Goal: Task Accomplishment & Management: Use online tool/utility

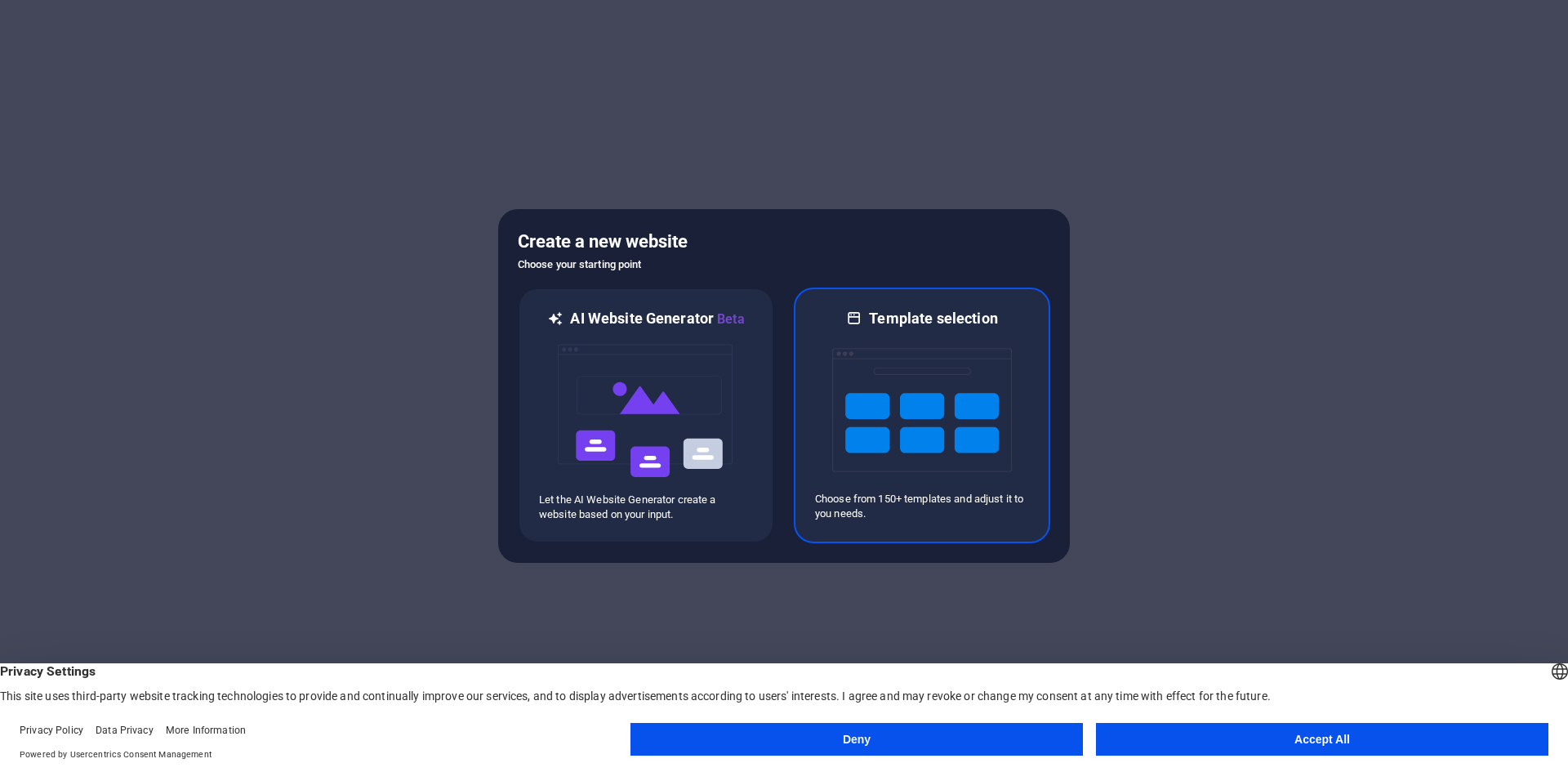
click at [893, 439] on img at bounding box center [923, 410] width 180 height 163
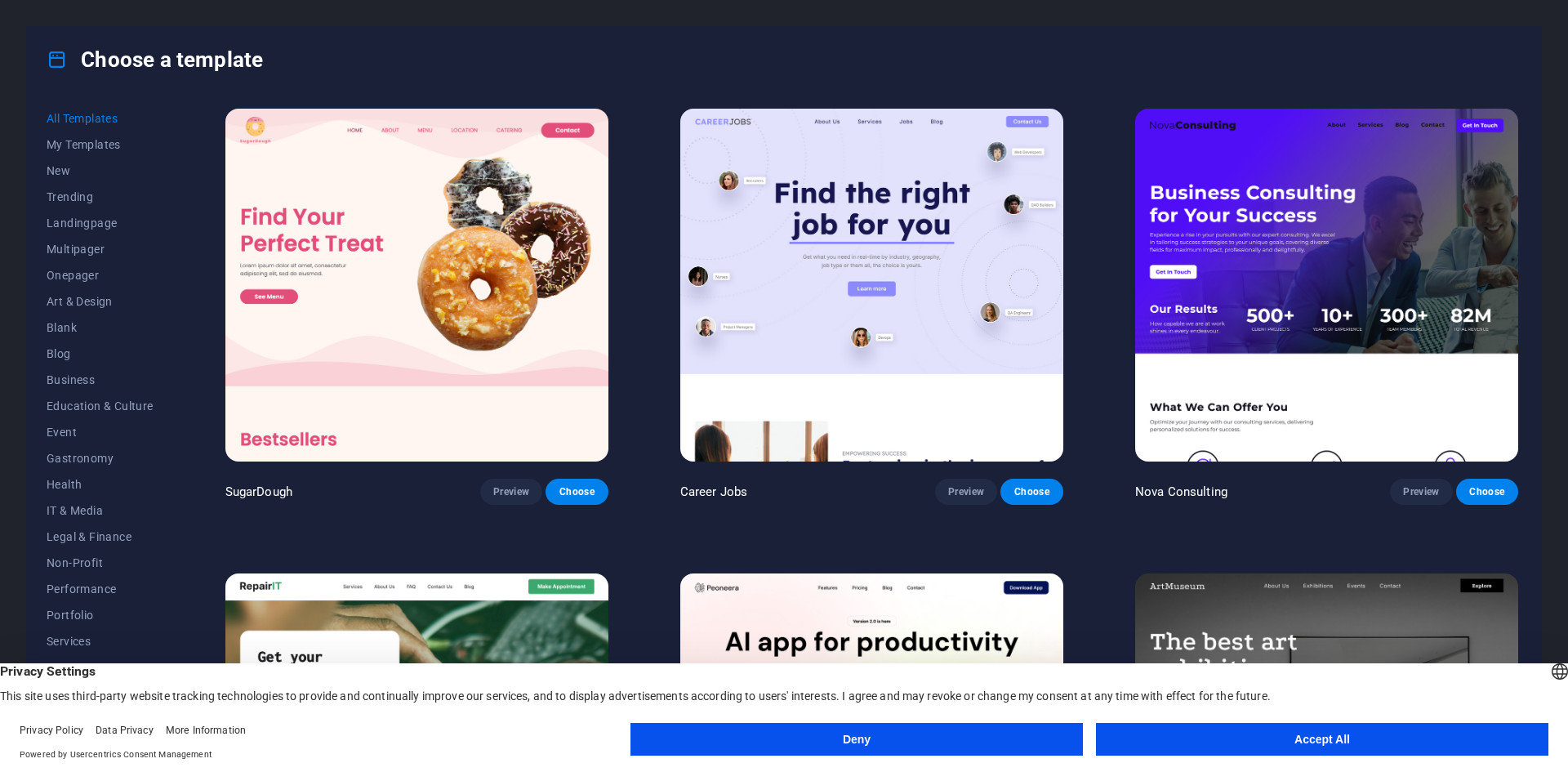
click at [1322, 749] on button "Accept All" at bounding box center [1322, 738] width 452 height 33
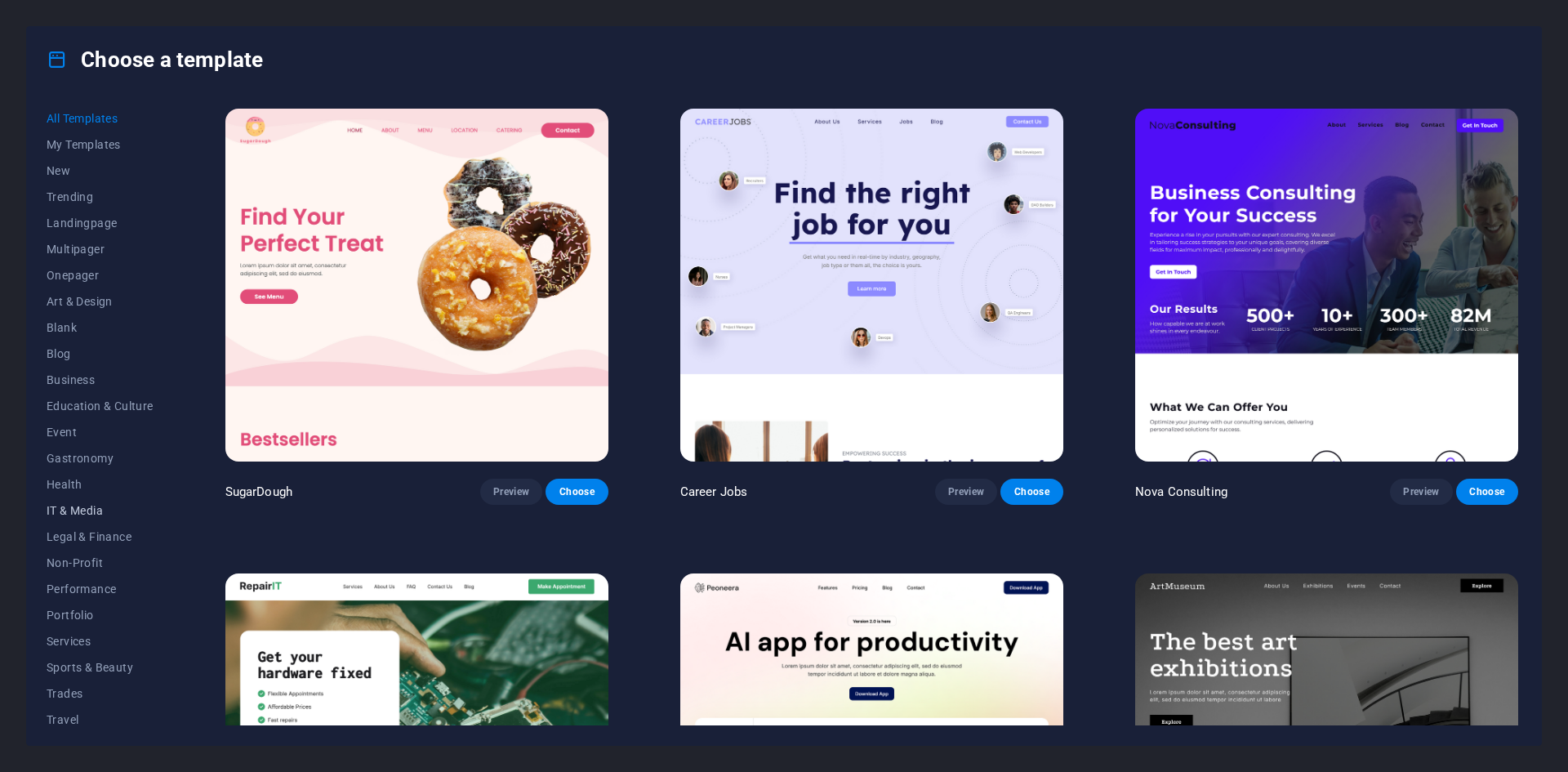
click at [58, 504] on span "IT & Media" at bounding box center [100, 510] width 107 height 13
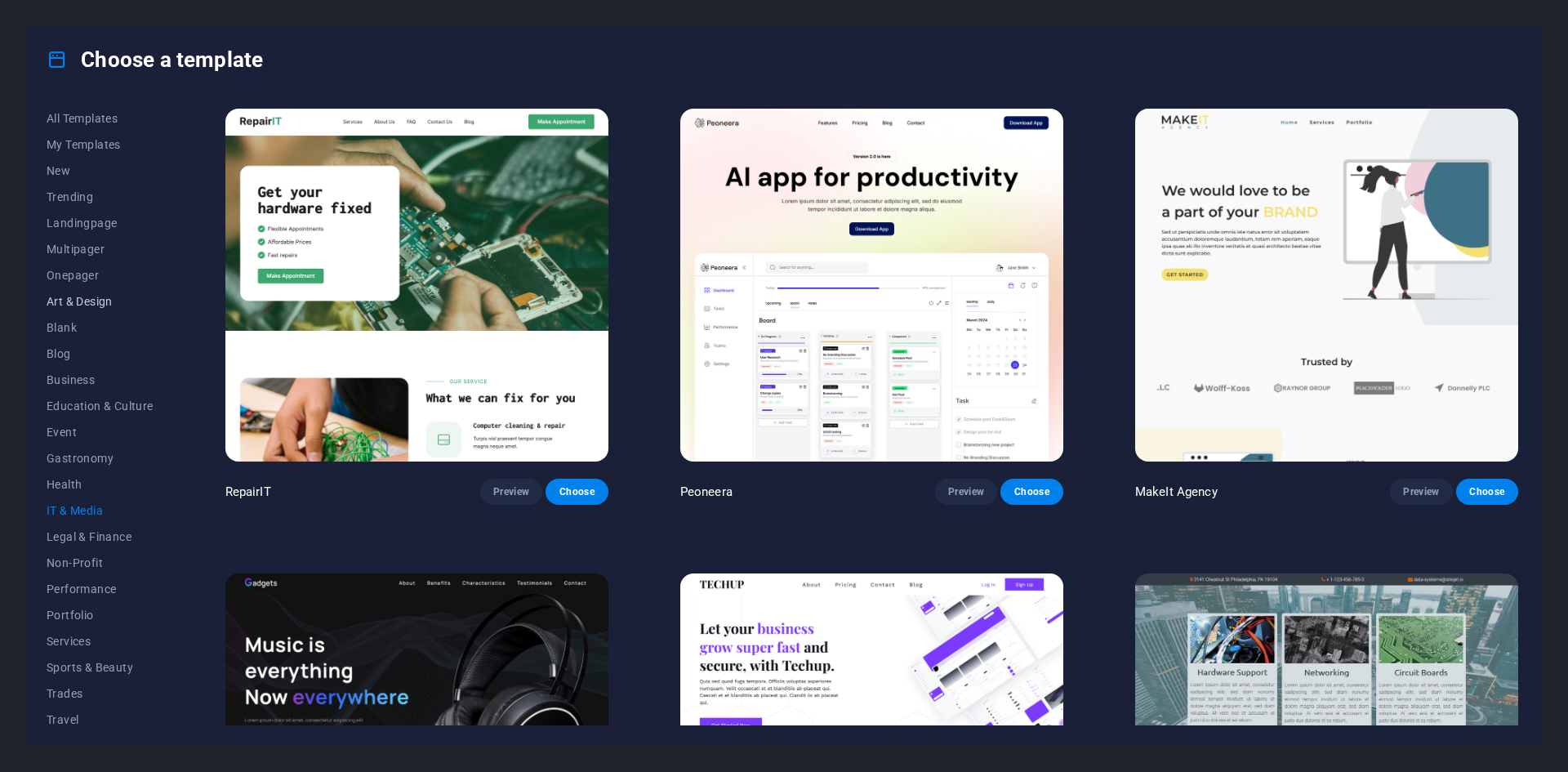
click at [75, 307] on span "Art & Design" at bounding box center [100, 301] width 107 height 13
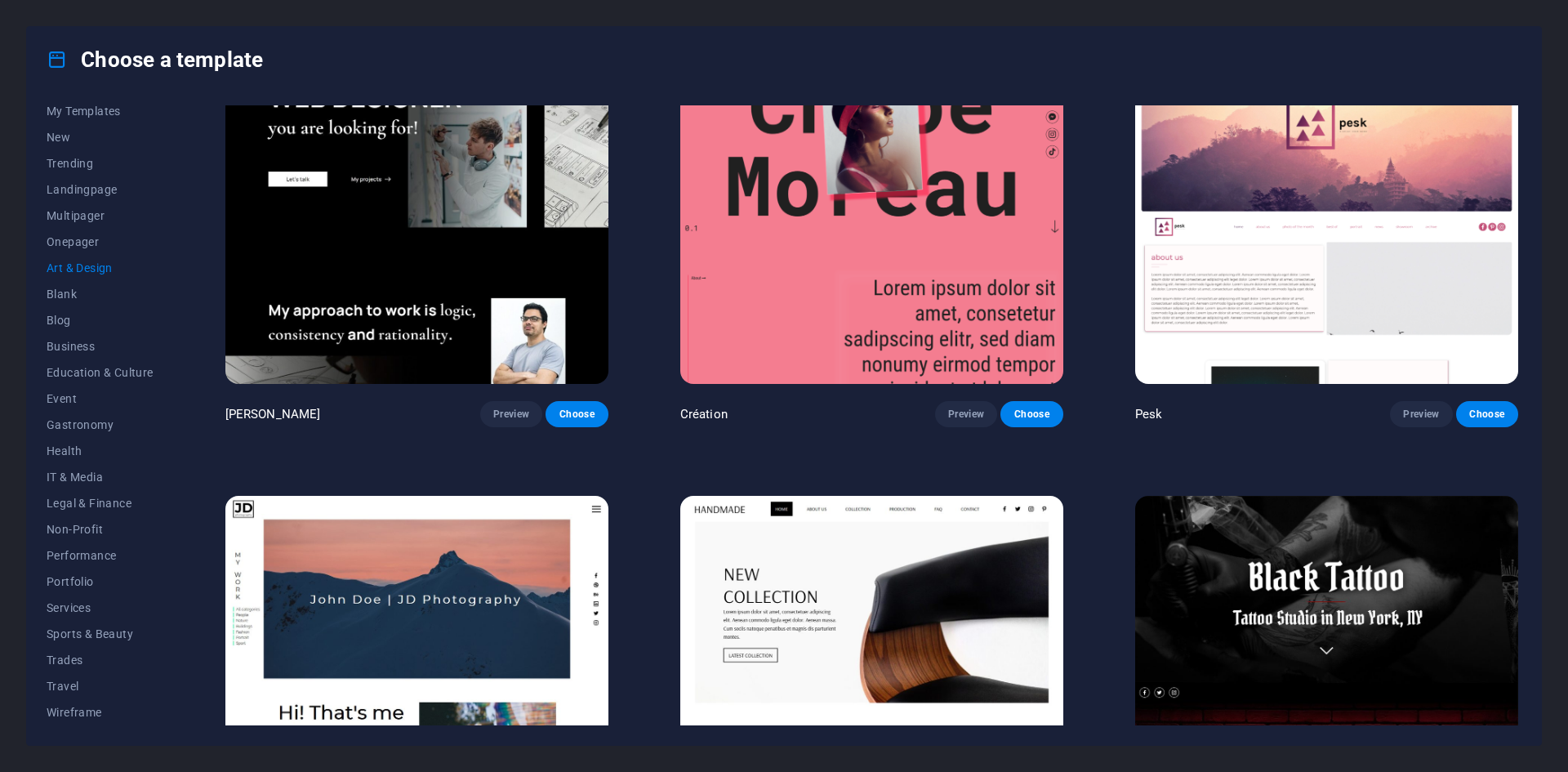
scroll to position [163, 0]
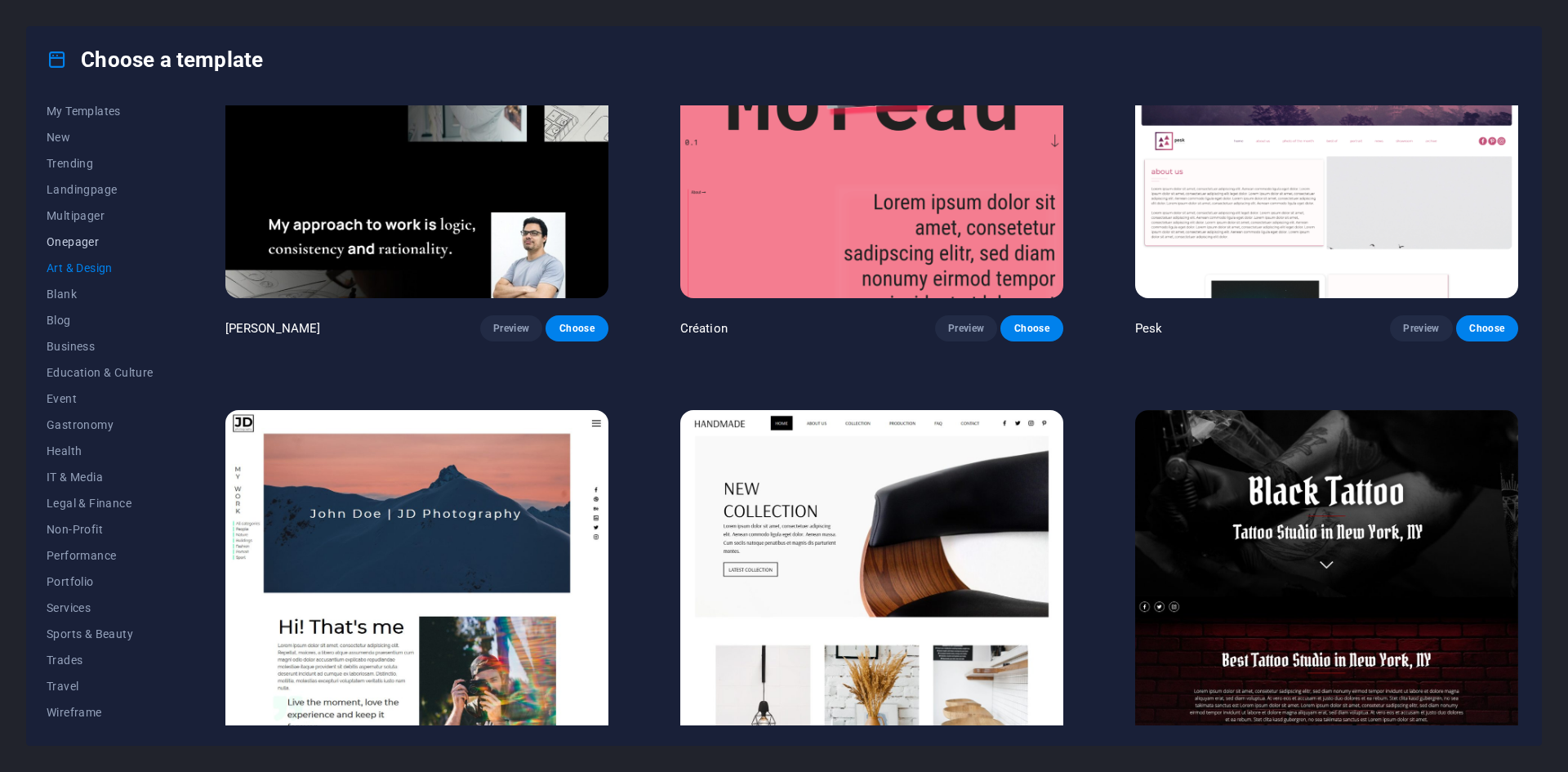
click at [81, 249] on button "Onepager" at bounding box center [100, 241] width 107 height 26
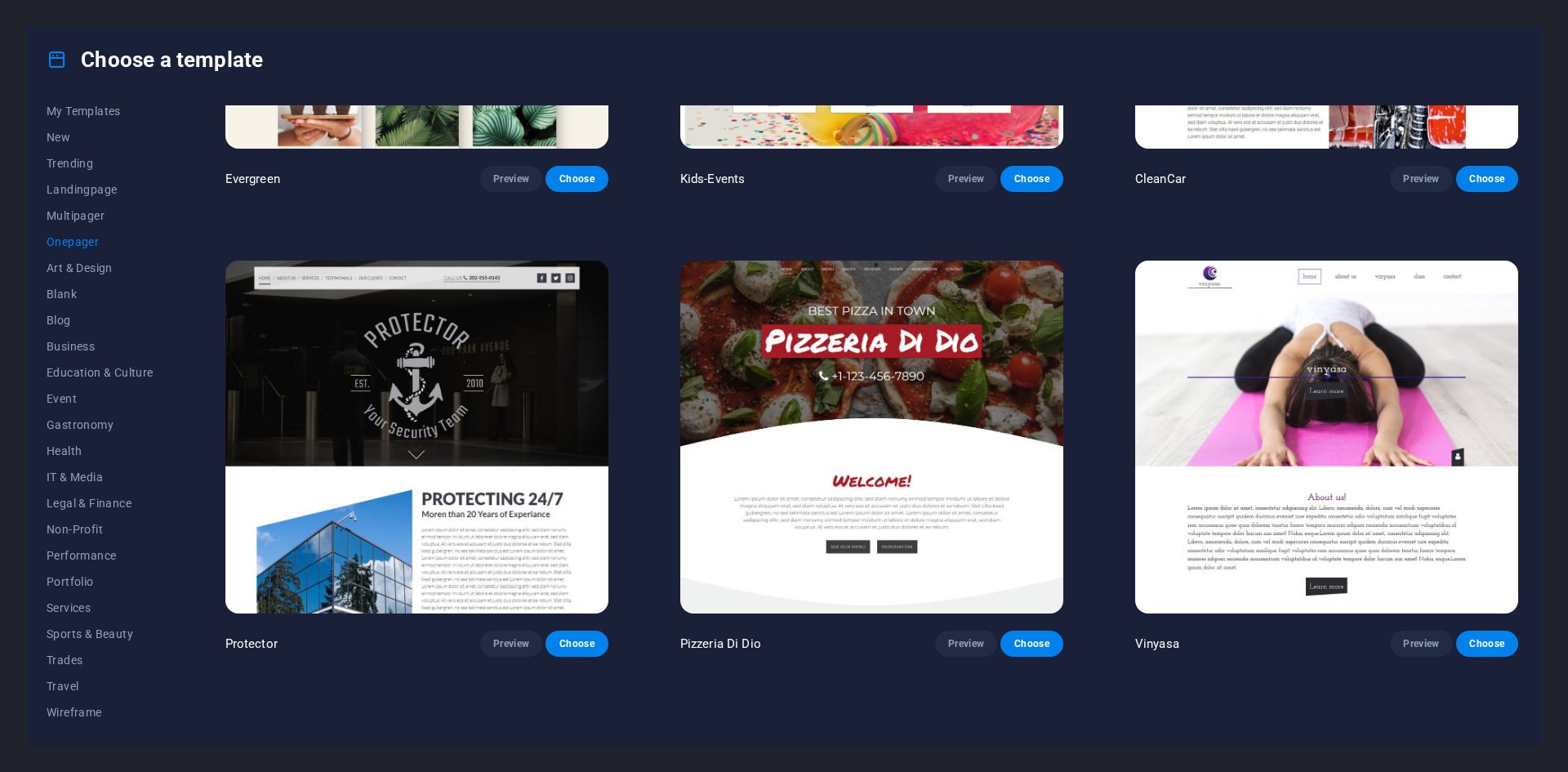
scroll to position [3240, 0]
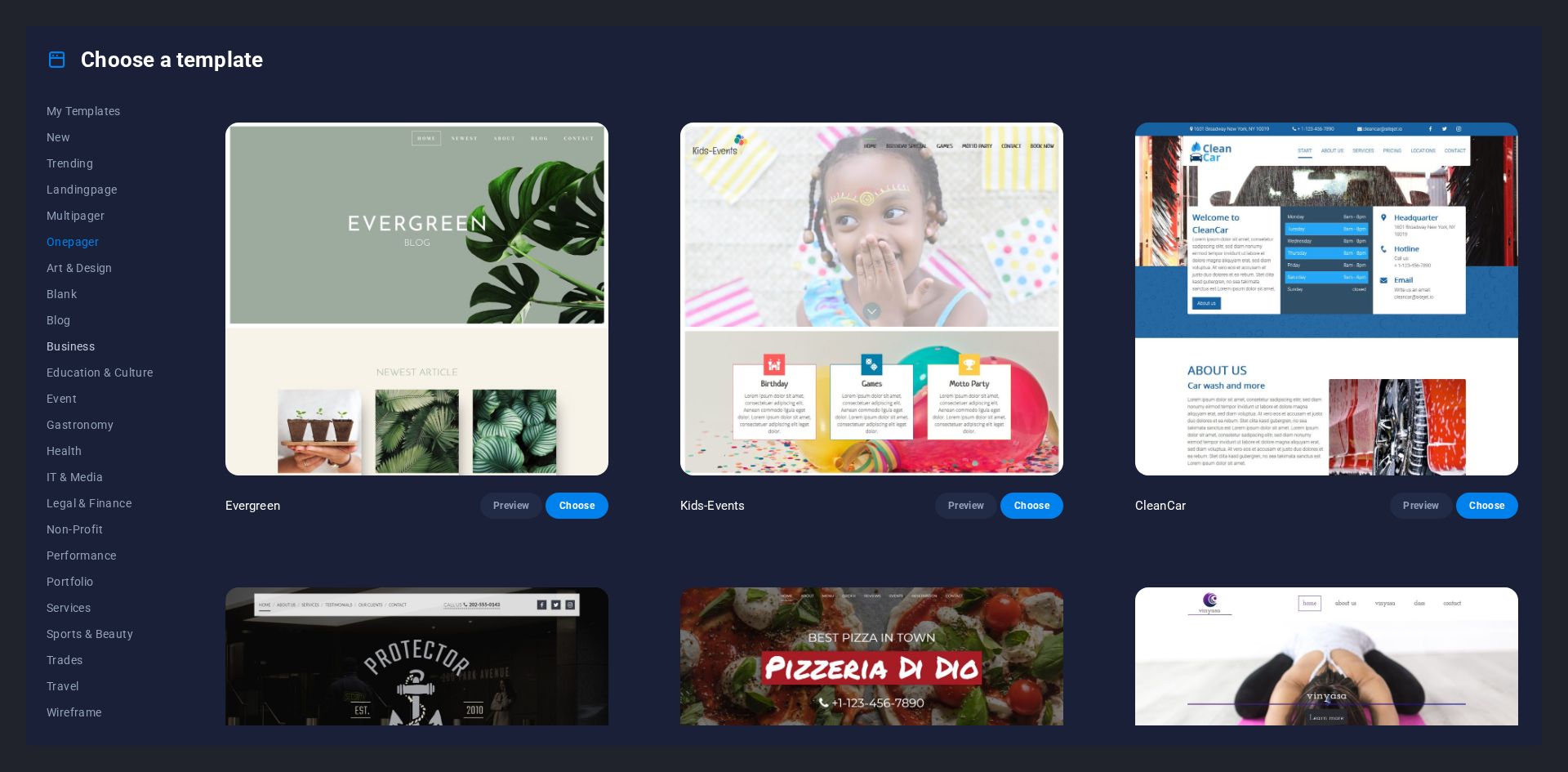
click at [72, 350] on span "Business" at bounding box center [100, 345] width 107 height 13
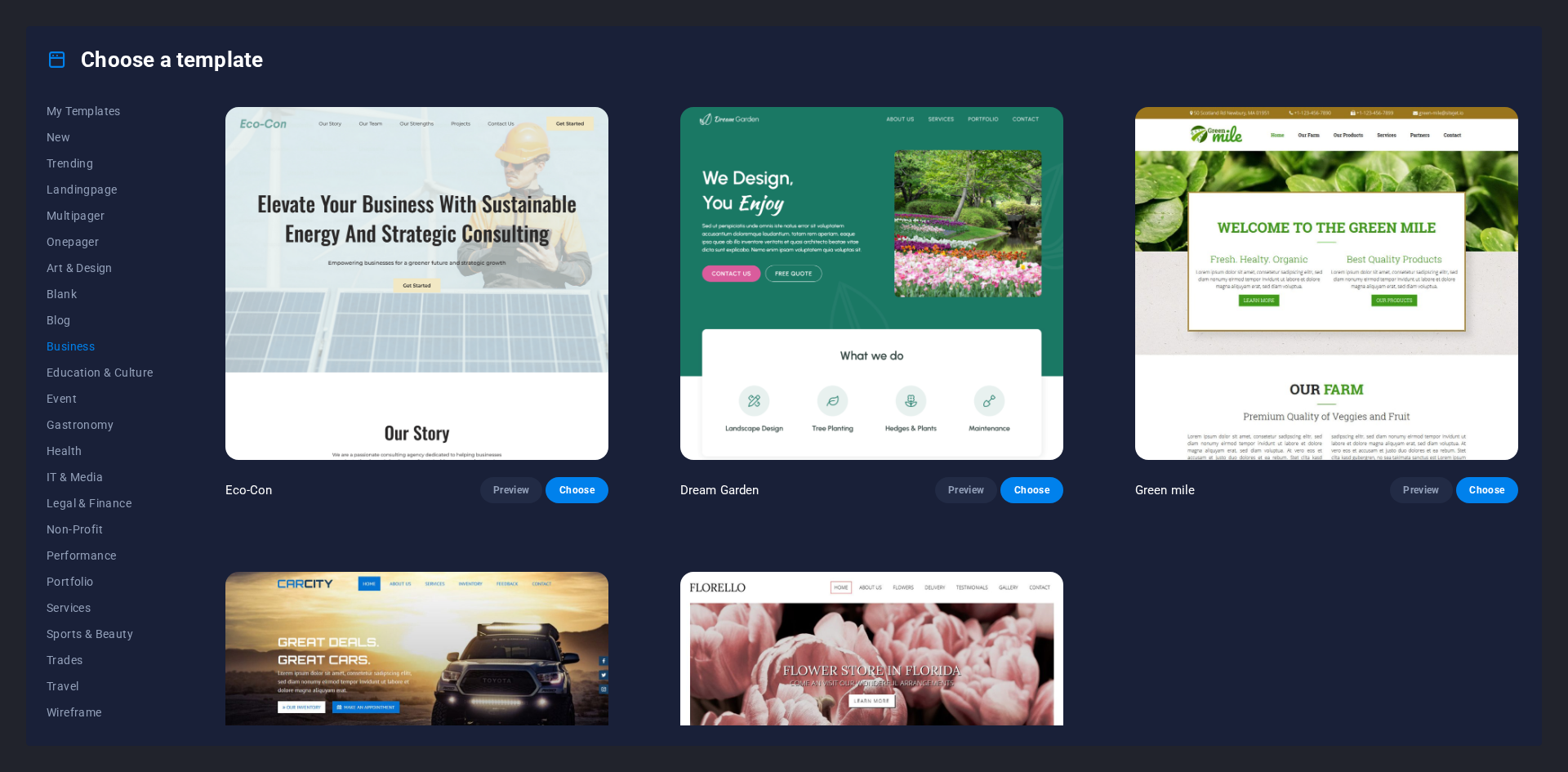
scroll to position [0, 0]
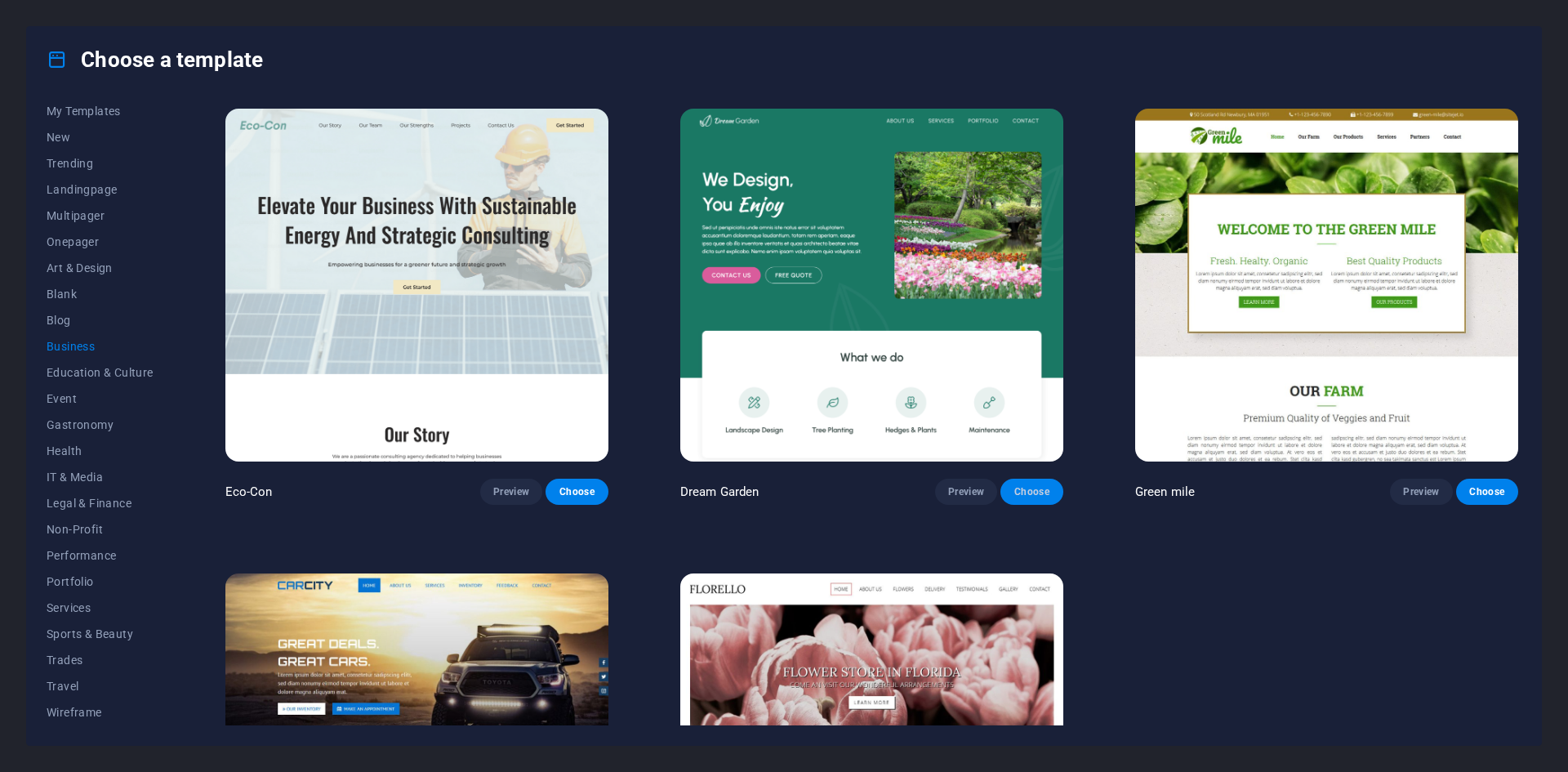
click at [1037, 497] on button "Choose" at bounding box center [1031, 492] width 62 height 26
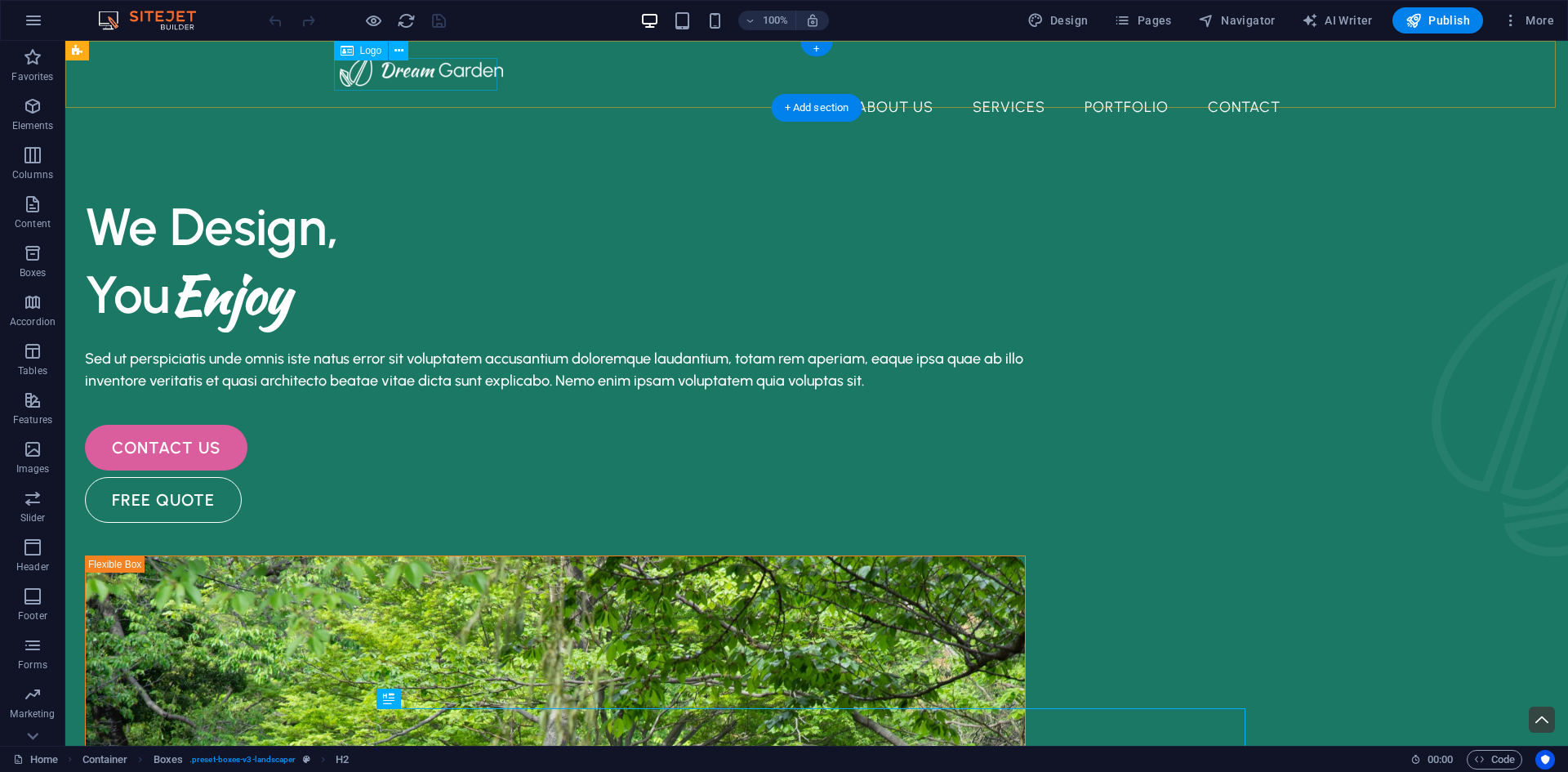
click at [430, 80] on div at bounding box center [817, 69] width 954 height 33
click at [1531, 17] on span "More" at bounding box center [1528, 20] width 51 height 17
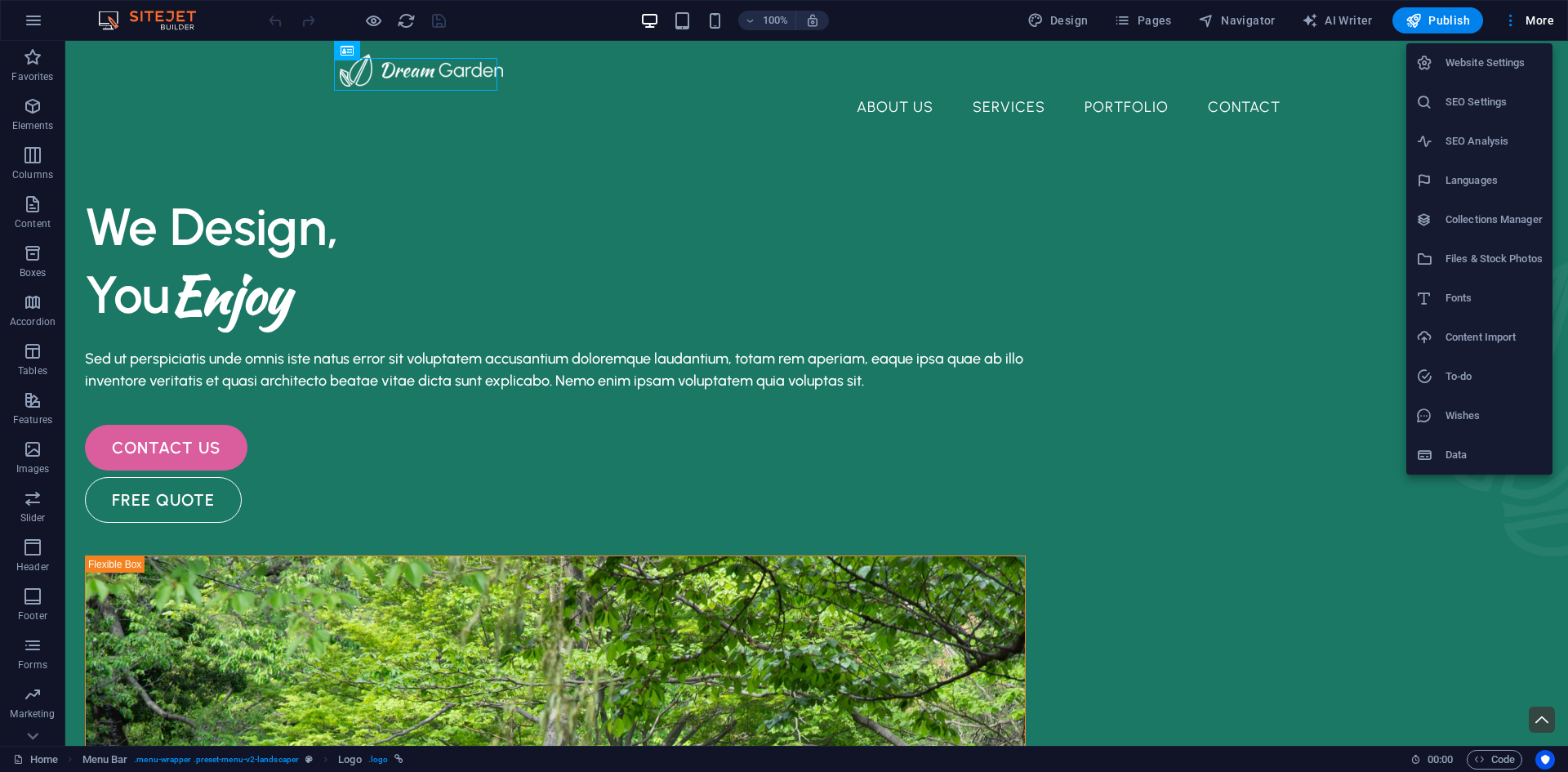
click at [35, 15] on div at bounding box center [784, 386] width 1568 height 772
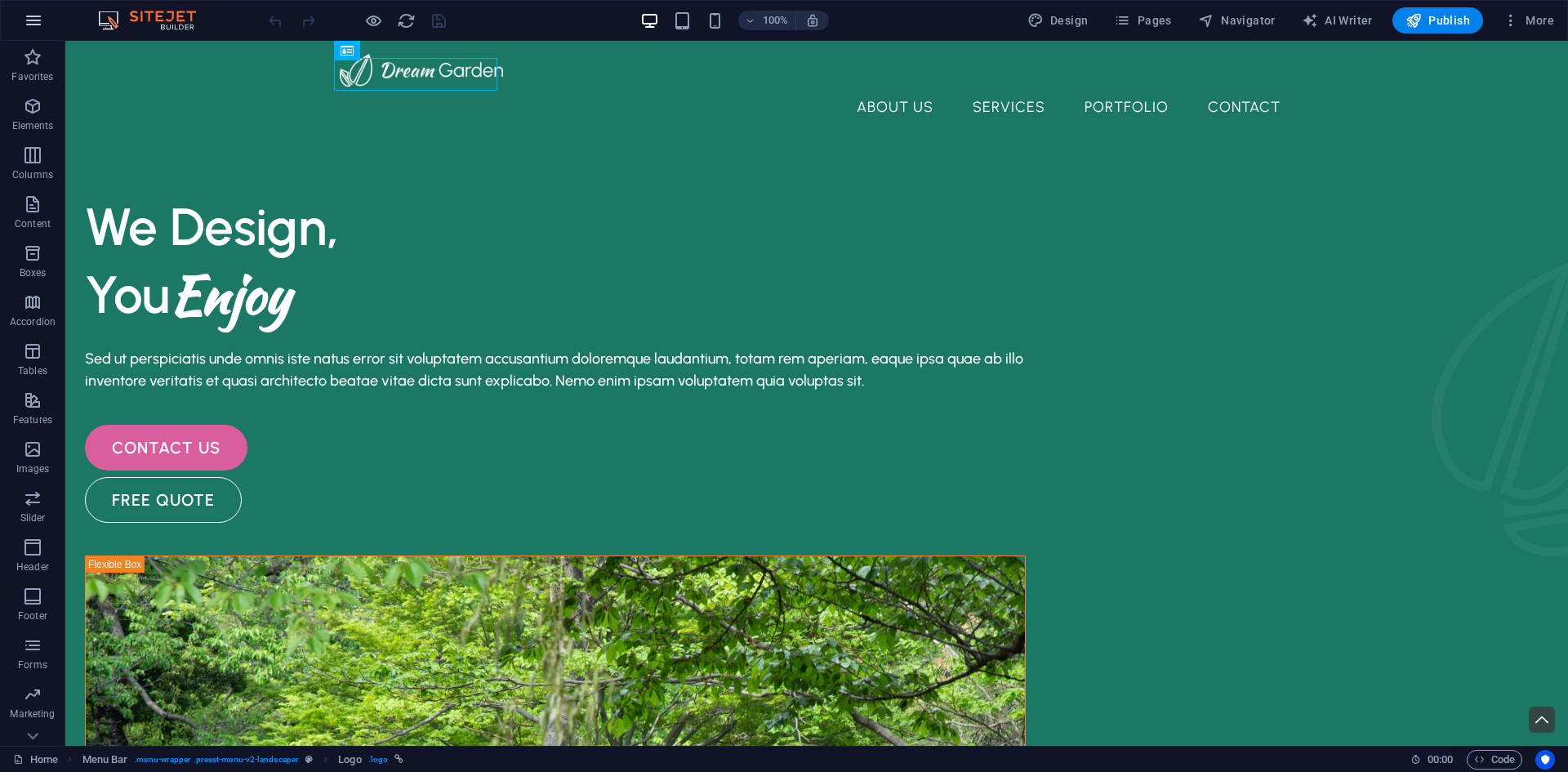
click at [35, 28] on icon "button" at bounding box center [34, 21] width 20 height 20
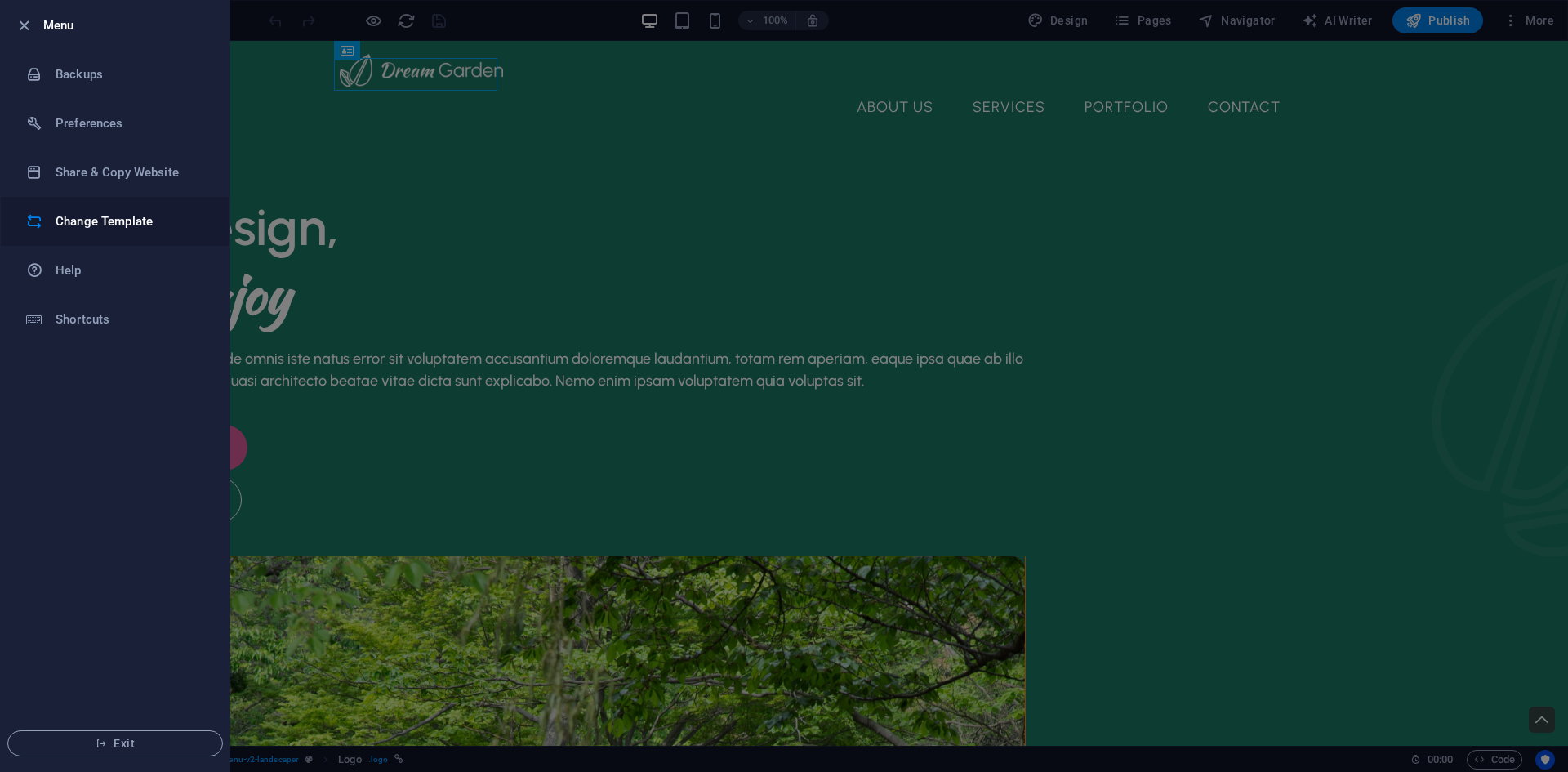
click at [119, 222] on h6 "Change Template" at bounding box center [131, 222] width 151 height 20
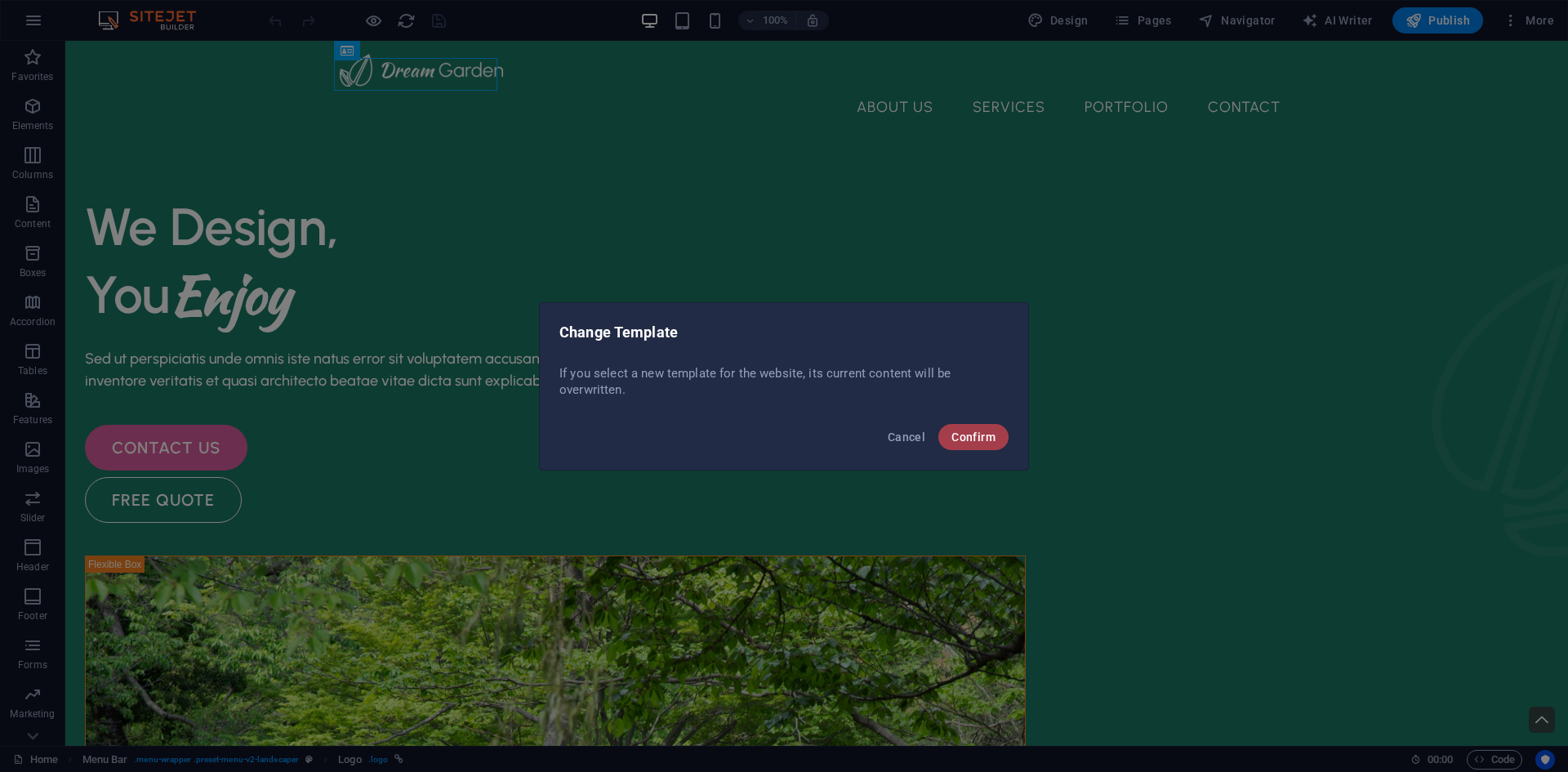
click at [975, 441] on span "Confirm" at bounding box center [973, 436] width 45 height 13
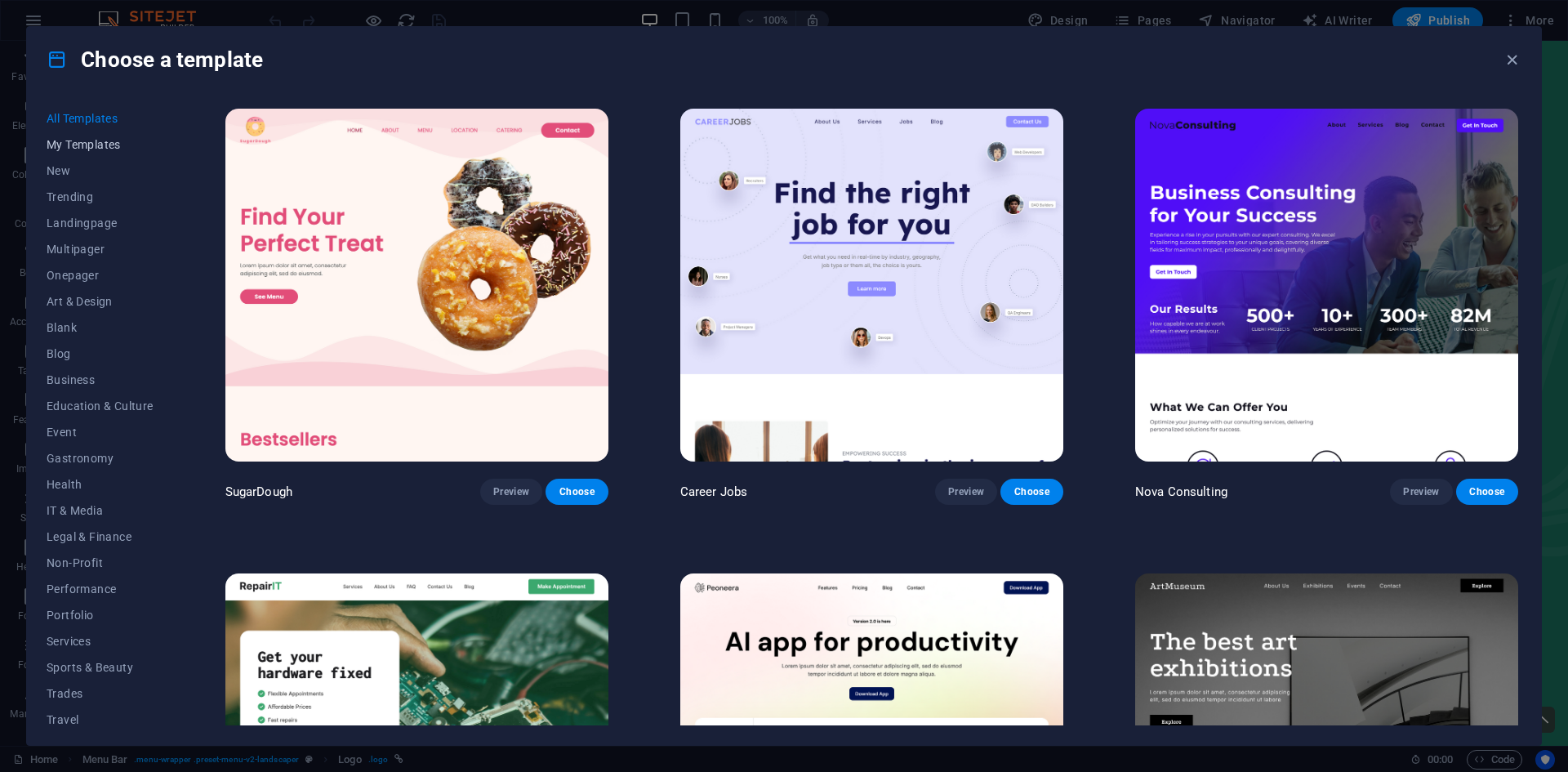
click at [105, 133] on button "My Templates" at bounding box center [100, 145] width 107 height 26
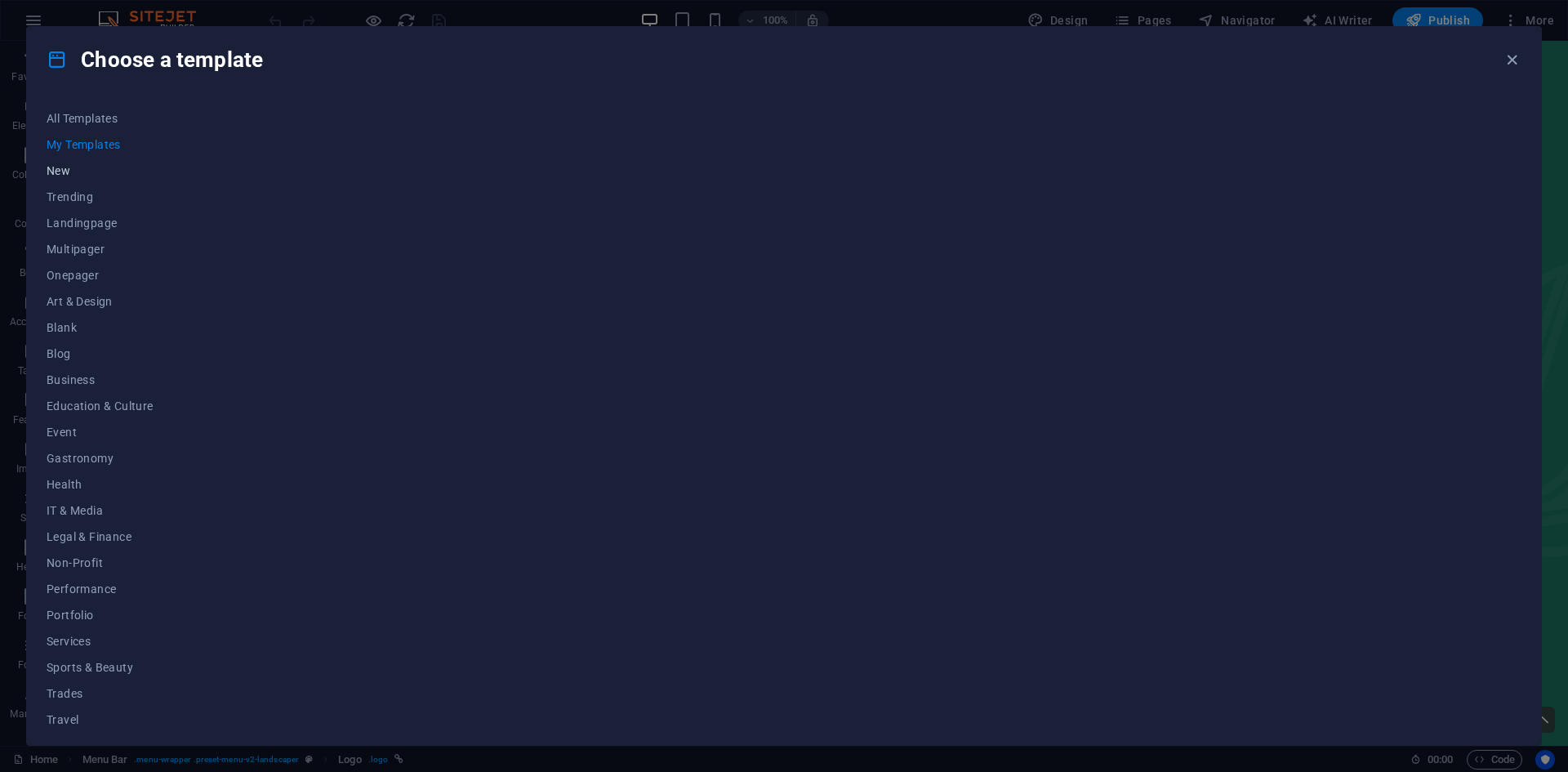
click at [62, 166] on span "New" at bounding box center [100, 170] width 107 height 13
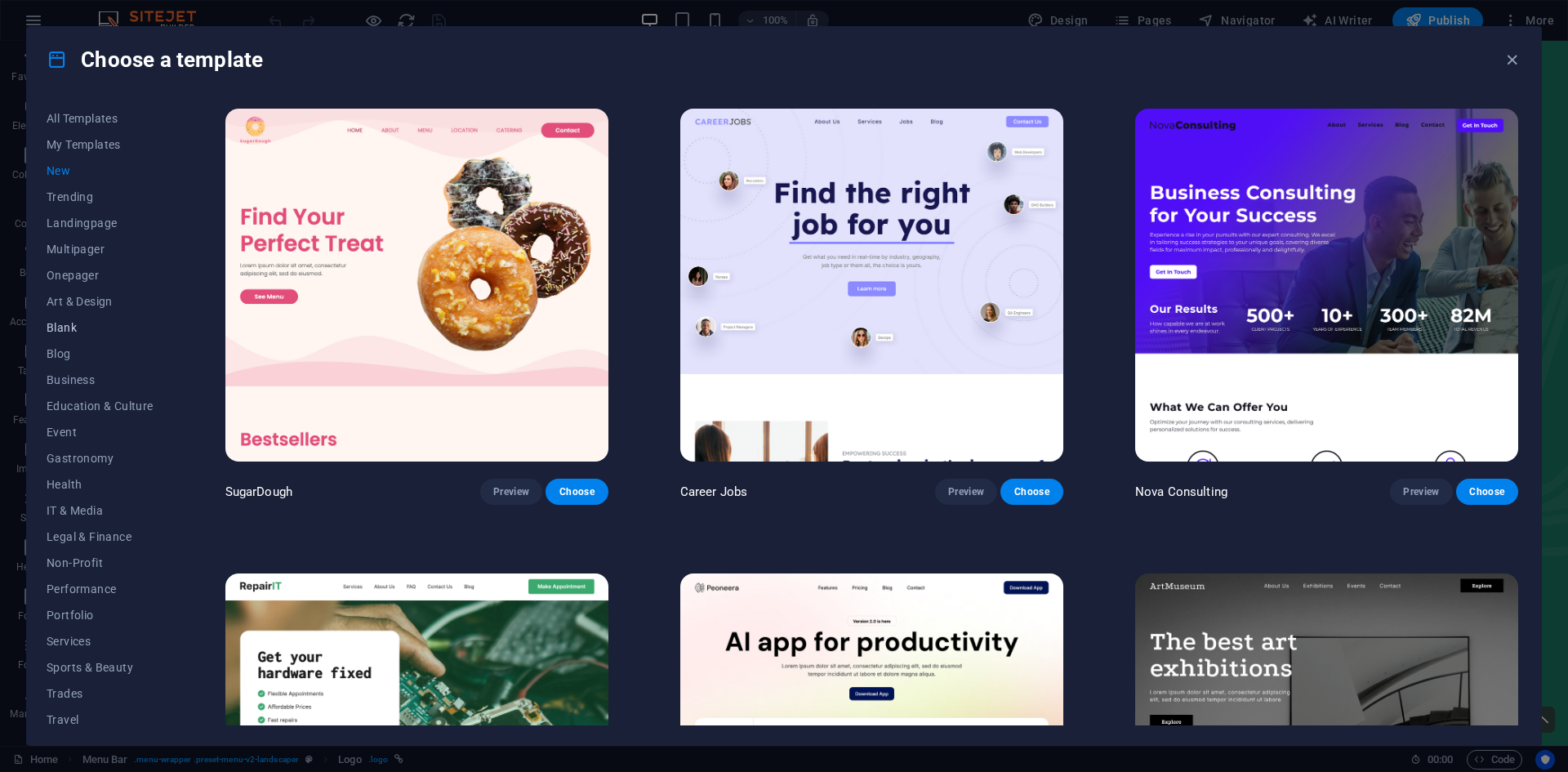
click at [70, 330] on span "Blank" at bounding box center [100, 327] width 107 height 13
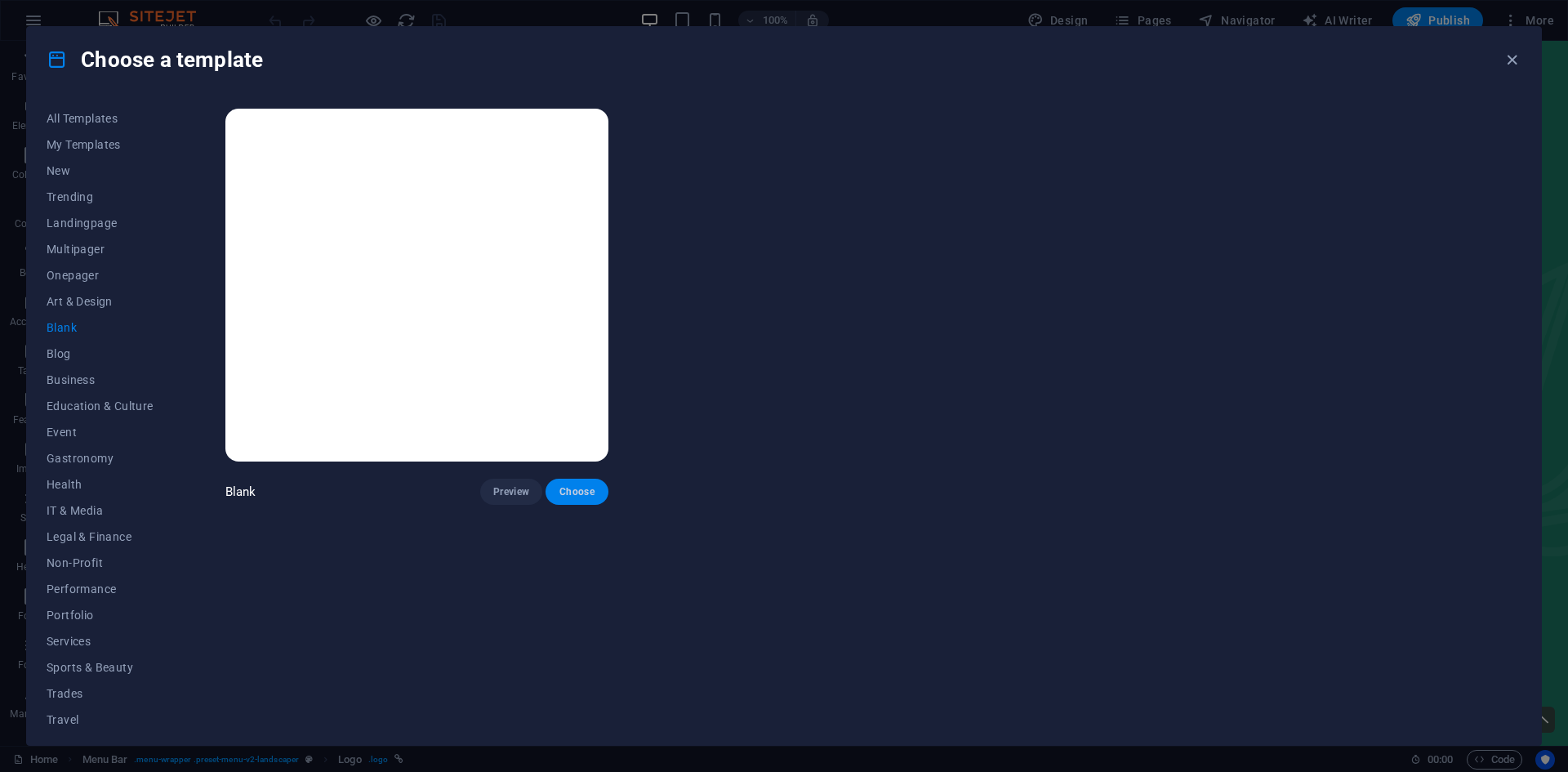
click at [562, 493] on span "Choose" at bounding box center [576, 491] width 36 height 13
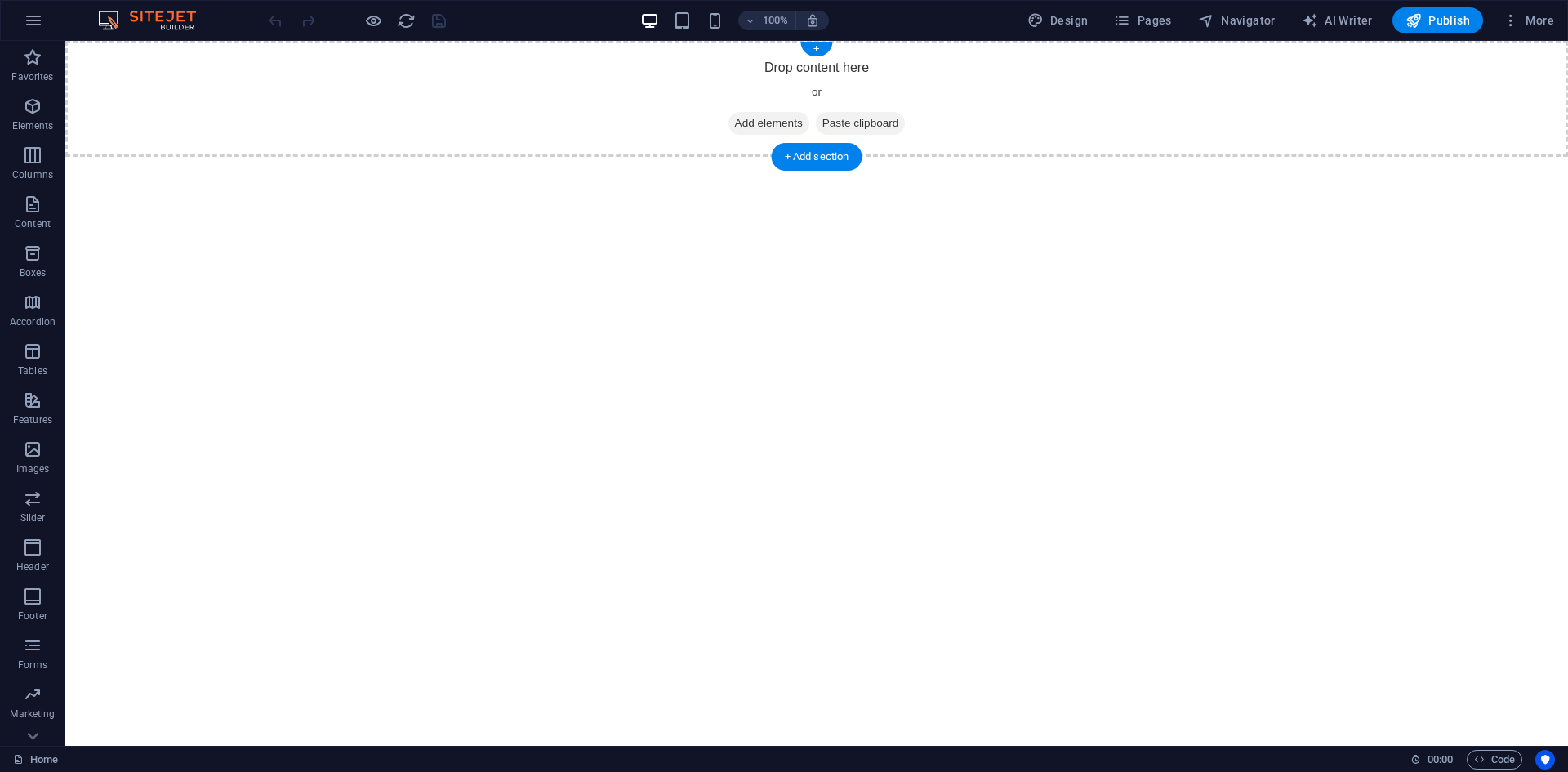
click at [761, 124] on span "Add elements" at bounding box center [769, 123] width 81 height 23
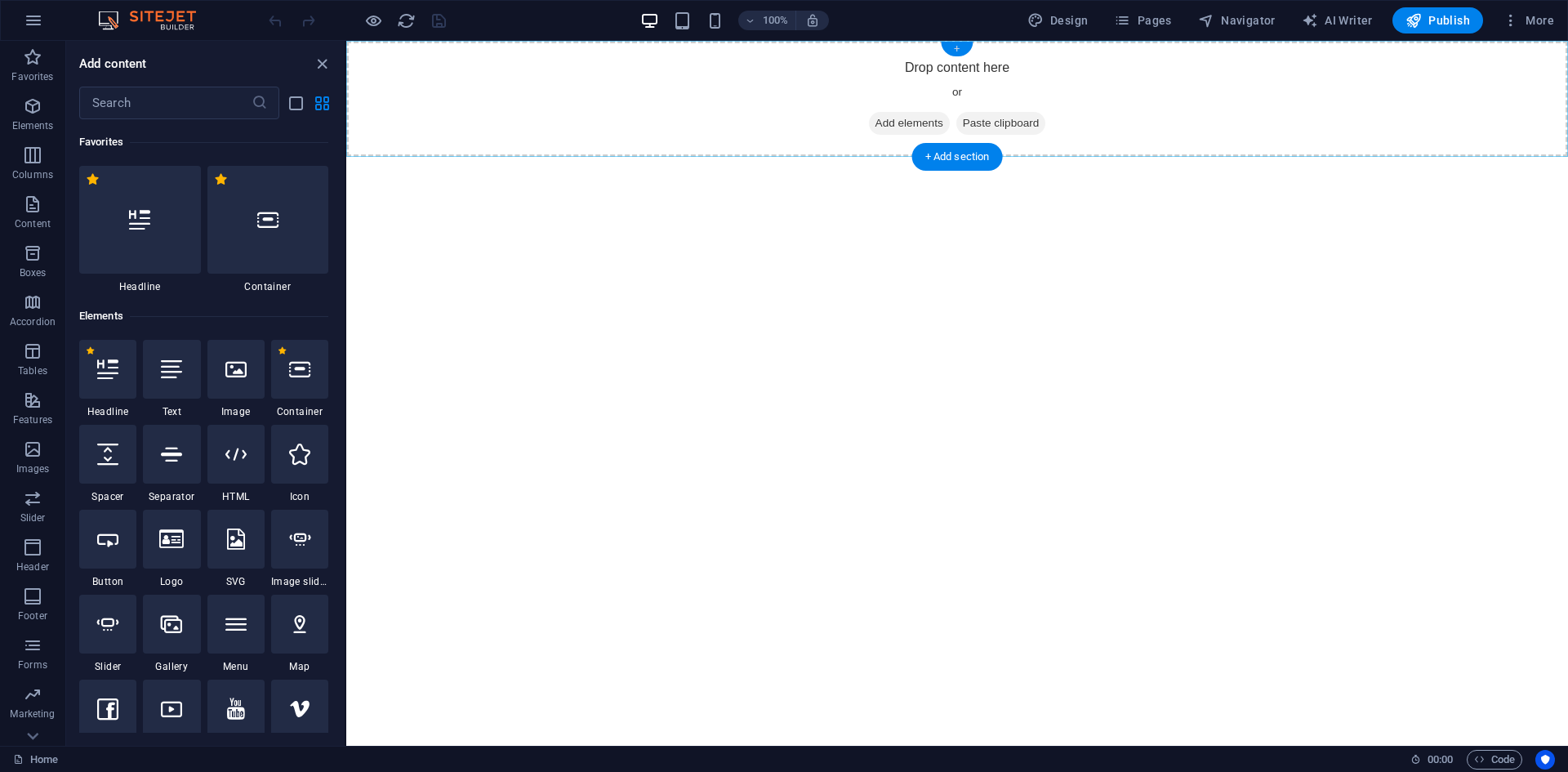
click at [962, 49] on div "+" at bounding box center [956, 48] width 32 height 15
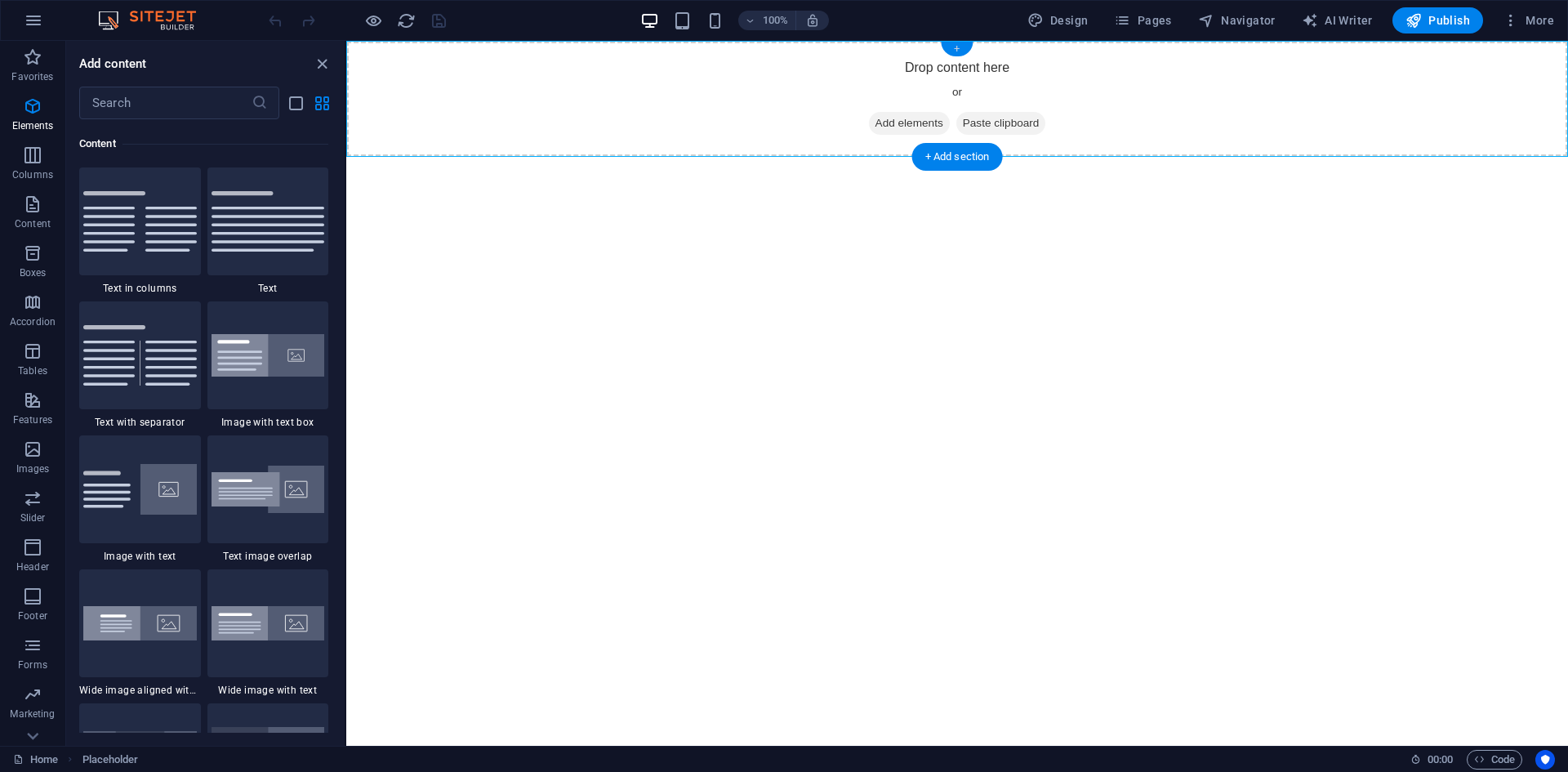
scroll to position [2857, 0]
drag, startPoint x: 112, startPoint y: 343, endPoint x: 12, endPoint y: 352, distance: 100.4
click at [112, 343] on img at bounding box center [140, 353] width 114 height 60
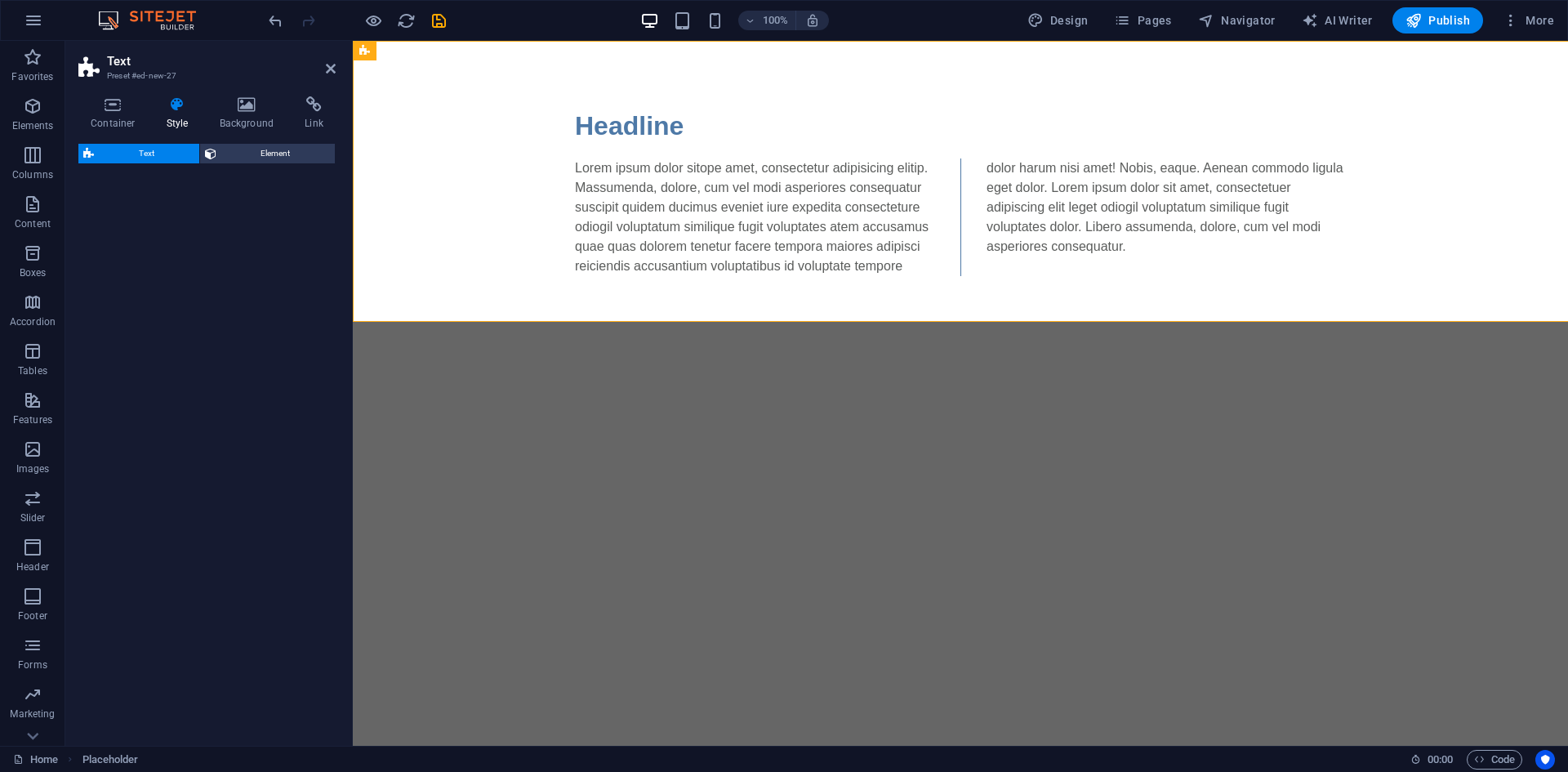
select select "rem"
select select "px"
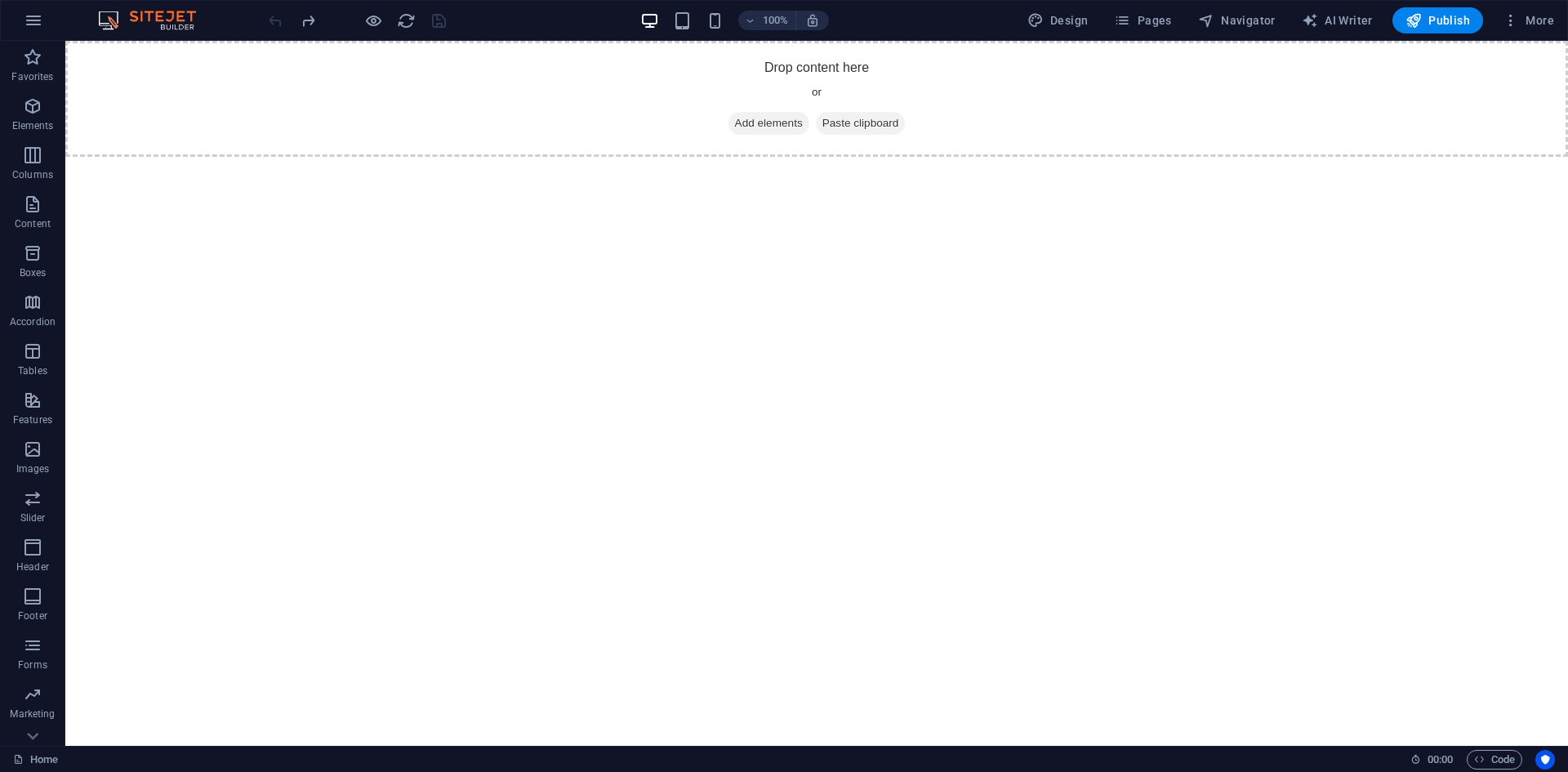
click at [798, 156] on html "Skip to main content Drop content here or Add elements Paste clipboard" at bounding box center [817, 98] width 1503 height 116
drag, startPoint x: 814, startPoint y: 150, endPoint x: 464, endPoint y: 213, distance: 355.6
click at [814, 150] on div "+ Add section" at bounding box center [818, 156] width 91 height 28
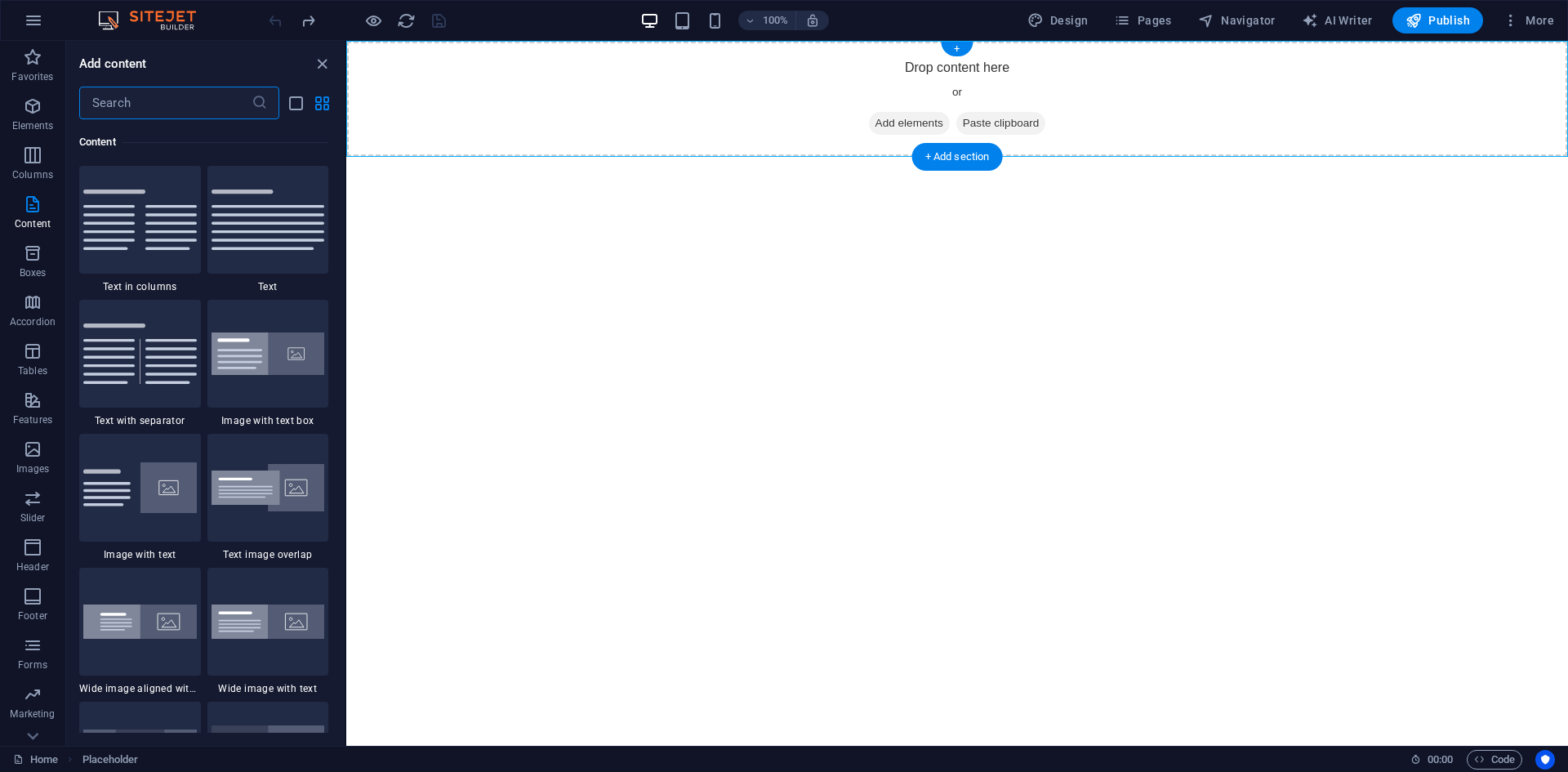
click at [569, 119] on div "Drop content here or Add elements Paste clipboard" at bounding box center [957, 98] width 1222 height 116
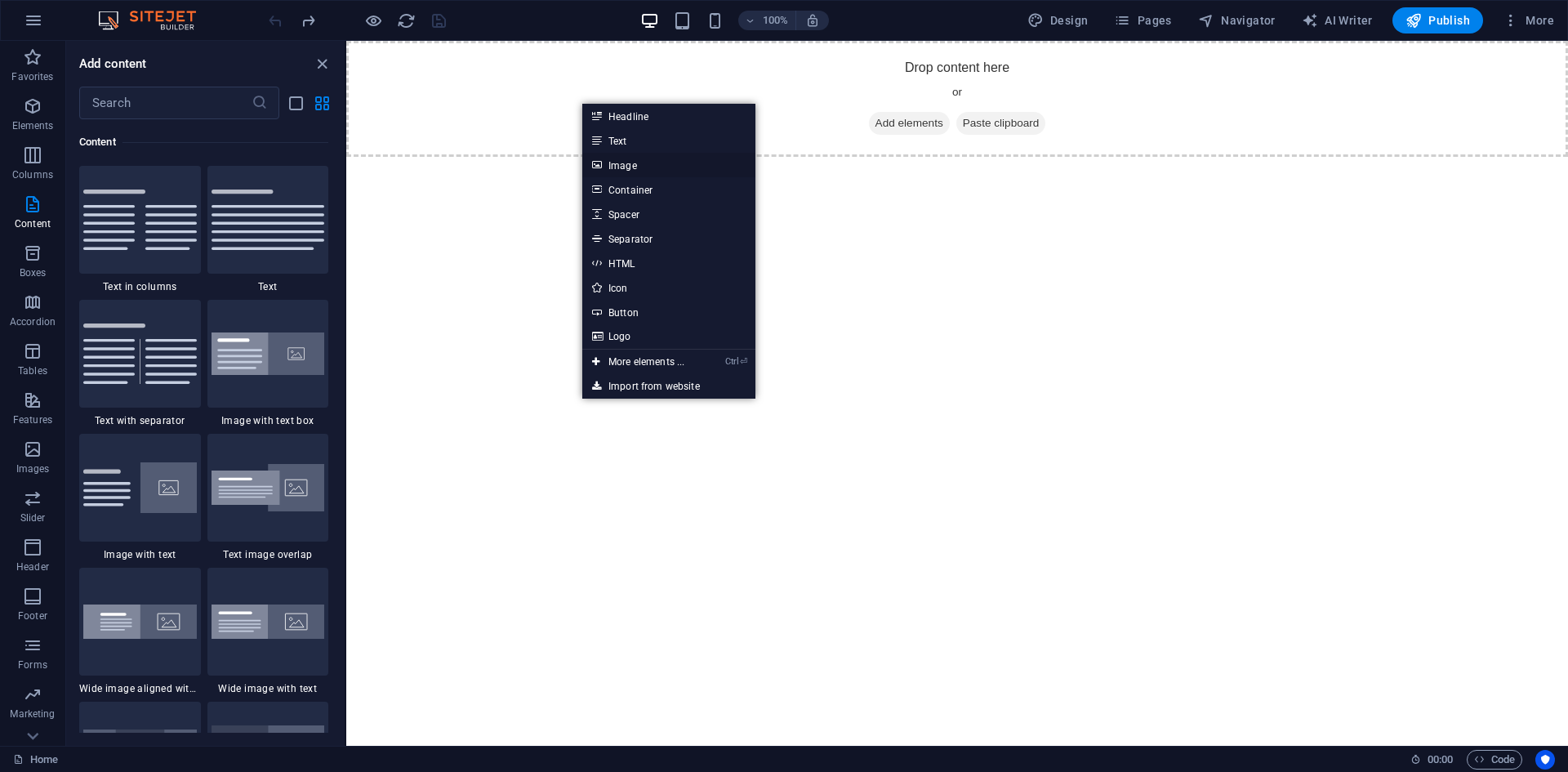
click at [614, 163] on link "Image" at bounding box center [668, 164] width 173 height 25
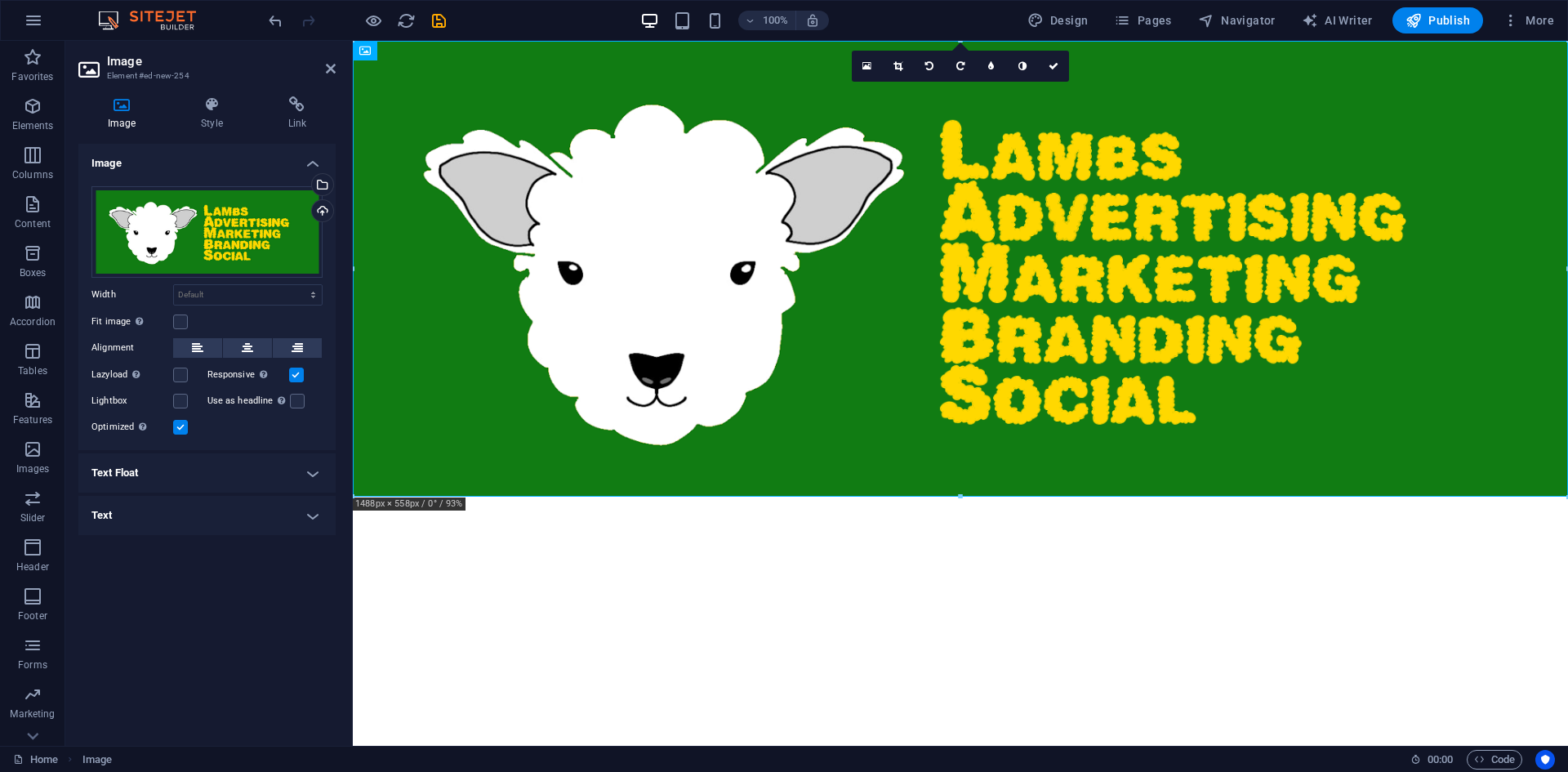
click at [737, 497] on html "Skip to main content" at bounding box center [960, 268] width 1216 height 455
click at [875, 240] on figure at bounding box center [960, 268] width 1216 height 455
click at [782, 23] on h6 "100%" at bounding box center [776, 21] width 26 height 20
click at [915, 191] on div "100% 95% 90% 85% 80% 75% 70% 65% 60% 55% 50% 45% 40% 35% 30% 25%" at bounding box center [784, 386] width 1568 height 772
click at [595, 613] on div "100% 95% 90% 85% 80% 75% 70% 65% 60% 55% 50% 45% 40% 35% 30% 25%" at bounding box center [784, 386] width 1568 height 772
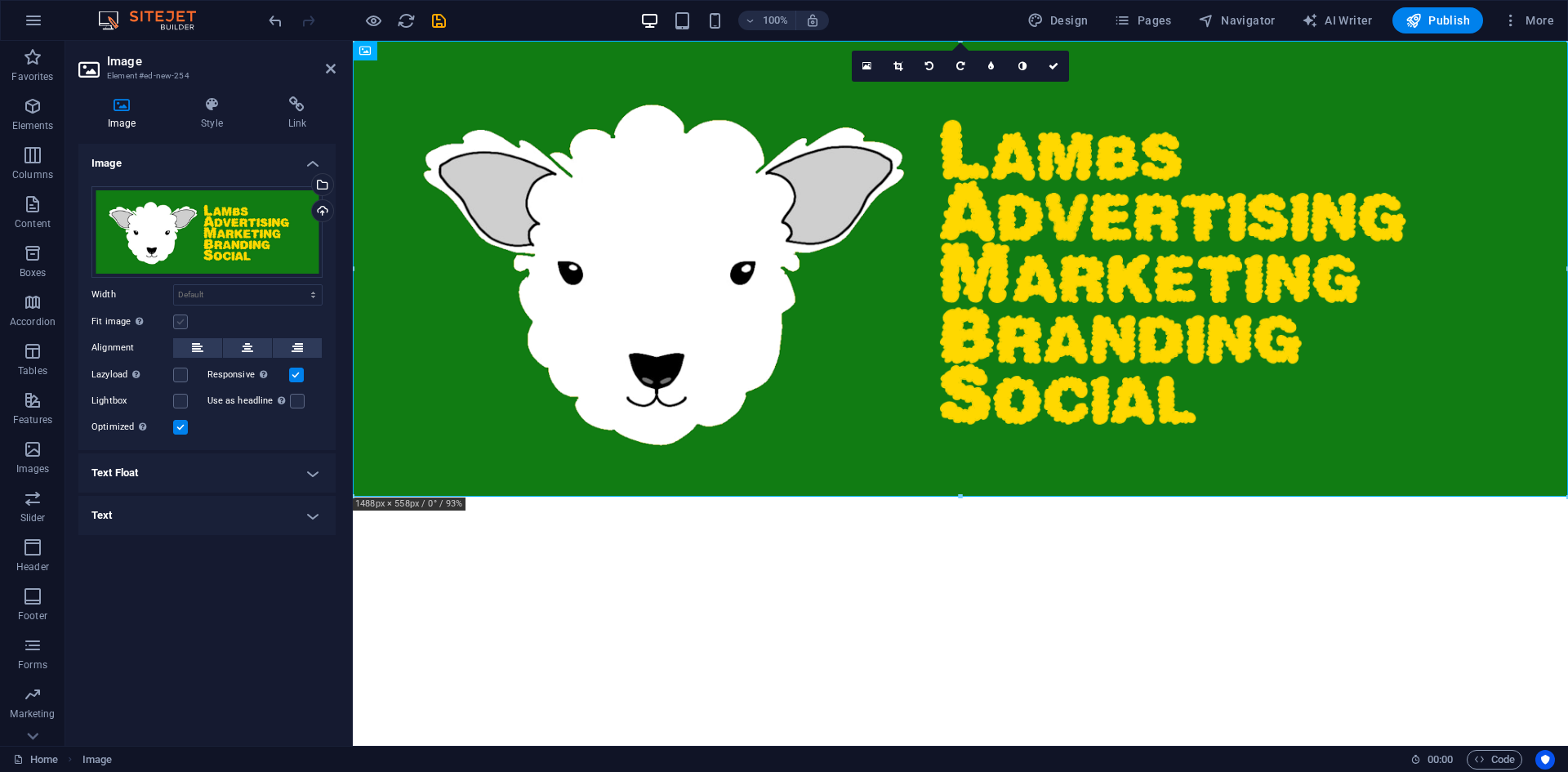
click at [181, 323] on label at bounding box center [180, 322] width 15 height 15
click at [0, 0] on input "Fit image Automatically fit image to a fixed width and height" at bounding box center [0, 0] width 0 height 0
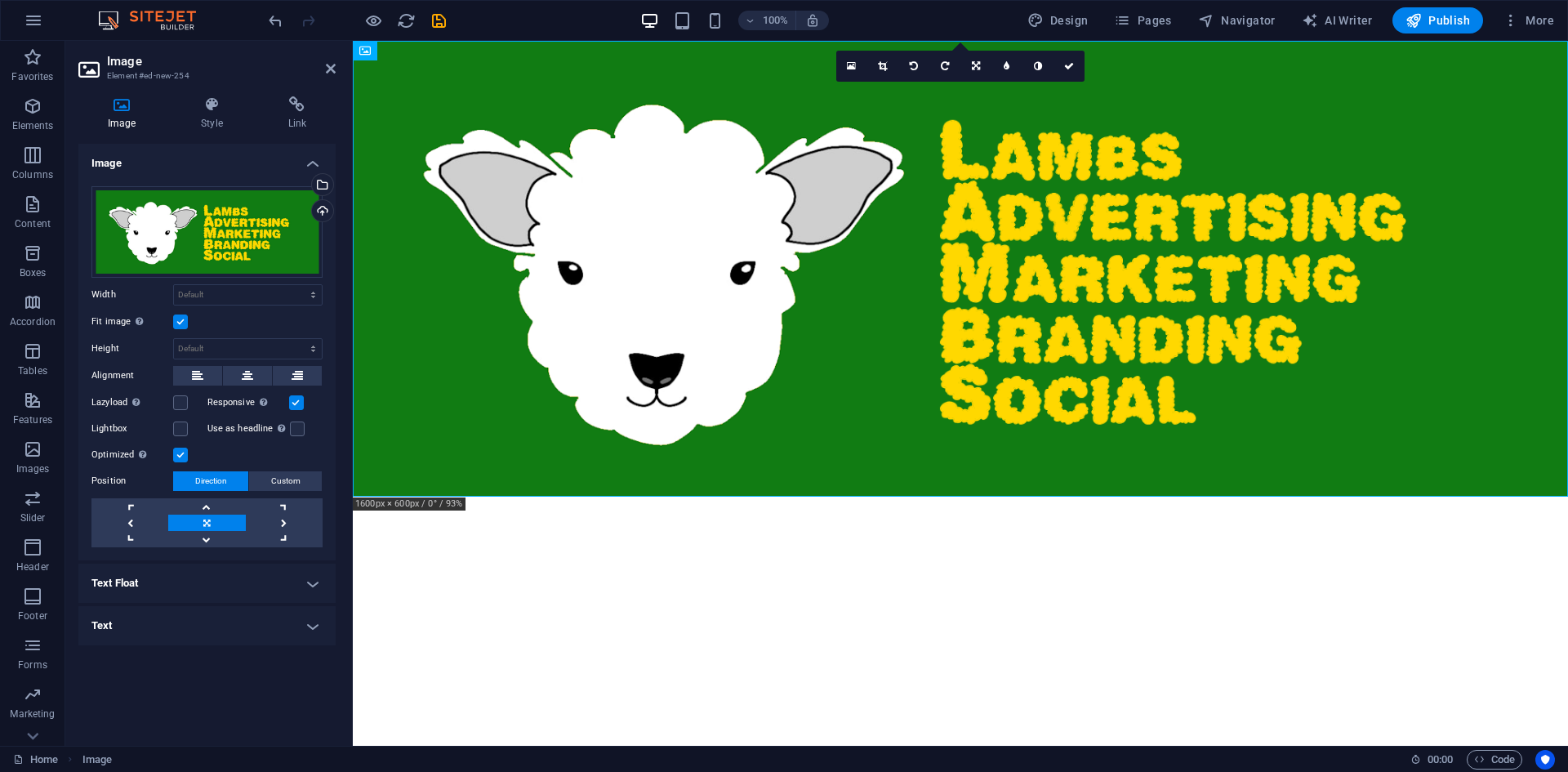
click at [184, 318] on label at bounding box center [180, 322] width 15 height 15
click at [0, 0] on input "Fit image Automatically fit image to a fixed width and height" at bounding box center [0, 0] width 0 height 0
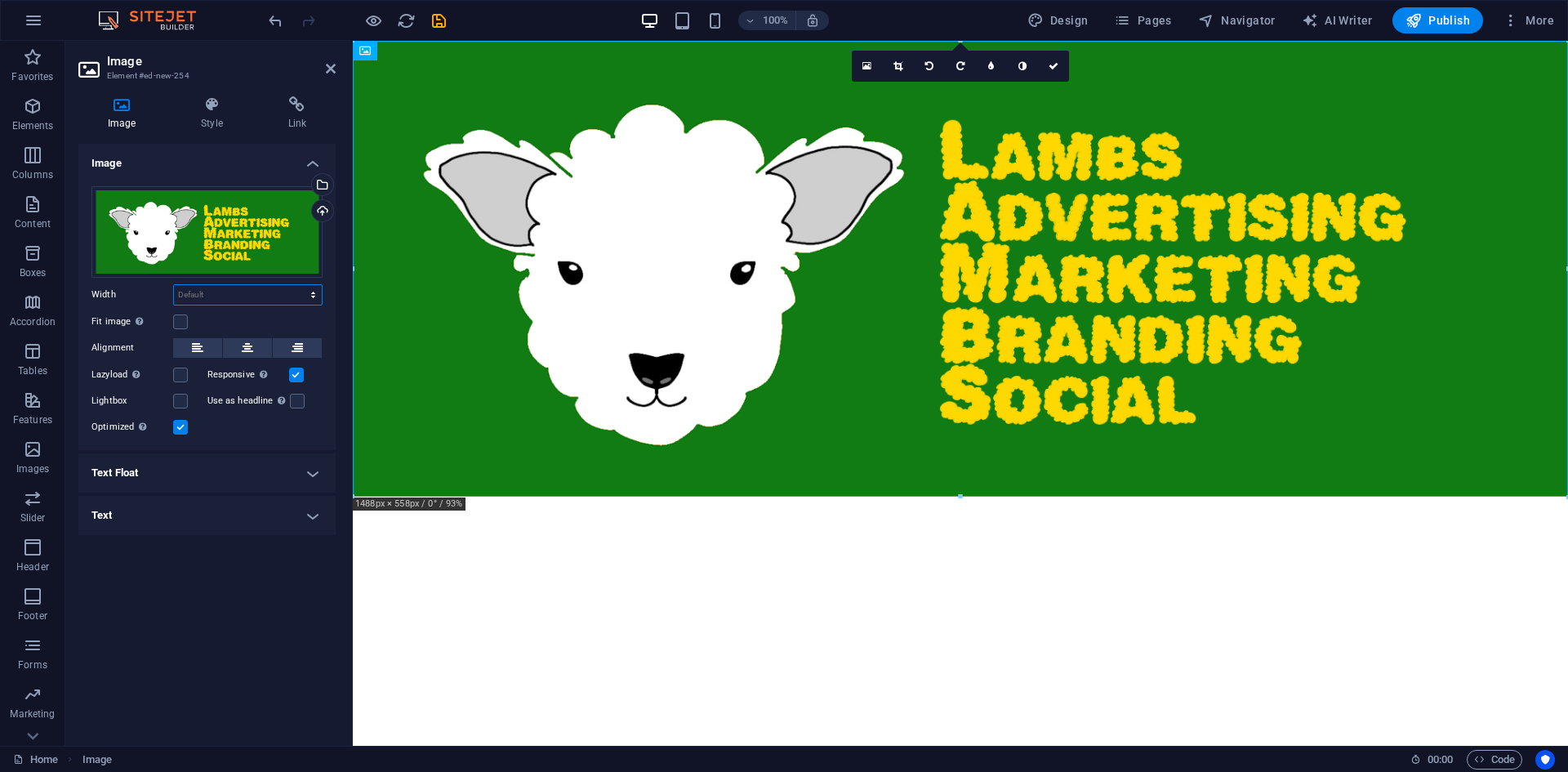
click at [315, 294] on select "Default auto px rem % em vh vw" at bounding box center [247, 295] width 147 height 20
click at [290, 300] on select "Default auto px rem % em vh vw" at bounding box center [247, 295] width 147 height 20
click at [287, 298] on select "Default auto px rem % em vh vw" at bounding box center [247, 295] width 147 height 20
click at [312, 294] on select "Default auto px rem % em vh vw" at bounding box center [247, 295] width 147 height 20
click at [599, 497] on html "Skip to main content" at bounding box center [960, 268] width 1216 height 455
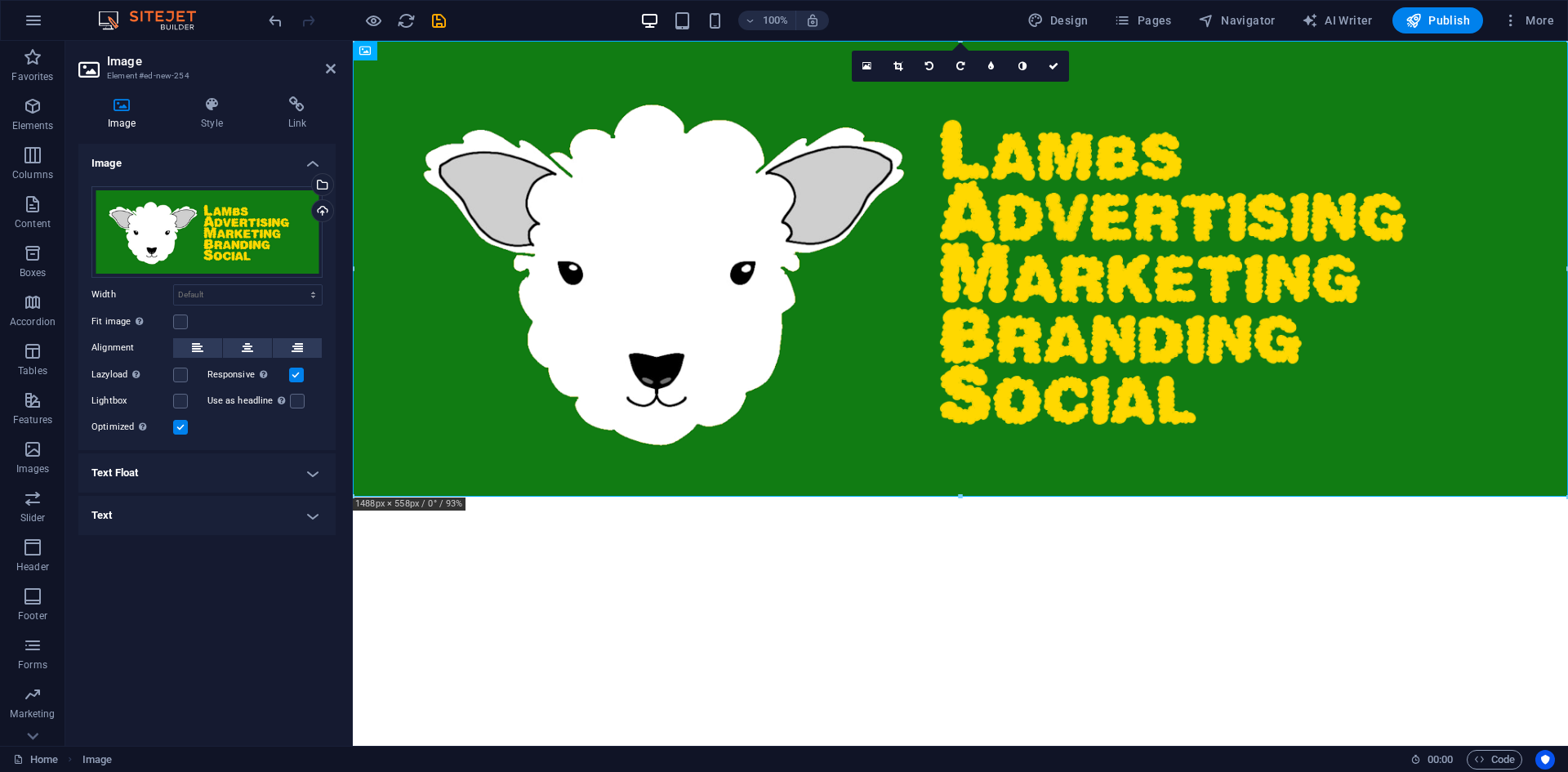
click at [893, 497] on html "Skip to main content" at bounding box center [960, 268] width 1216 height 455
click at [1430, 20] on span "Publish" at bounding box center [1437, 20] width 64 height 17
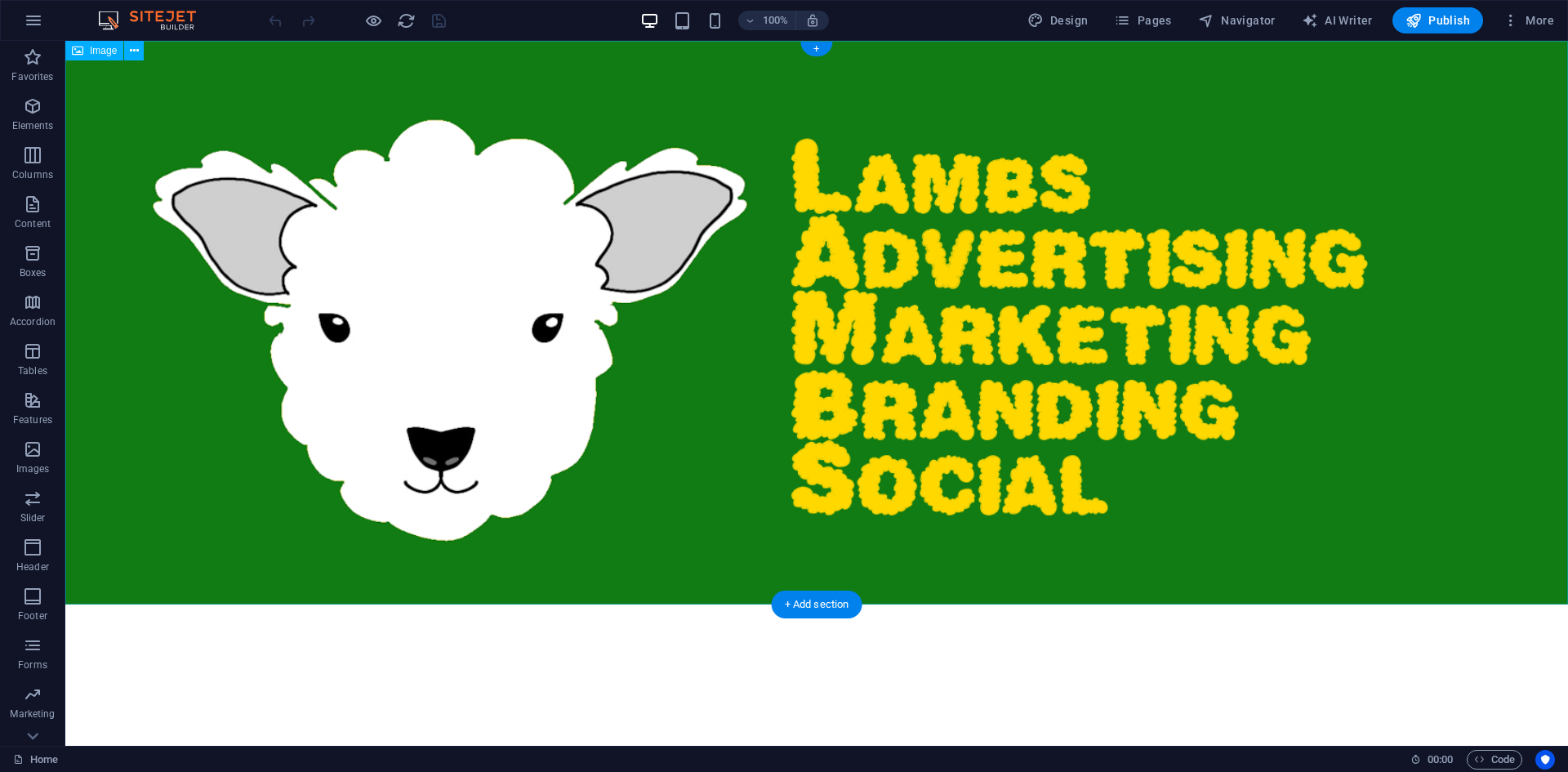
click at [854, 570] on figure at bounding box center [817, 322] width 1503 height 563
click at [815, 609] on div "+ Add section" at bounding box center [818, 605] width 91 height 28
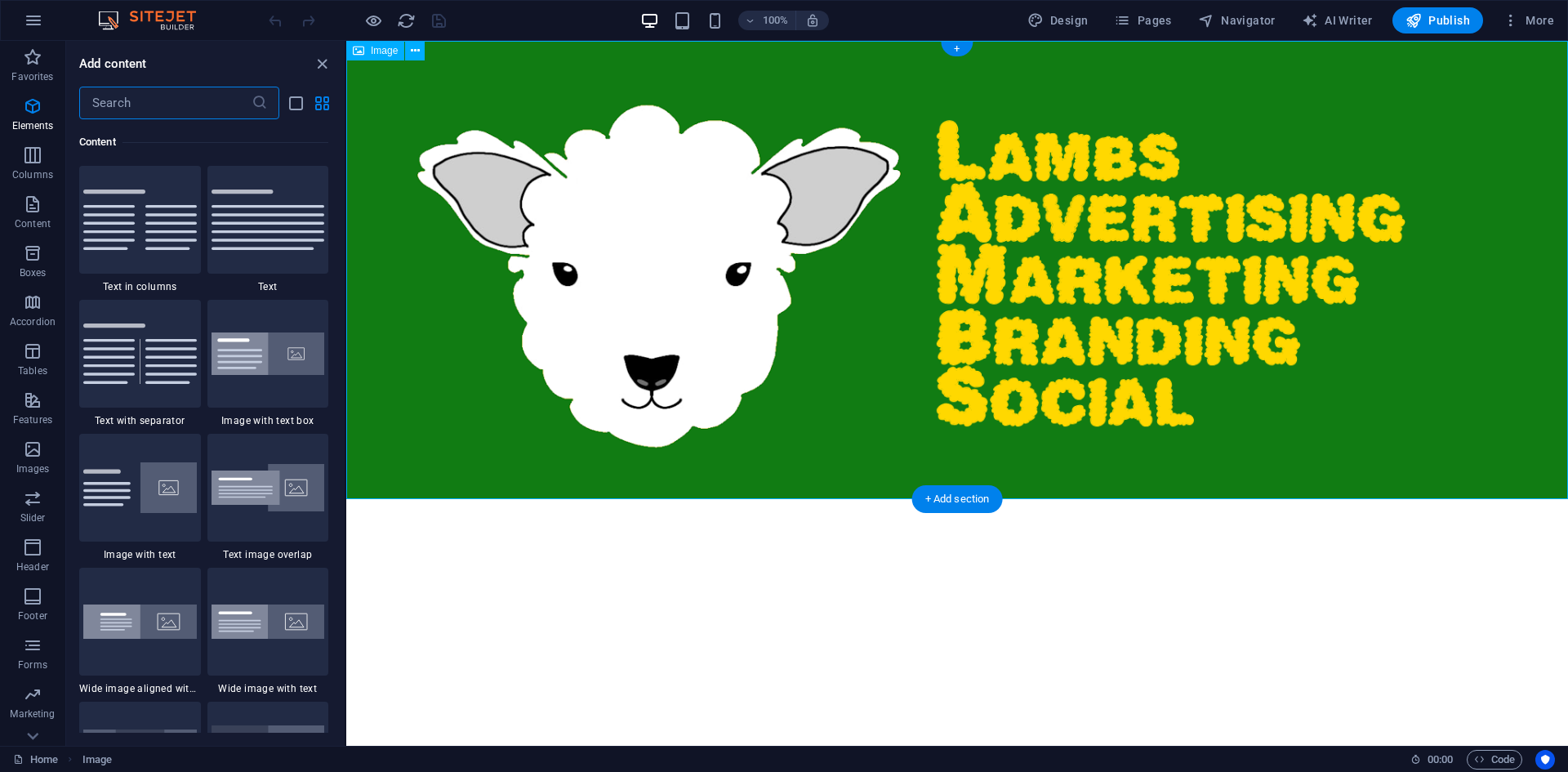
scroll to position [2857, 0]
click at [35, 306] on icon "button" at bounding box center [33, 302] width 20 height 20
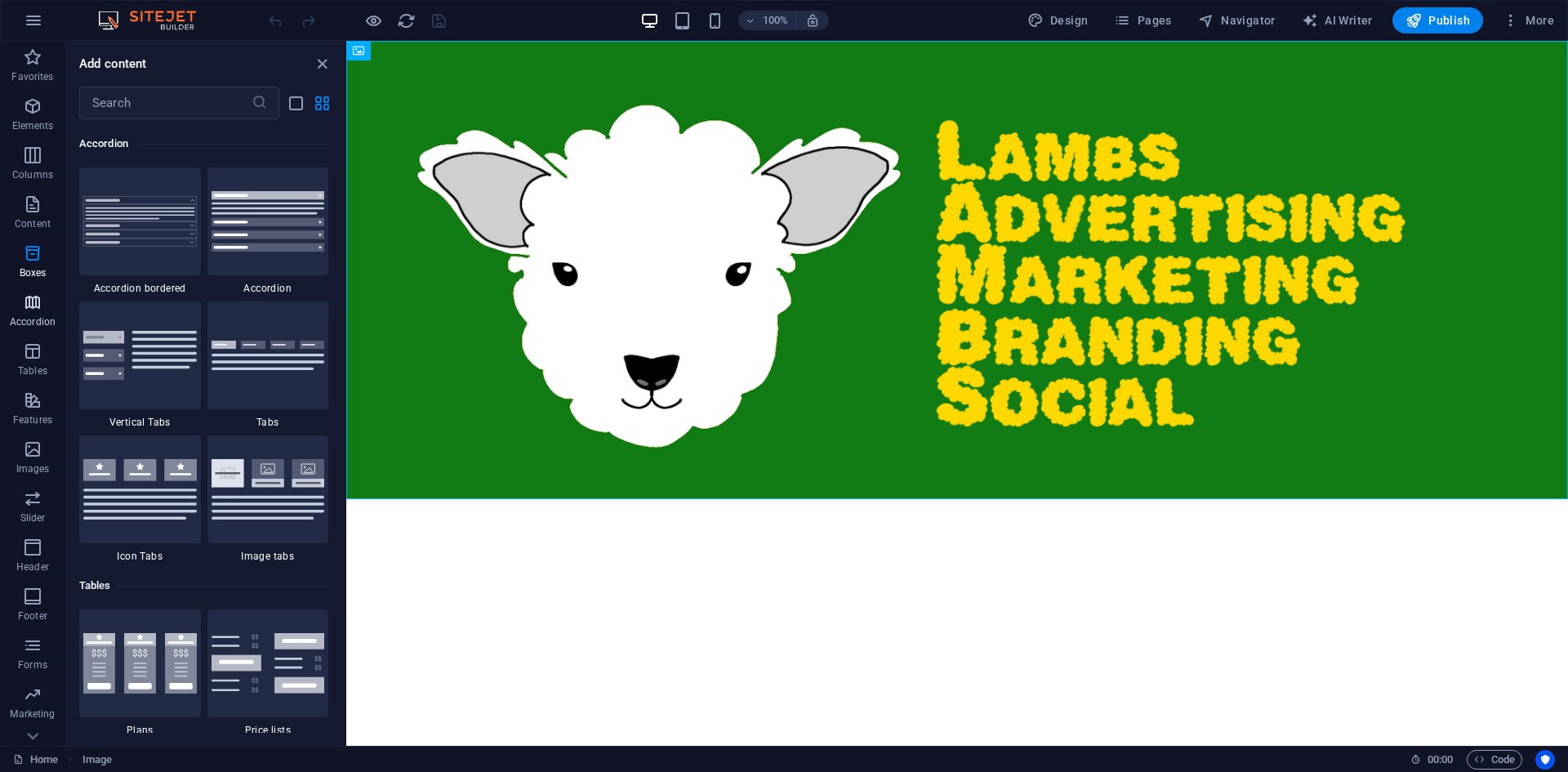
scroll to position [5214, 0]
click at [35, 218] on p "Content" at bounding box center [33, 223] width 36 height 13
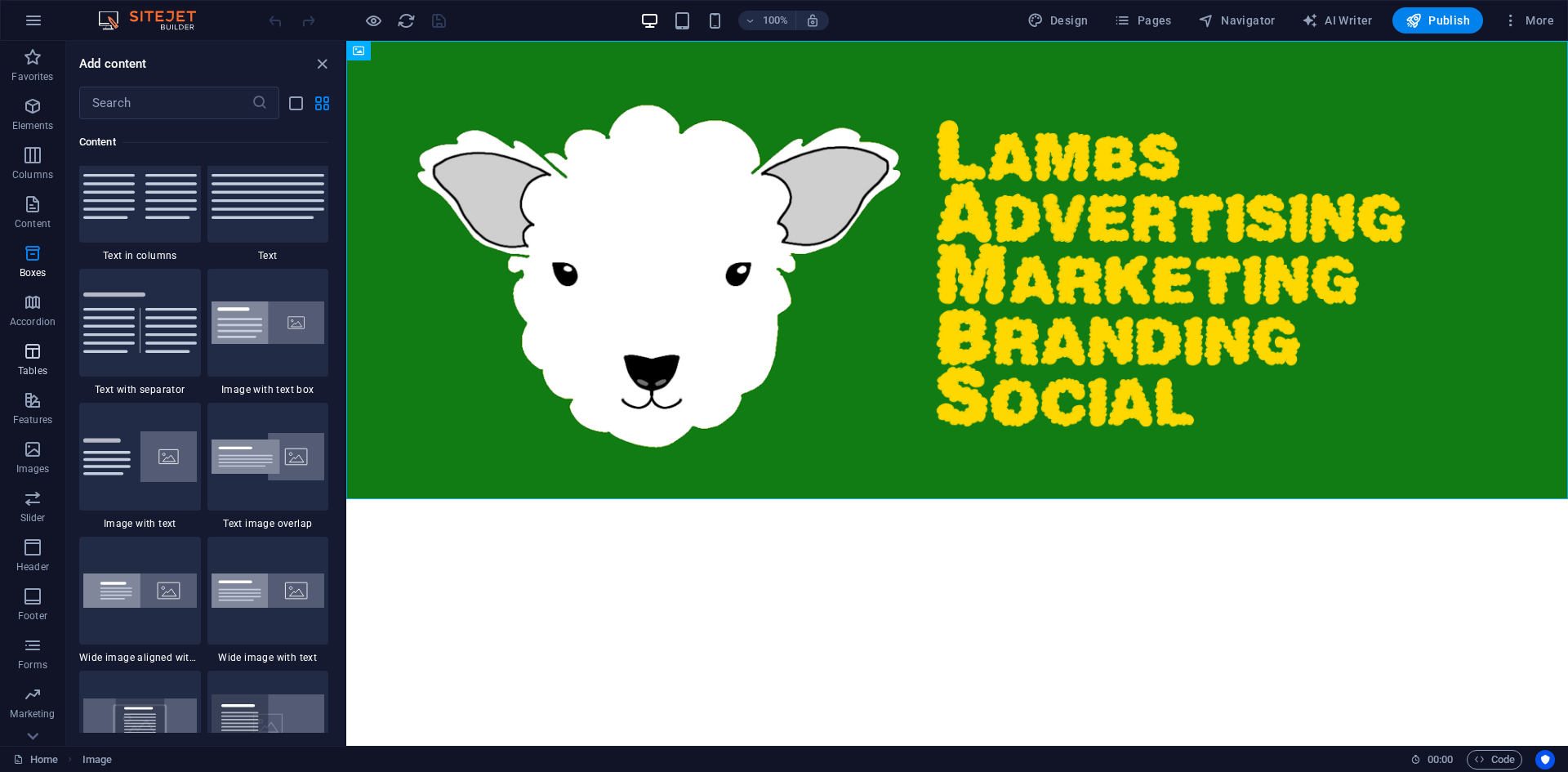
scroll to position [2857, 0]
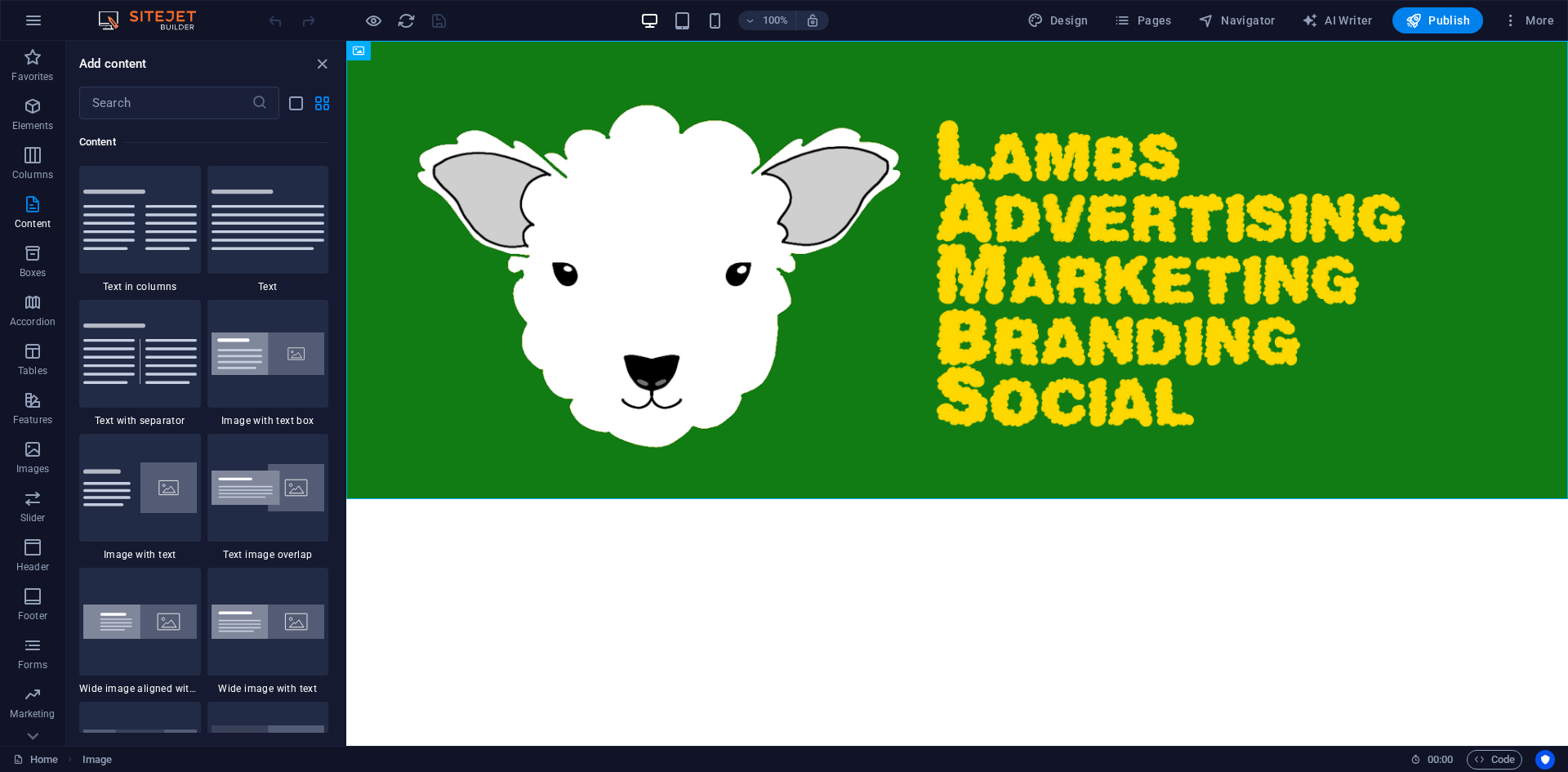
click at [665, 499] on html "Skip to main content" at bounding box center [957, 269] width 1222 height 458
click at [1342, 21] on span "AI Writer" at bounding box center [1337, 20] width 71 height 17
select select "English"
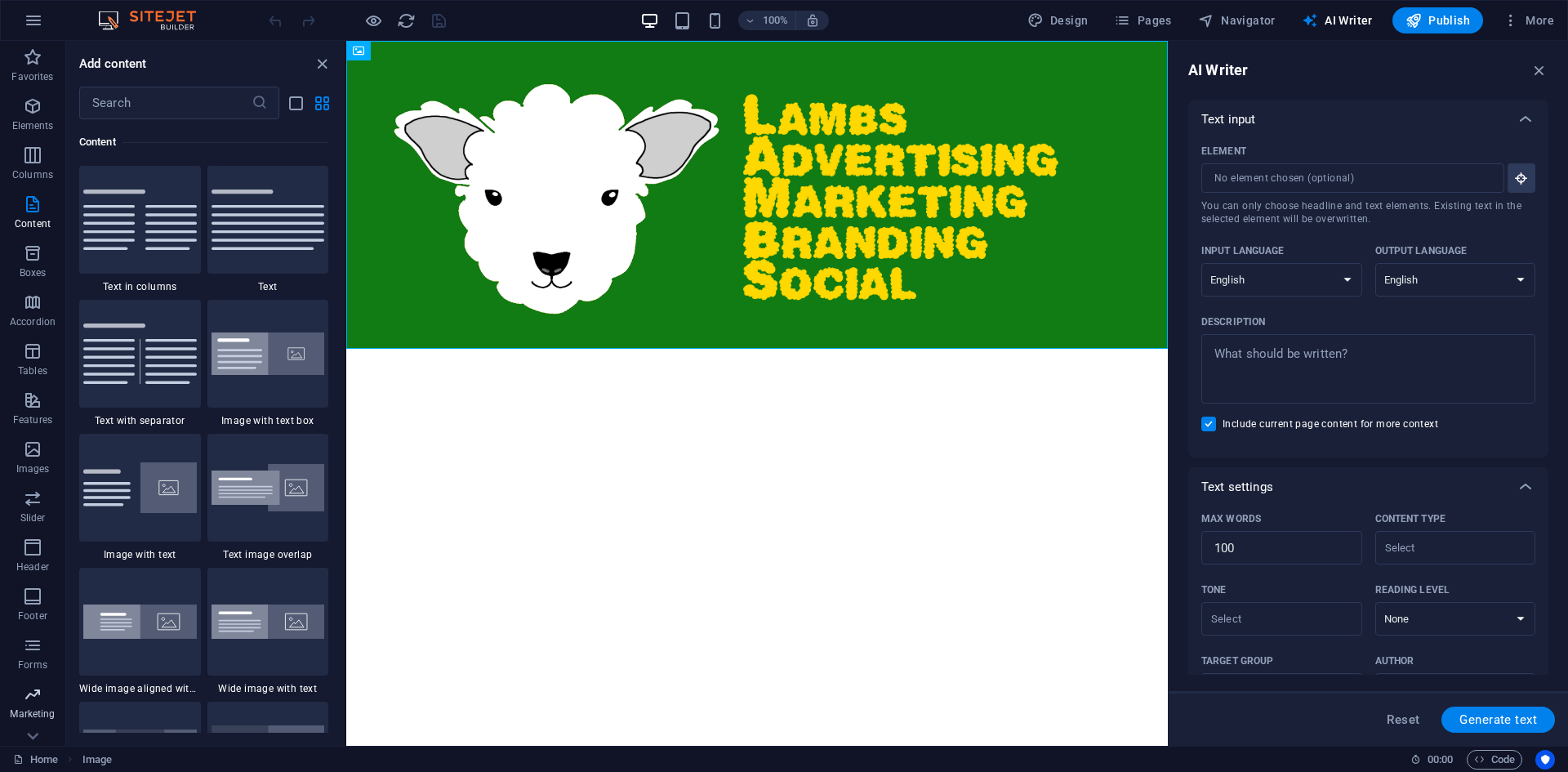
click at [20, 707] on span "Marketing" at bounding box center [33, 704] width 65 height 40
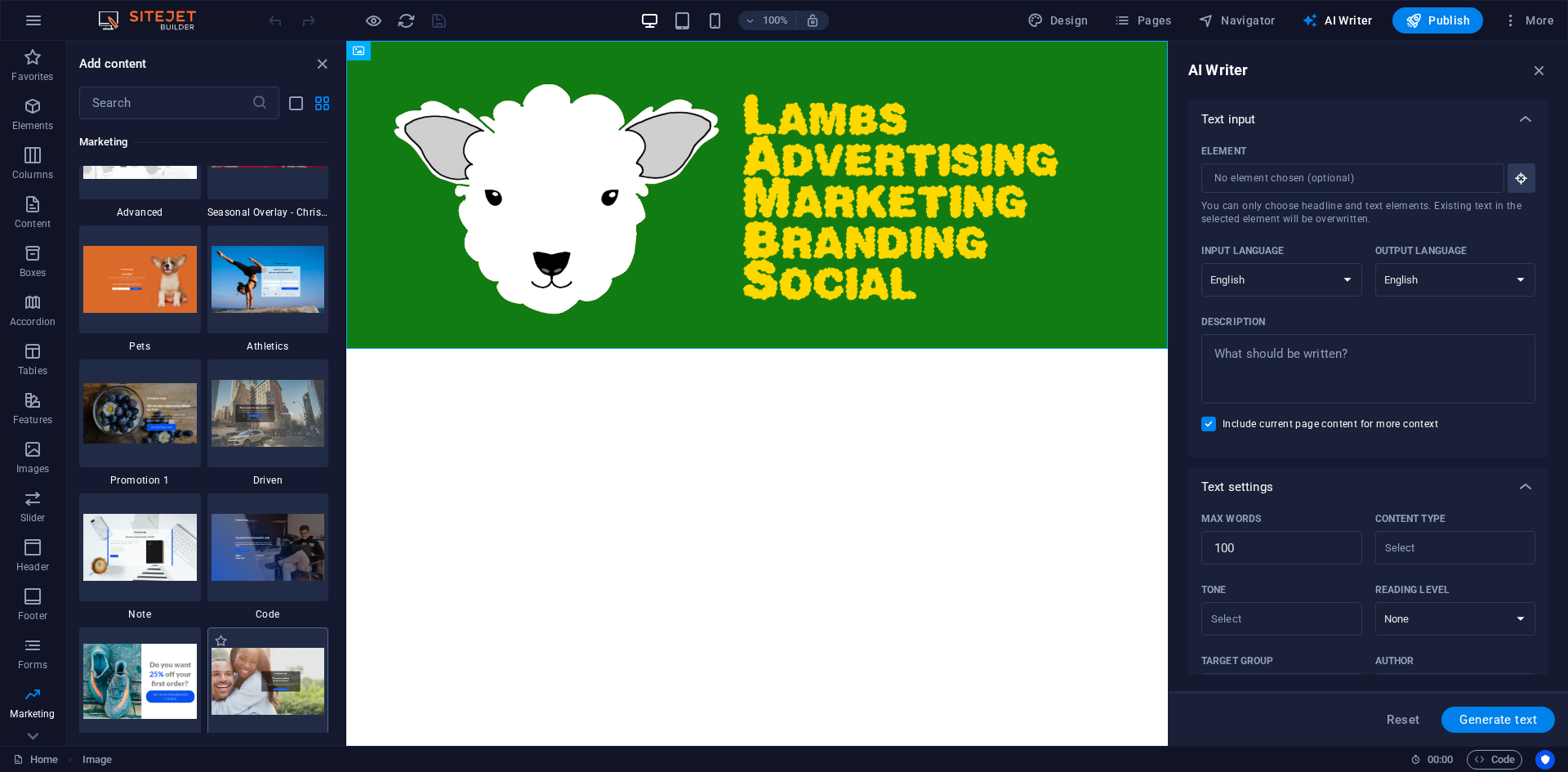
scroll to position [13955, 0]
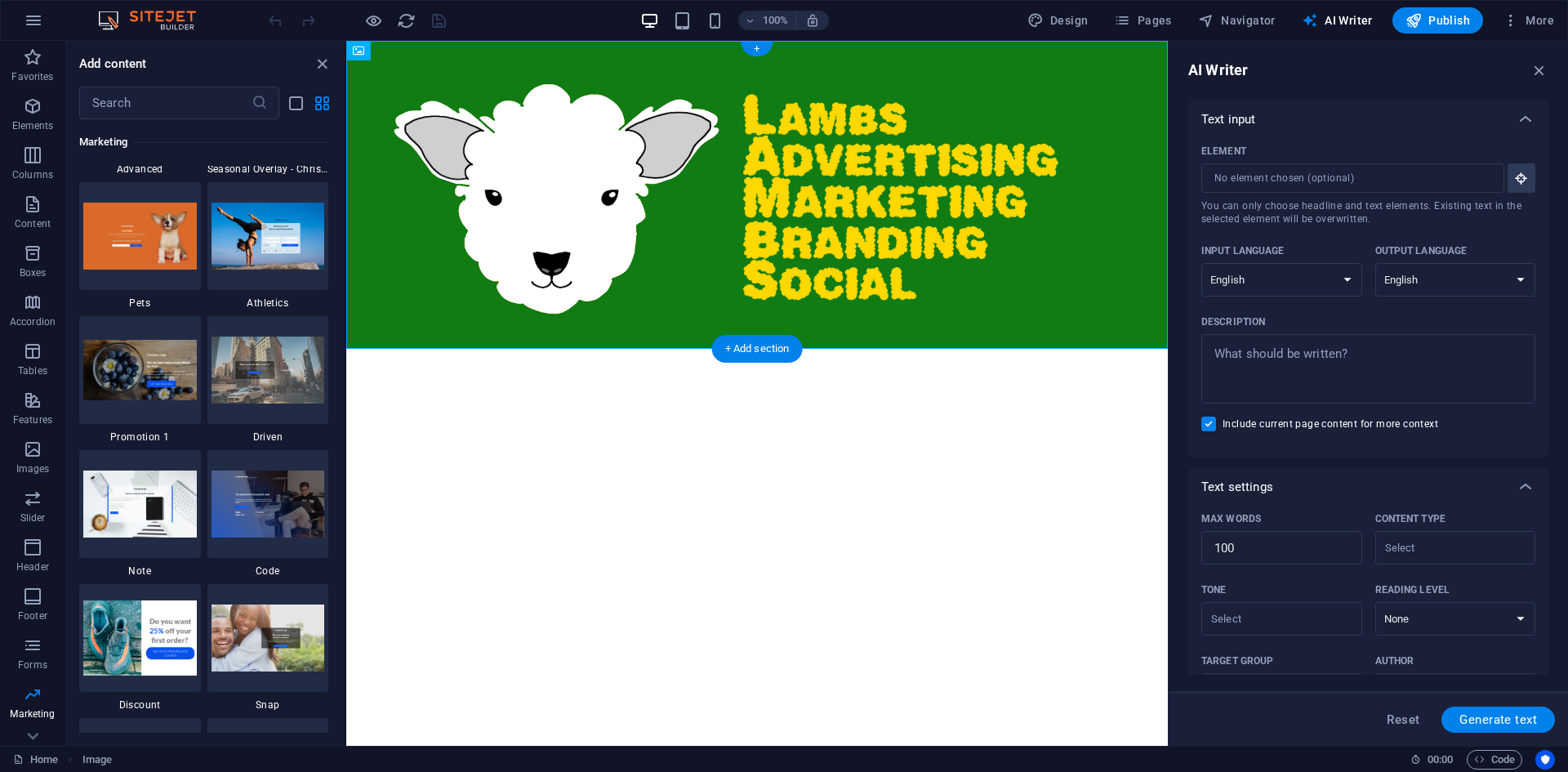
click at [738, 343] on div "+ Add section" at bounding box center [757, 348] width 91 height 28
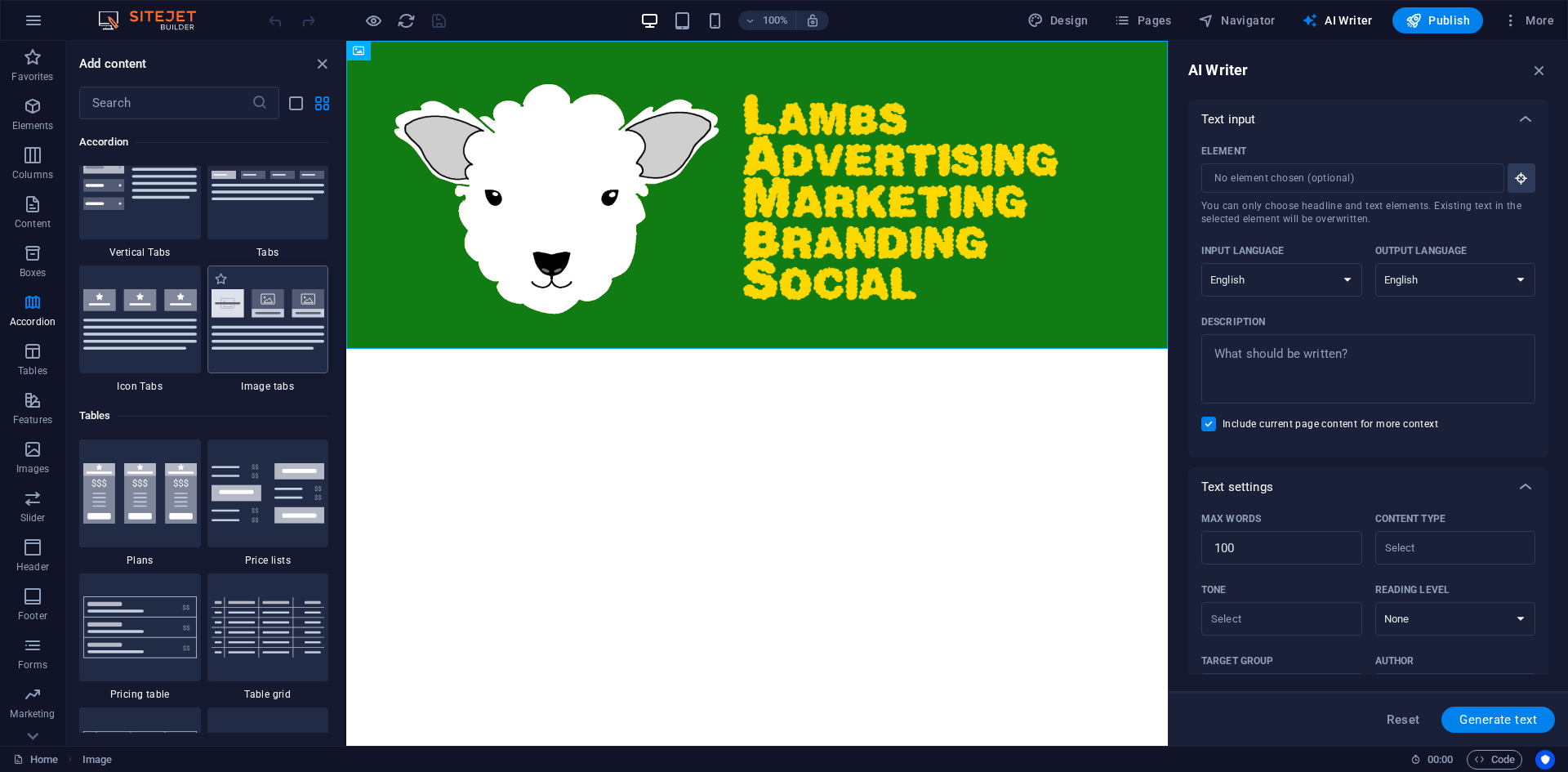
scroll to position [5389, 0]
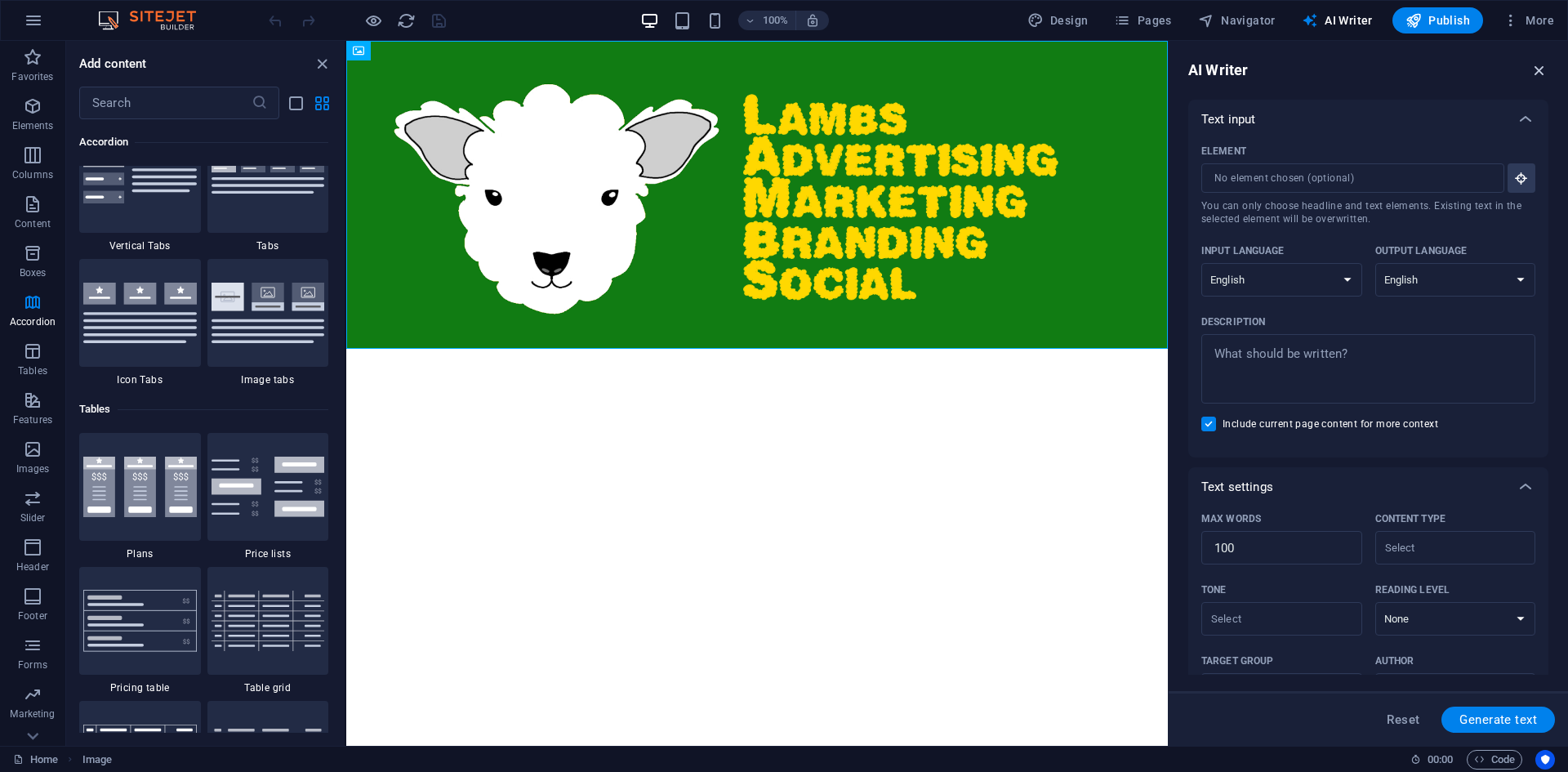
click at [1544, 68] on icon "button" at bounding box center [1539, 70] width 18 height 18
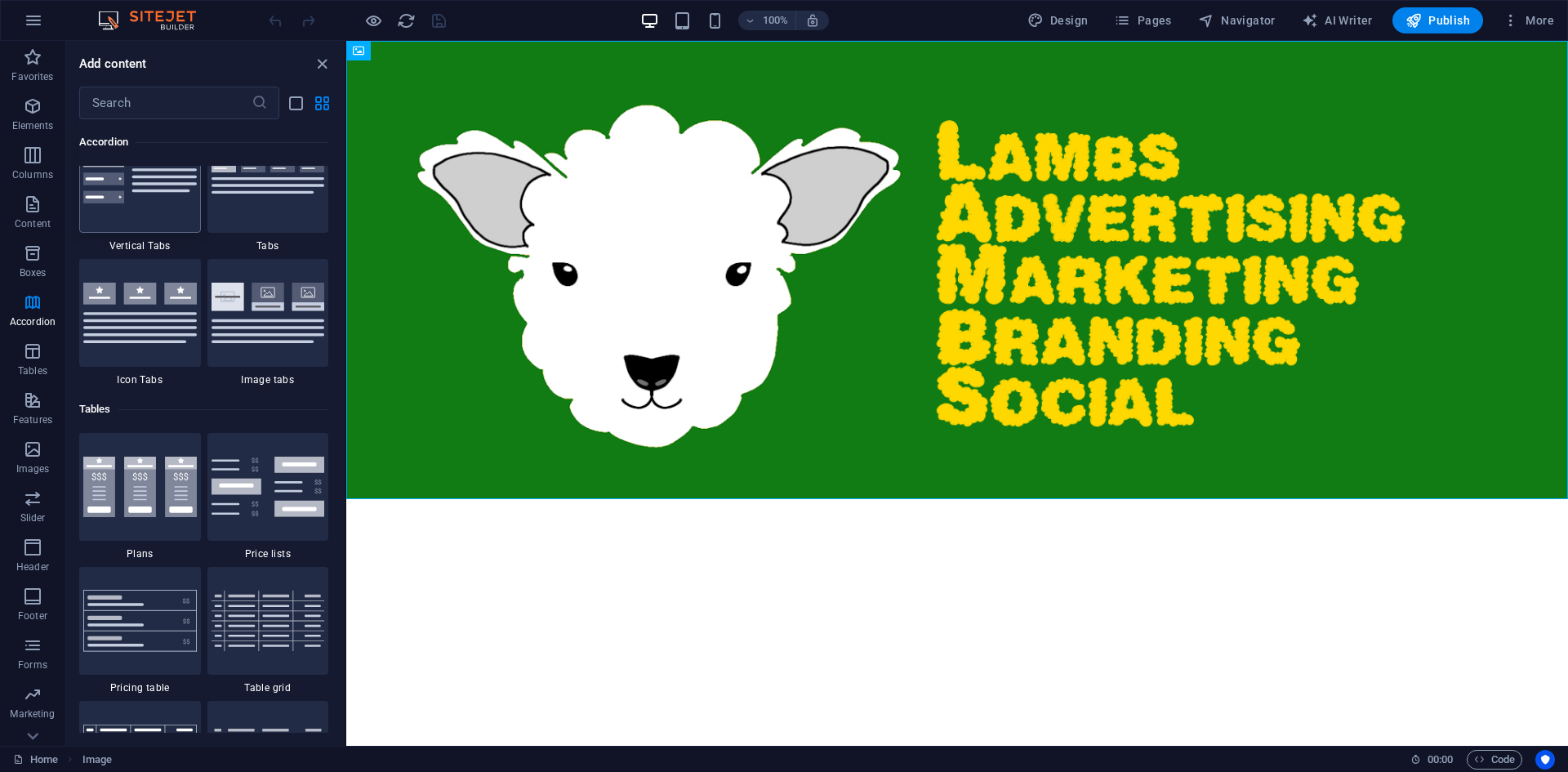
click at [147, 207] on div at bounding box center [140, 178] width 122 height 108
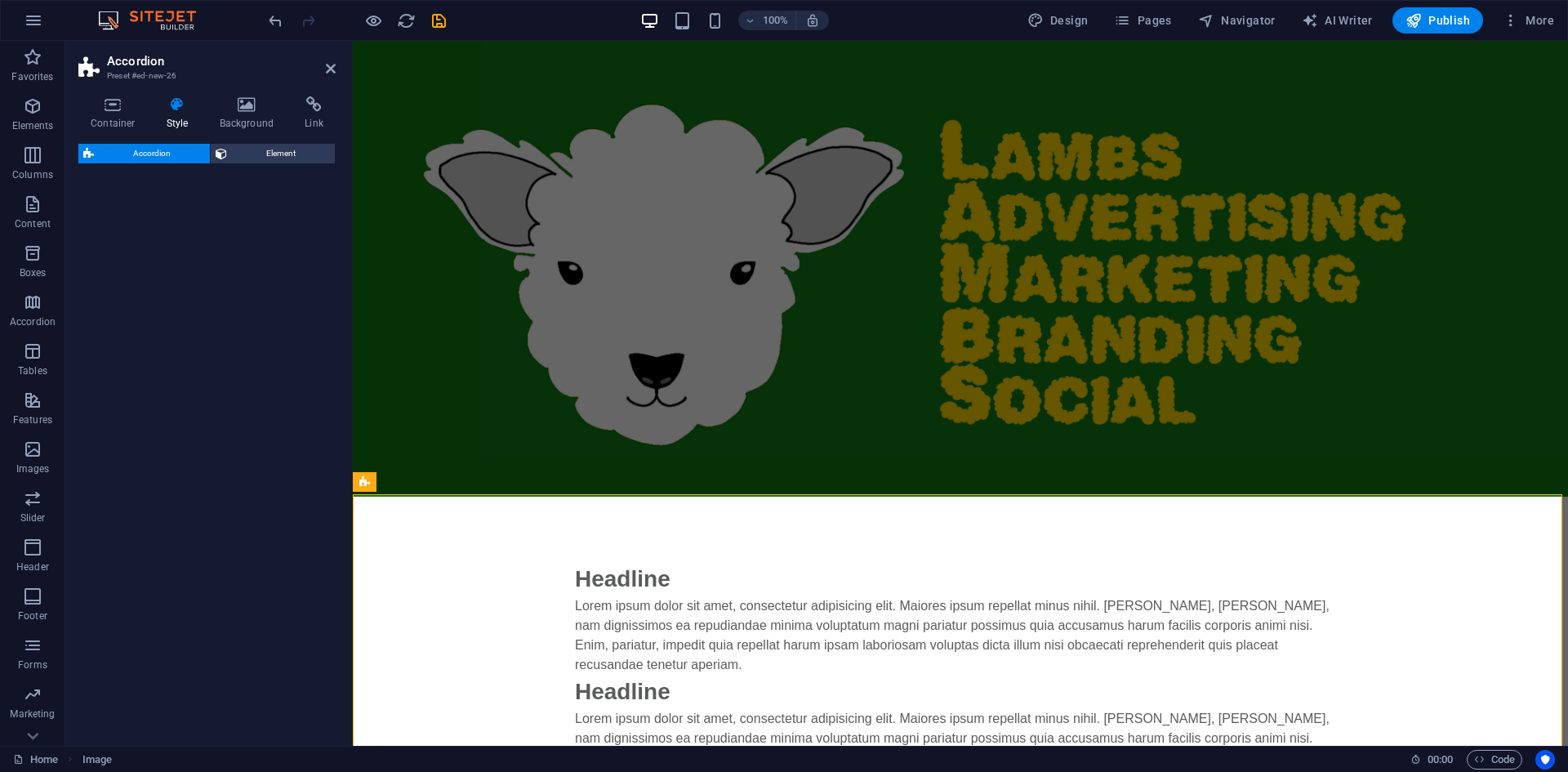
select select "rem"
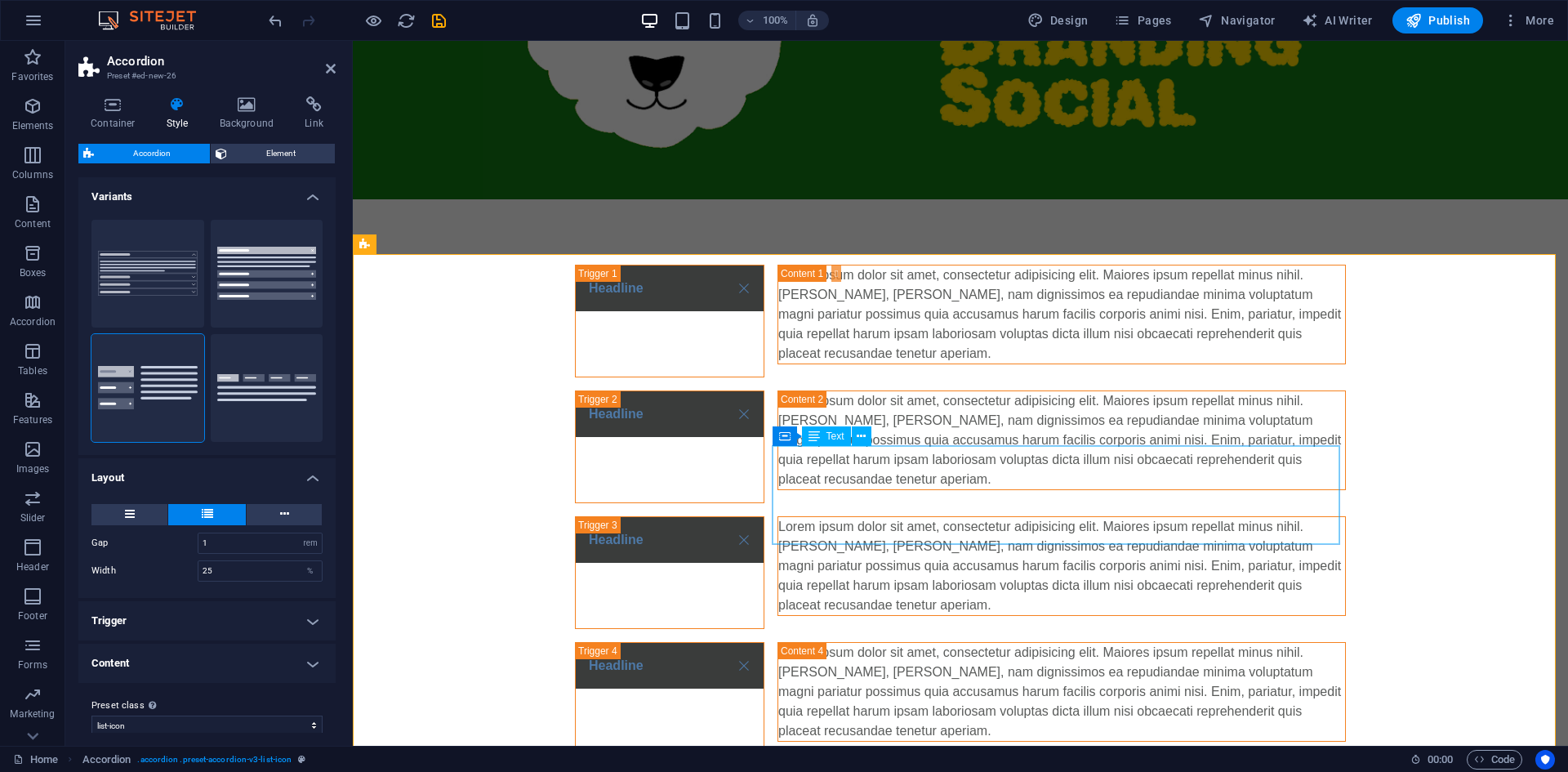
scroll to position [366, 0]
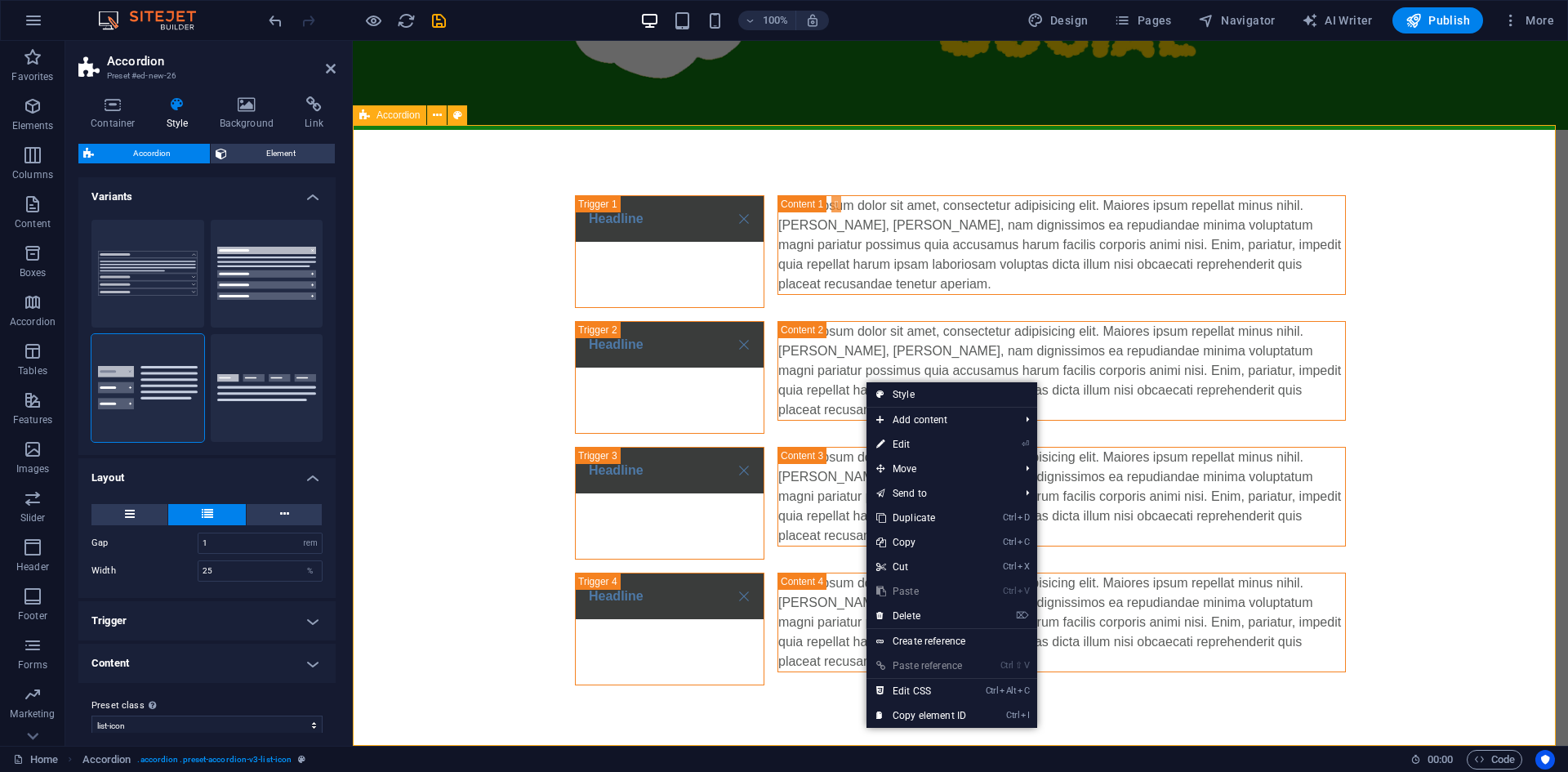
click at [434, 336] on div "Headline Lorem ipsum dolor sit amet, consectetur adipisicing elit. Maiores ipsu…" at bounding box center [960, 439] width 1216 height 621
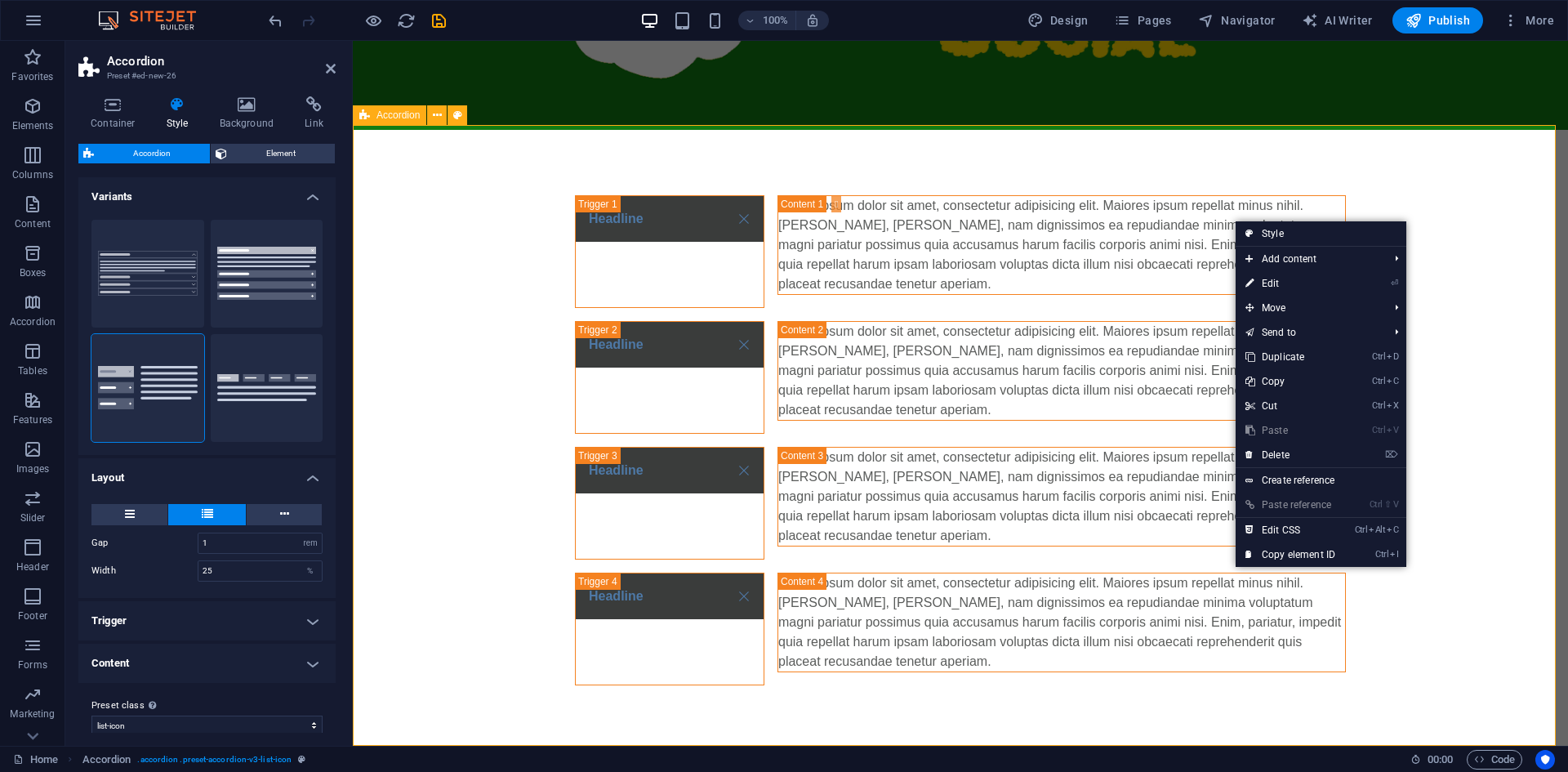
click at [367, 232] on div "Headline Lorem ipsum dolor sit amet, consectetur adipisicing elit. Maiores ipsu…" at bounding box center [960, 439] width 1216 height 621
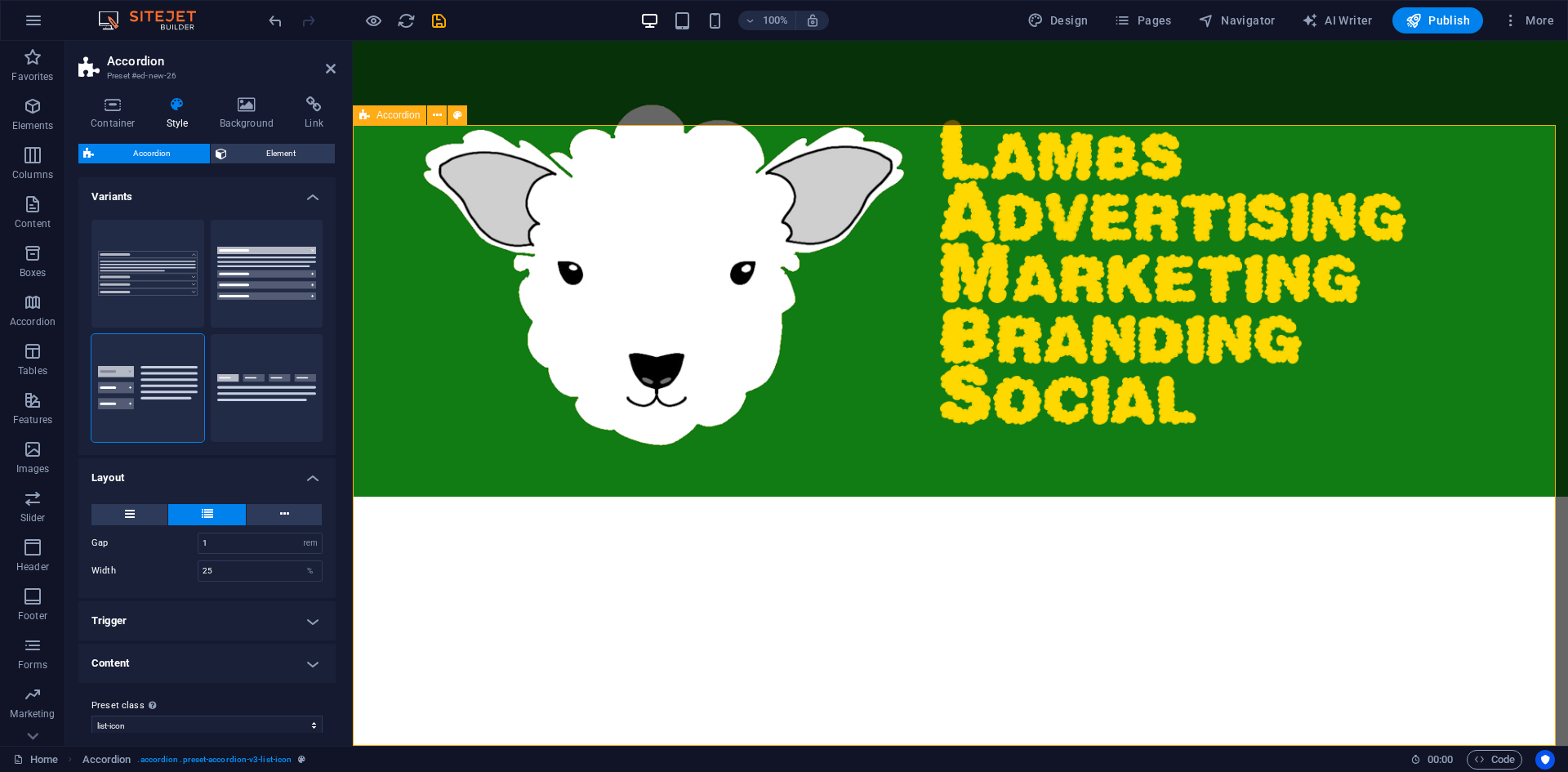
scroll to position [0, 0]
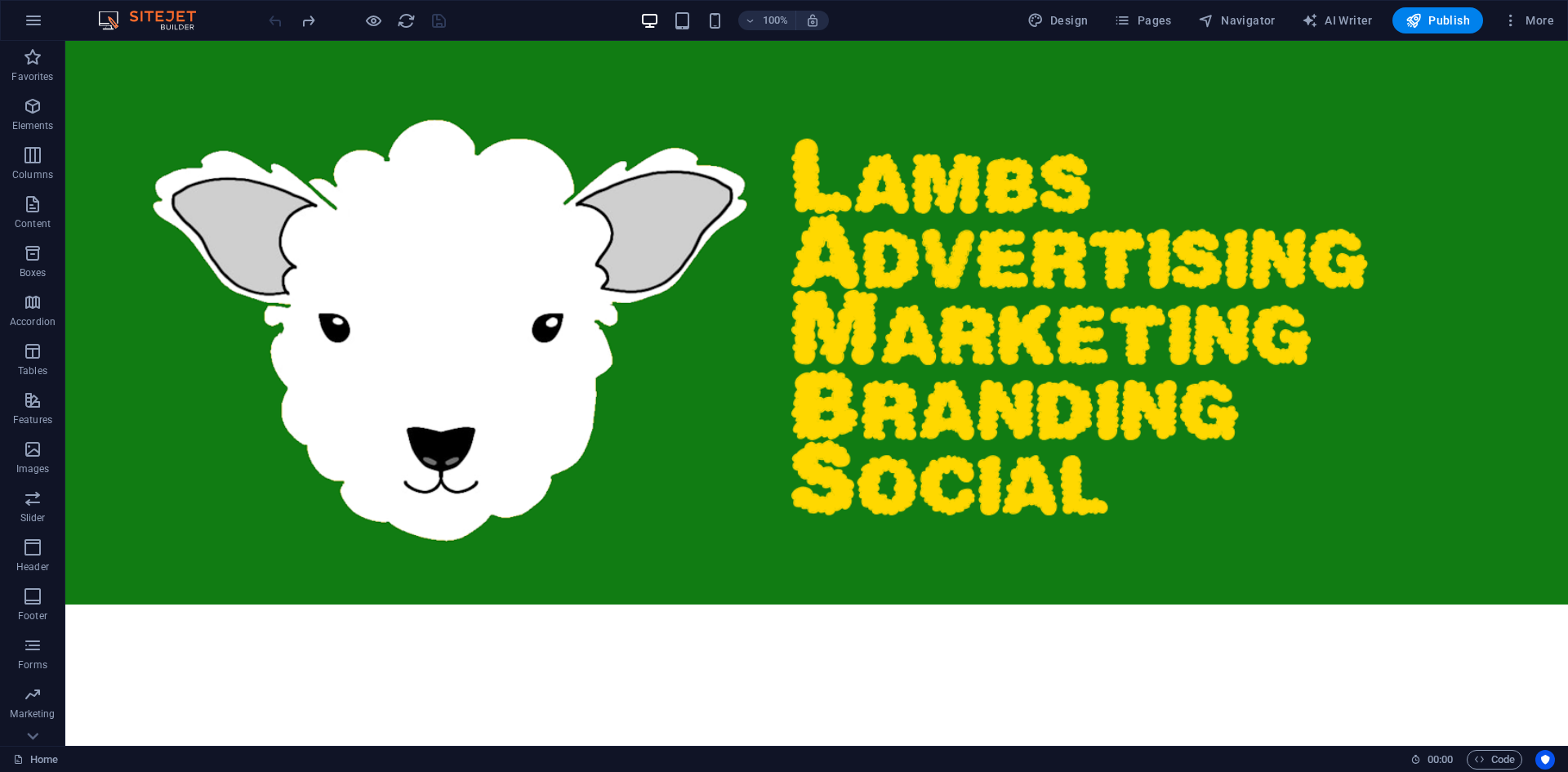
click at [791, 605] on html "Skip to main content" at bounding box center [817, 322] width 1503 height 563
click at [841, 606] on div "+ Add section" at bounding box center [818, 605] width 91 height 28
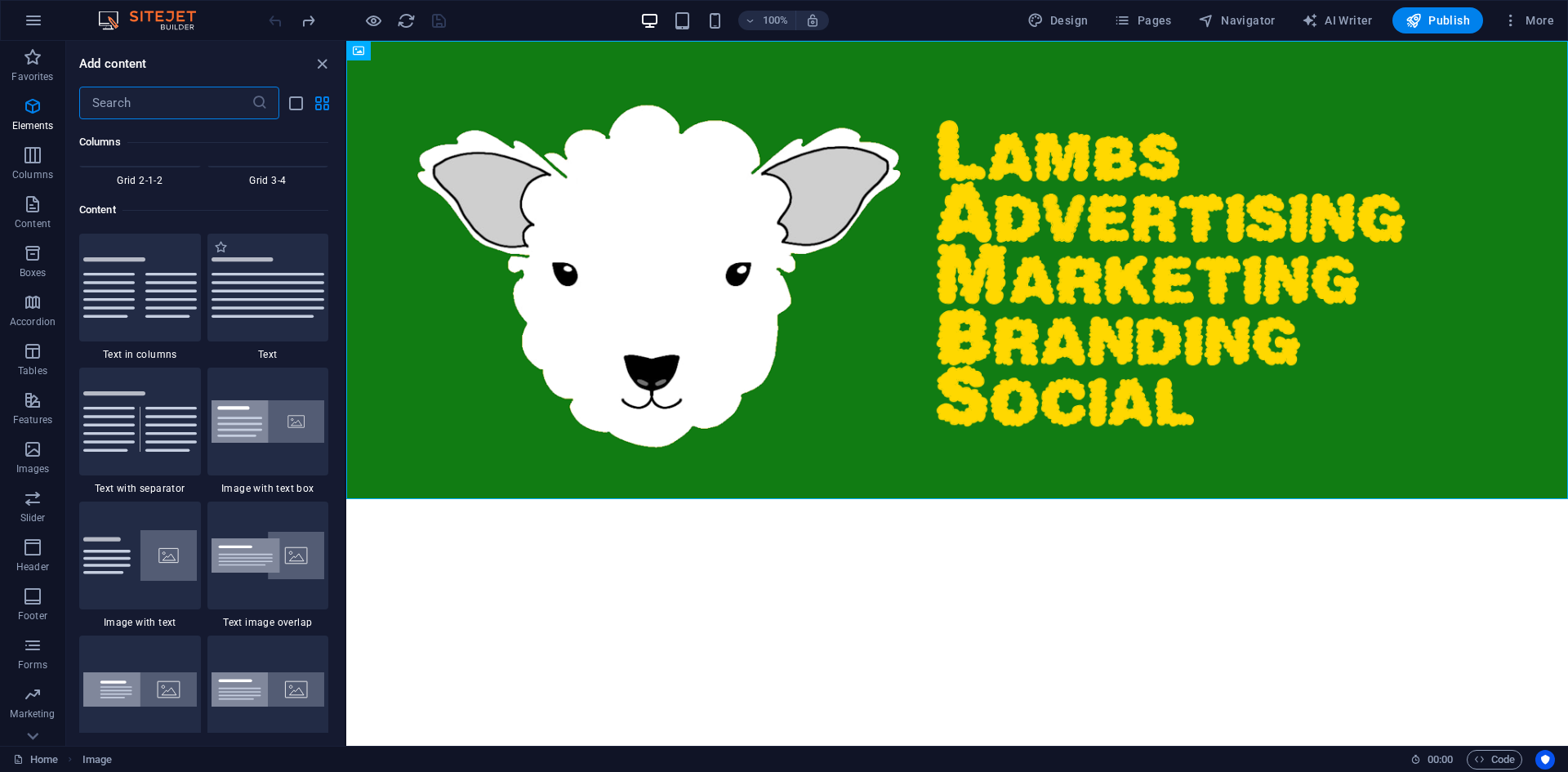
scroll to position [2857, 0]
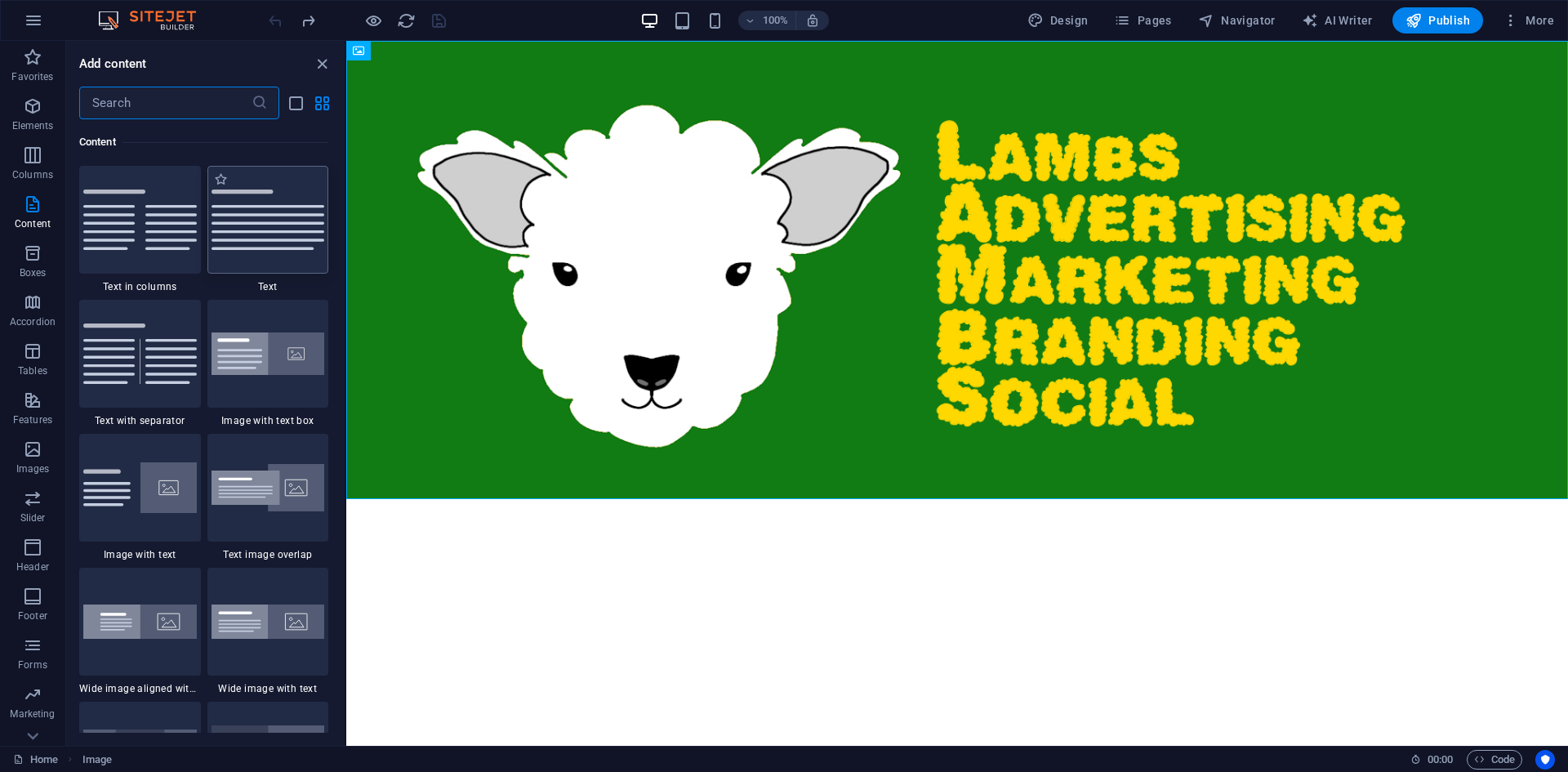
click at [278, 241] on img at bounding box center [268, 219] width 114 height 60
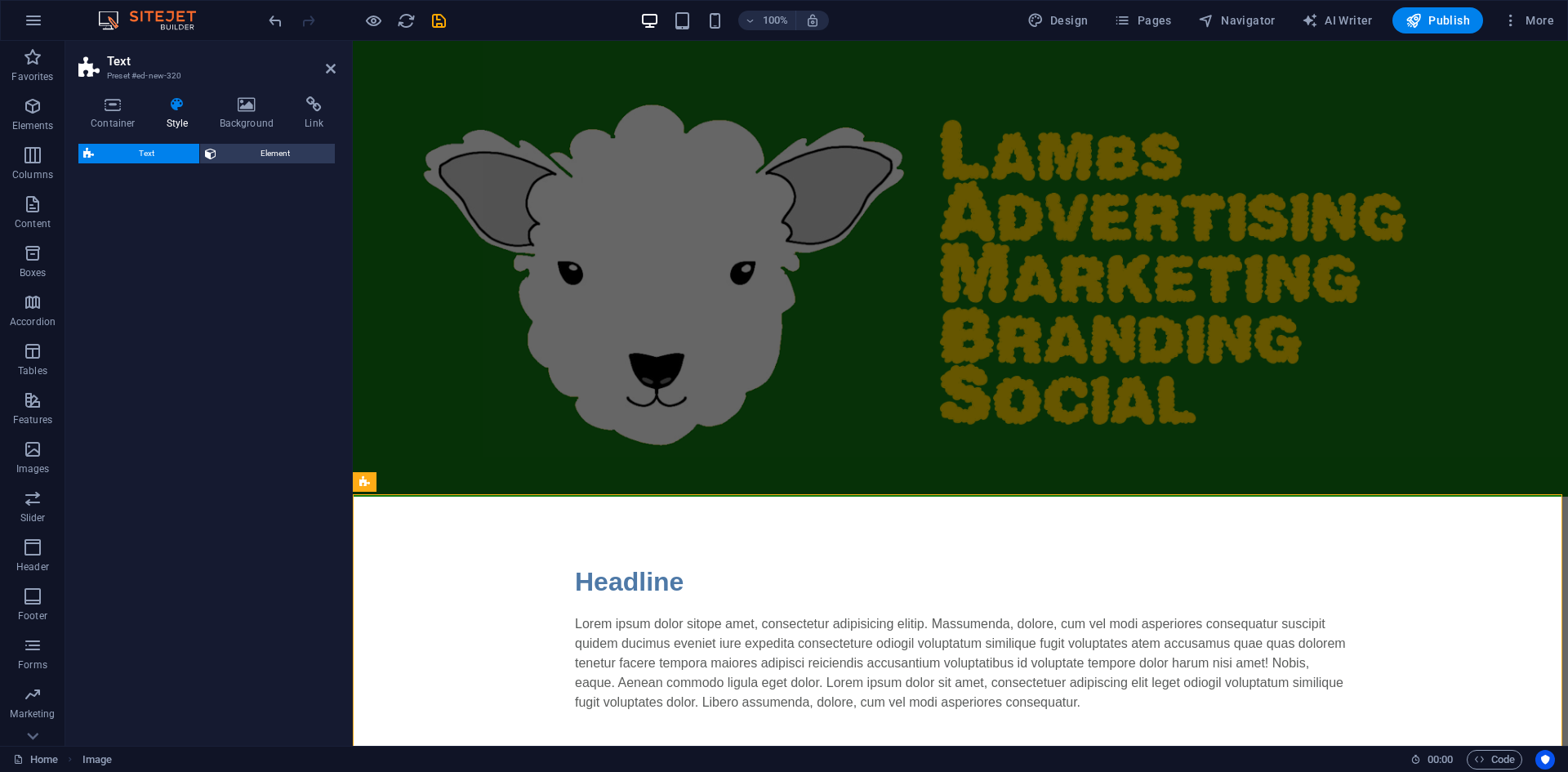
select select "preset-text-v2-default"
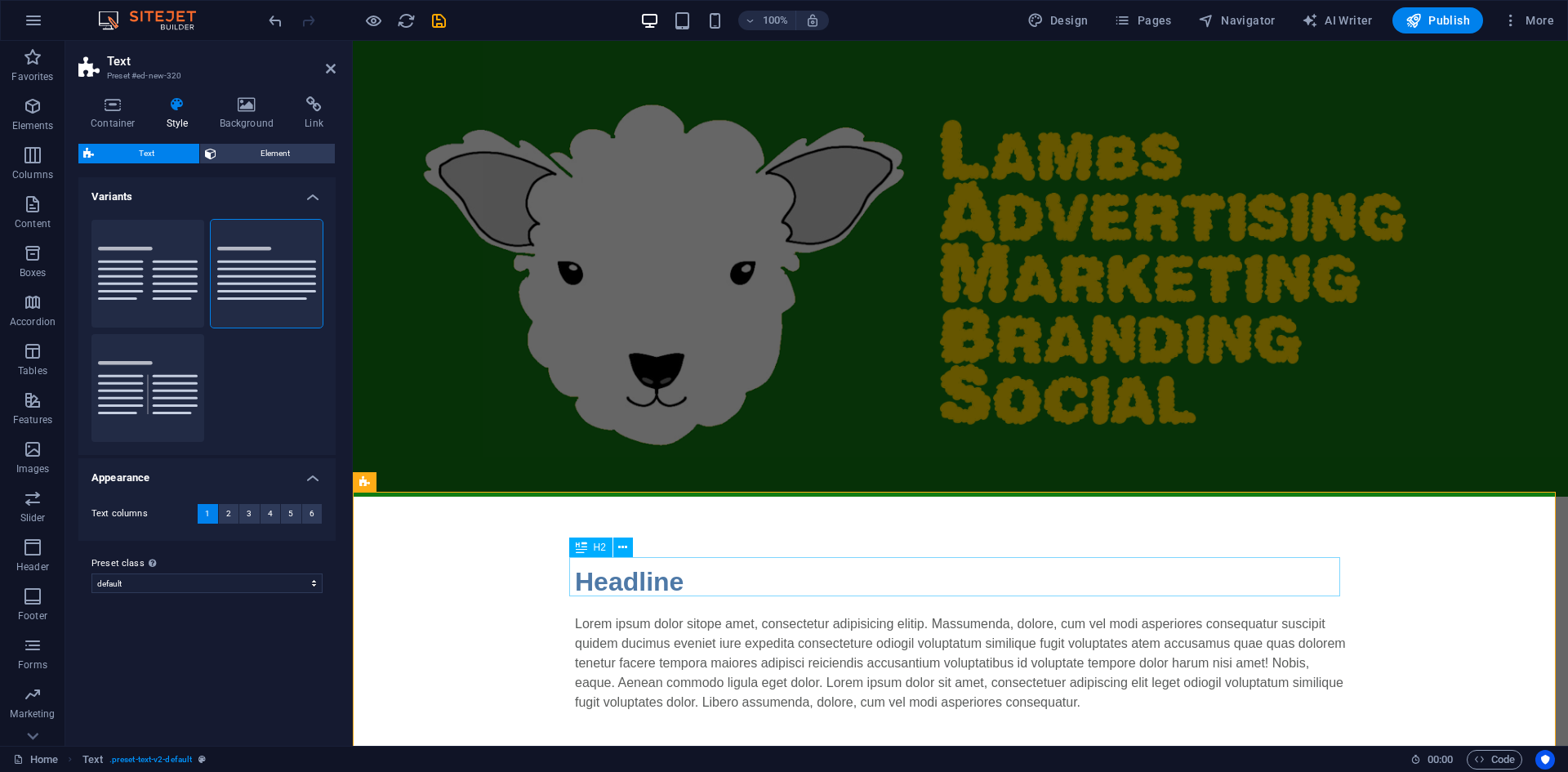
click at [592, 581] on div "Headline" at bounding box center [960, 582] width 771 height 40
click at [689, 575] on div "Headline" at bounding box center [960, 582] width 771 height 40
click at [678, 577] on div "Headline" at bounding box center [960, 582] width 771 height 40
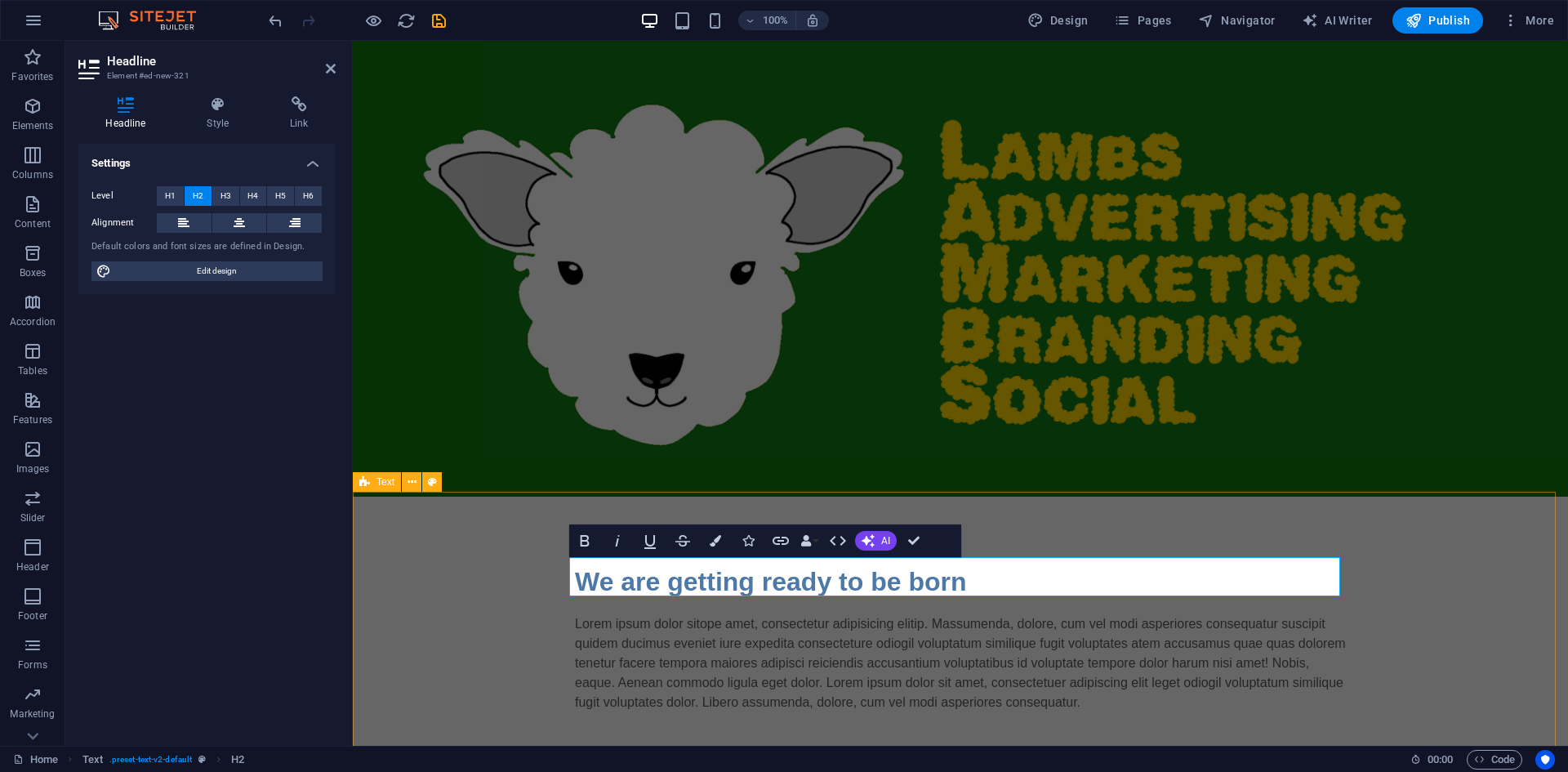
click at [1214, 499] on div "We are getting ready to be born Lorem ipsum dolor sitope amet, consectetur adip…" at bounding box center [960, 637] width 1216 height 281
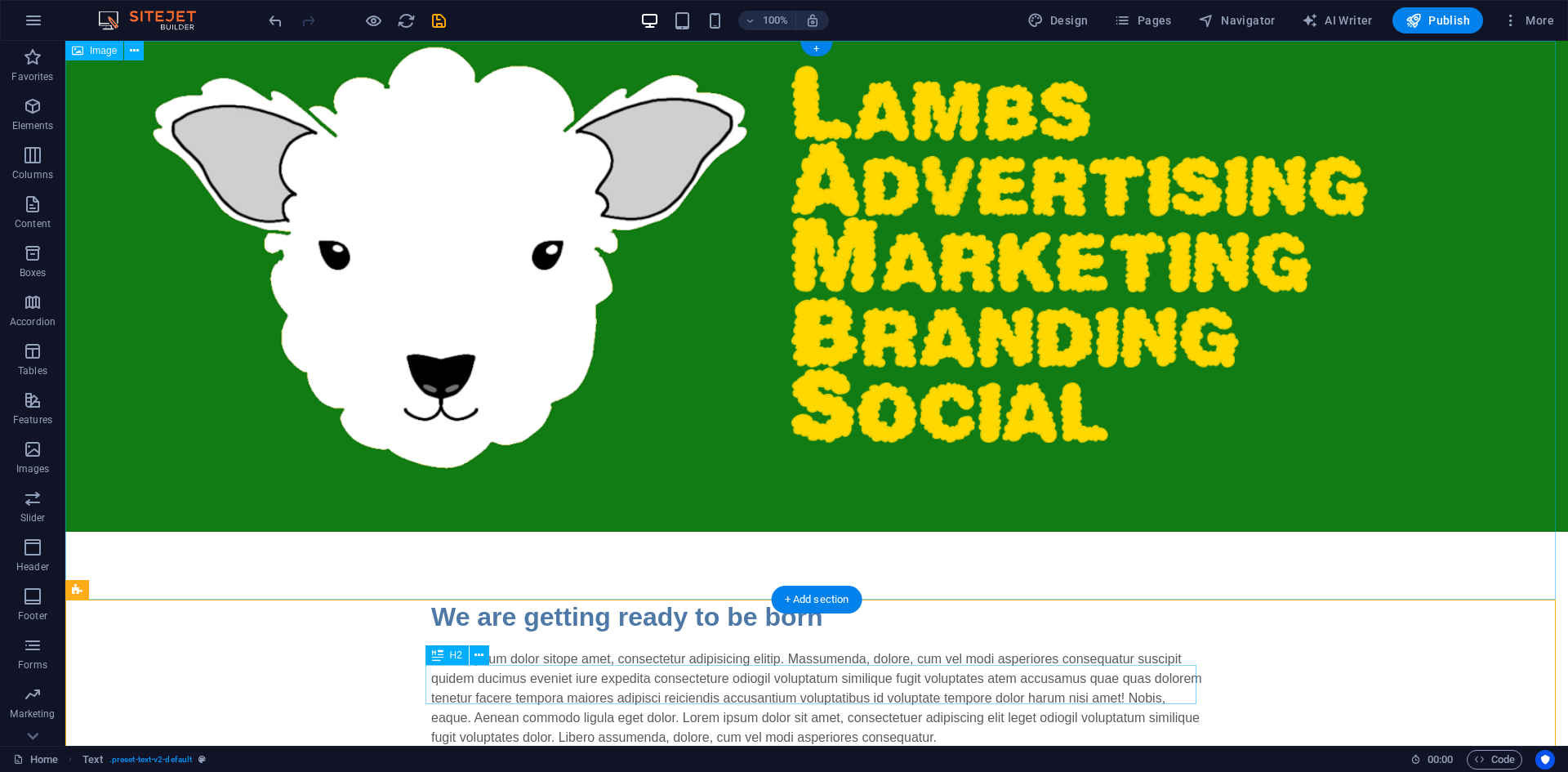
scroll to position [135, 0]
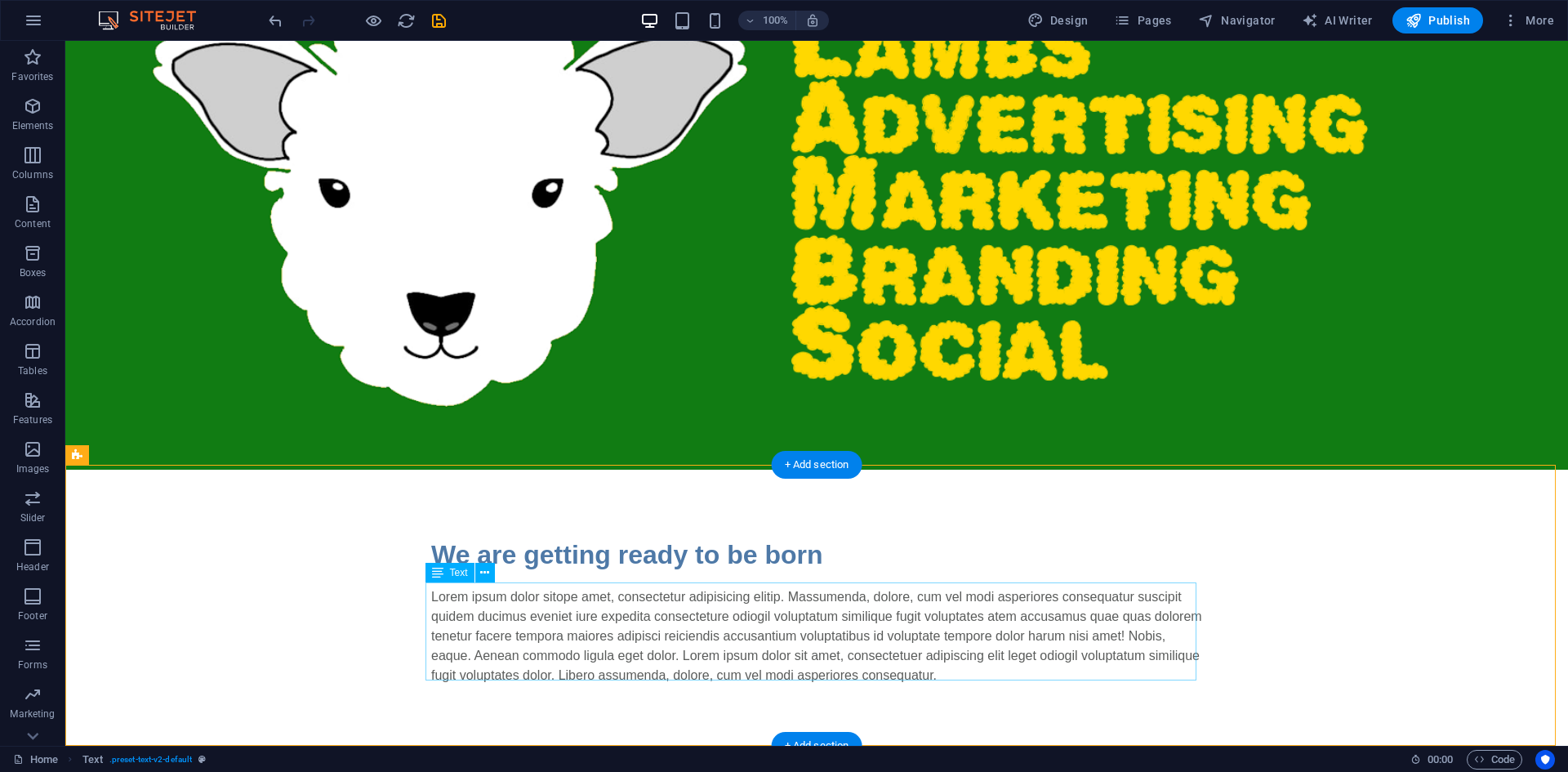
click at [994, 641] on div "Lorem ipsum dolor sitope amet, consectetur adipisicing elitip. Massumenda, dolo…" at bounding box center [817, 635] width 771 height 98
click at [996, 661] on div "Lorem ipsum dolor sitope amet, consectetur adipisicing elitip. Massumenda, dolo…" at bounding box center [817, 635] width 771 height 98
click at [993, 673] on div "Lorem ipsum dolor sitope amet, consectetur adipisicing elitip. Massumenda, dolo…" at bounding box center [817, 635] width 771 height 98
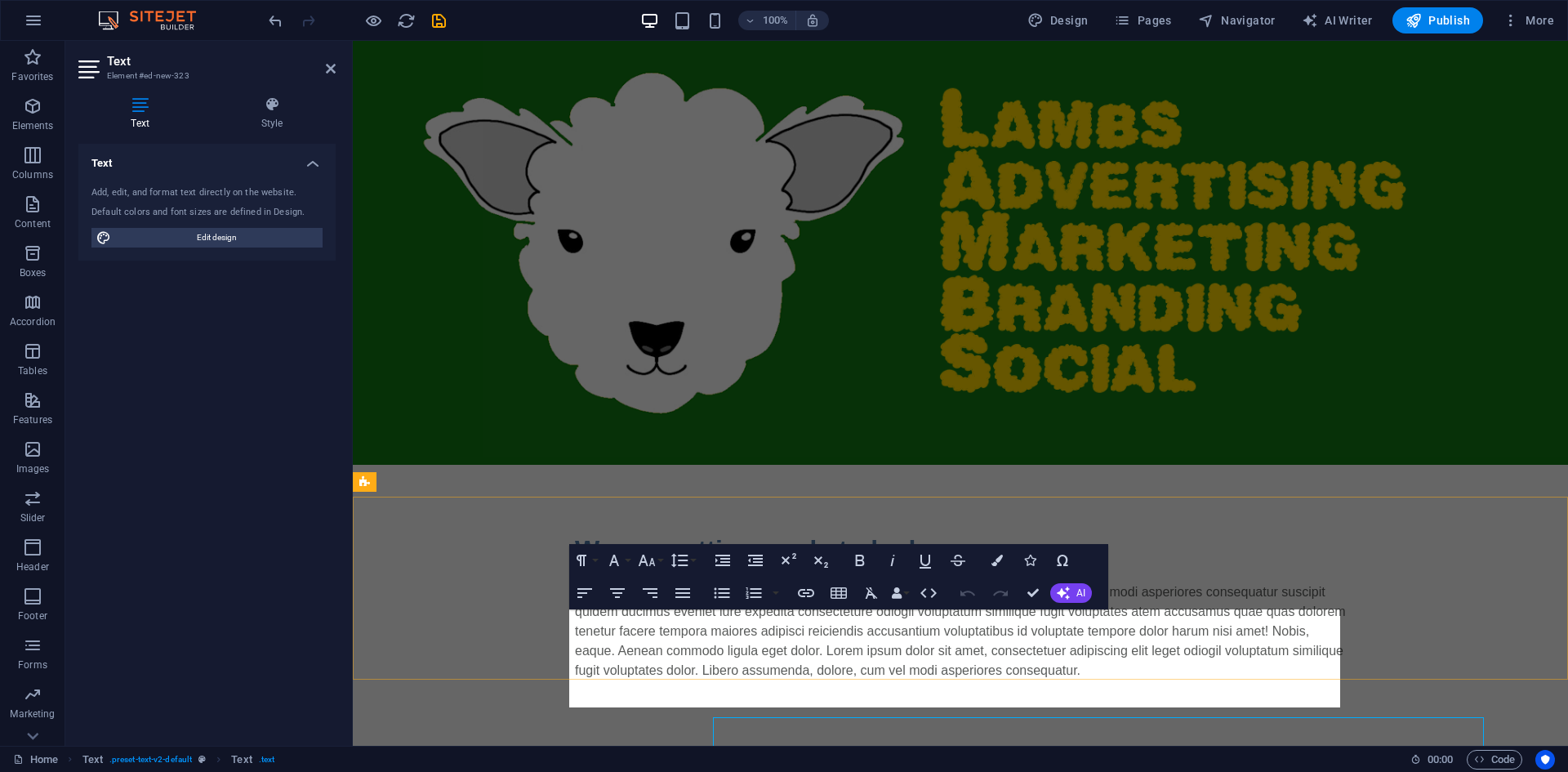
scroll to position [0, 0]
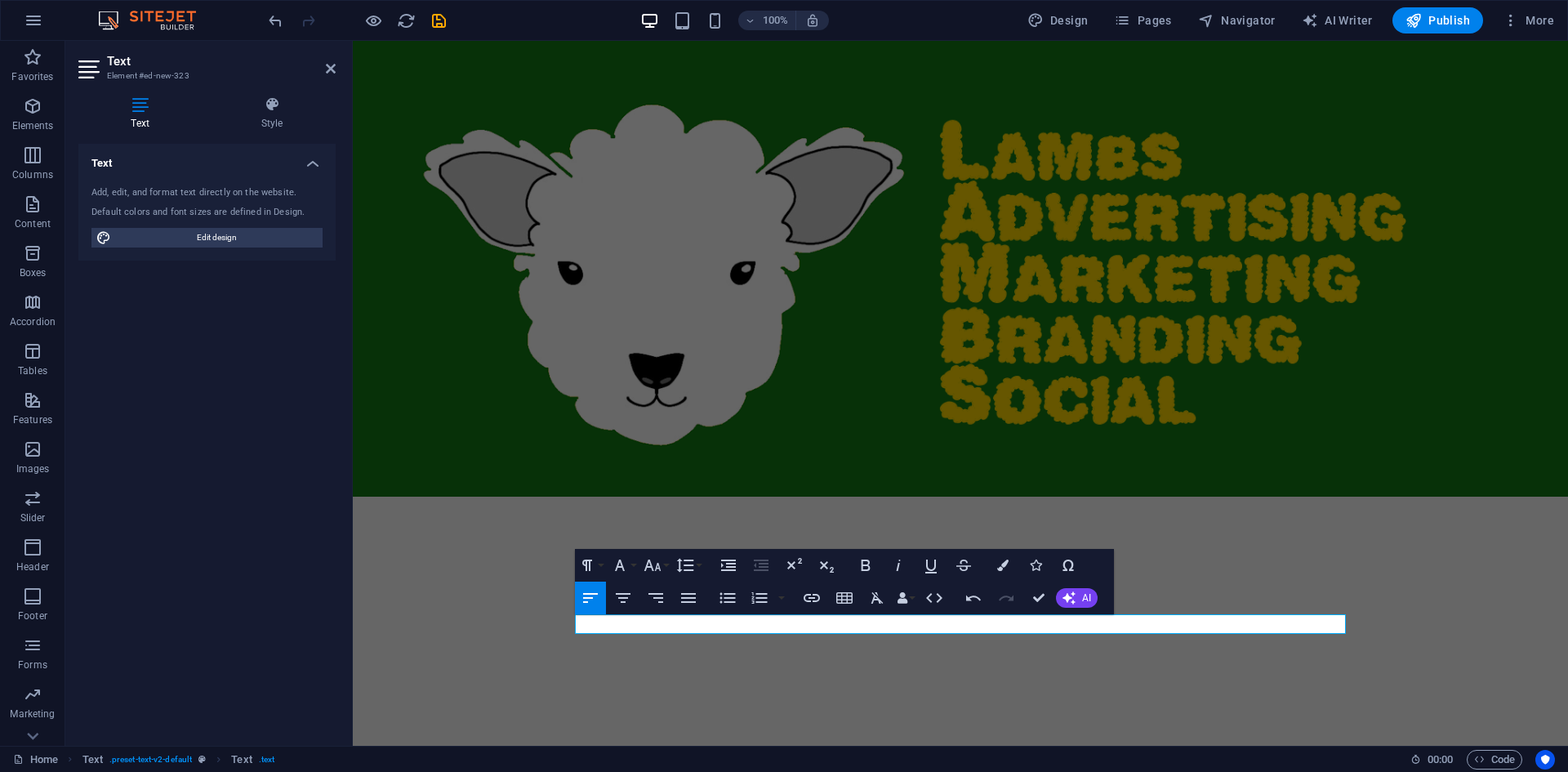
click at [1337, 699] on html "Skip to main content We are getting ready to be born" at bounding box center [960, 369] width 1216 height 658
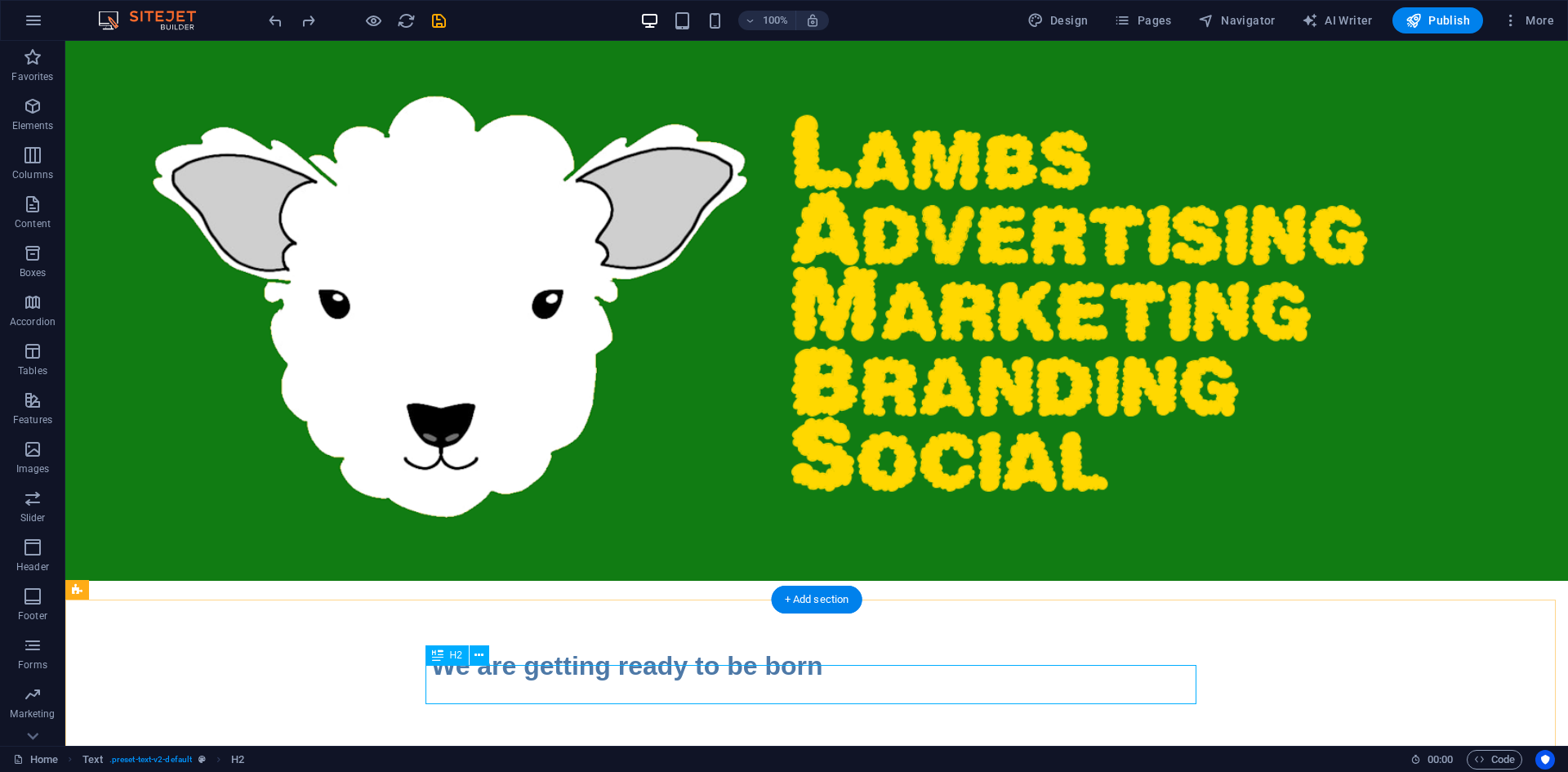
scroll to position [37, 0]
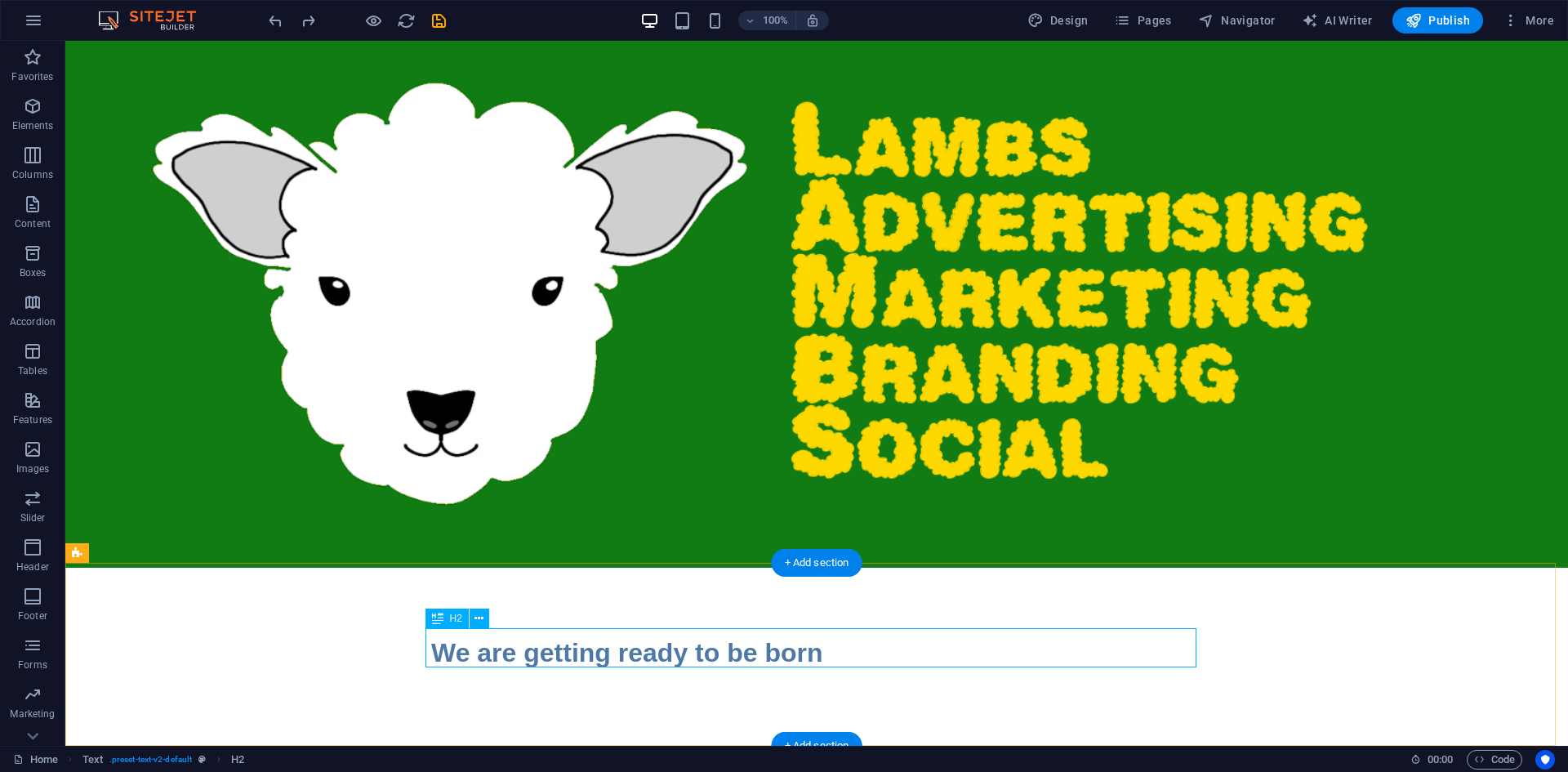
click at [968, 659] on div "We are getting ready to be born" at bounding box center [817, 652] width 771 height 40
click at [983, 644] on div "We are getting ready to be born" at bounding box center [817, 652] width 771 height 40
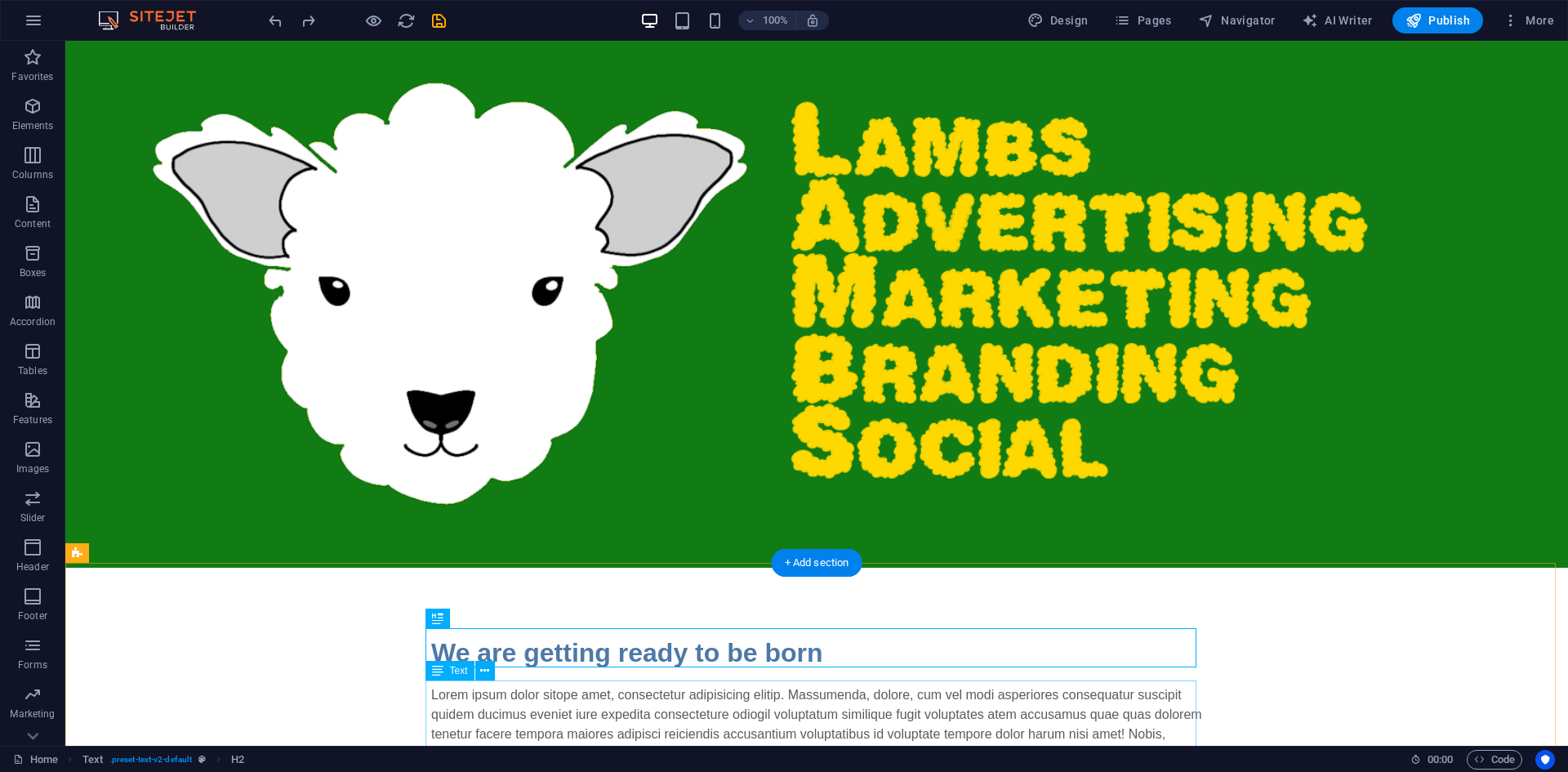
click at [1089, 718] on div "Lorem ipsum dolor sitope amet, consectetur adipisicing elitip. Massumenda, dolo…" at bounding box center [817, 733] width 771 height 98
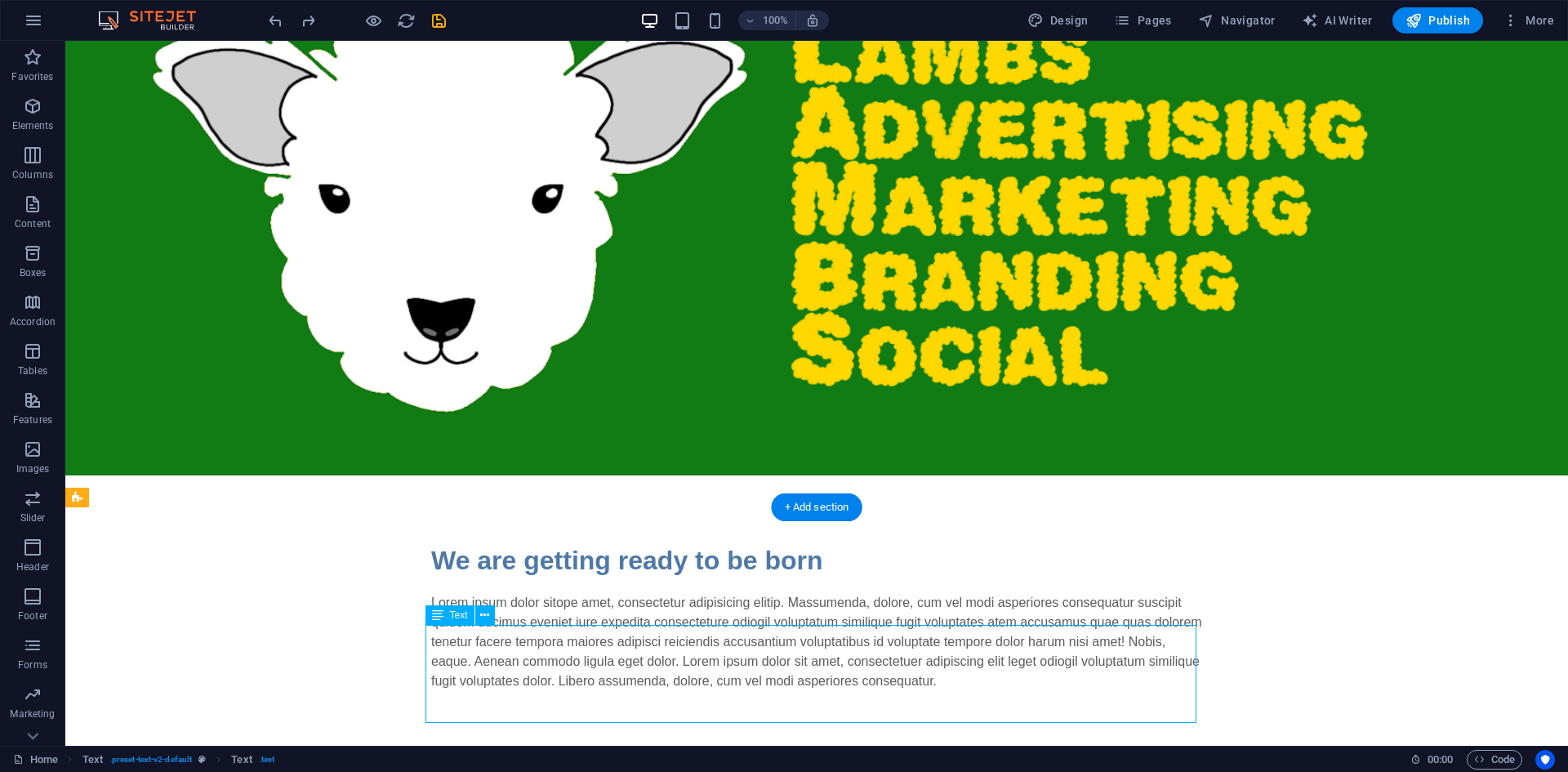
scroll to position [135, 0]
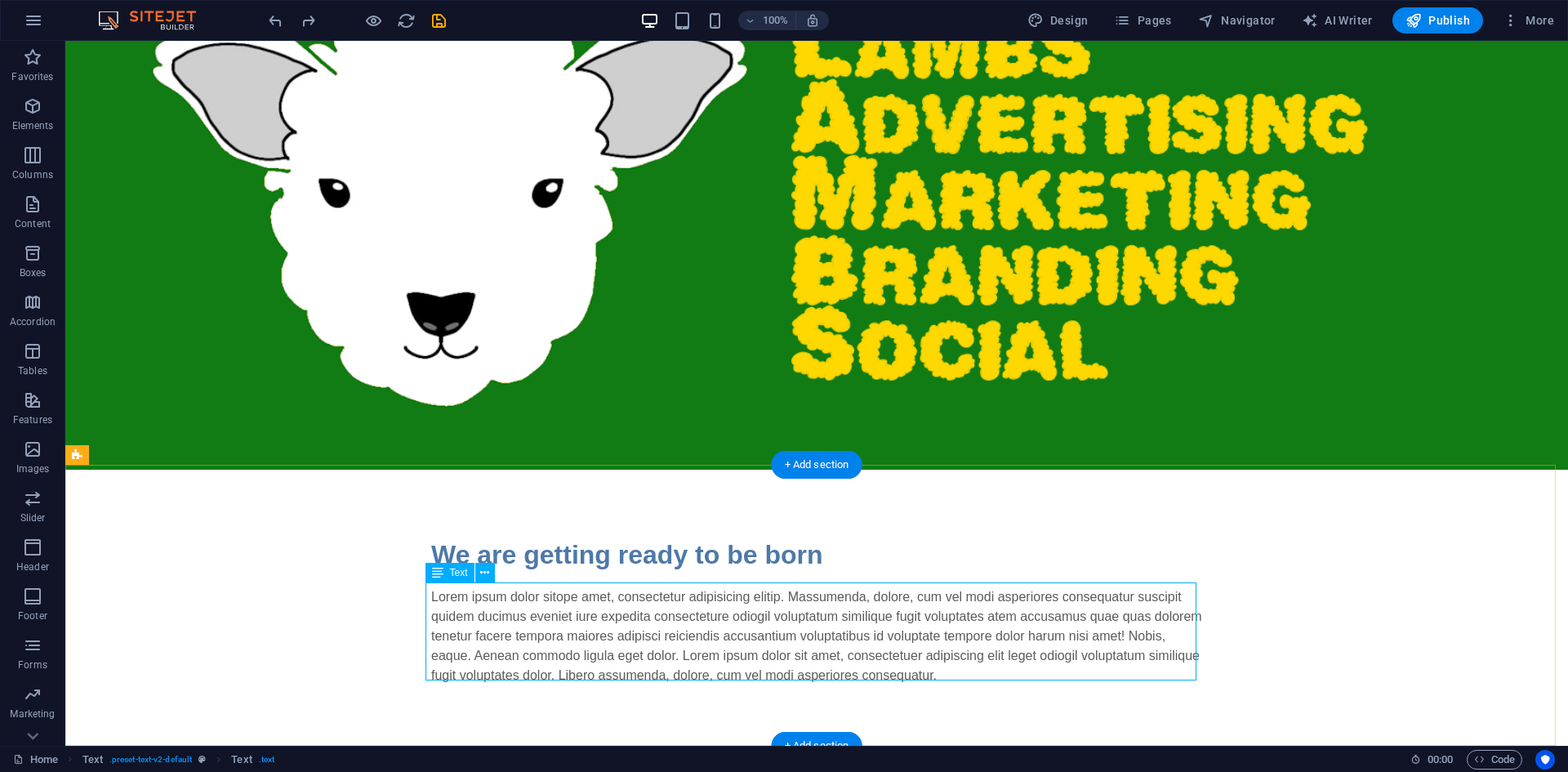
click at [1016, 660] on div "Lorem ipsum dolor sitope amet, consectetur adipisicing elitip. Massumenda, dolo…" at bounding box center [817, 635] width 771 height 98
click at [1006, 649] on div "Lorem ipsum dolor sitope amet, consectetur adipisicing elitip. Massumenda, dolo…" at bounding box center [817, 635] width 771 height 98
click at [993, 670] on div "Lorem ipsum dolor sitope amet, consectetur adipisicing elitip. Massumenda, dolo…" at bounding box center [817, 635] width 771 height 98
click at [989, 669] on div "Lorem ipsum dolor sitope amet, consectetur adipisicing elitip. Massumenda, dolo…" at bounding box center [817, 635] width 771 height 98
click at [989, 672] on div "Lorem ipsum dolor sitope amet, consectetur adipisicing elitip. Massumenda, dolo…" at bounding box center [817, 635] width 771 height 98
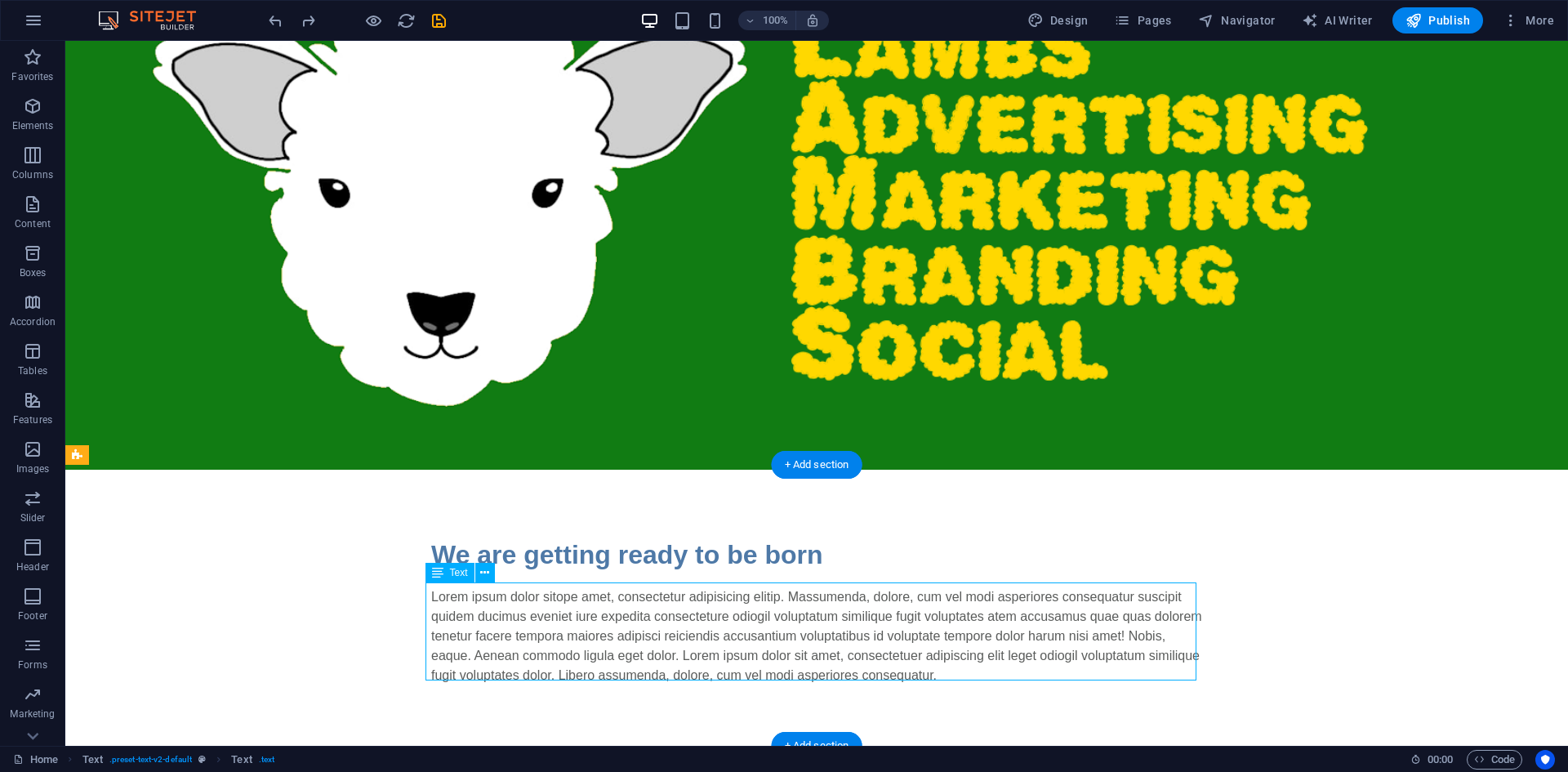
click at [981, 669] on div "Lorem ipsum dolor sitope amet, consectetur adipisicing elitip. Massumenda, dolo…" at bounding box center [817, 635] width 771 height 98
click at [979, 669] on div "Lorem ipsum dolor sitope amet, consectetur adipisicing elitip. Massumenda, dolo…" at bounding box center [817, 635] width 771 height 98
click at [986, 666] on div "Lorem ipsum dolor sitope amet, consectetur adipisicing elitip. Massumenda, dolo…" at bounding box center [817, 635] width 771 height 98
click at [433, 589] on div "Lorem ipsum dolor sitope amet, consectetur adipisicing elitip. Massumenda, dolo…" at bounding box center [817, 635] width 771 height 98
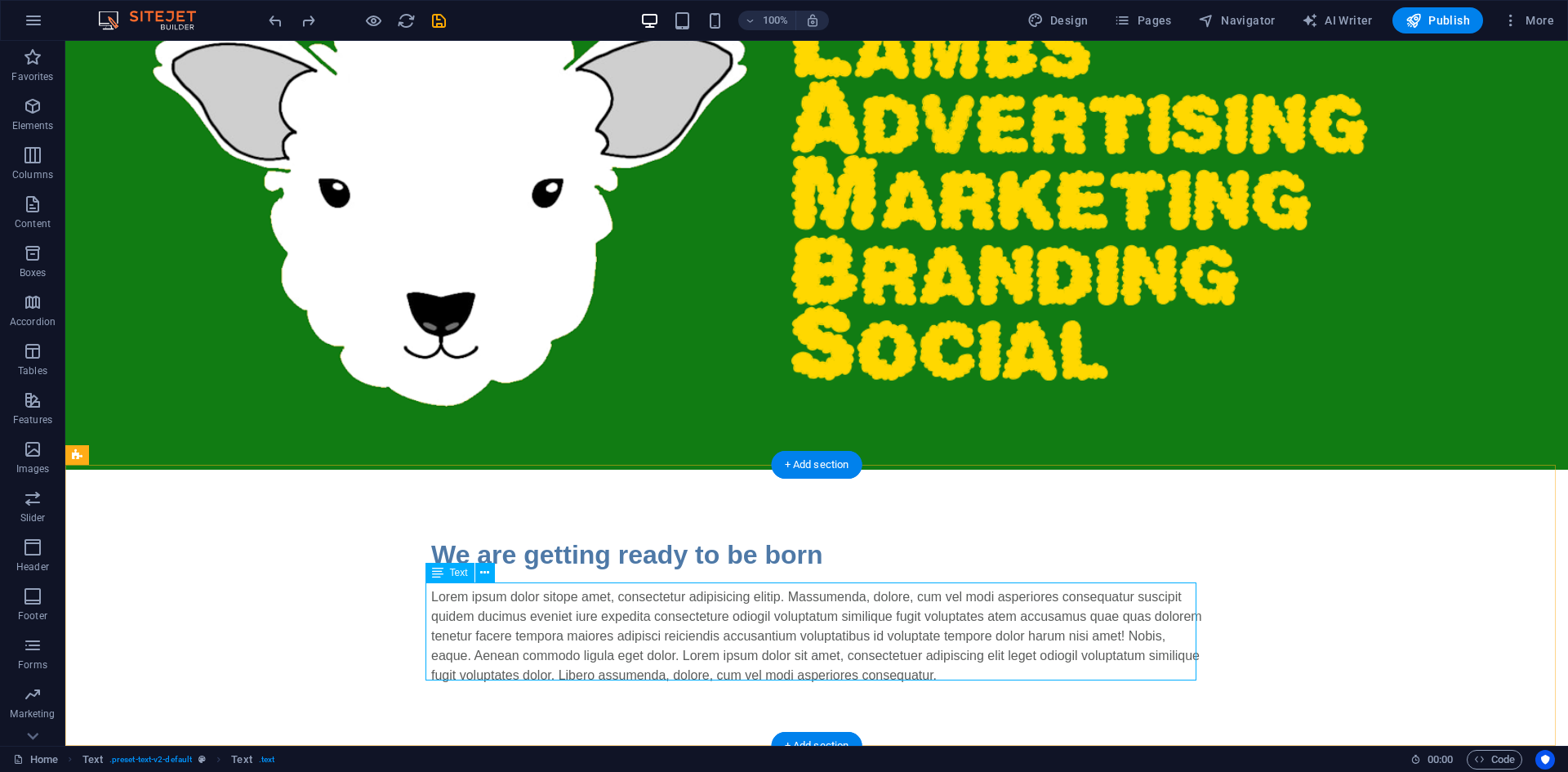
scroll to position [0, 0]
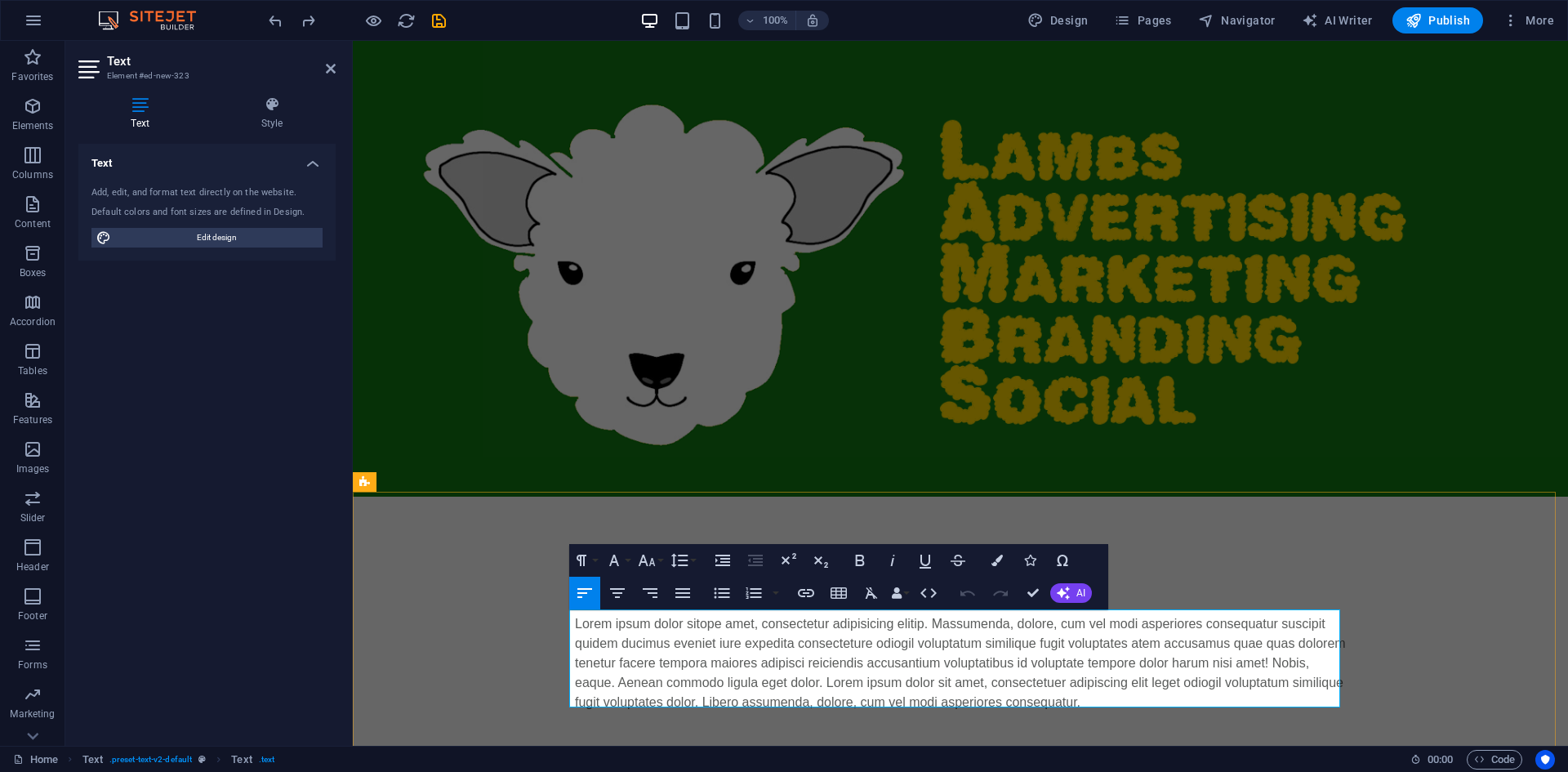
click at [630, 663] on p "Lorem ipsum dolor sitope amet, consectetur adipisicing elitip. Massumenda, dolo…" at bounding box center [960, 662] width 771 height 98
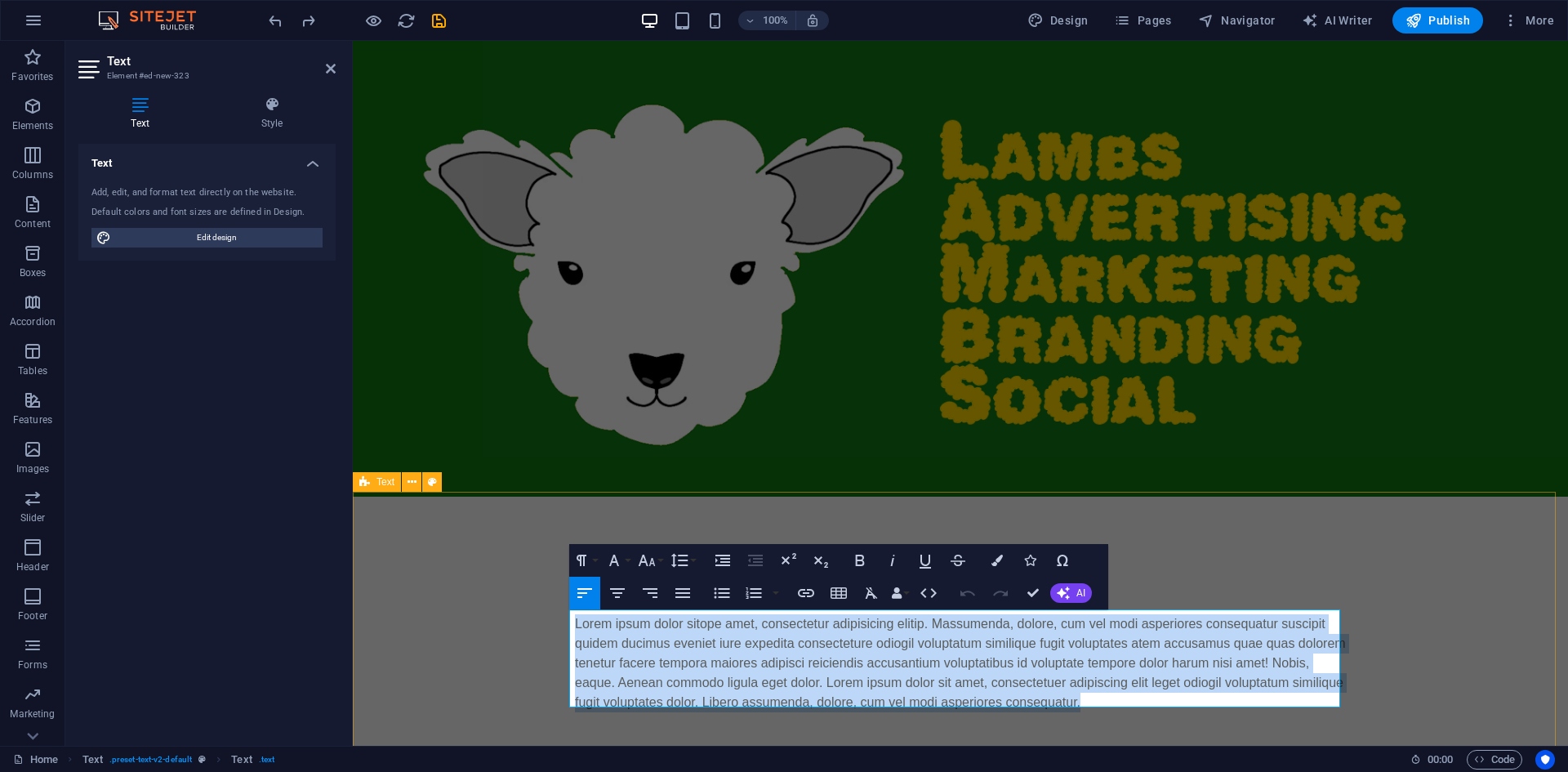
drag, startPoint x: 1040, startPoint y: 693, endPoint x: 548, endPoint y: 613, distance: 498.5
click at [548, 613] on div "We are getting ready to be born Lorem ipsum dolor sitope amet, consectetur adip…" at bounding box center [960, 637] width 1216 height 281
drag, startPoint x: 1150, startPoint y: 698, endPoint x: 548, endPoint y: 610, distance: 608.4
click at [548, 610] on div "We are getting ready to be born Lorem ipsum dolor sitope amet, consectetur adip…" at bounding box center [960, 637] width 1216 height 281
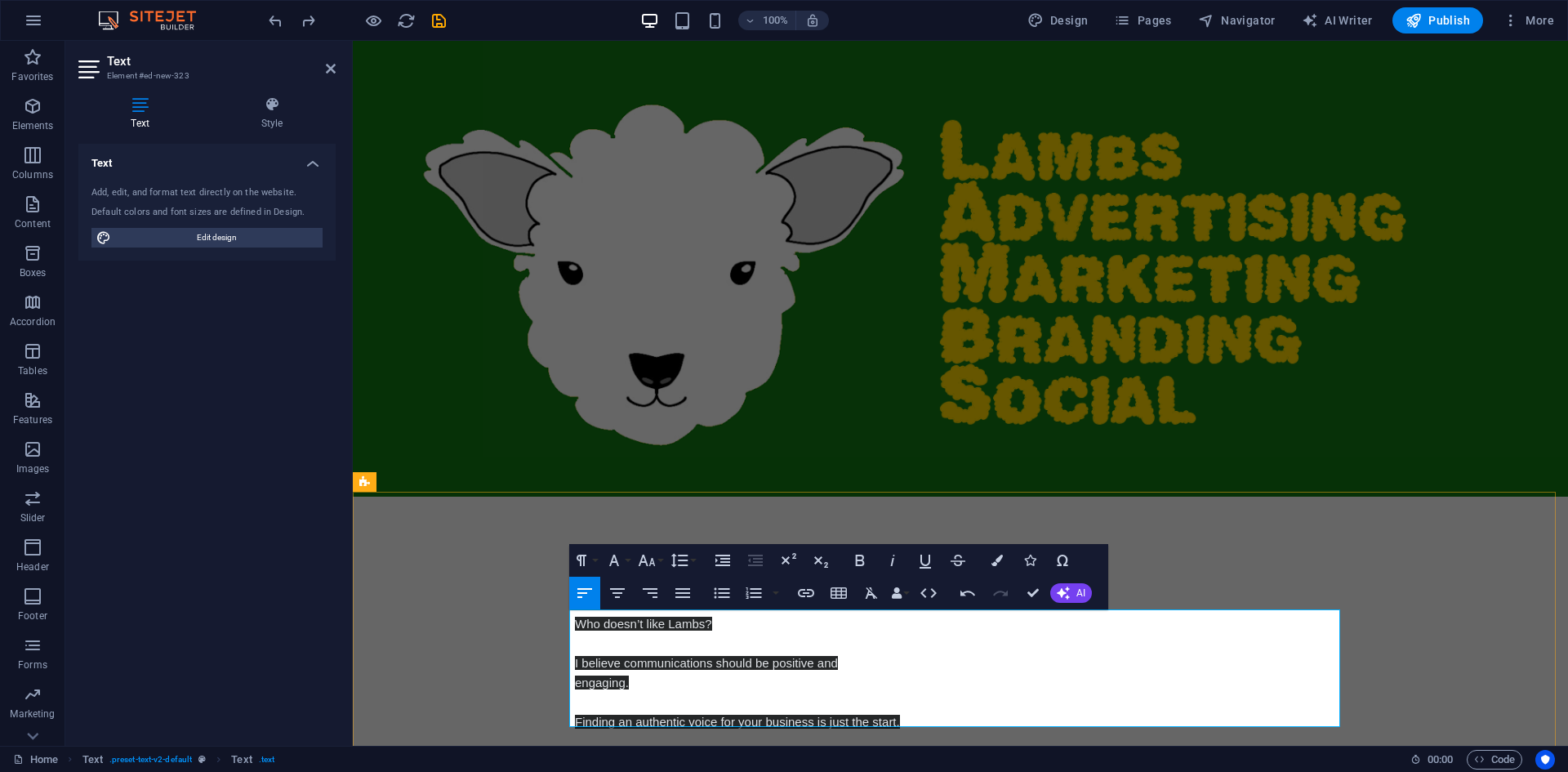
click at [1021, 698] on p "Who doesn’t like Lambs? I believe communications should be positive and engagin…" at bounding box center [960, 672] width 771 height 118
click at [879, 645] on p "Who doesn’t like Lambs? I believe communications should be positive and engagin…" at bounding box center [960, 672] width 771 height 118
click at [1191, 534] on div "We are getting ready to be born Who doesn’t like Lambs? I believe communication…" at bounding box center [960, 647] width 1216 height 301
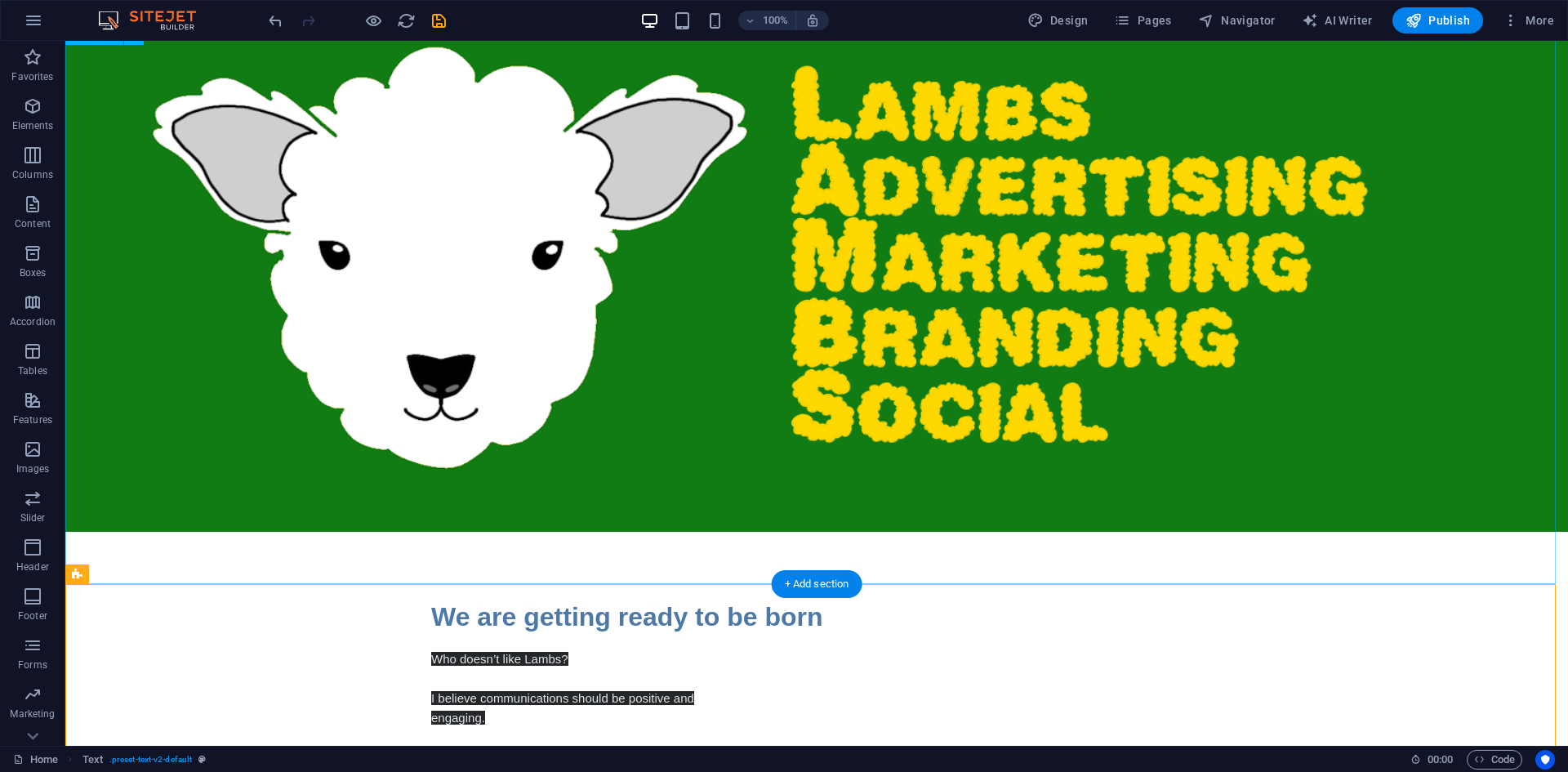
scroll to position [154, 0]
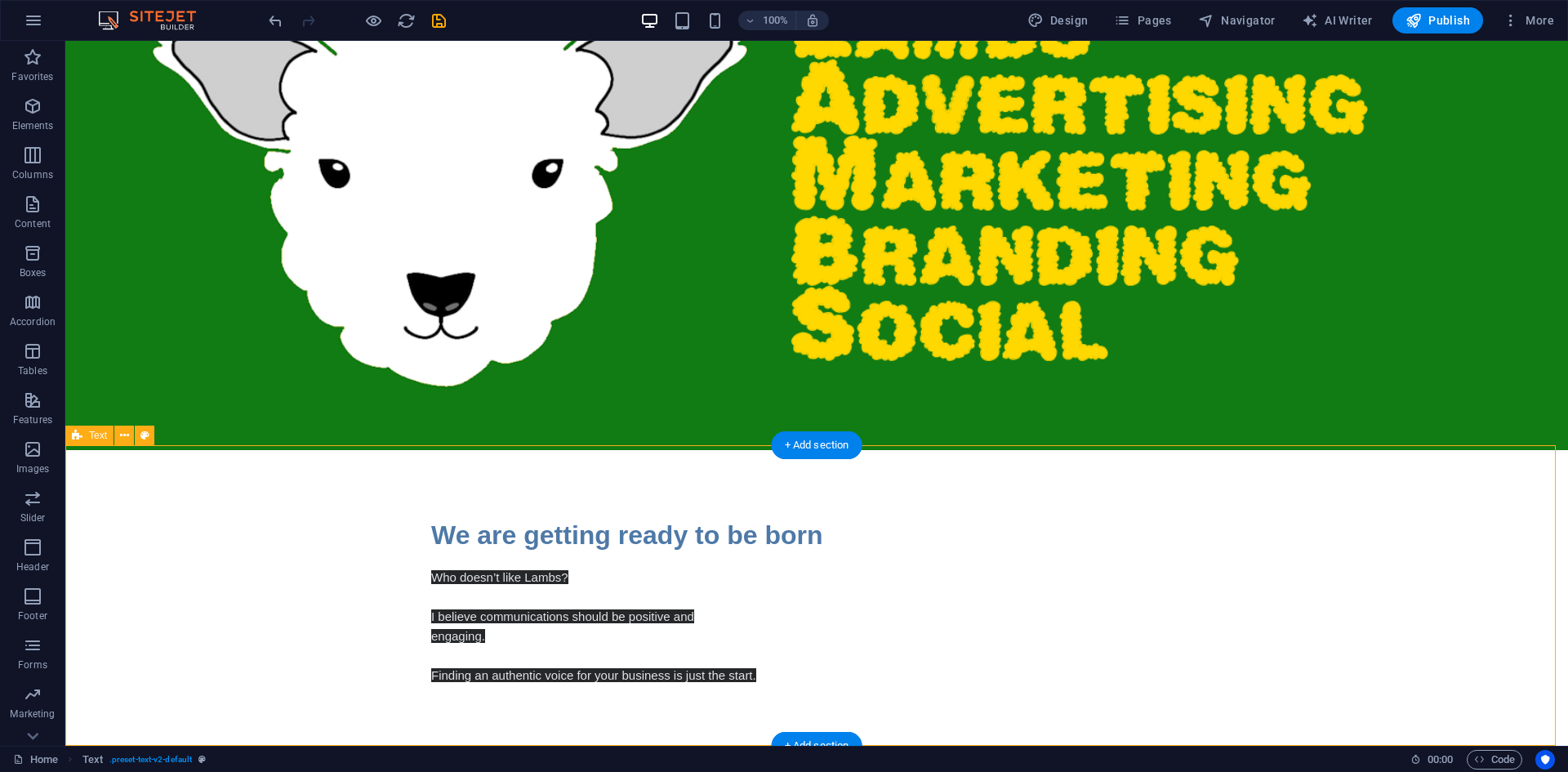
click at [668, 682] on div "We are getting ready to be born Who doesn’t like Lambs? I believe communication…" at bounding box center [817, 601] width 1503 height 301
click at [759, 668] on div "Who doesn’t like Lambs? I believe communications should be positive and engagin…" at bounding box center [817, 626] width 771 height 118
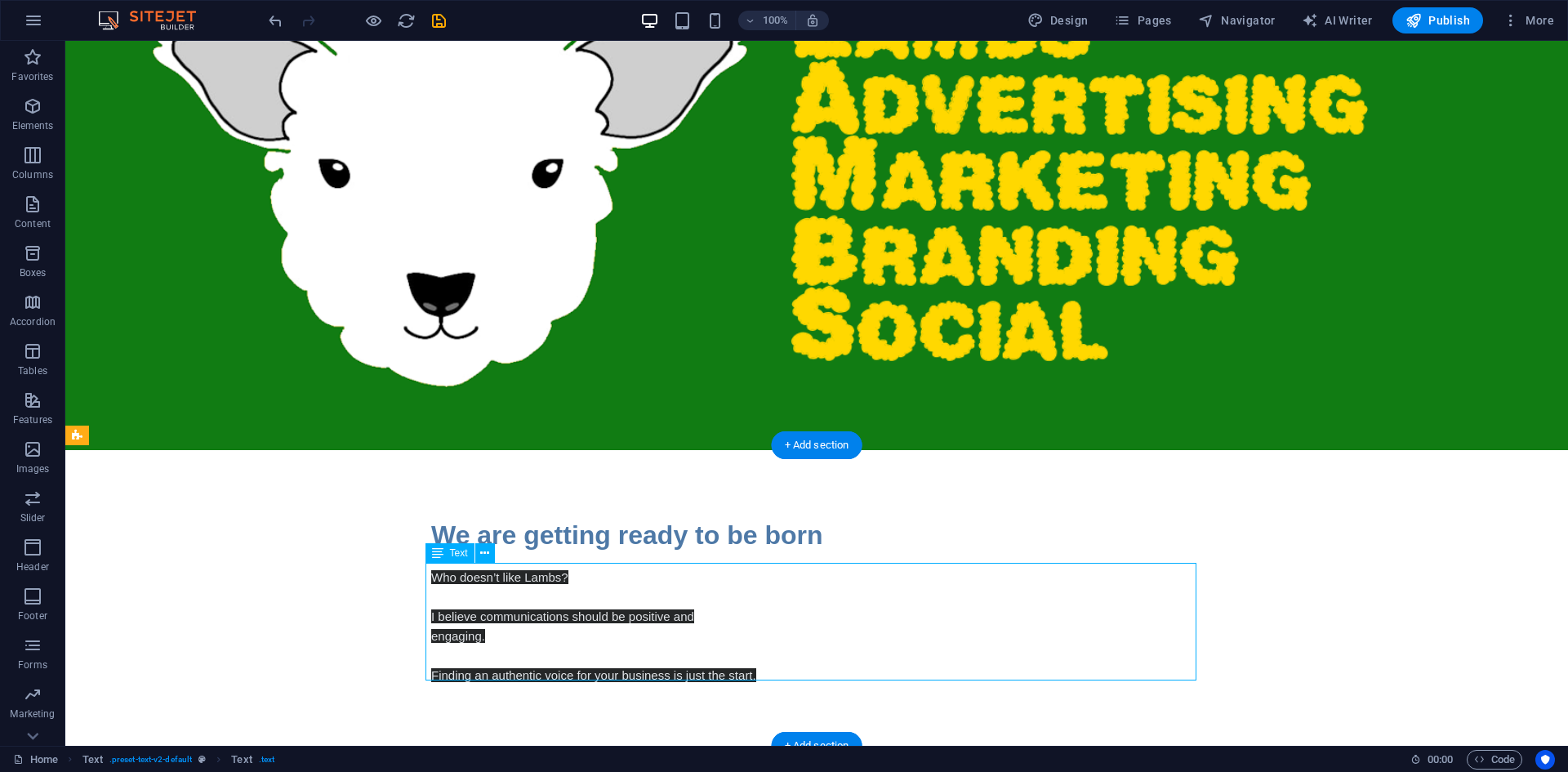
click at [736, 669] on div "Who doesn’t like Lambs? I believe communications should be positive and engagin…" at bounding box center [817, 626] width 771 height 118
click at [755, 671] on div "Who doesn’t like Lambs? I believe communications should be positive and engagin…" at bounding box center [817, 626] width 771 height 118
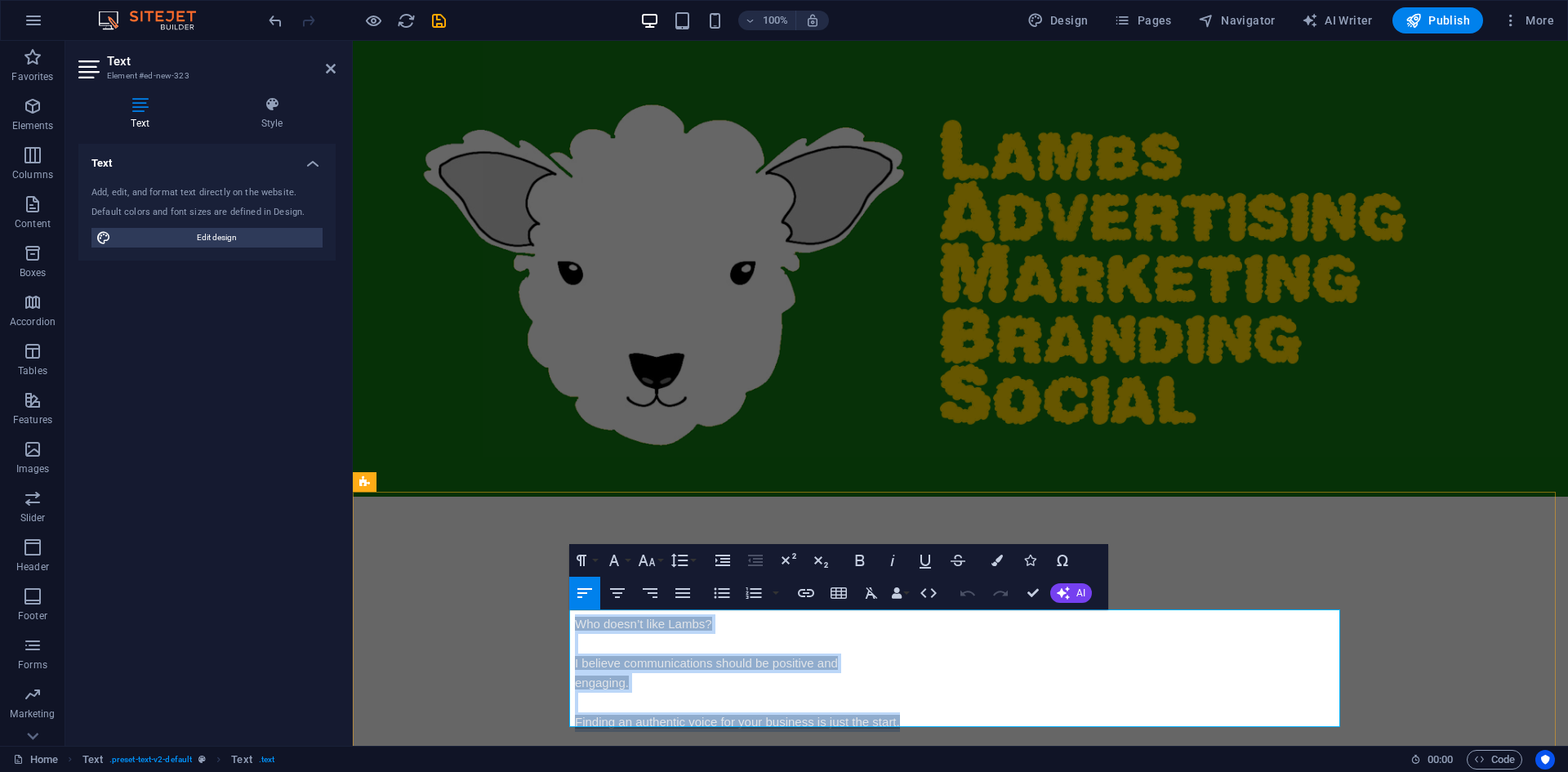
drag, startPoint x: 911, startPoint y: 719, endPoint x: 573, endPoint y: 622, distance: 351.6
click at [575, 622] on p "Who doesn’t like Lambs? I believe communications should be positive and engagin…" at bounding box center [960, 672] width 771 height 118
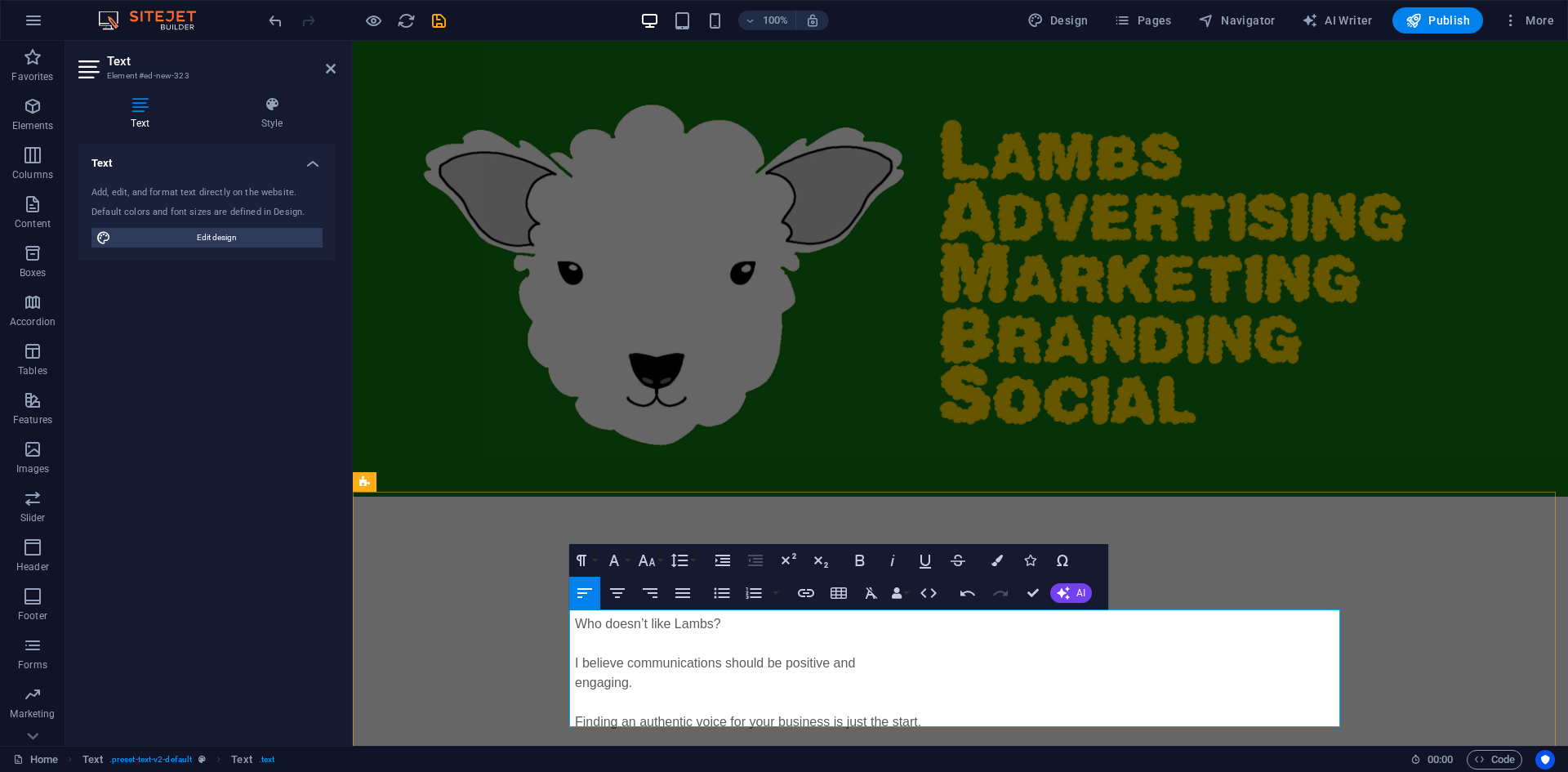
scroll to position [1581, 2]
drag, startPoint x: 1119, startPoint y: 708, endPoint x: 1095, endPoint y: 709, distance: 24.0
click at [1119, 707] on div "Who doesn’t like Lambs? I believe communications should be positive and engagin…" at bounding box center [960, 672] width 771 height 118
click at [1044, 718] on p "Finding an authentic voice for your business is just the start." at bounding box center [960, 722] width 771 height 20
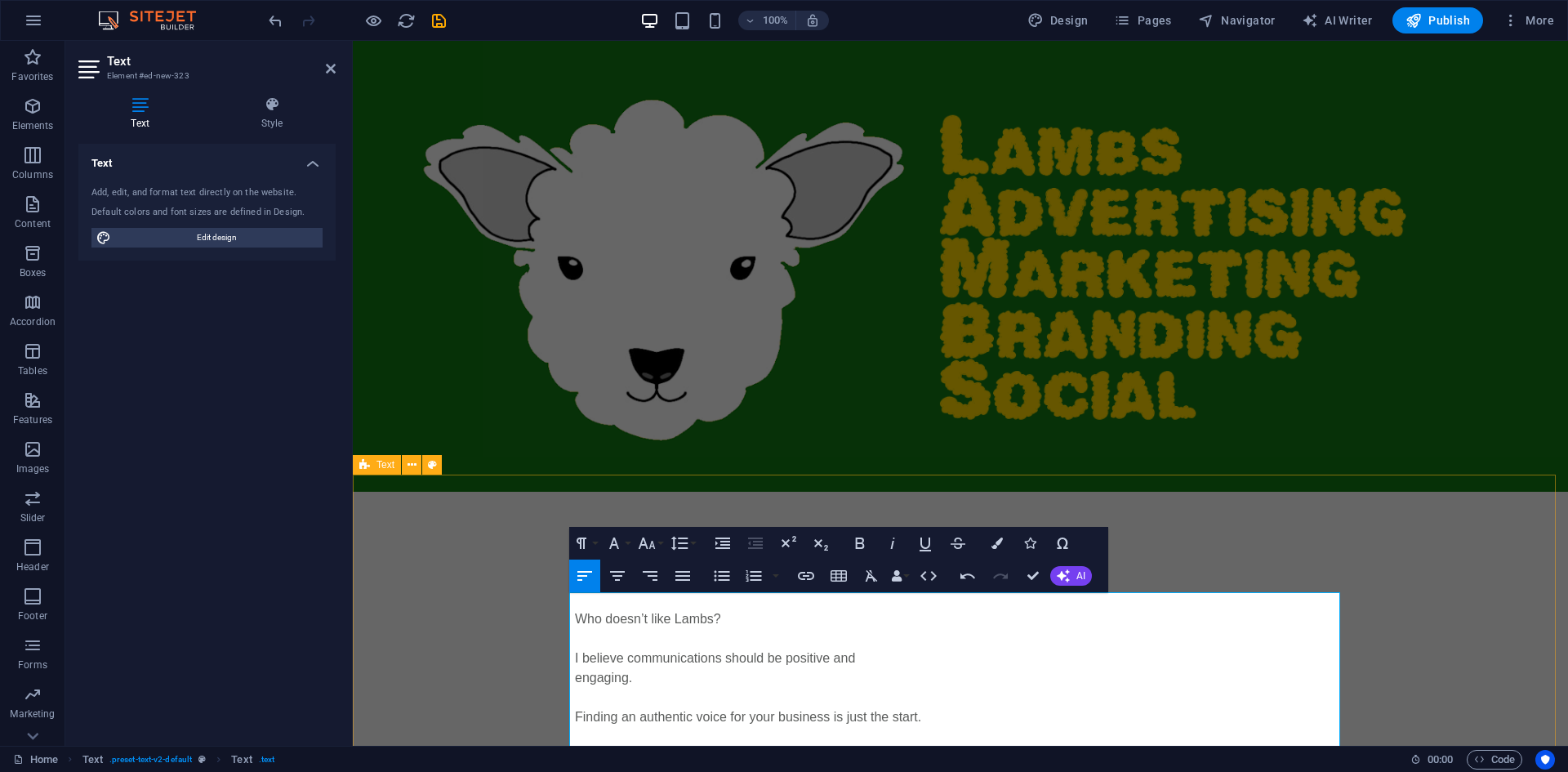
scroll to position [86, 0]
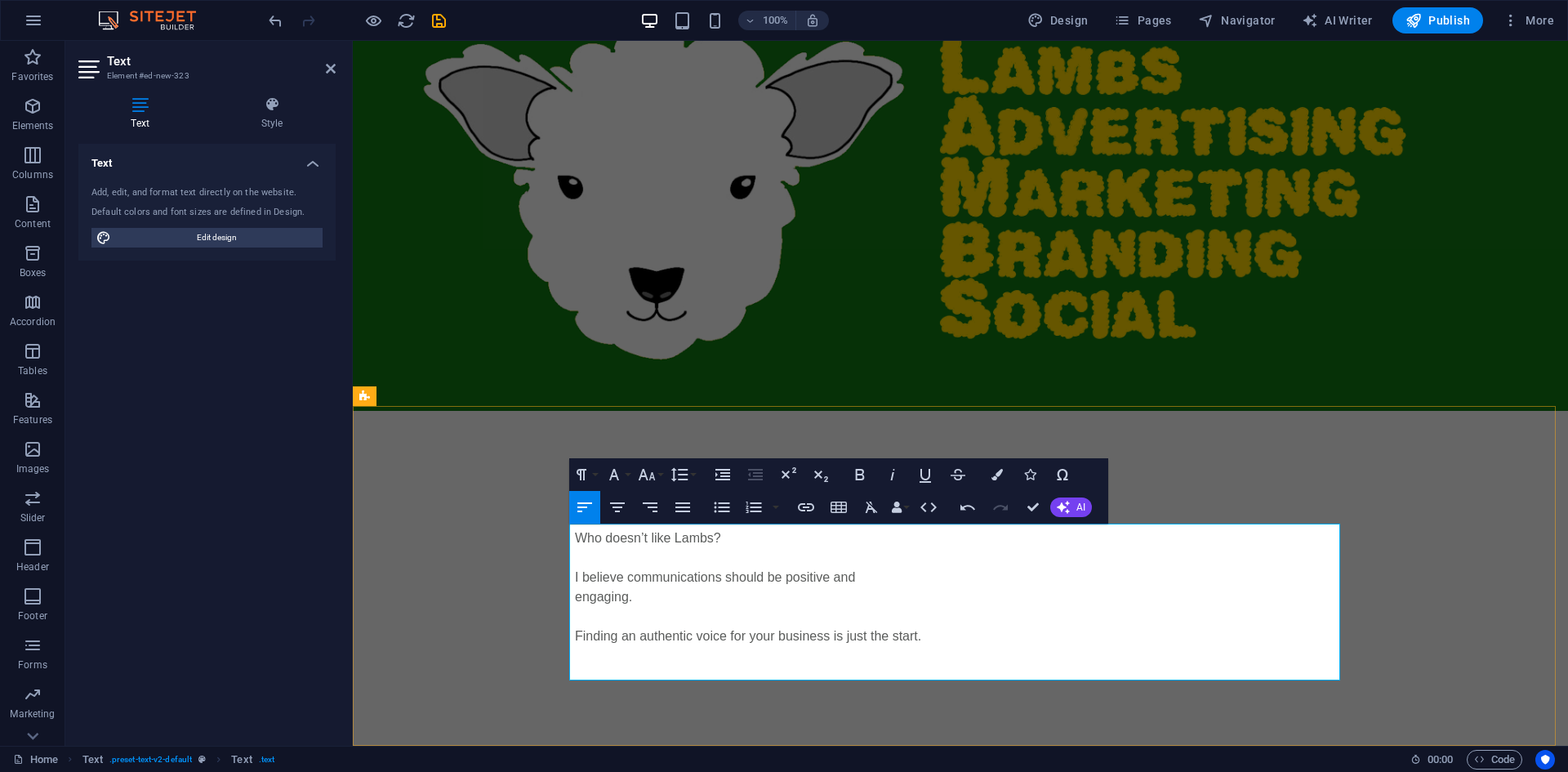
click at [887, 665] on p at bounding box center [960, 675] width 771 height 20
click at [632, 665] on p at bounding box center [960, 675] width 771 height 20
click at [946, 646] on p at bounding box center [960, 656] width 771 height 20
click at [950, 624] on div "Who doesn’t like Lambs? I believe communications should be positive and engagin…" at bounding box center [960, 607] width 771 height 156
click at [948, 627] on p "Finding an authentic voice for your business is just the start." at bounding box center [960, 636] width 771 height 20
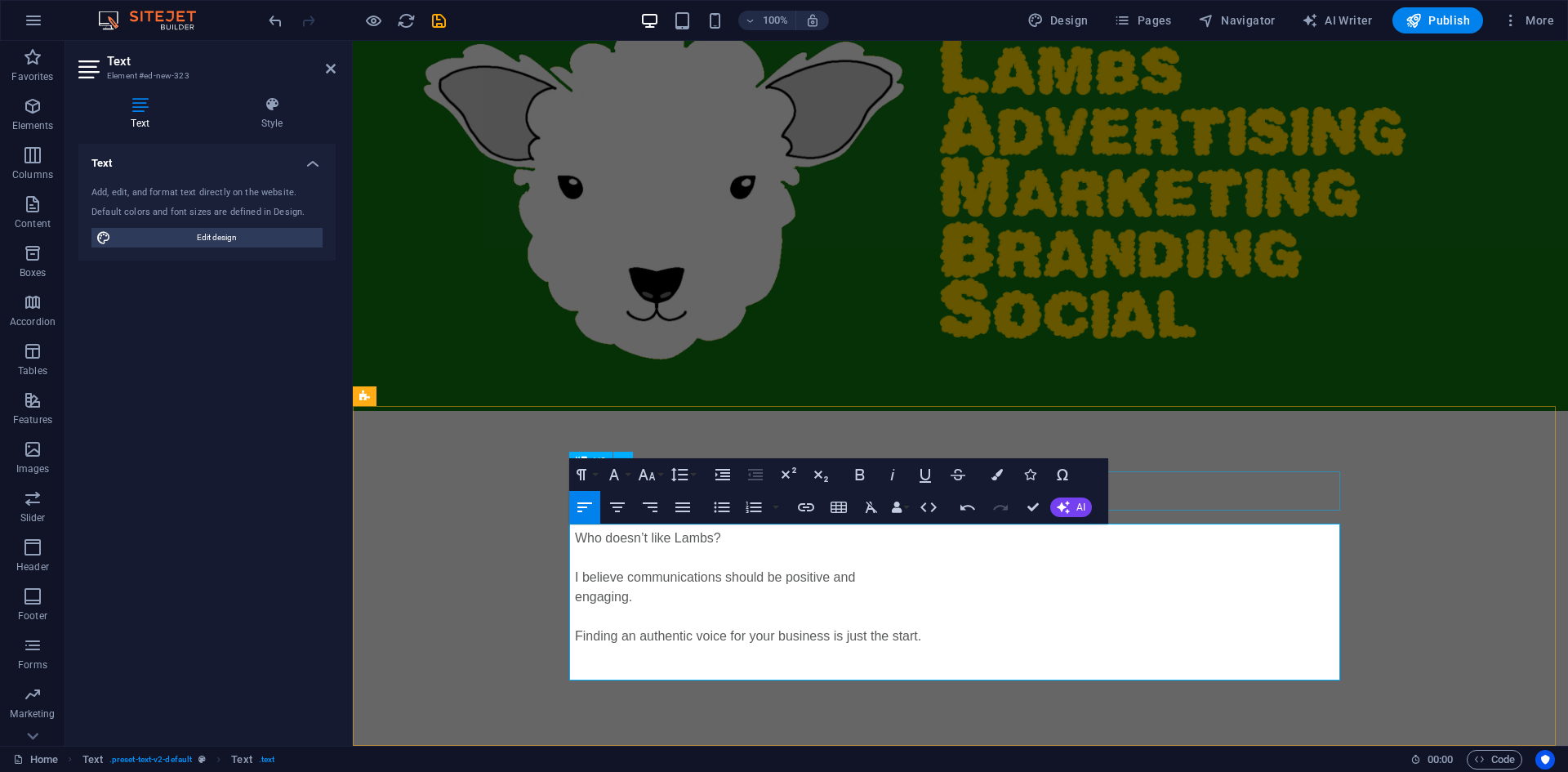
click at [1337, 507] on div "We are getting ready to be born" at bounding box center [960, 496] width 771 height 40
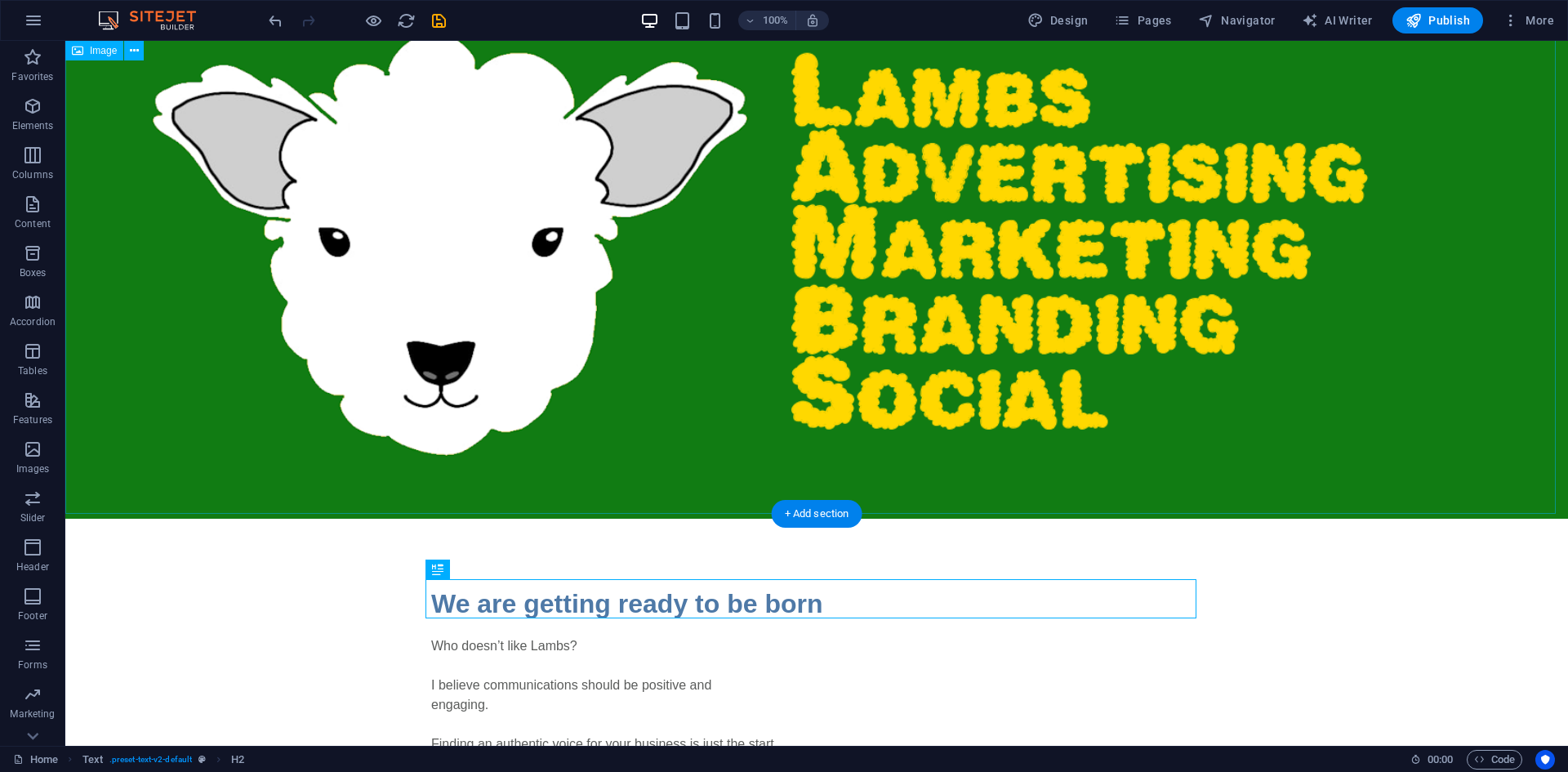
click at [1446, 506] on figure at bounding box center [817, 237] width 1503 height 563
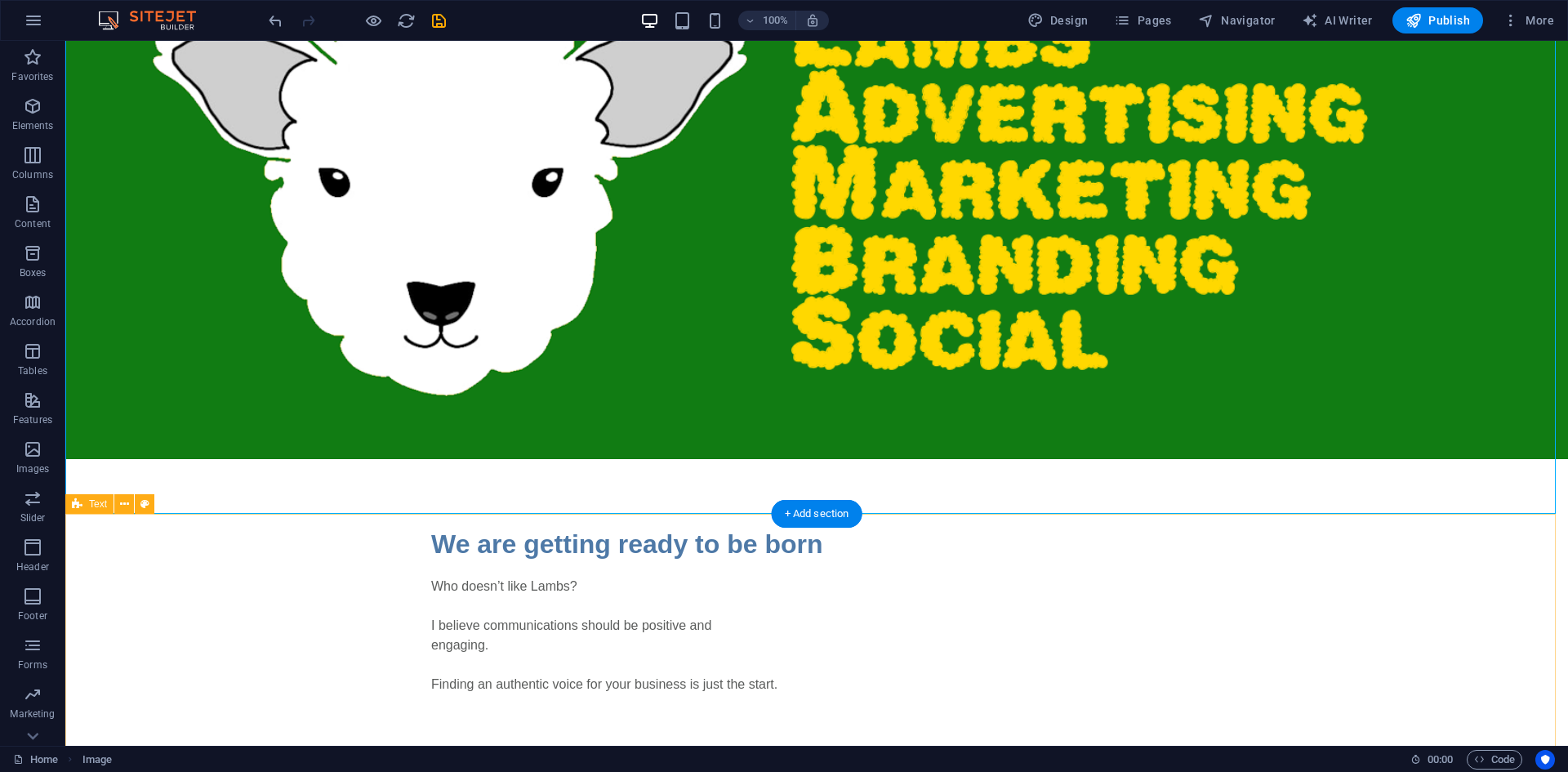
scroll to position [167, 0]
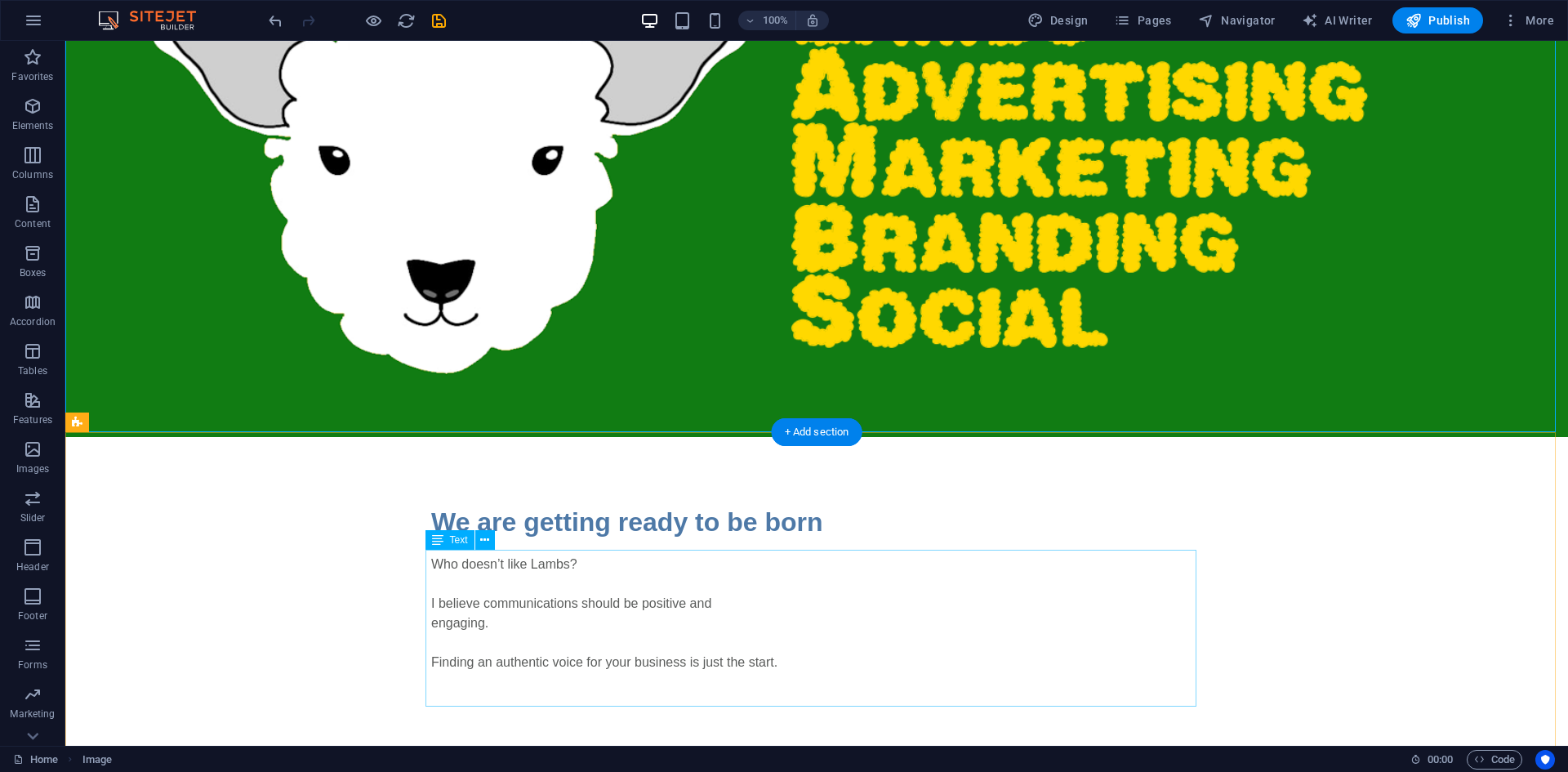
click at [590, 665] on div "Who doesn’t like Lambs? I believe communications should be positive and engagin…" at bounding box center [817, 632] width 771 height 156
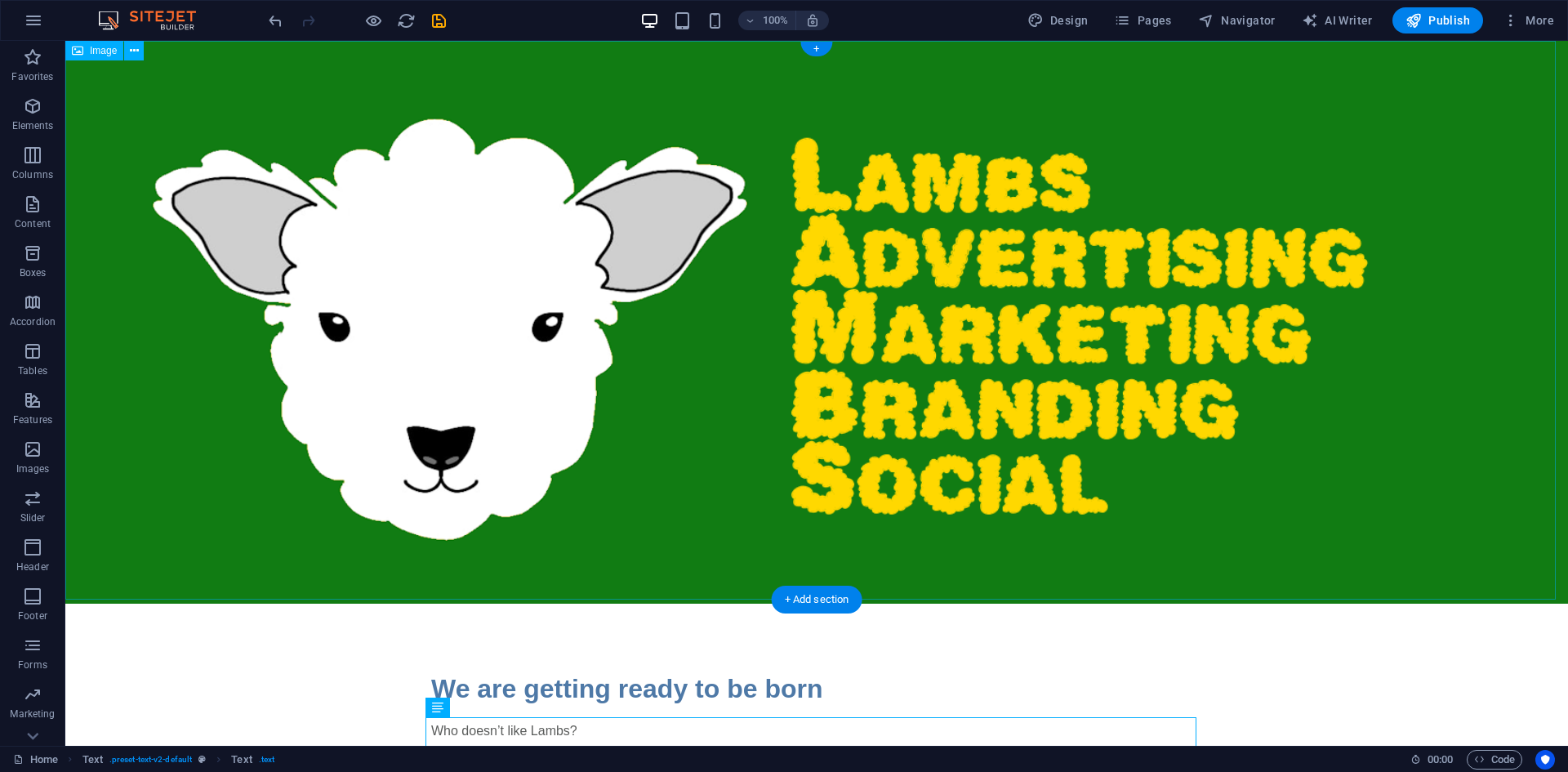
scroll to position [0, 0]
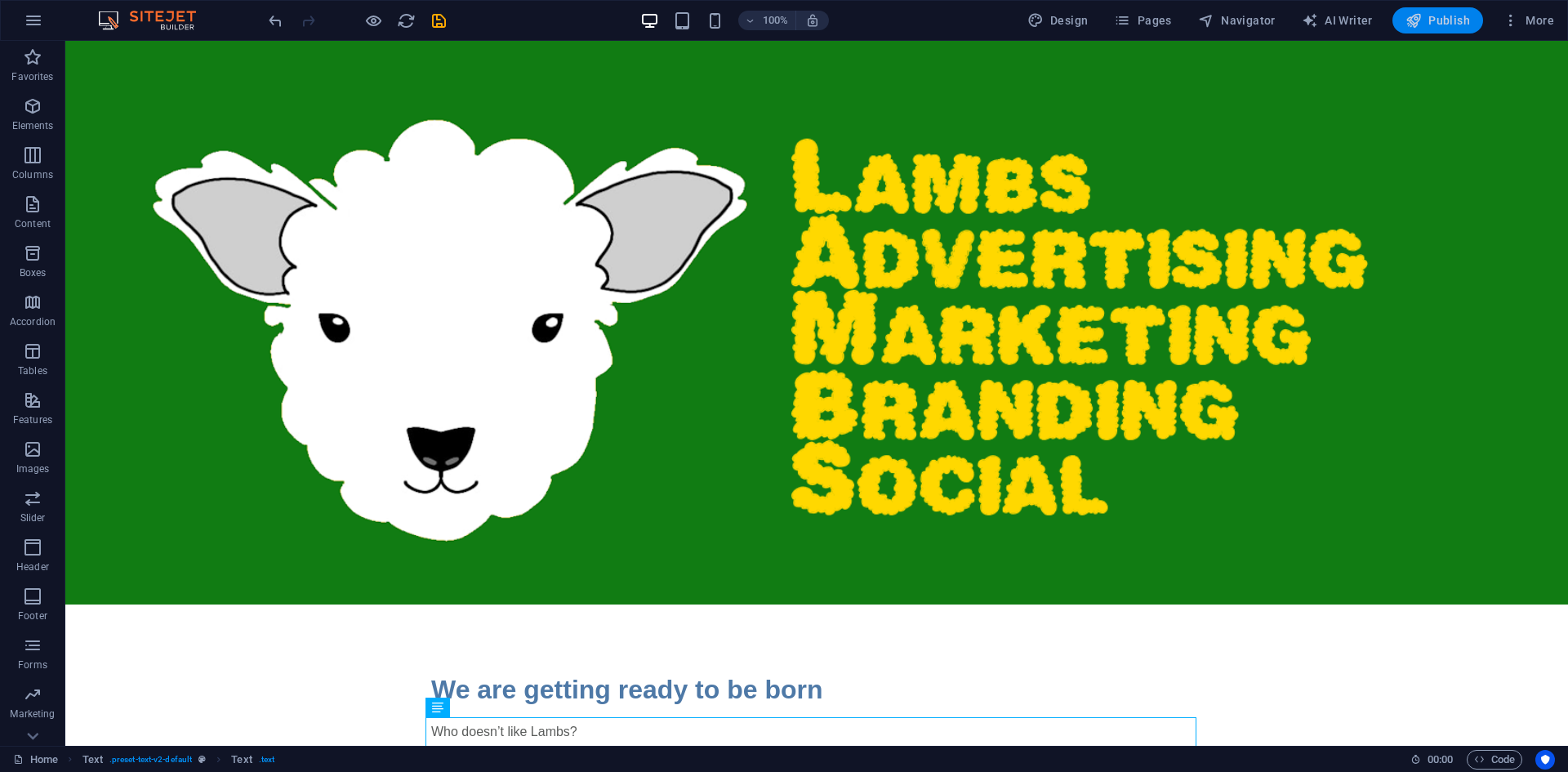
click at [1444, 19] on span "Publish" at bounding box center [1437, 20] width 64 height 17
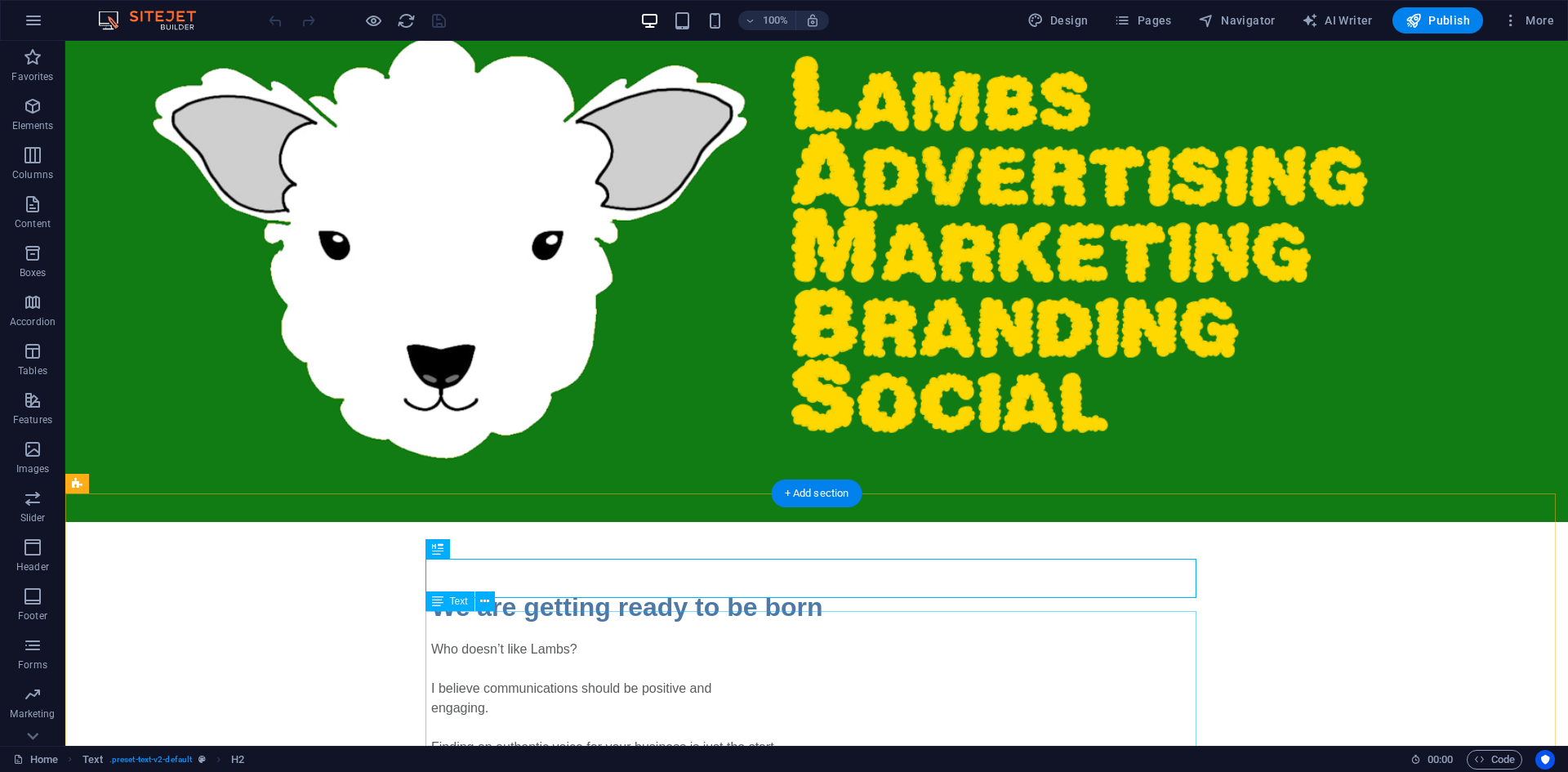
scroll to position [194, 0]
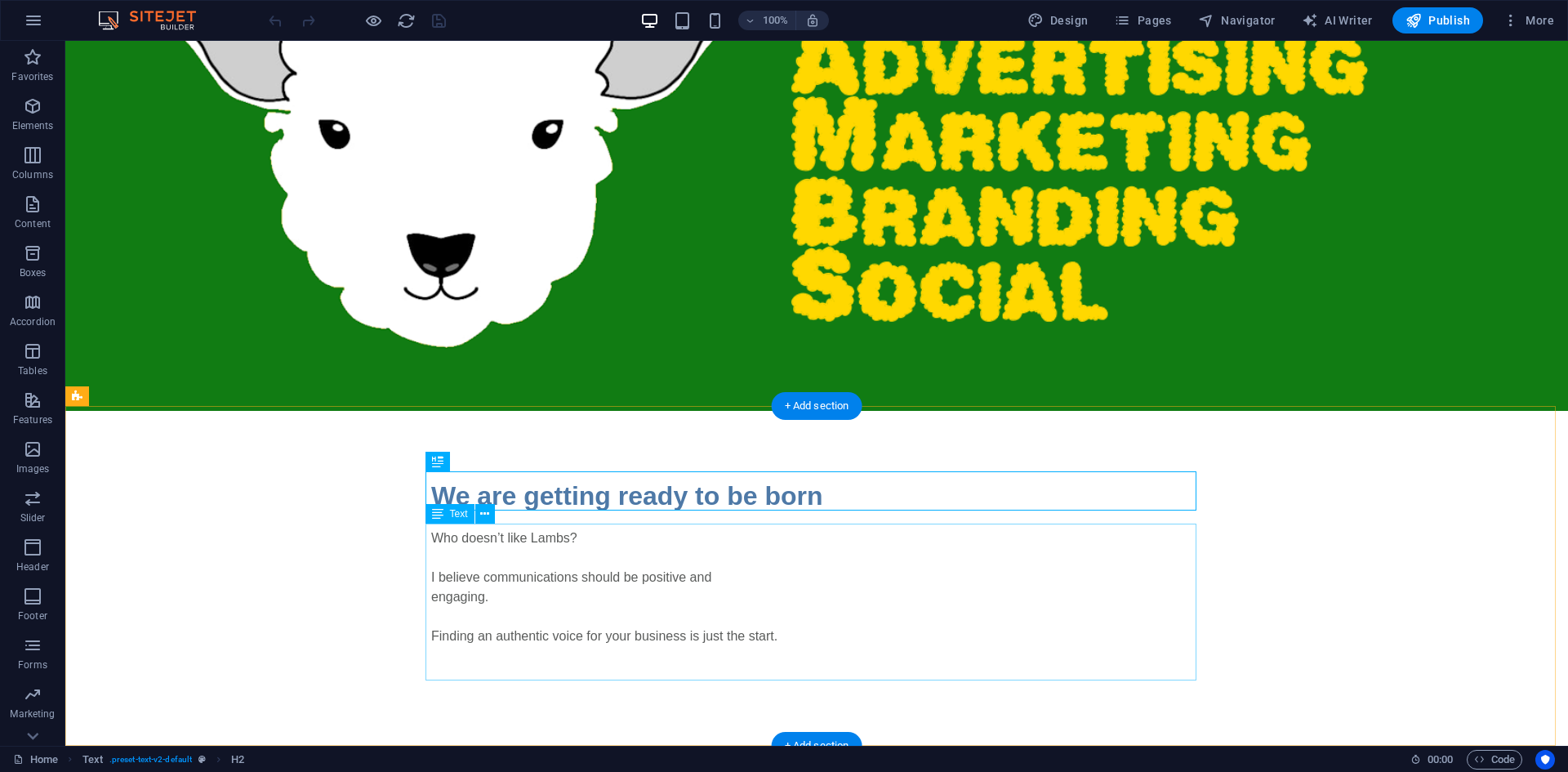
click at [828, 646] on div "Who doesn’t like Lambs? I believe communications should be positive and engagin…" at bounding box center [817, 607] width 771 height 156
click at [675, 659] on div "Who doesn’t like Lambs? I believe communications should be positive and engagin…" at bounding box center [817, 607] width 771 height 156
click at [472, 658] on div "Who doesn’t like Lambs? I believe communications should be positive and engagin…" at bounding box center [817, 607] width 771 height 156
click at [476, 651] on div "Who doesn’t like Lambs? I believe communications should be positive and engagin…" at bounding box center [817, 607] width 771 height 156
click at [799, 634] on div "Who doesn’t like Lambs? I believe communications should be positive and engagin…" at bounding box center [817, 607] width 771 height 156
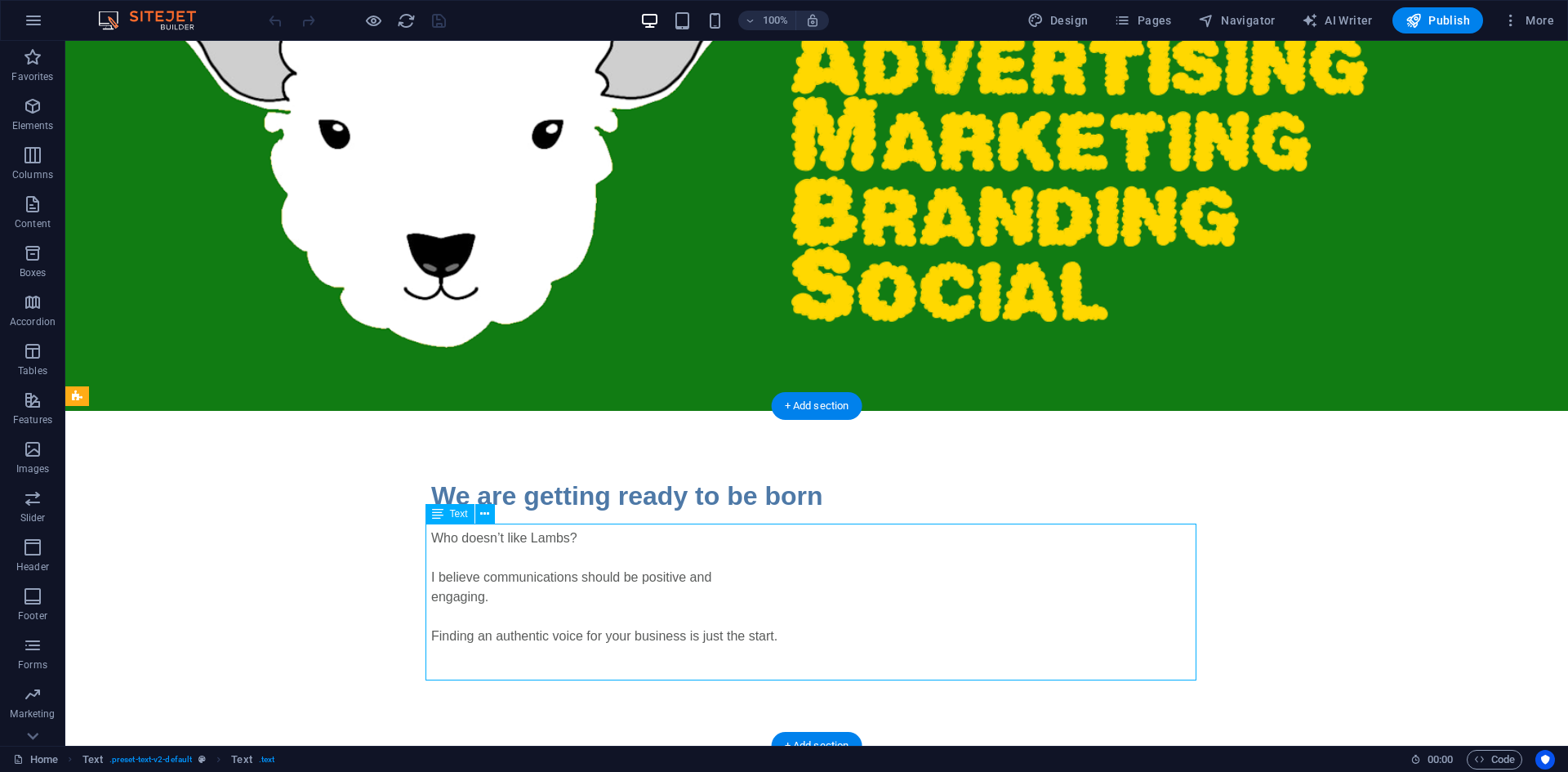
click at [800, 628] on div "Who doesn’t like Lambs? I believe communications should be positive and engagin…" at bounding box center [817, 607] width 771 height 156
click at [789, 627] on div "Who doesn’t like Lambs? I believe communications should be positive and engagin…" at bounding box center [817, 607] width 771 height 156
click at [793, 630] on div "Who doesn’t like Lambs? I believe communications should be positive and engagin…" at bounding box center [817, 607] width 771 height 156
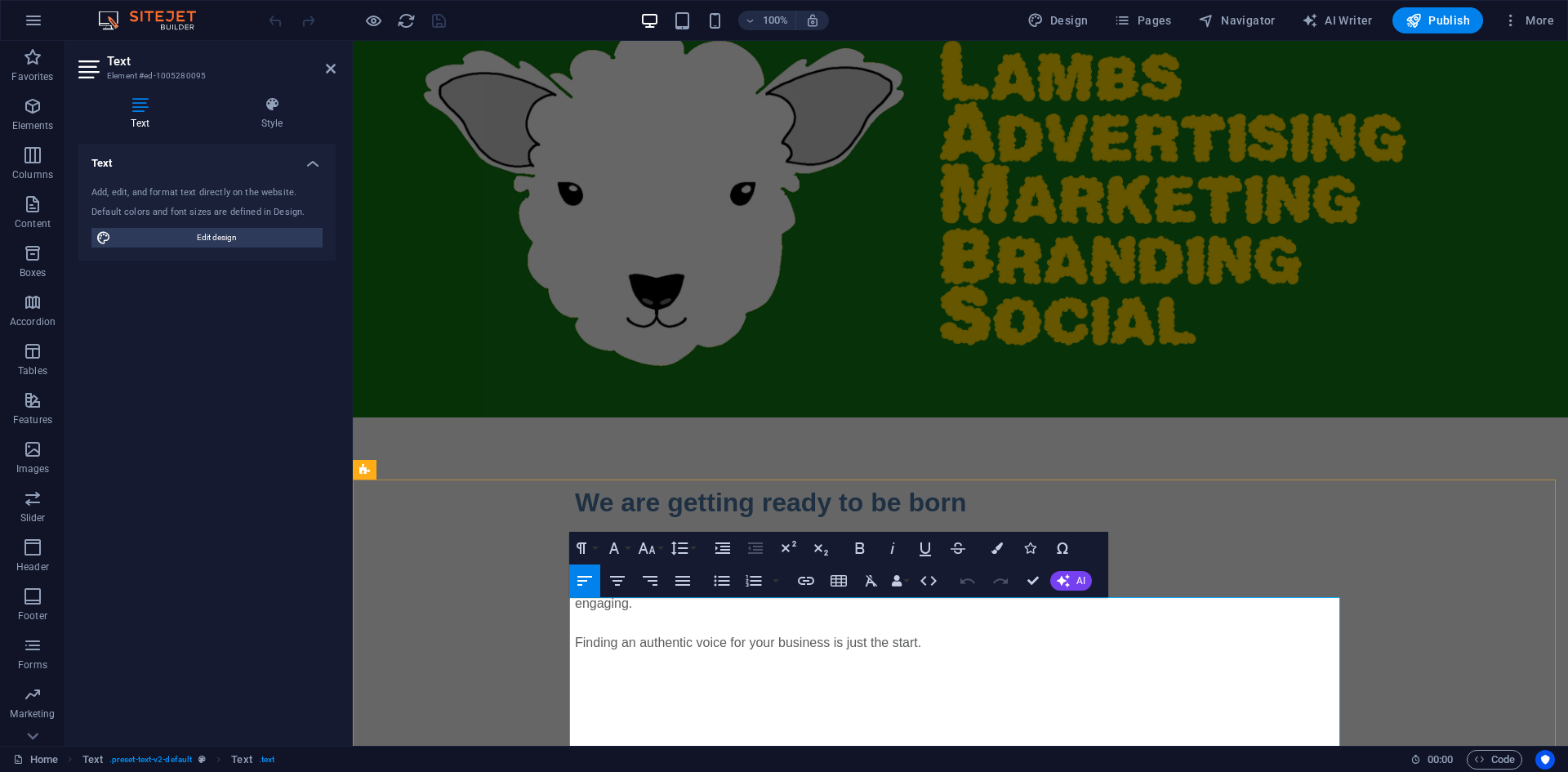
scroll to position [86, 0]
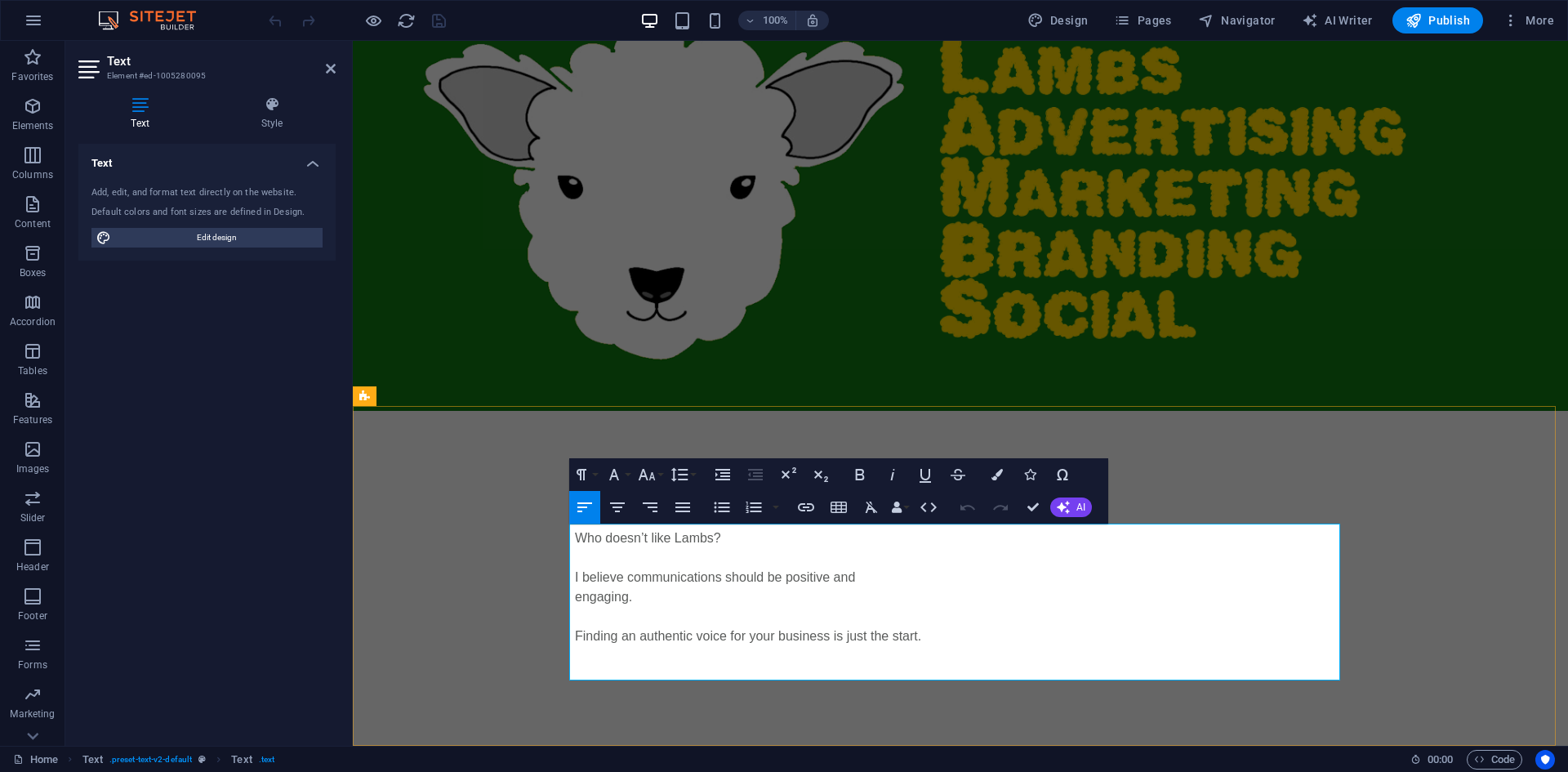
click at [1030, 634] on p "Finding an authentic voice for your business is just the start." at bounding box center [960, 636] width 771 height 20
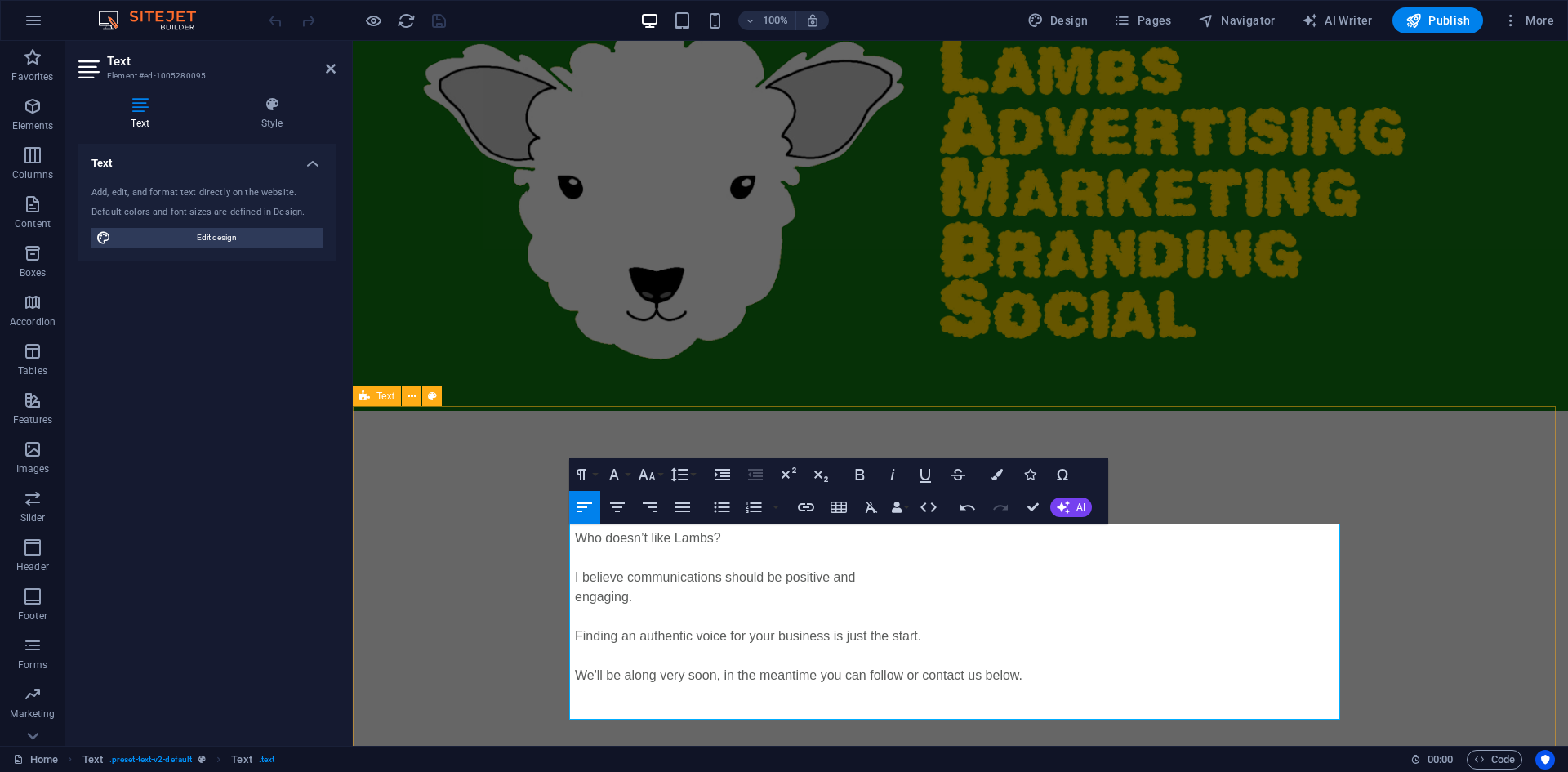
click at [1390, 483] on div "We are getting ready to be born Who doesn’t like [PERSON_NAME]? I believe commu…" at bounding box center [960, 600] width 1216 height 379
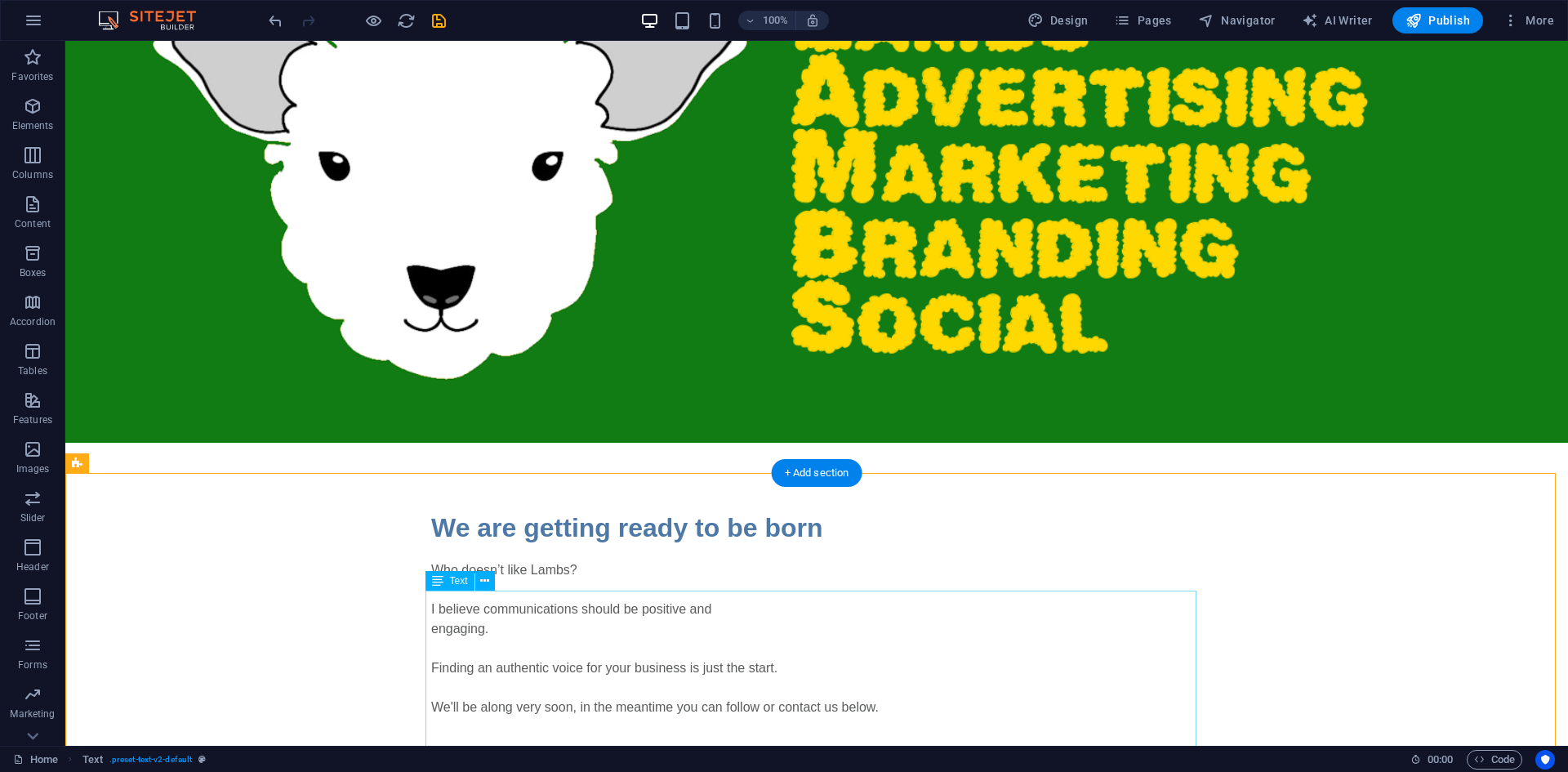
scroll to position [233, 0]
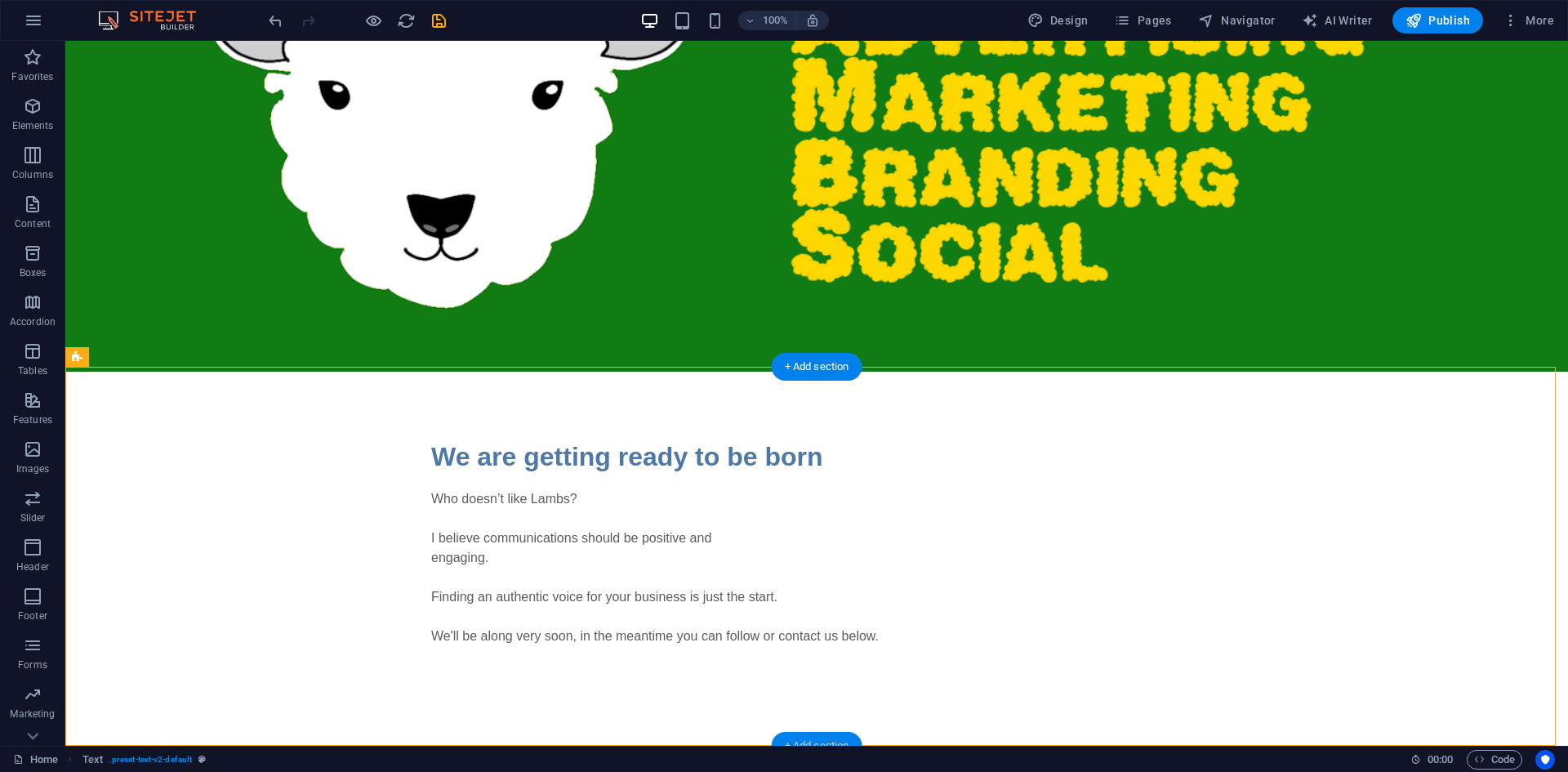
click at [812, 740] on div "+ Add section" at bounding box center [818, 745] width 91 height 28
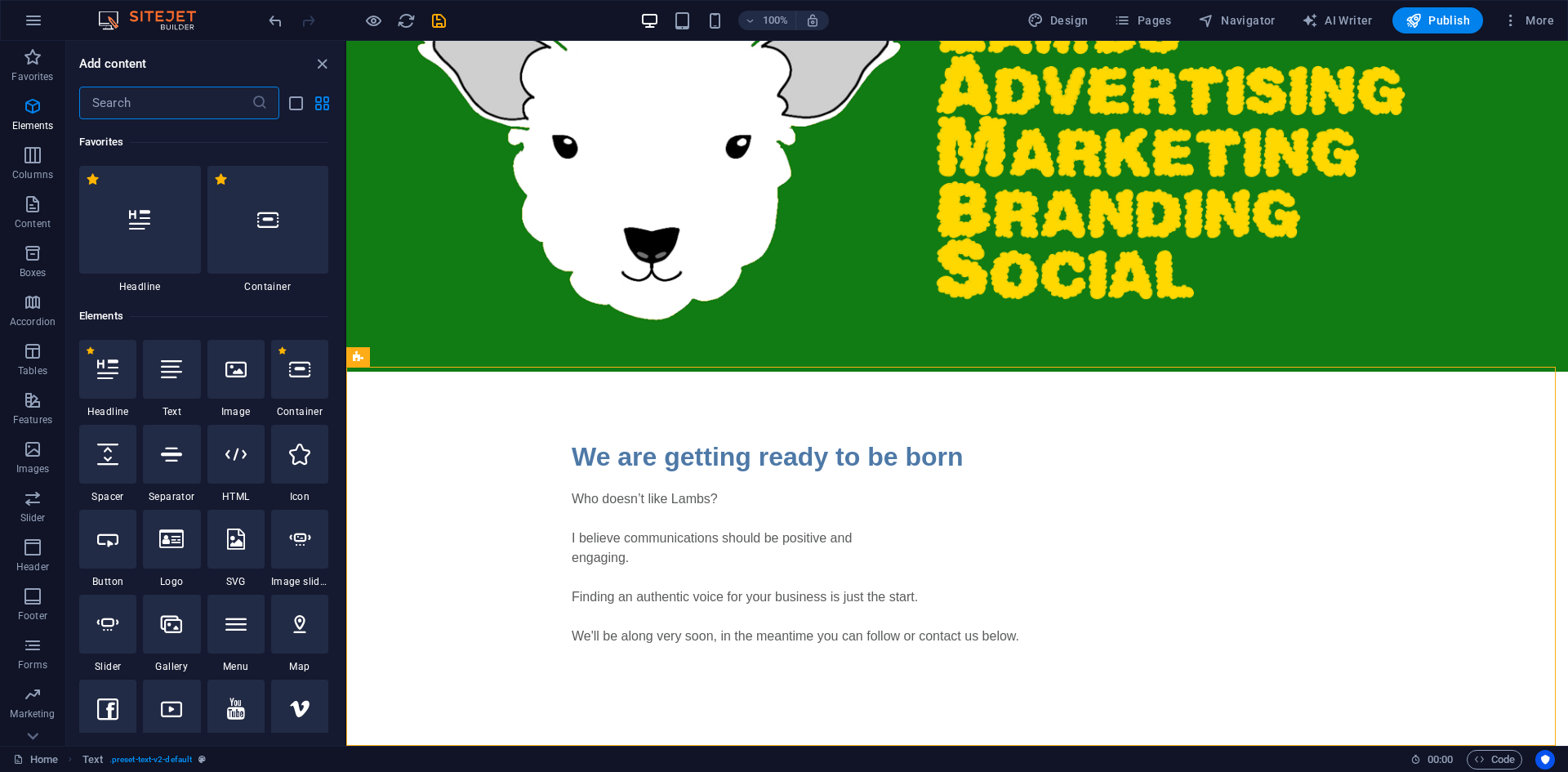
scroll to position [2857, 0]
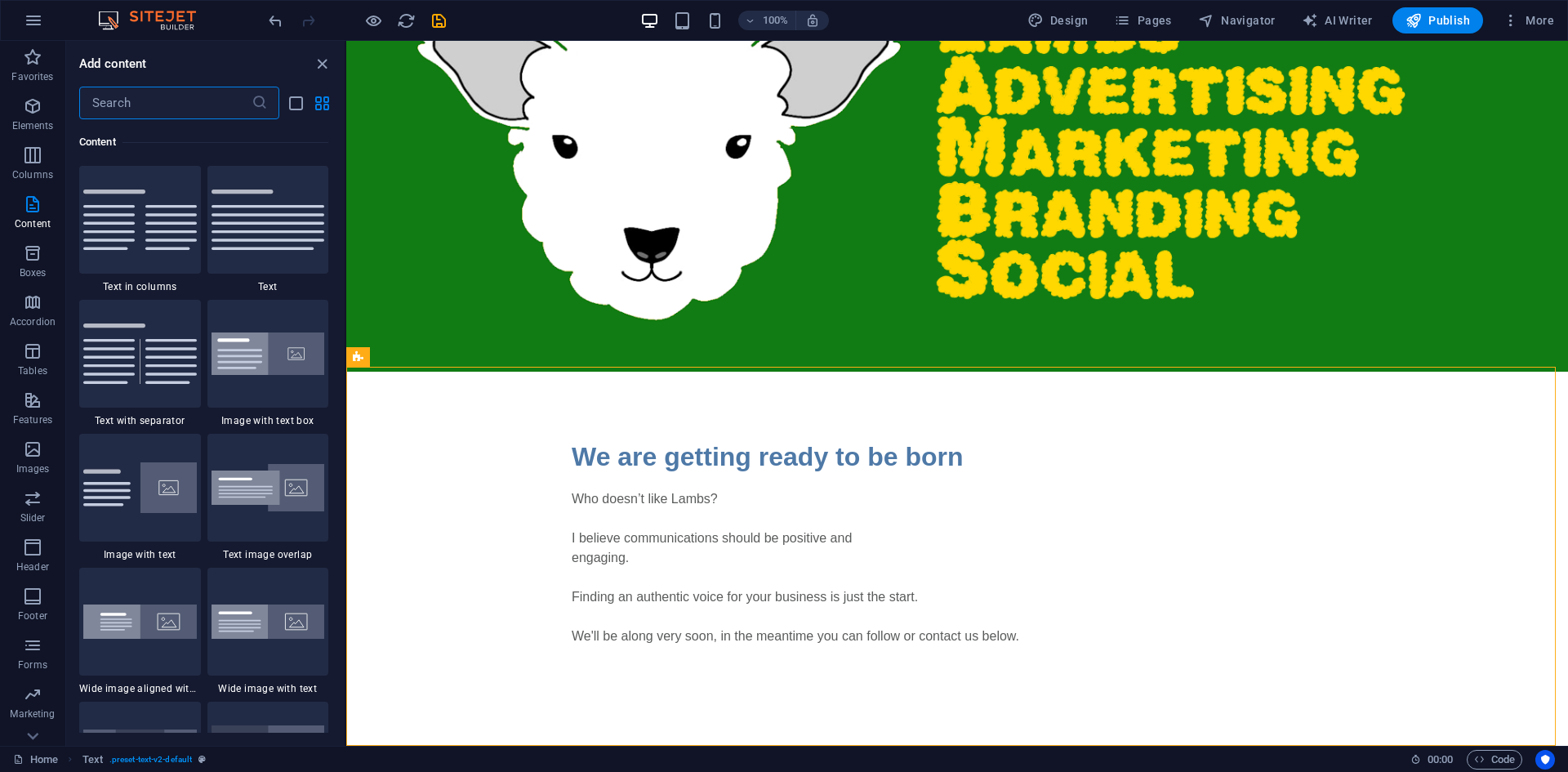
click at [217, 106] on input "text" at bounding box center [165, 102] width 172 height 33
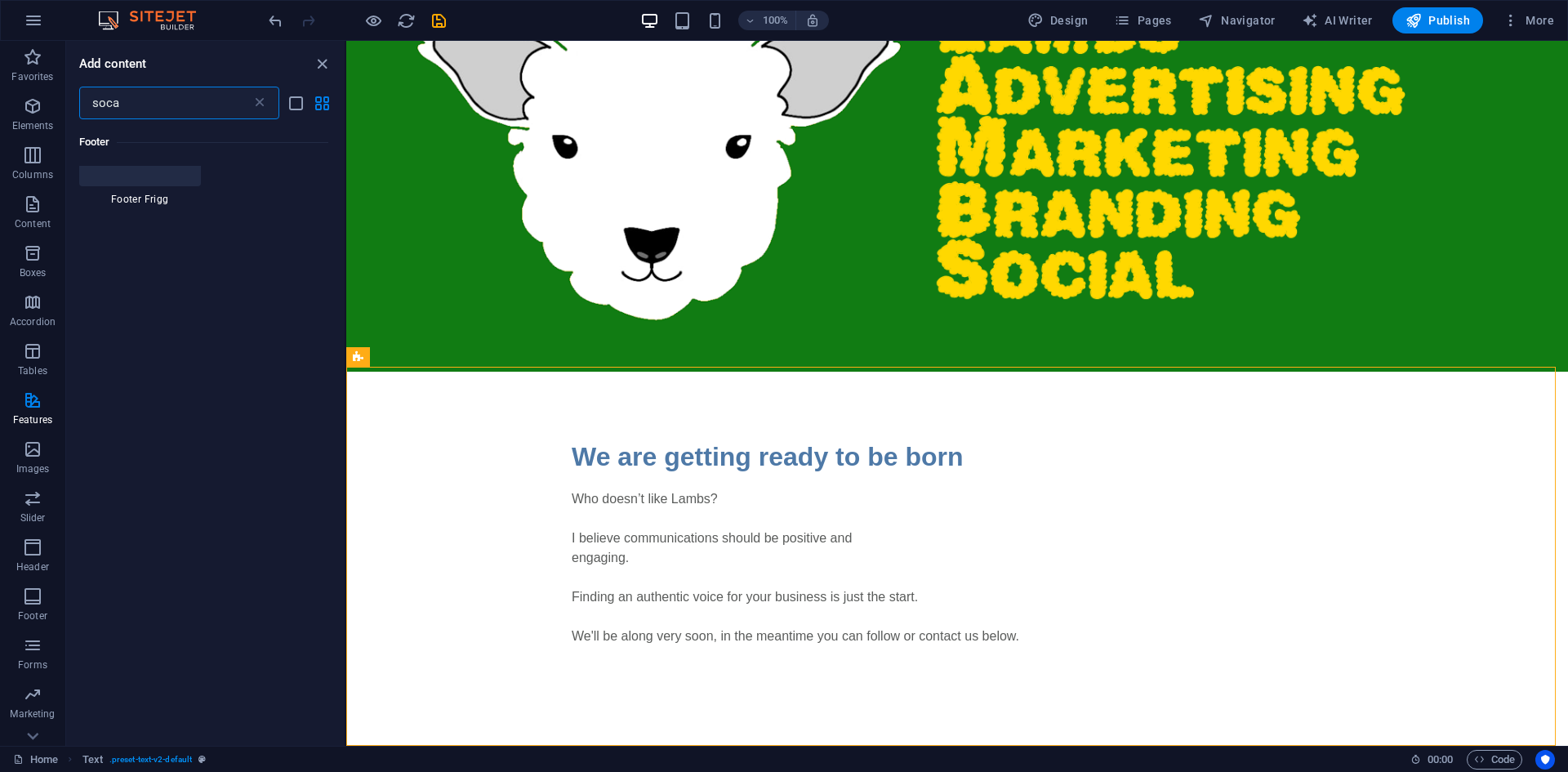
scroll to position [0, 0]
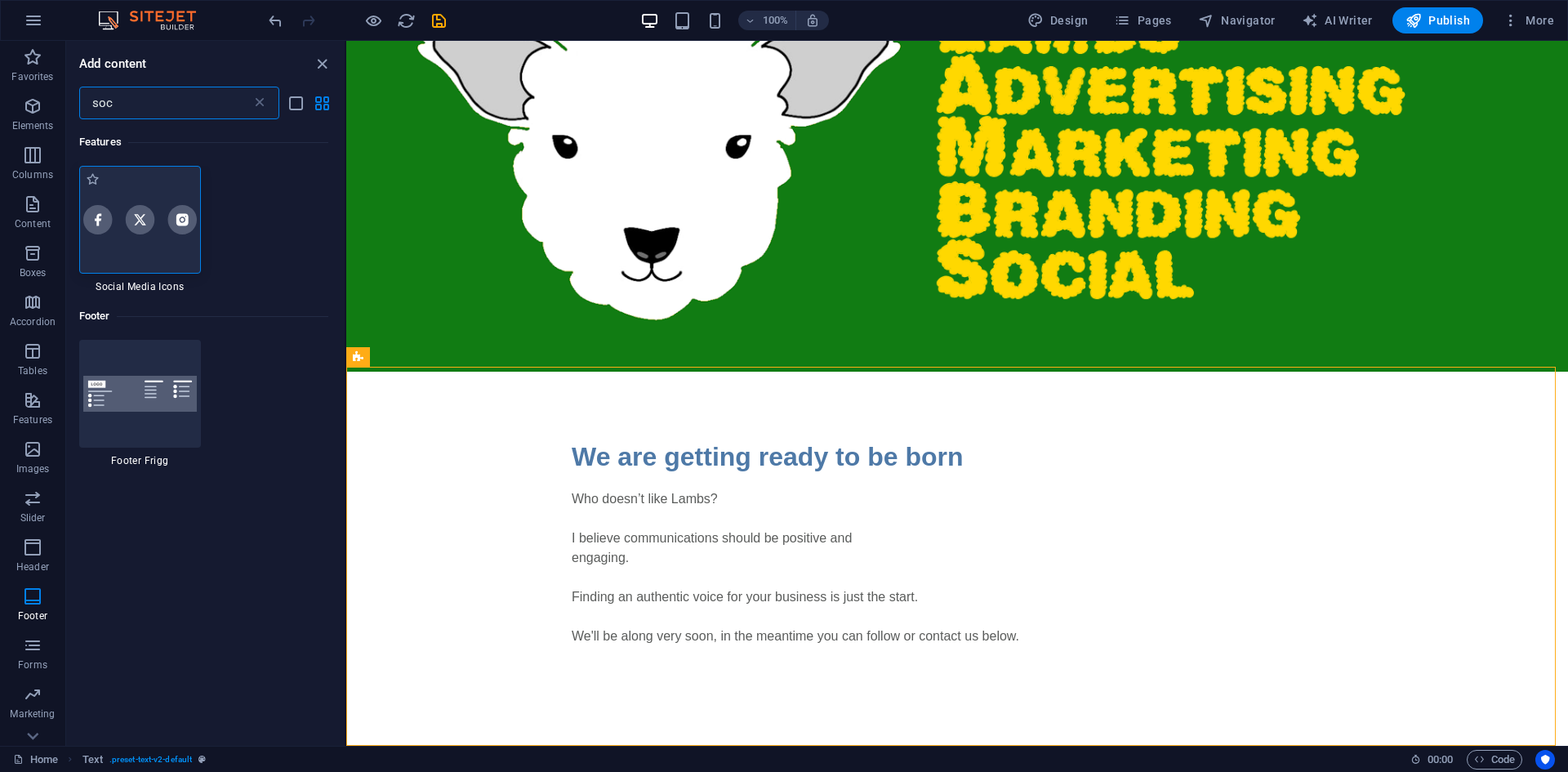
type input "soc"
click at [152, 231] on img at bounding box center [140, 219] width 114 height 29
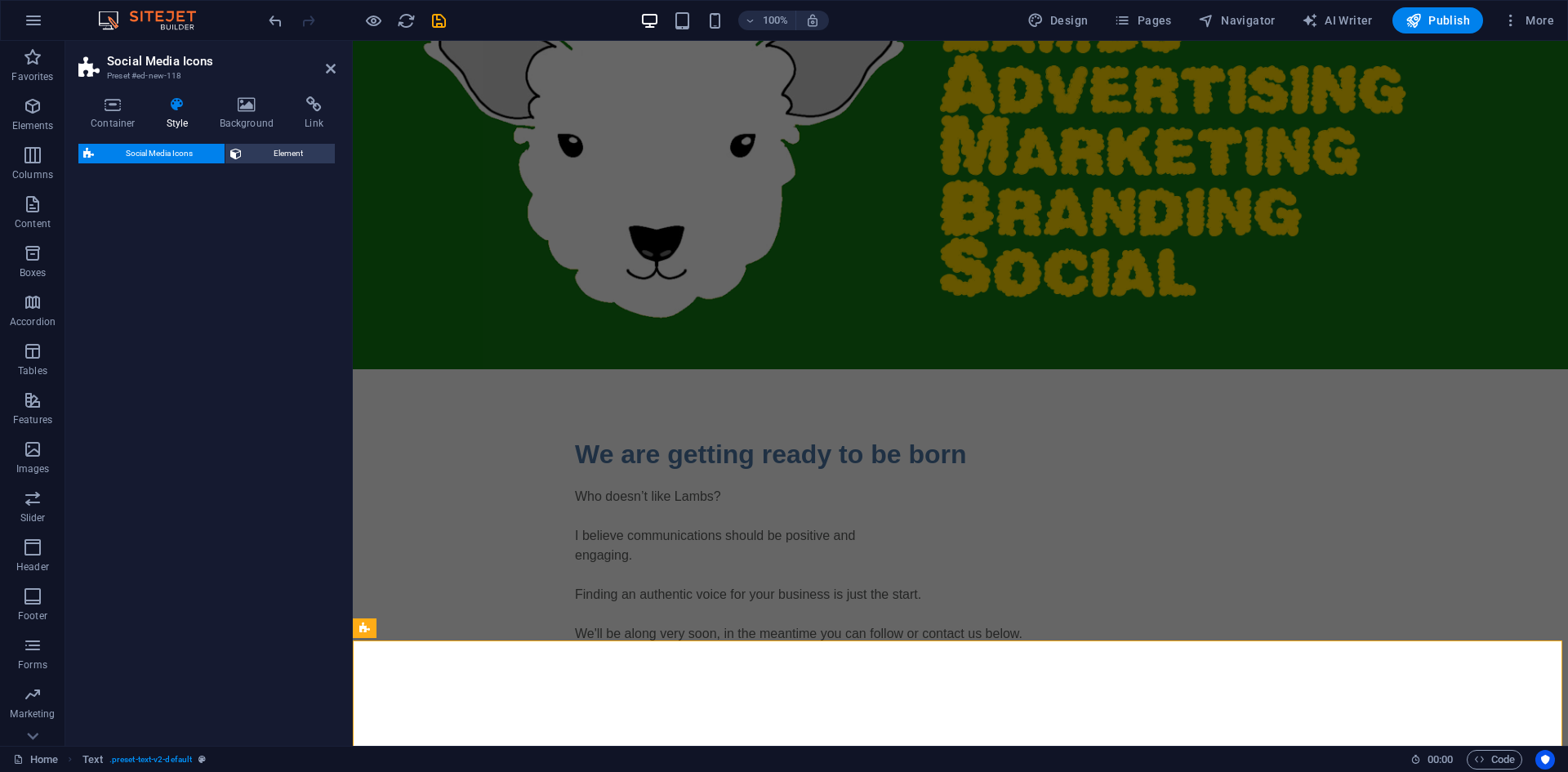
select select "rem"
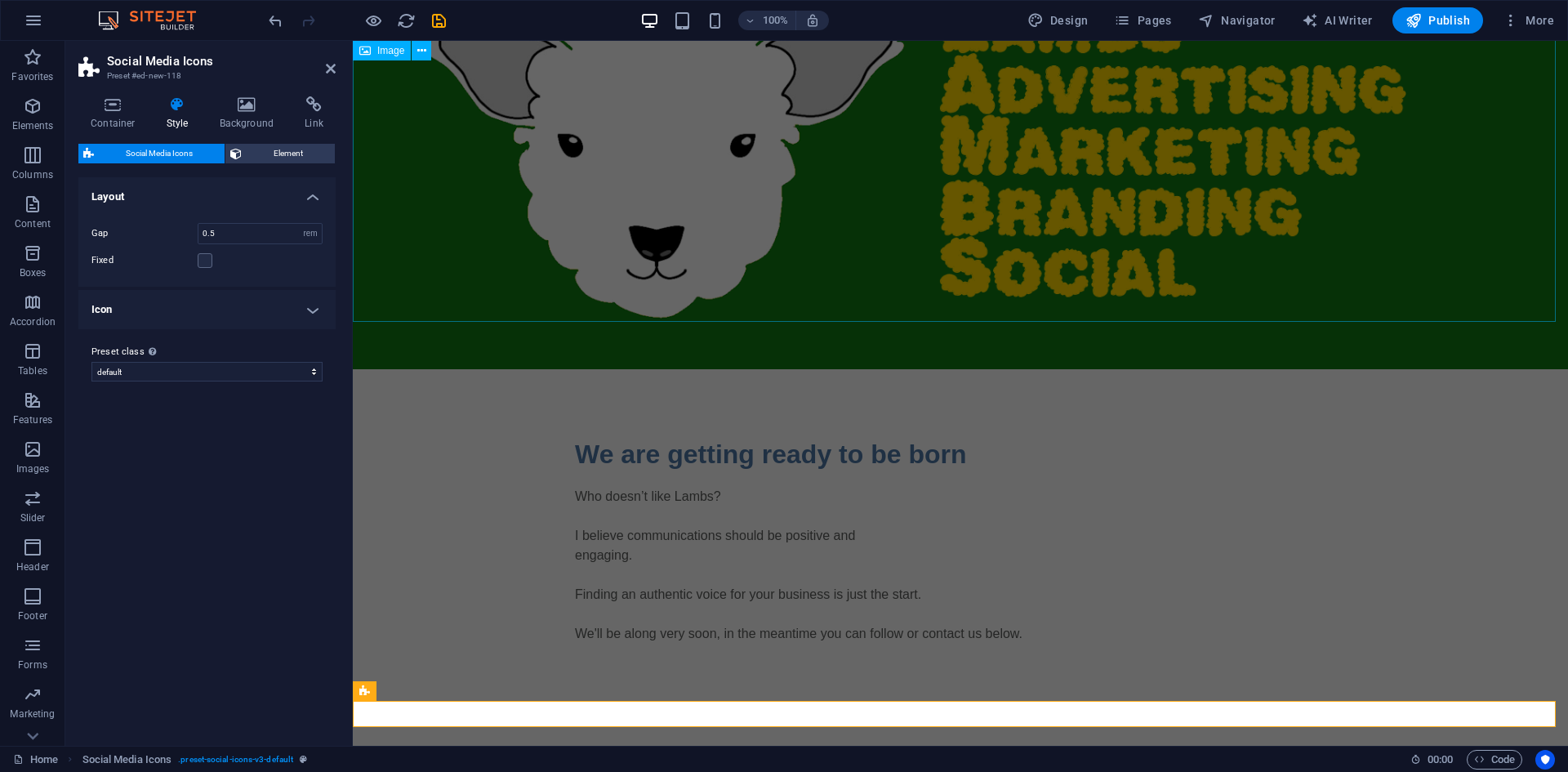
scroll to position [170, 0]
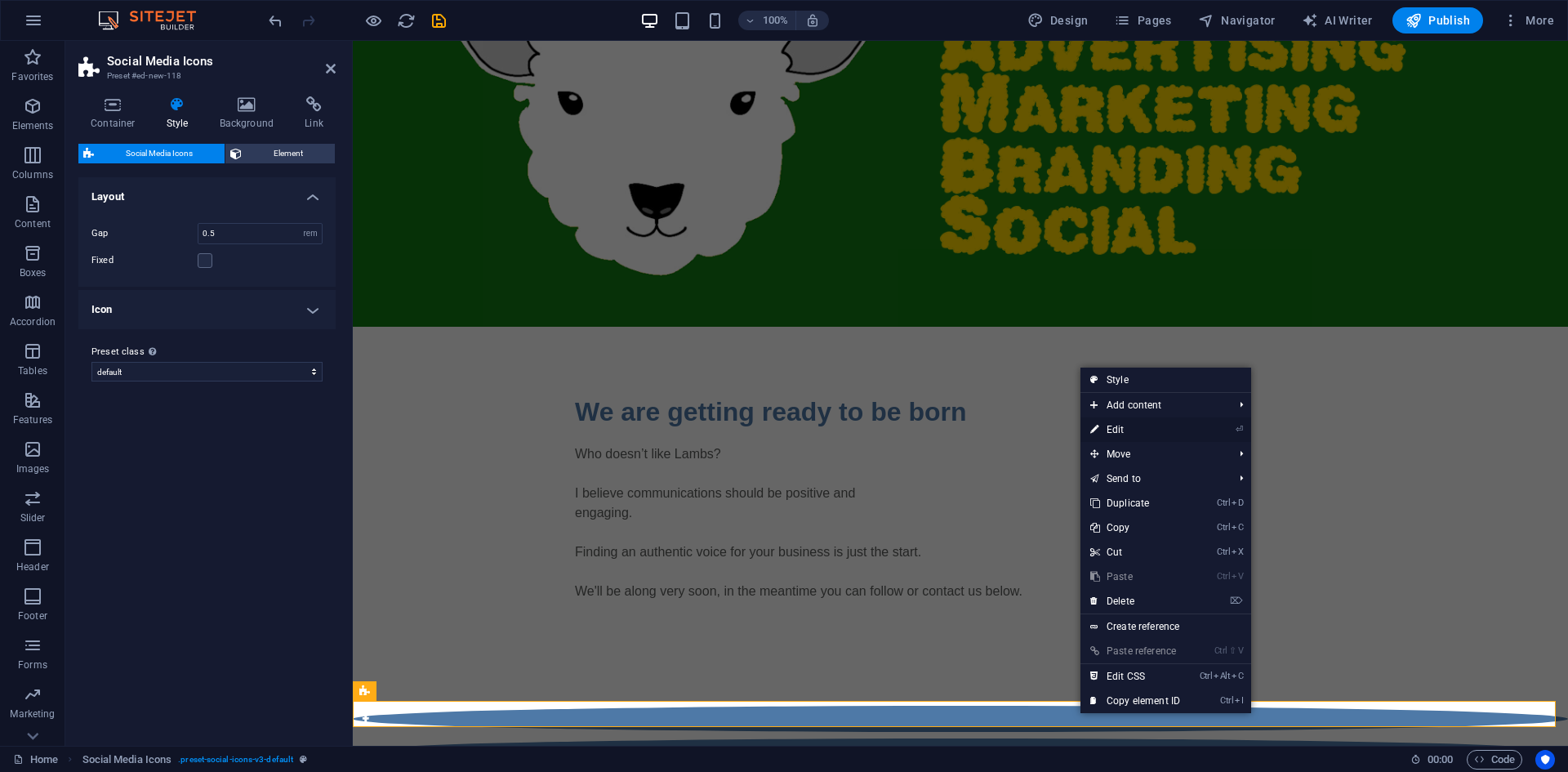
click at [1149, 431] on link "⏎ Edit" at bounding box center [1135, 430] width 110 height 25
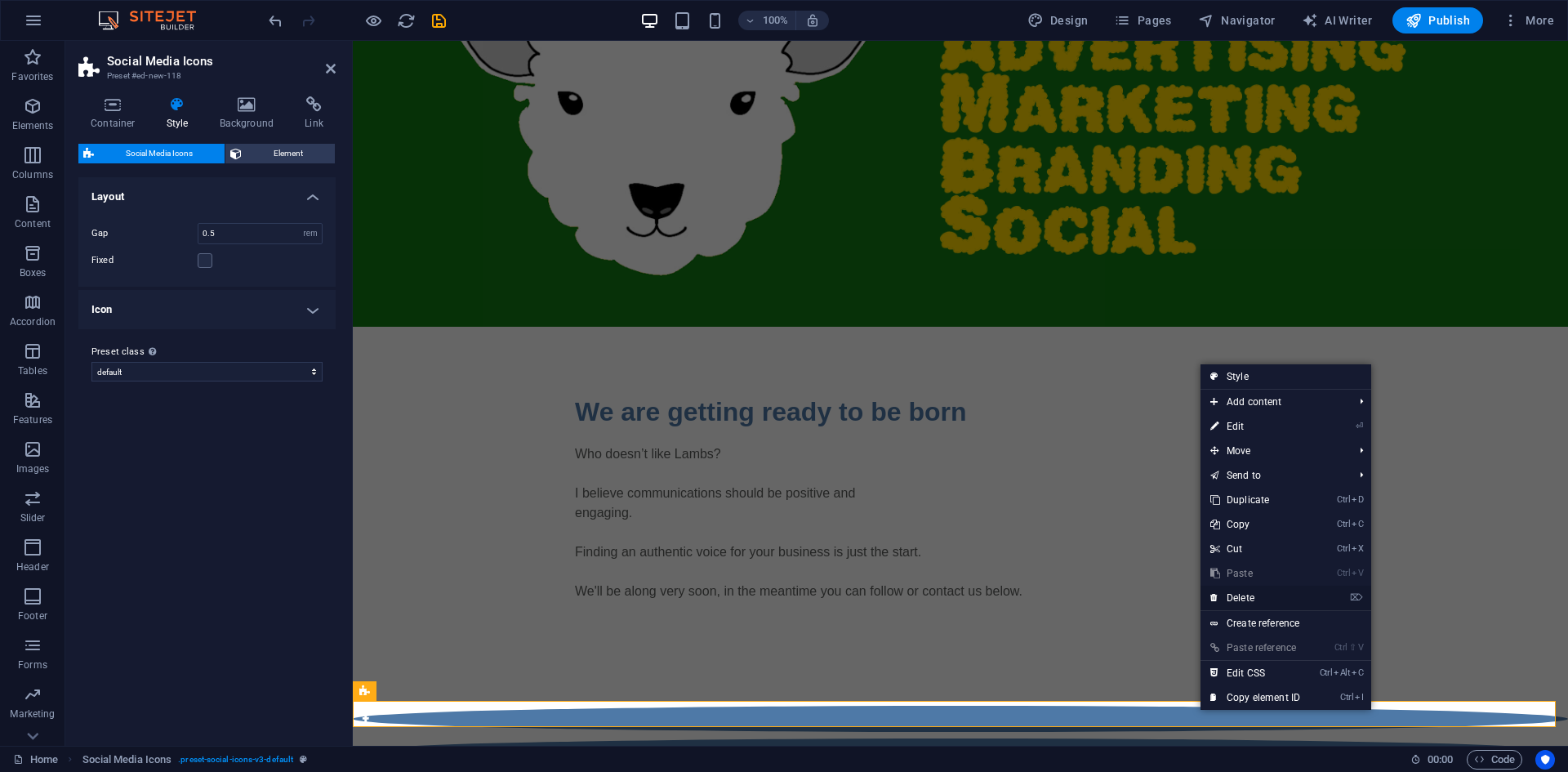
click at [1267, 592] on link "⌦ Delete" at bounding box center [1255, 598] width 110 height 25
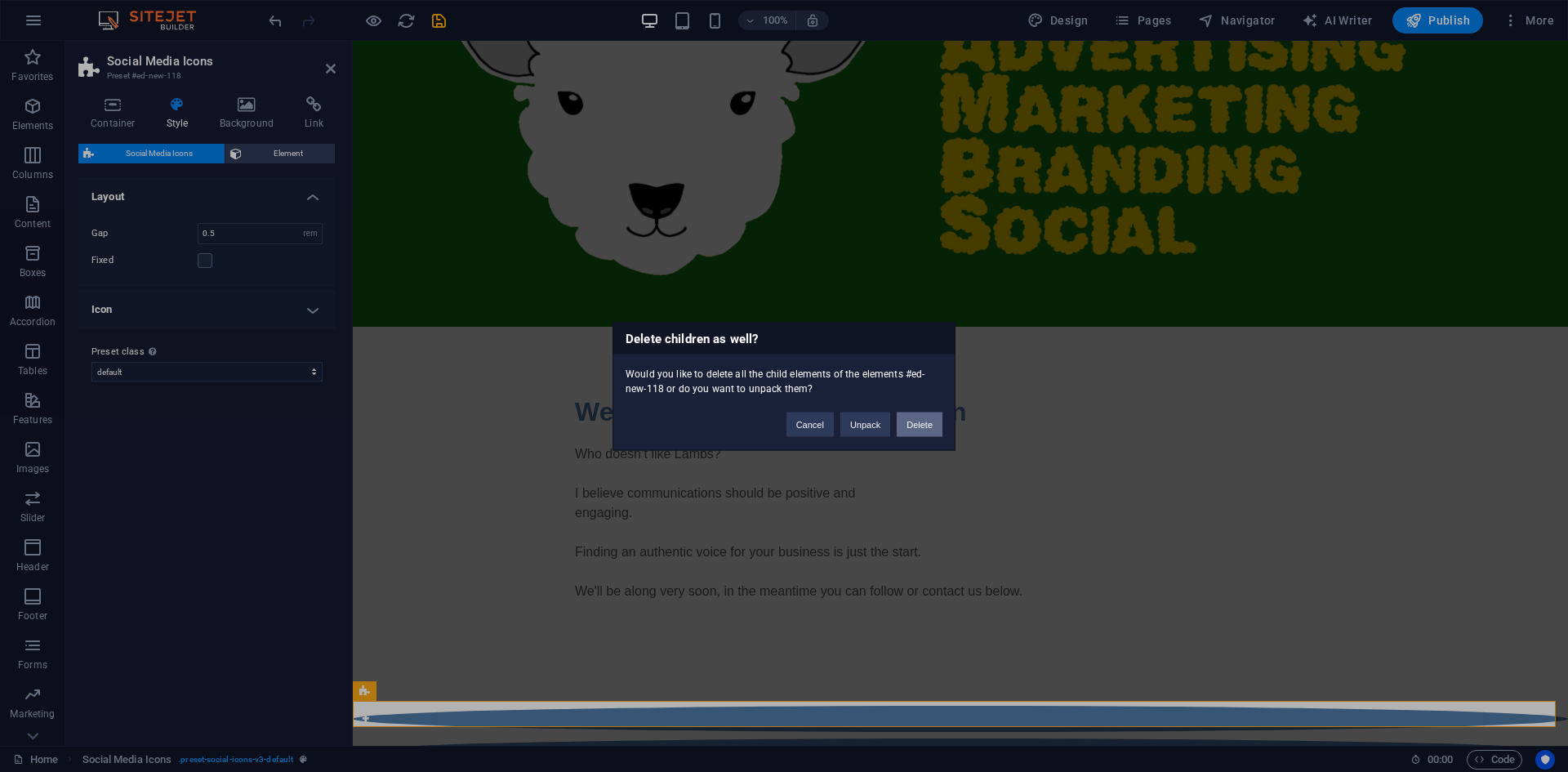
click at [917, 424] on button "Delete" at bounding box center [920, 424] width 46 height 25
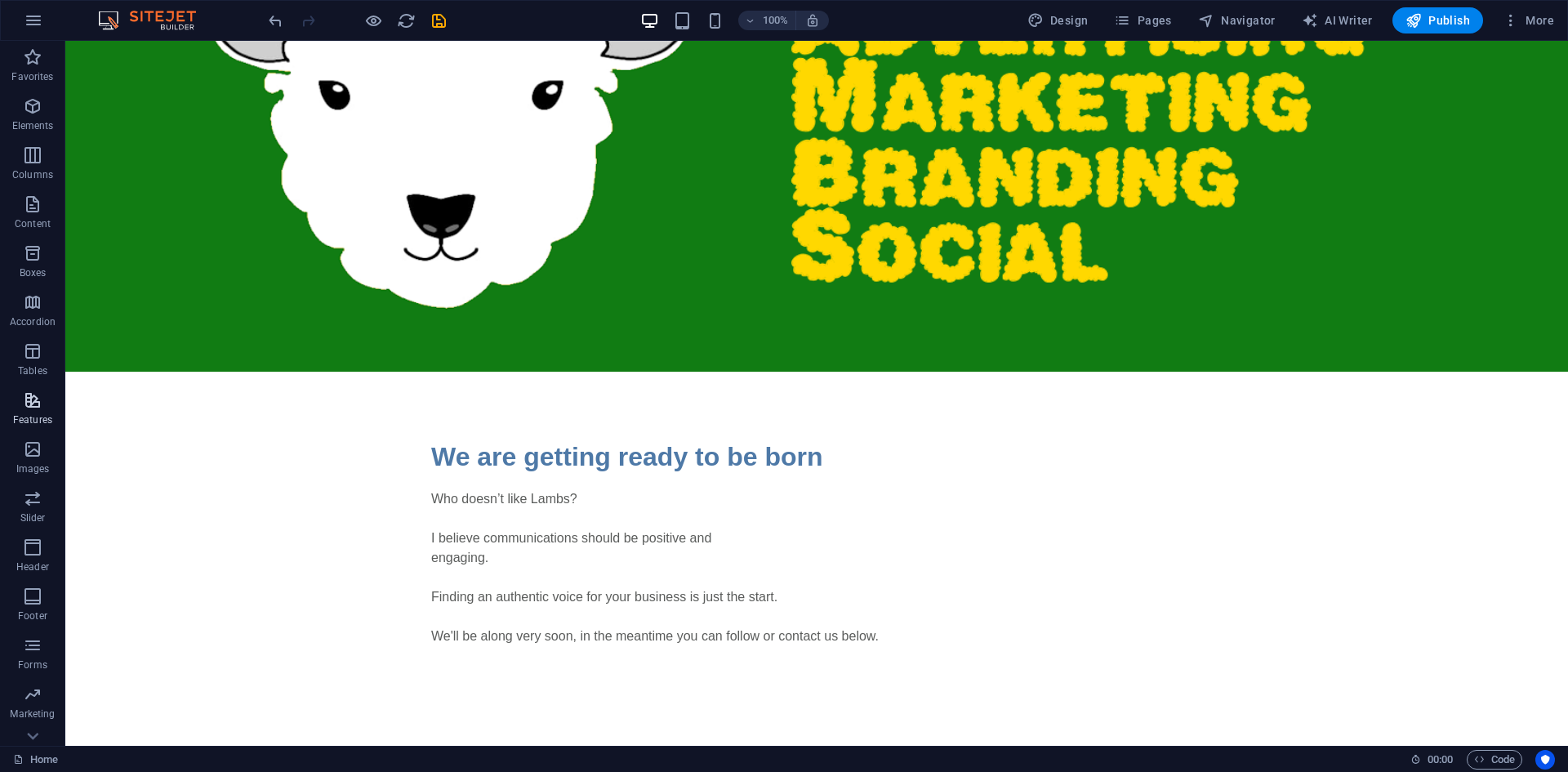
click at [34, 406] on icon "button" at bounding box center [33, 400] width 20 height 20
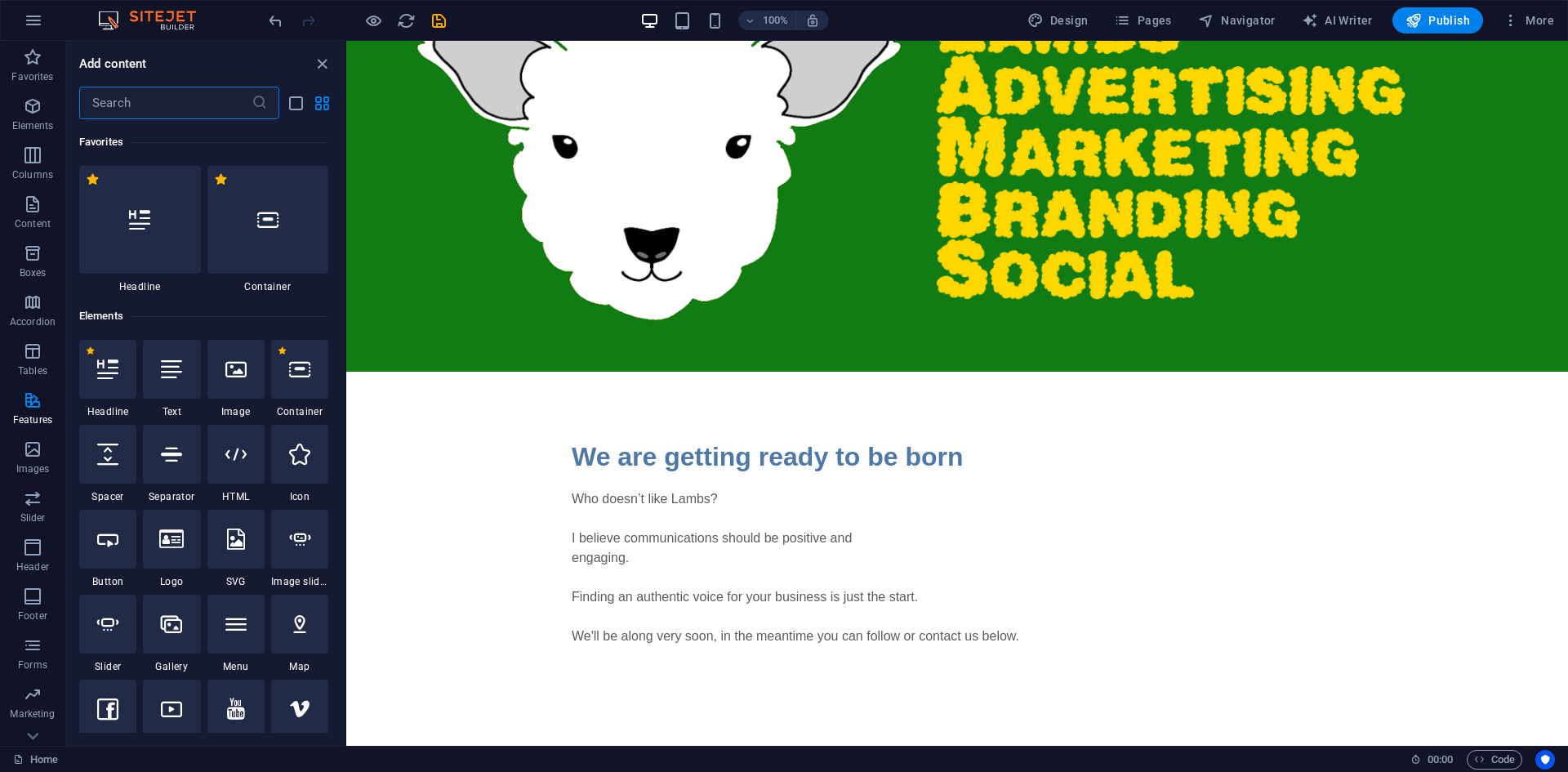
scroll to position [6366, 0]
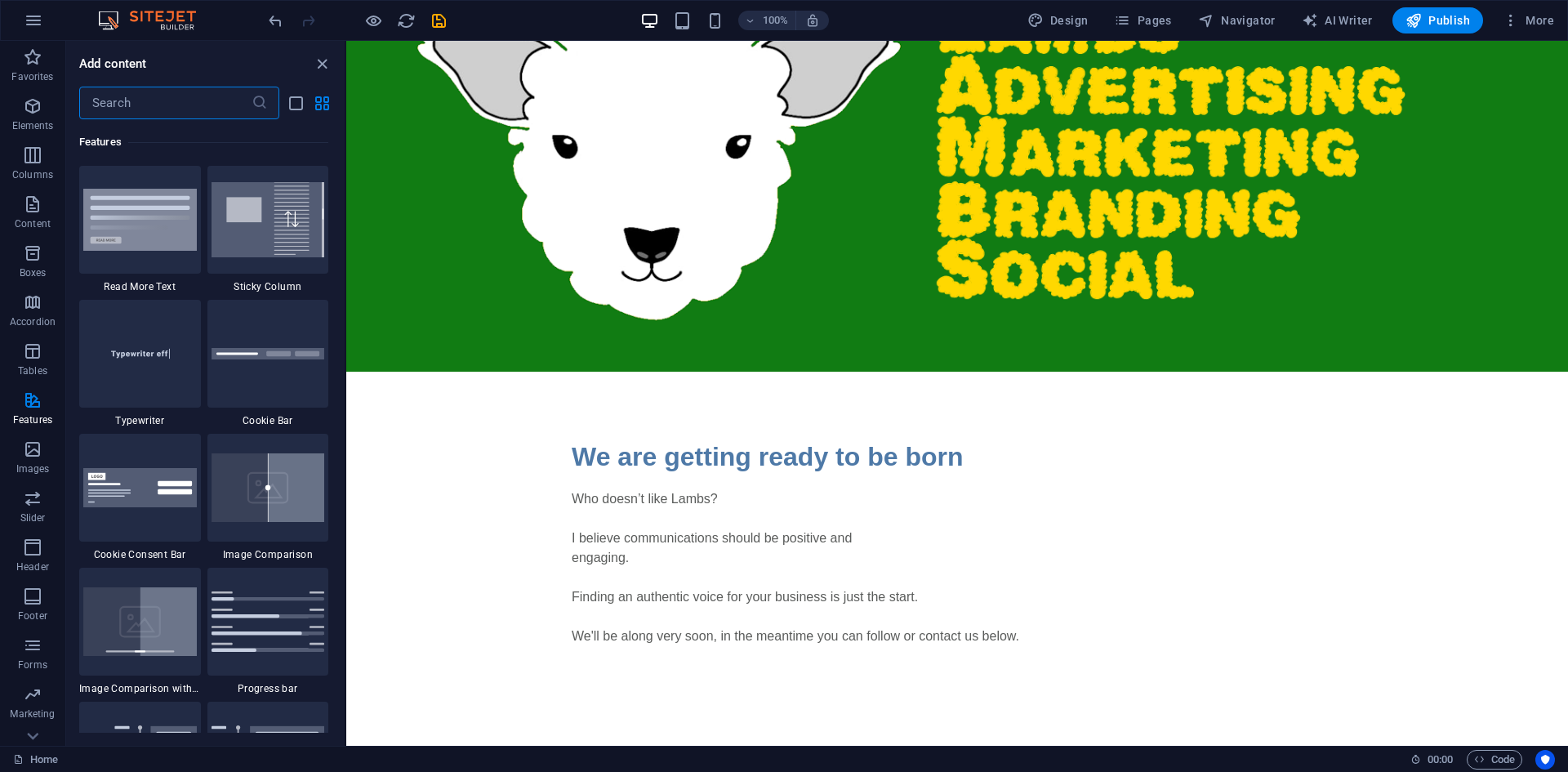
click at [189, 95] on input "text" at bounding box center [165, 102] width 172 height 33
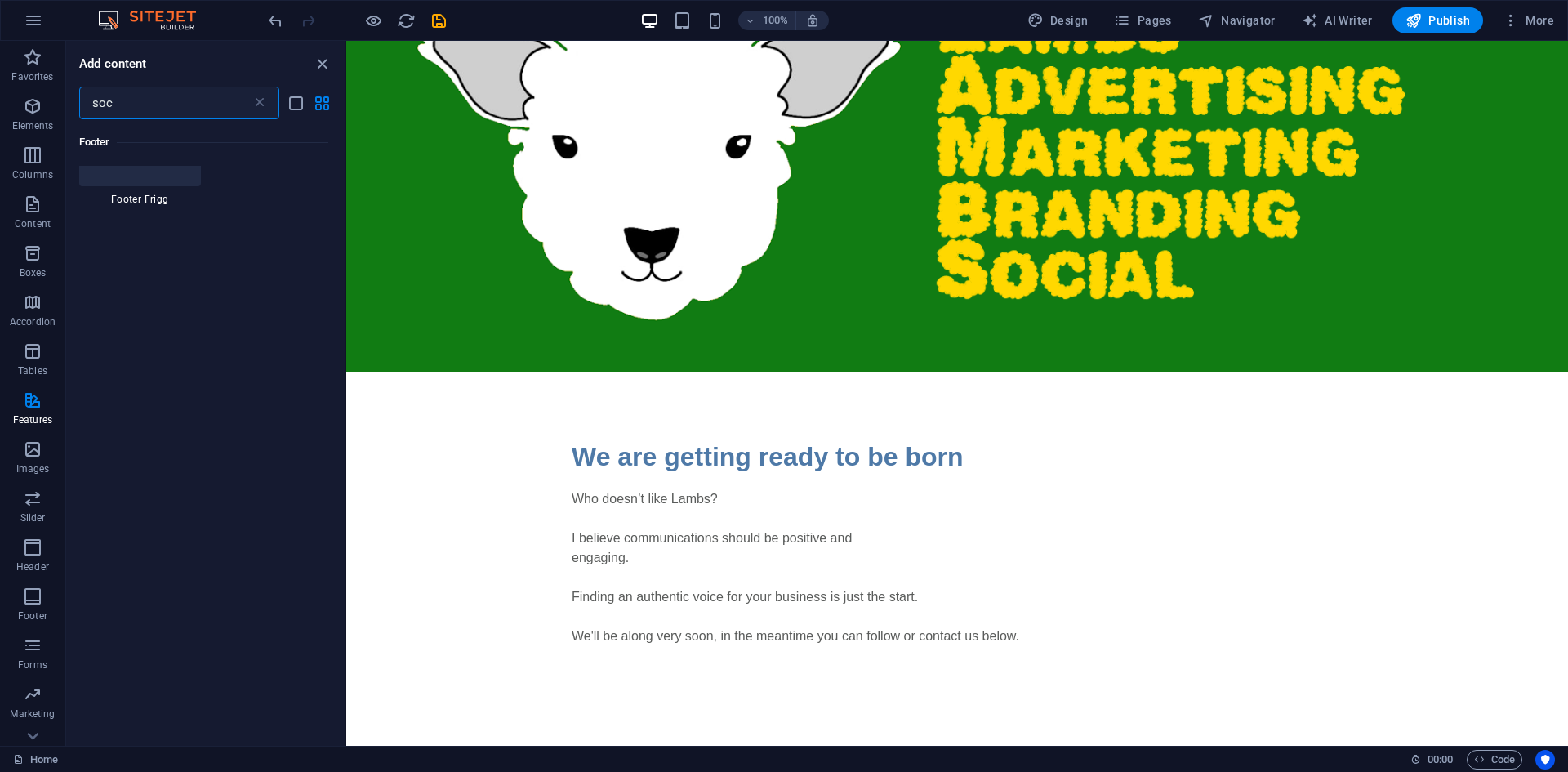
scroll to position [0, 0]
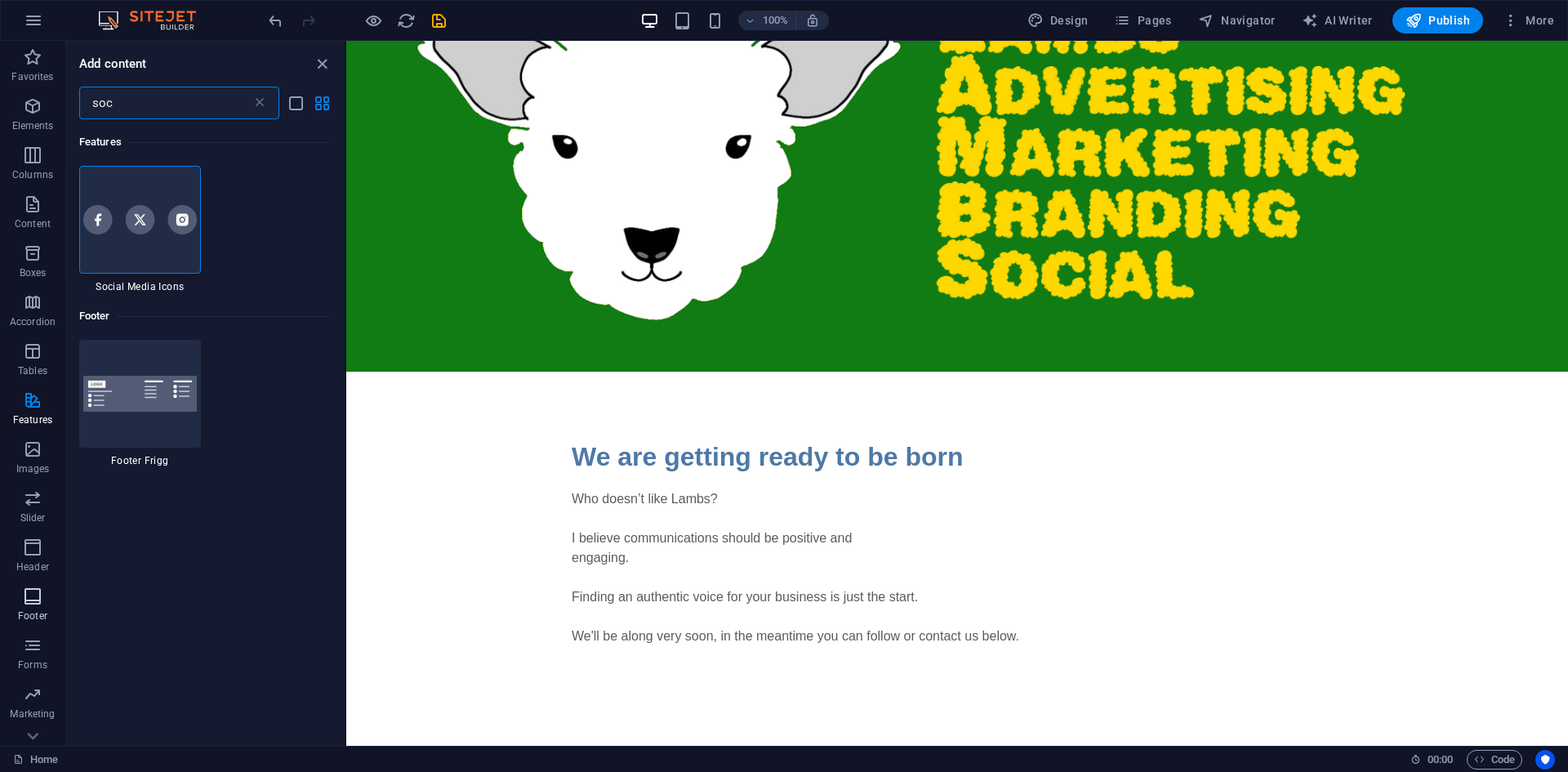
type input "soc"
click at [31, 595] on icon "button" at bounding box center [33, 596] width 20 height 20
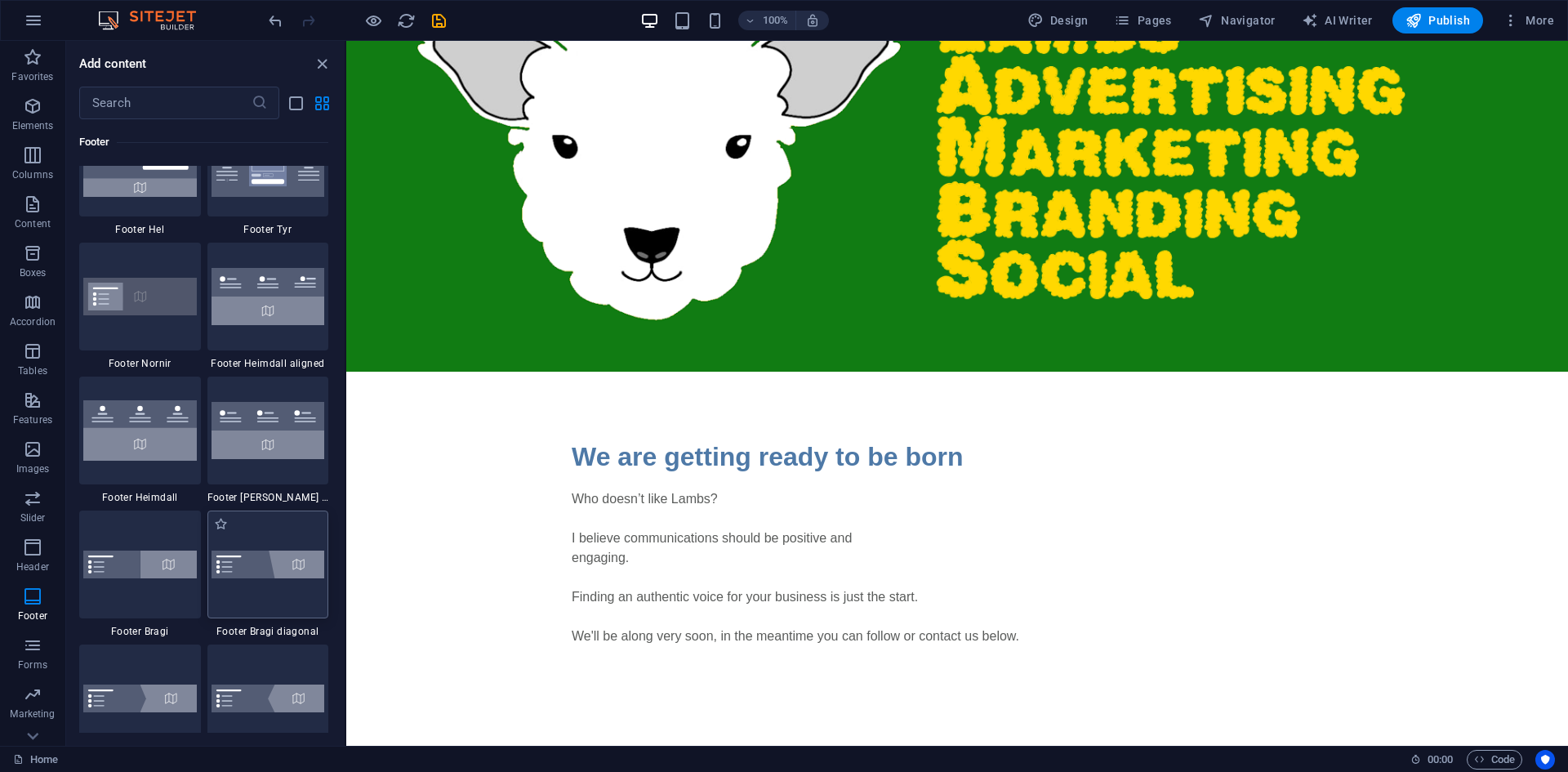
scroll to position [10893, 0]
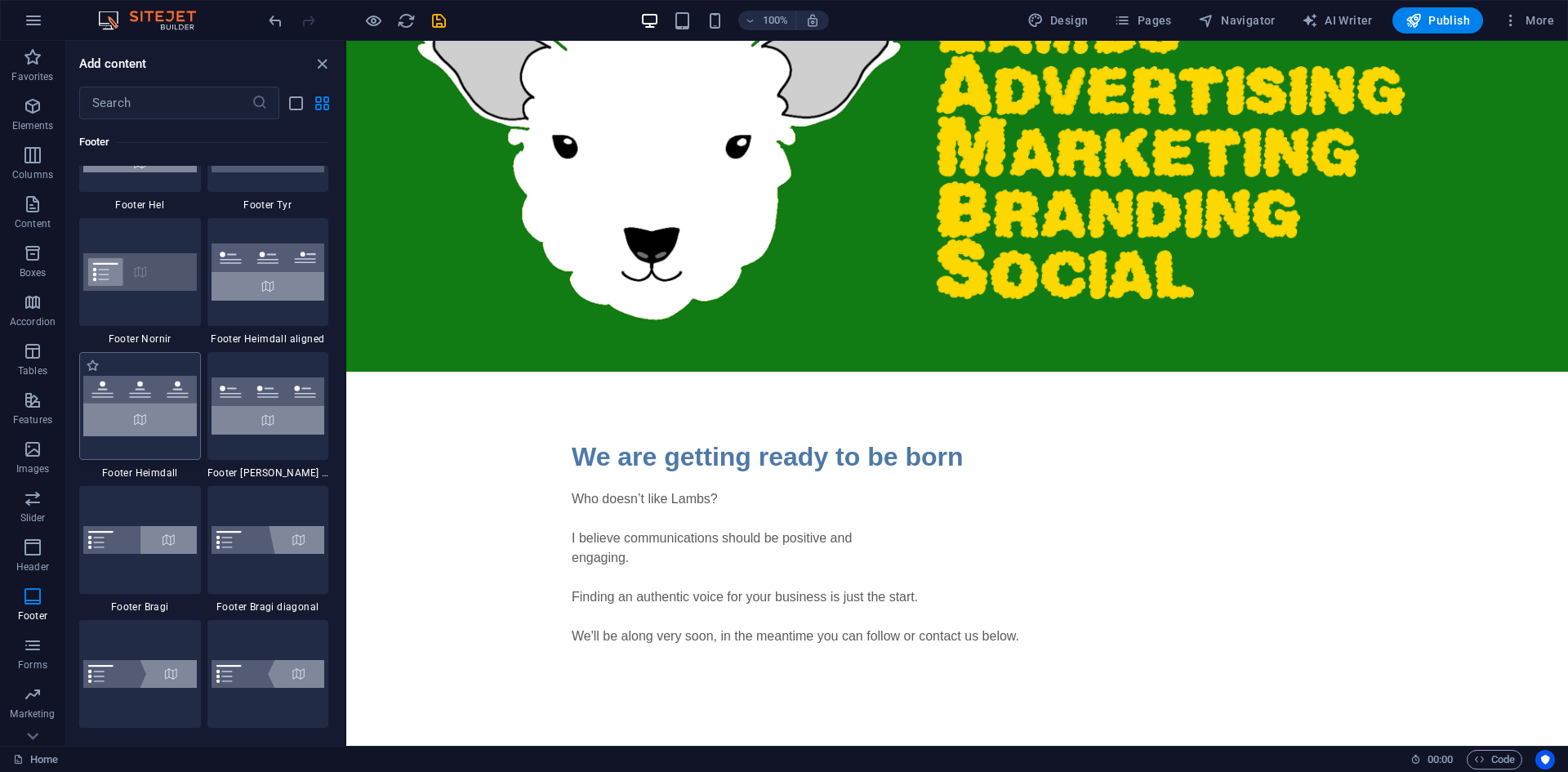
click at [140, 412] on img at bounding box center [140, 406] width 114 height 59
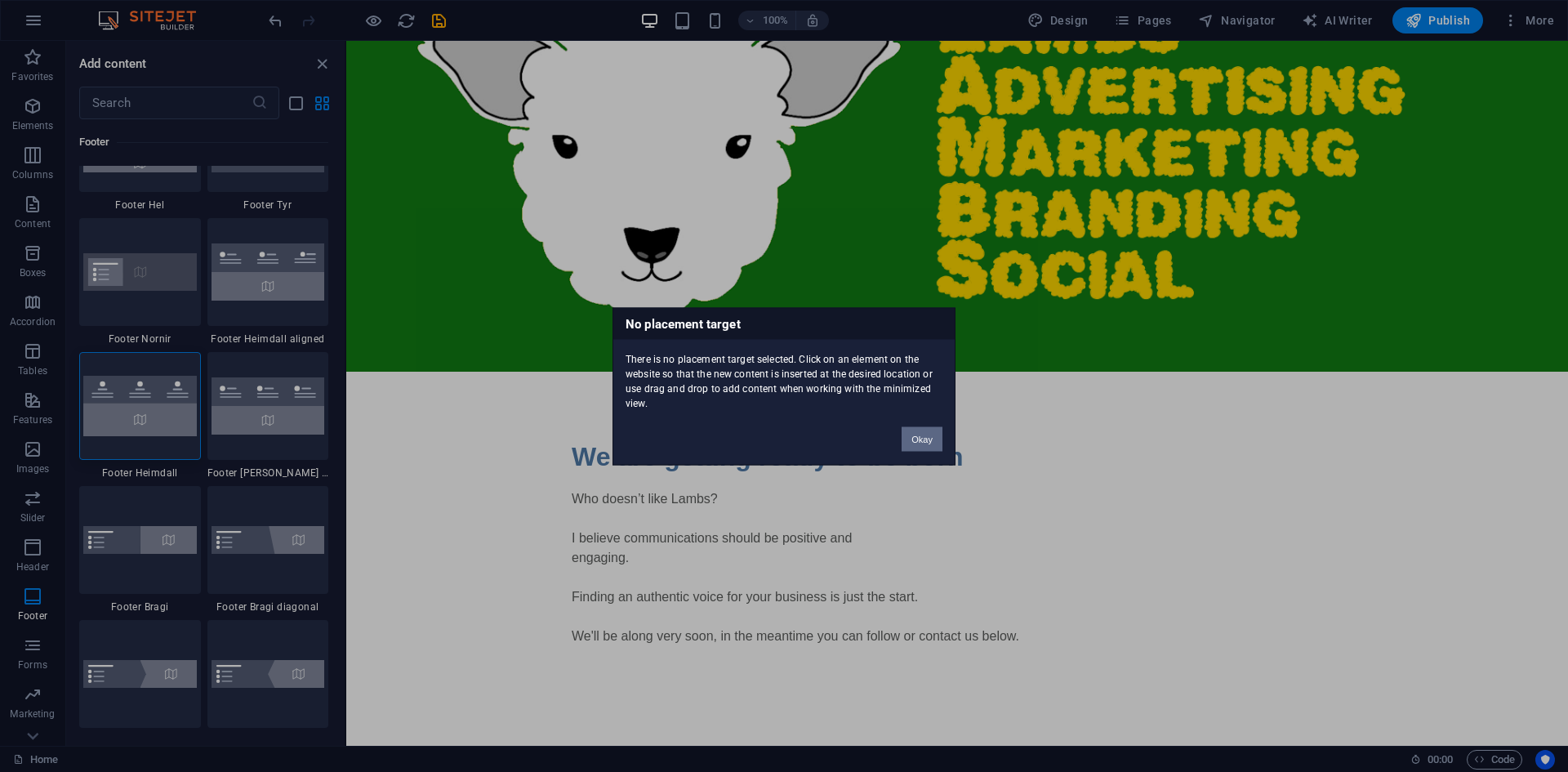
click at [921, 441] on button "Okay" at bounding box center [922, 438] width 41 height 25
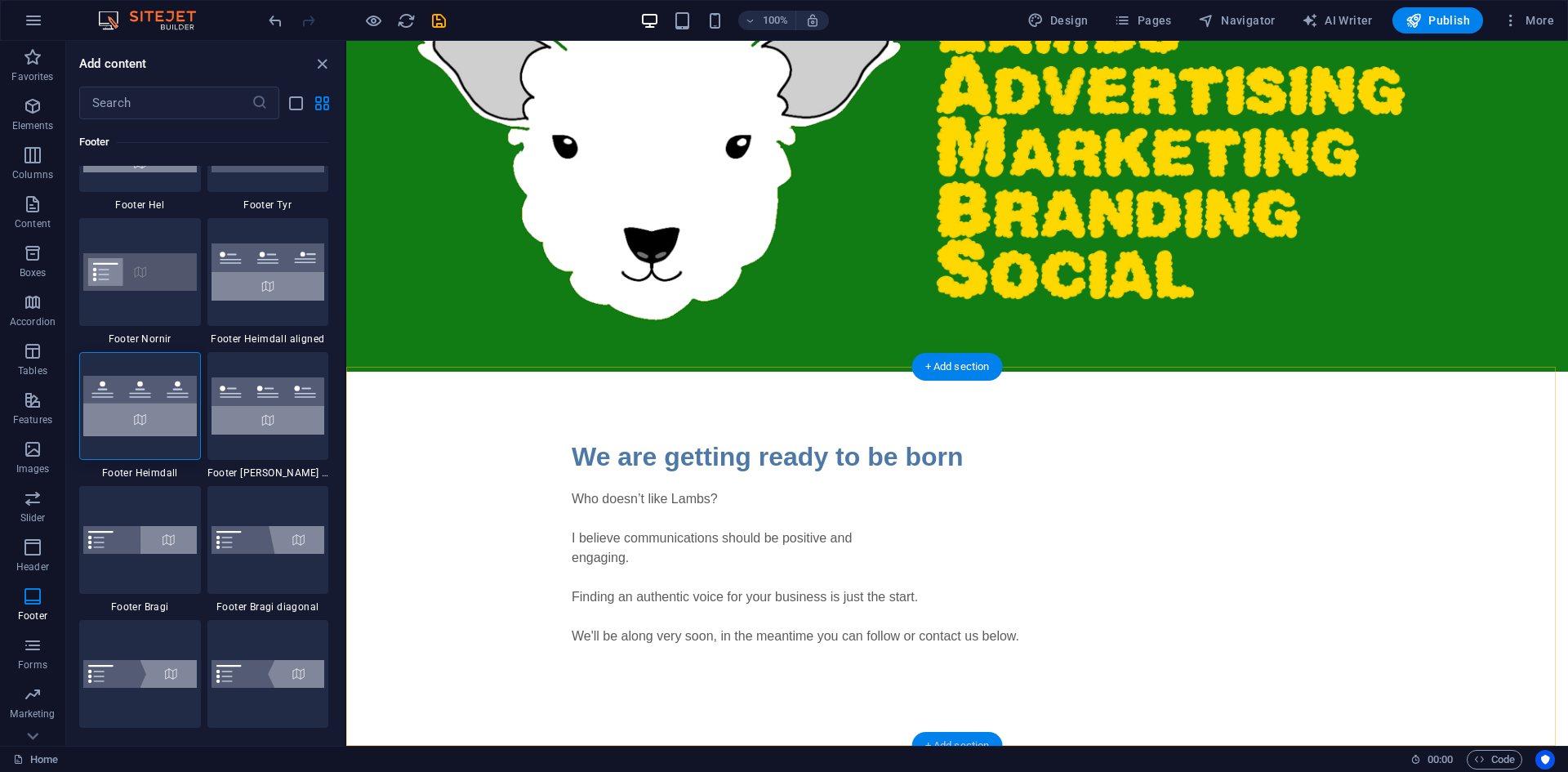
click at [947, 736] on div "+ Add section" at bounding box center [958, 745] width 91 height 28
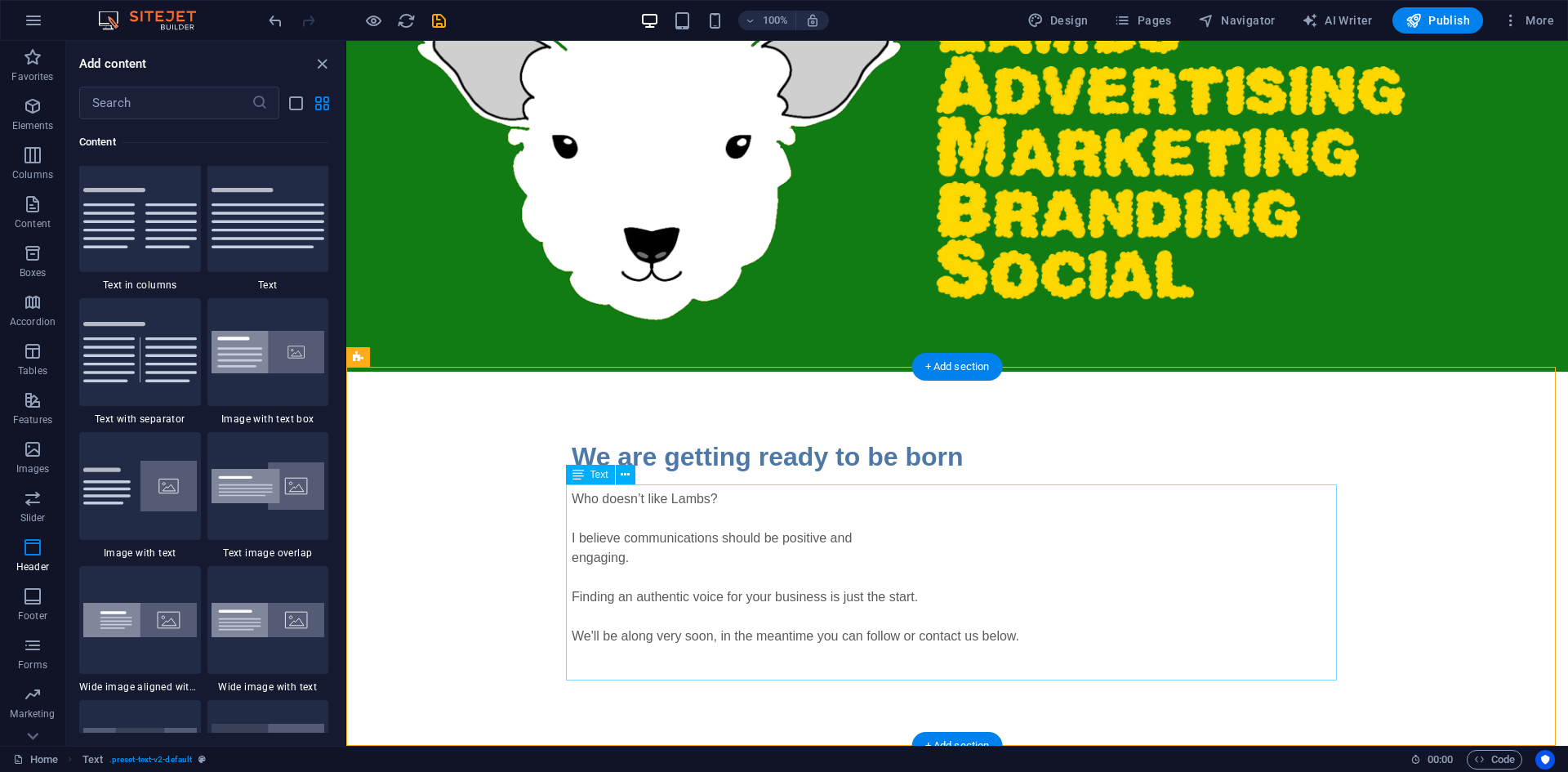
scroll to position [2857, 0]
click at [955, 744] on div "+ Add section" at bounding box center [958, 745] width 91 height 28
click at [955, 743] on div "+ Add section" at bounding box center [958, 745] width 91 height 28
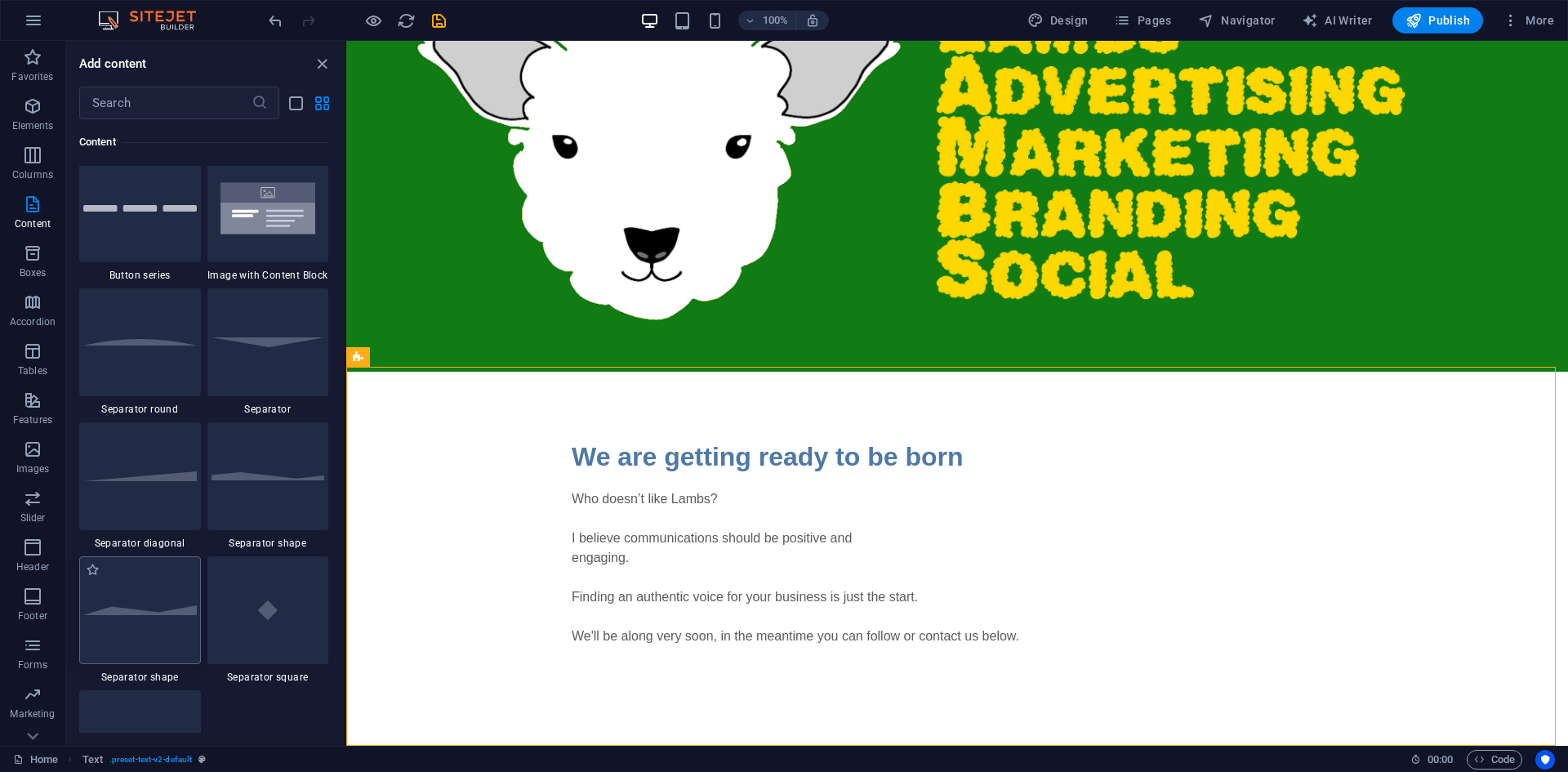
scroll to position [3919, 0]
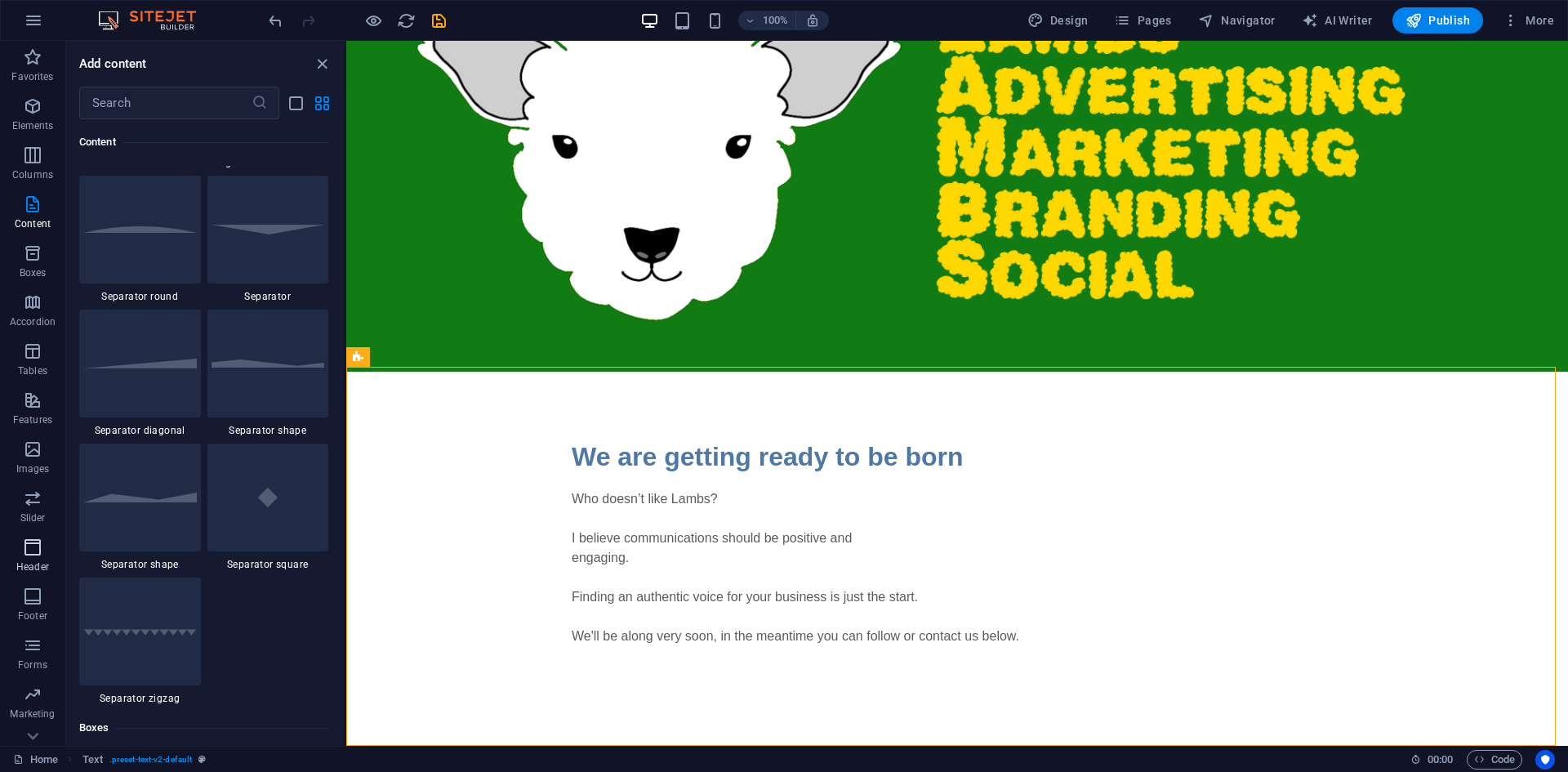
click at [25, 554] on icon "button" at bounding box center [33, 547] width 20 height 20
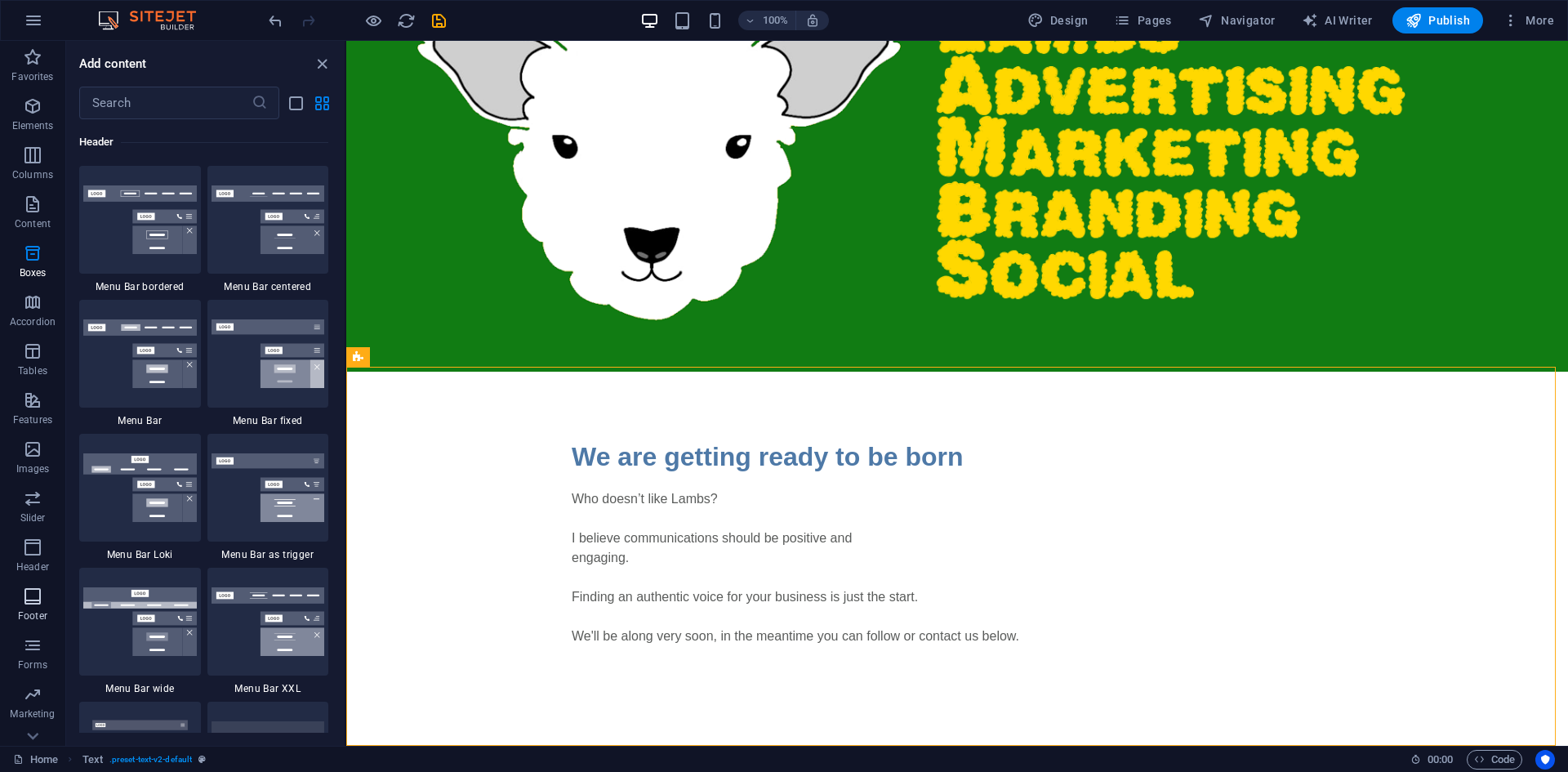
click at [36, 601] on icon "button" at bounding box center [33, 596] width 20 height 20
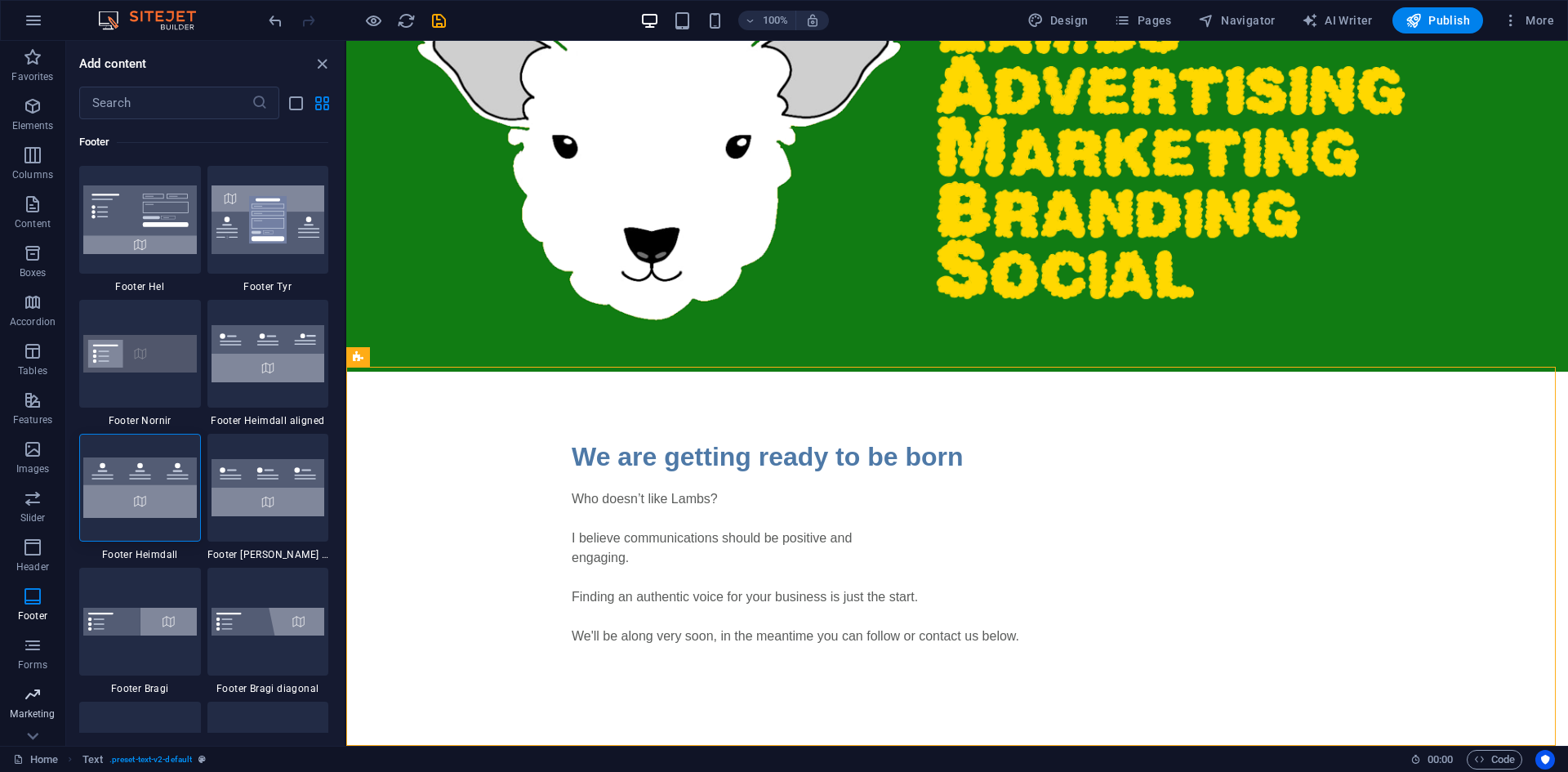
click at [25, 709] on p "Marketing" at bounding box center [32, 714] width 45 height 13
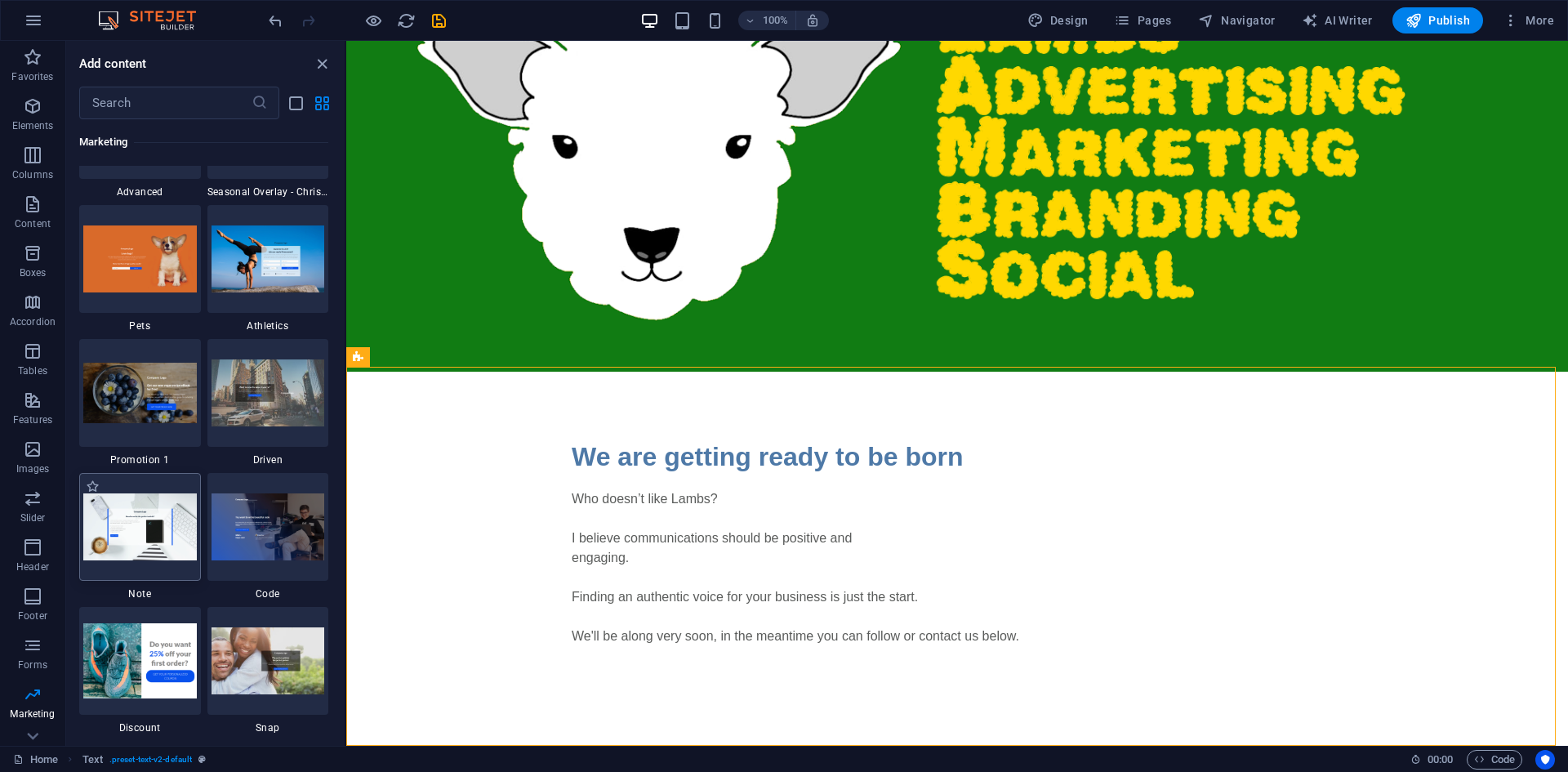
scroll to position [14037, 0]
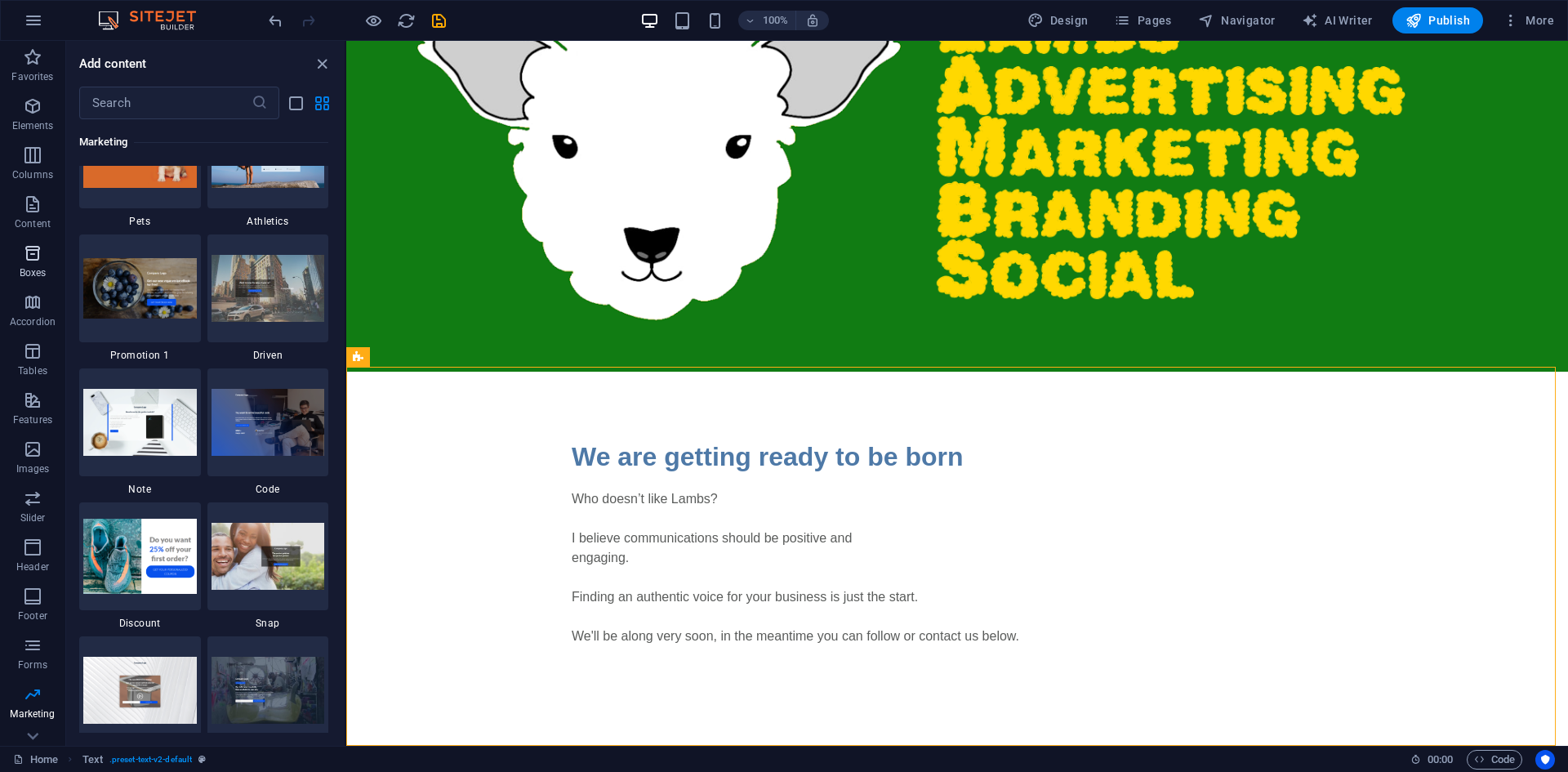
click at [35, 248] on icon "button" at bounding box center [33, 253] width 20 height 20
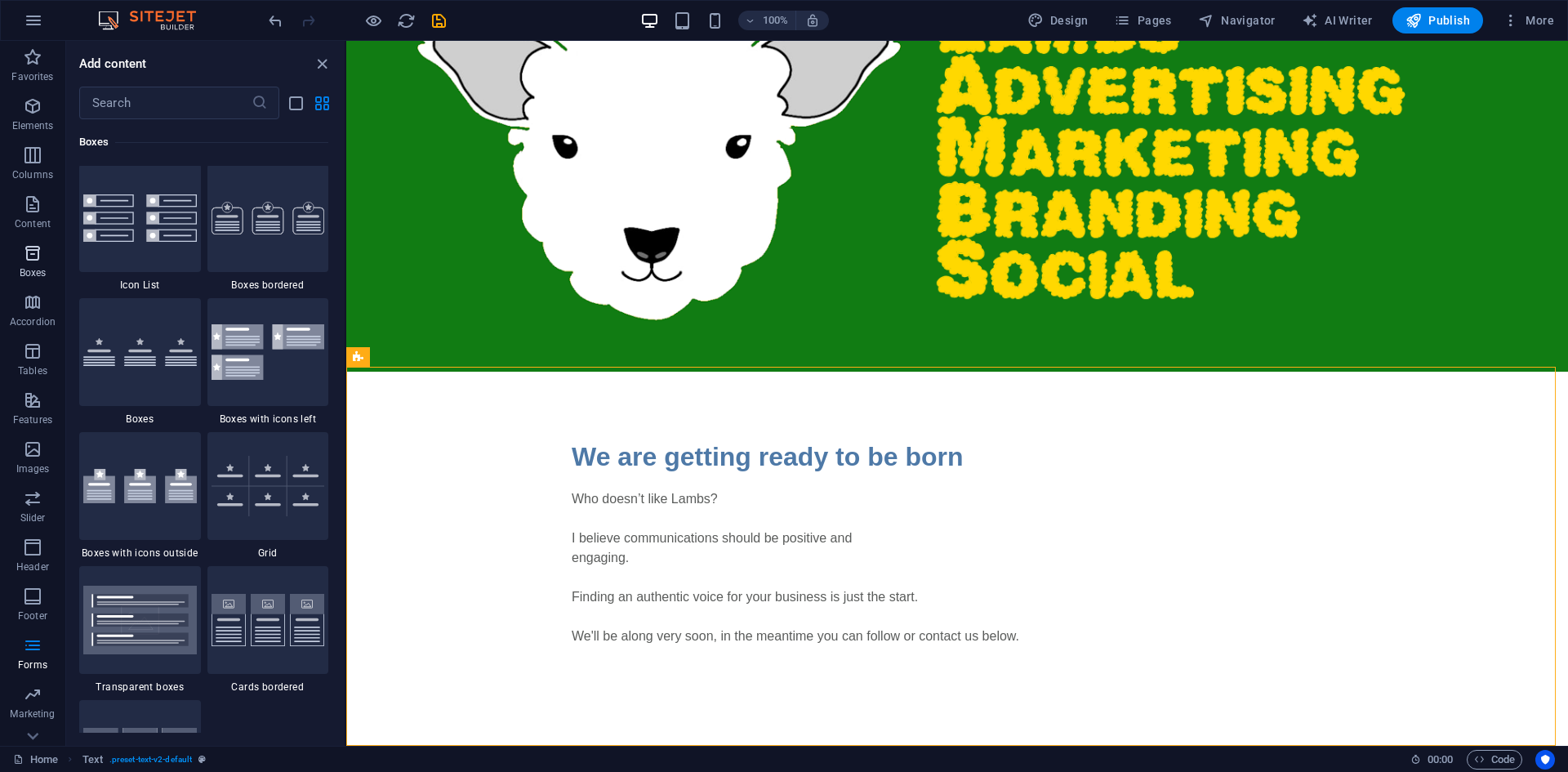
scroll to position [4504, 0]
click at [27, 592] on div "Favorites Elements Columns Content Boxes Accordion Tables Features Images Slide…" at bounding box center [33, 408] width 65 height 735
click at [35, 204] on icon "button" at bounding box center [33, 204] width 20 height 20
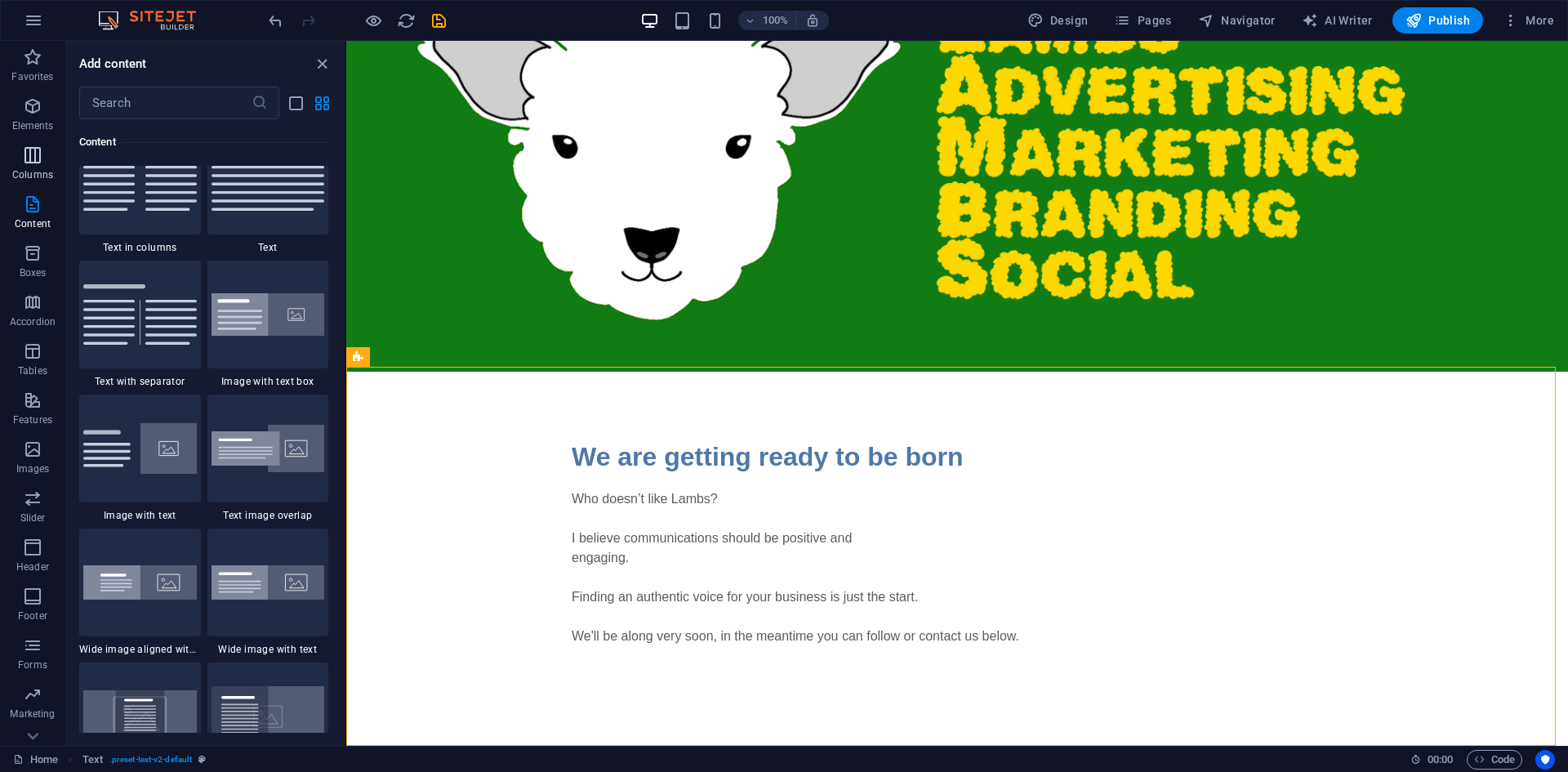
scroll to position [2857, 0]
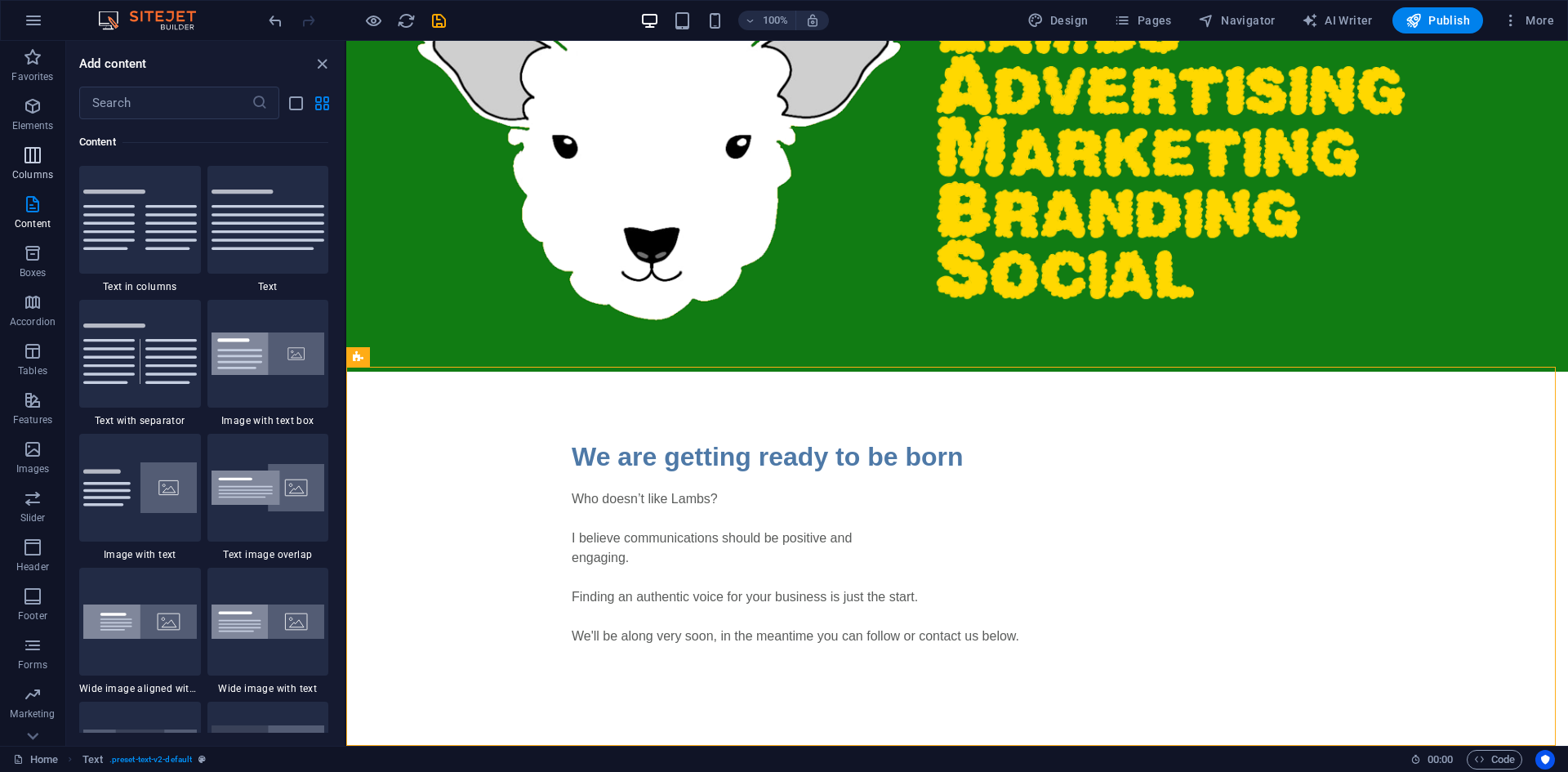
click at [31, 165] on span "Columns" at bounding box center [33, 165] width 65 height 40
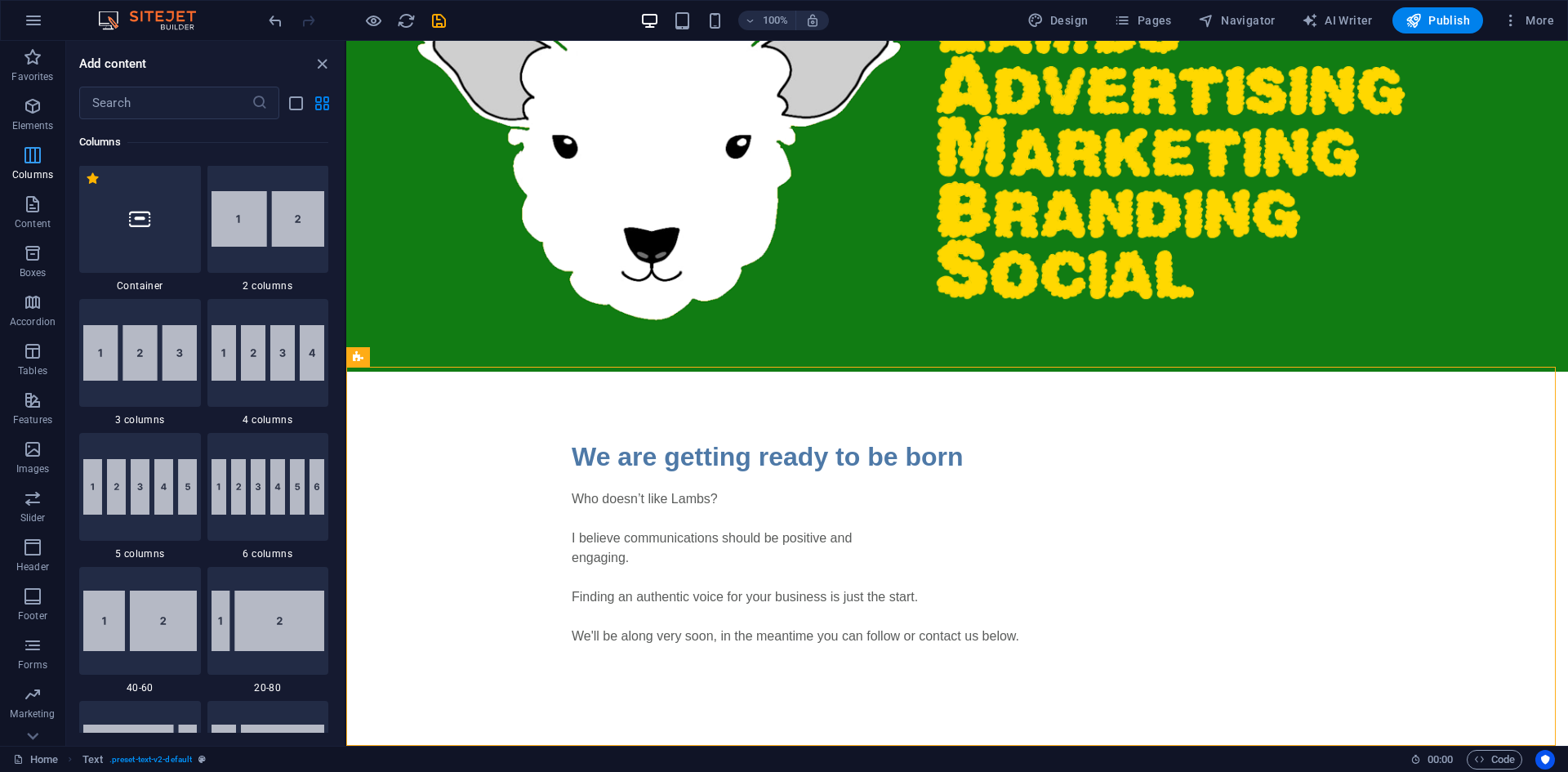
scroll to position [809, 0]
click at [40, 310] on icon "button" at bounding box center [33, 302] width 20 height 20
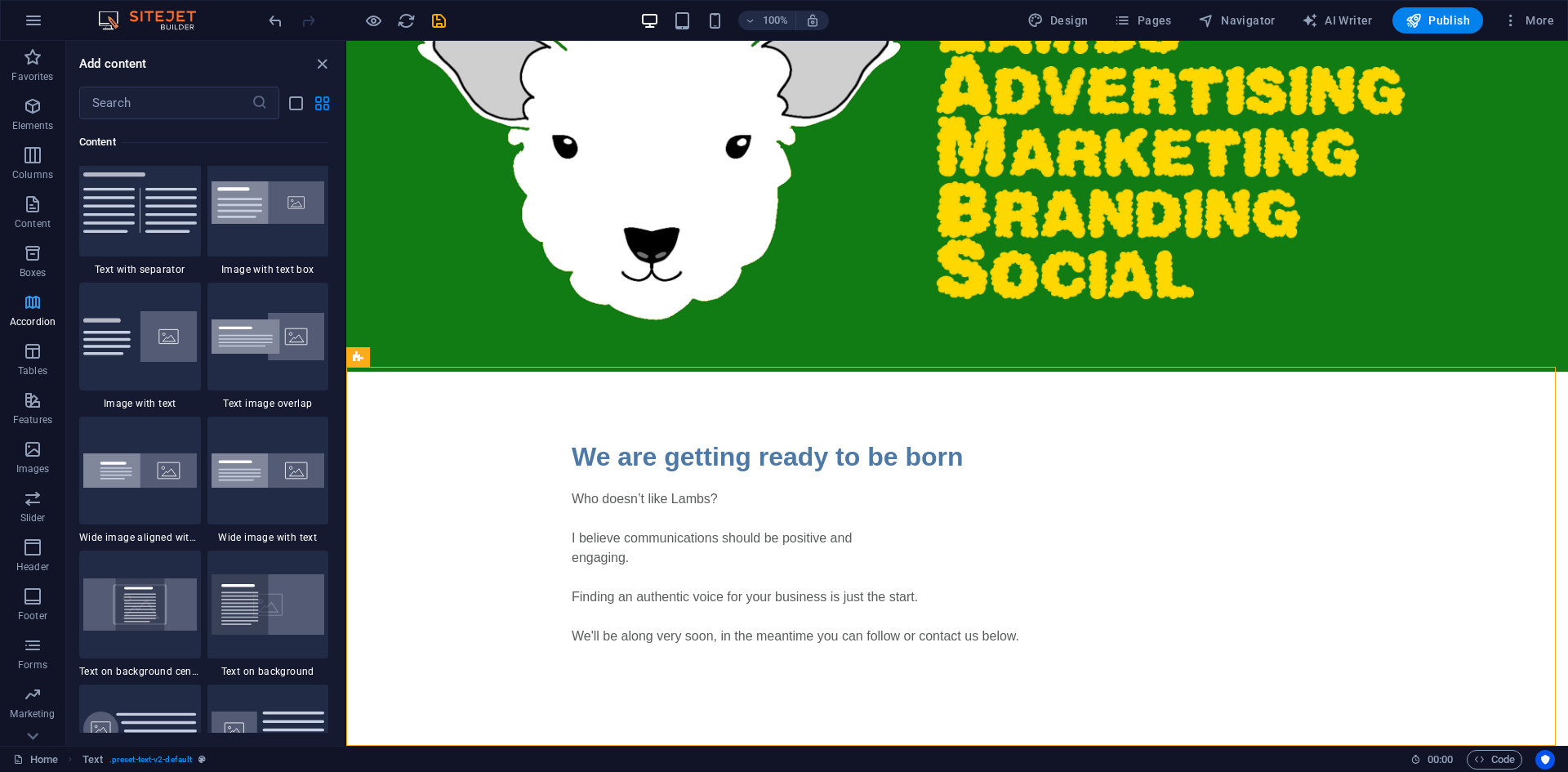
scroll to position [5214, 0]
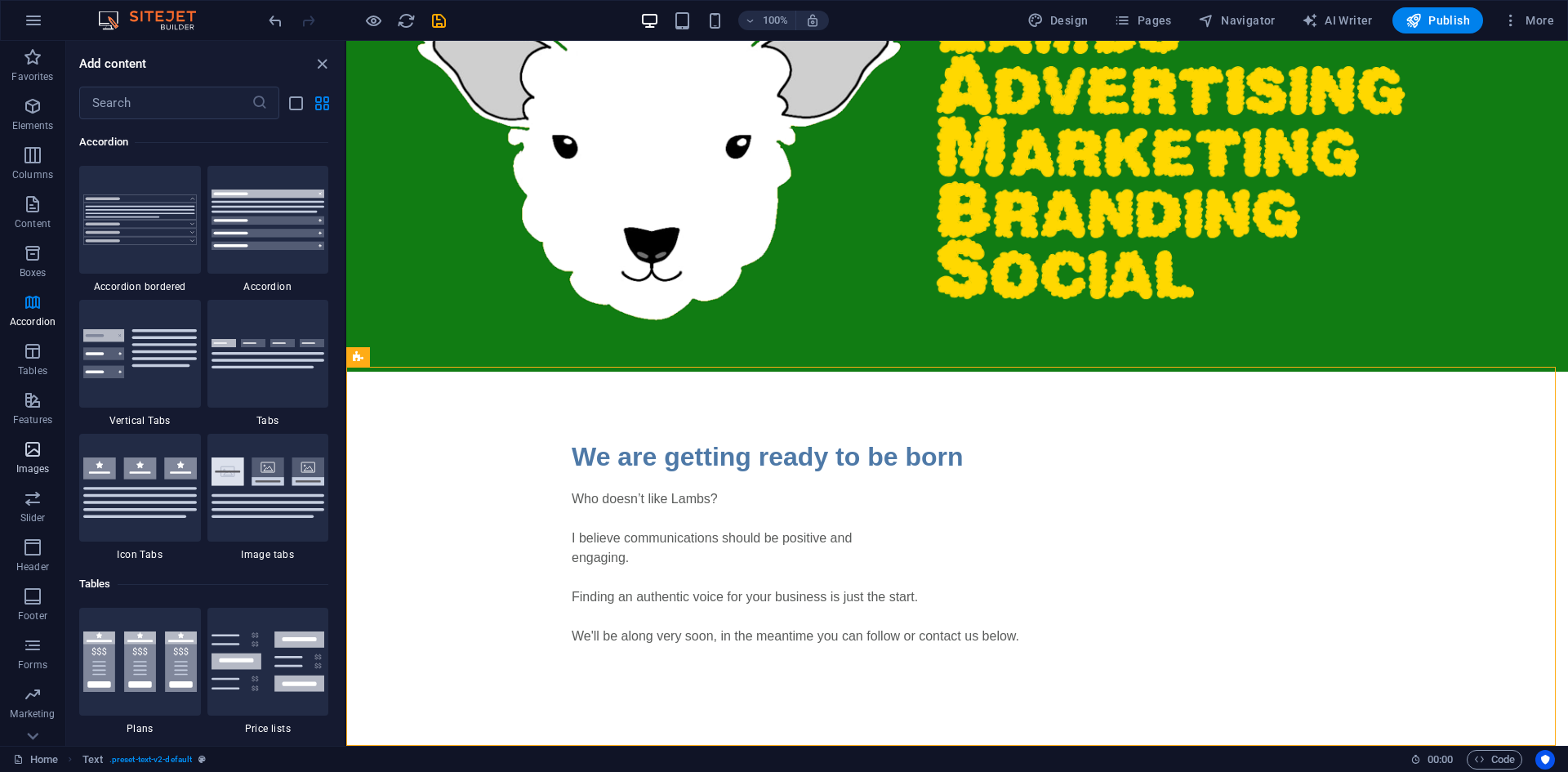
click at [36, 452] on icon "button" at bounding box center [33, 449] width 20 height 20
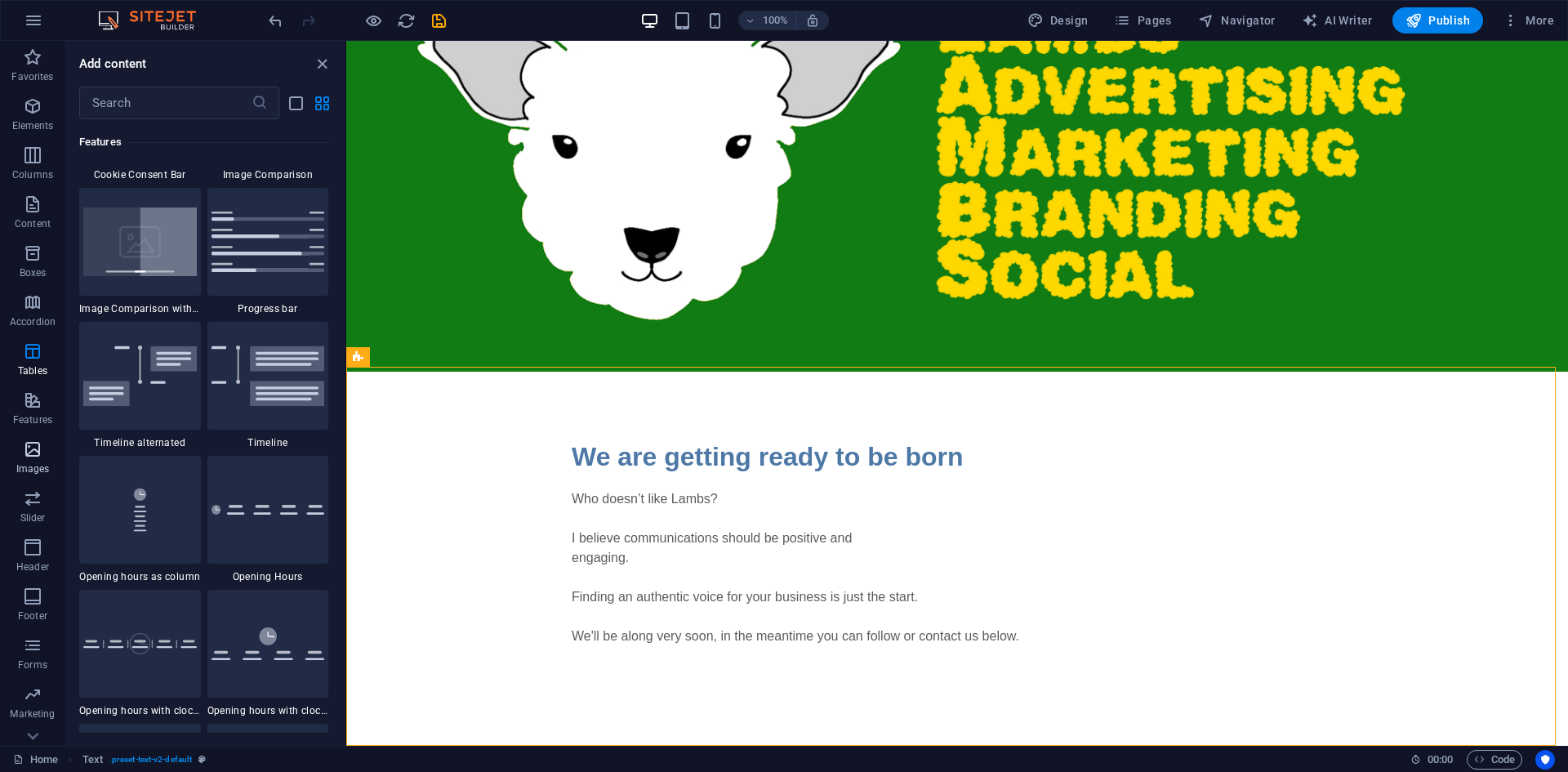
scroll to position [8280, 0]
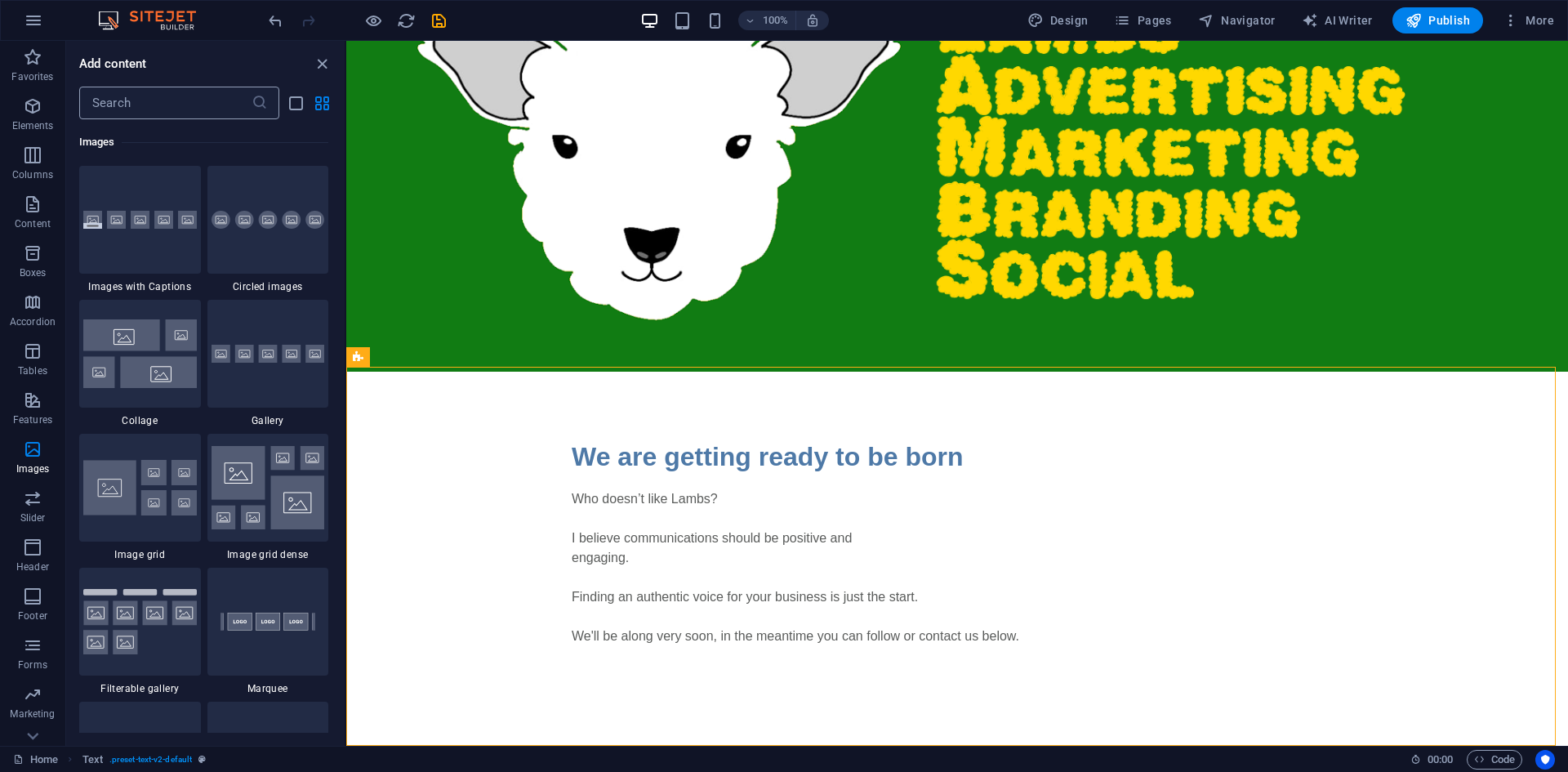
click at [100, 92] on input "text" at bounding box center [165, 102] width 172 height 33
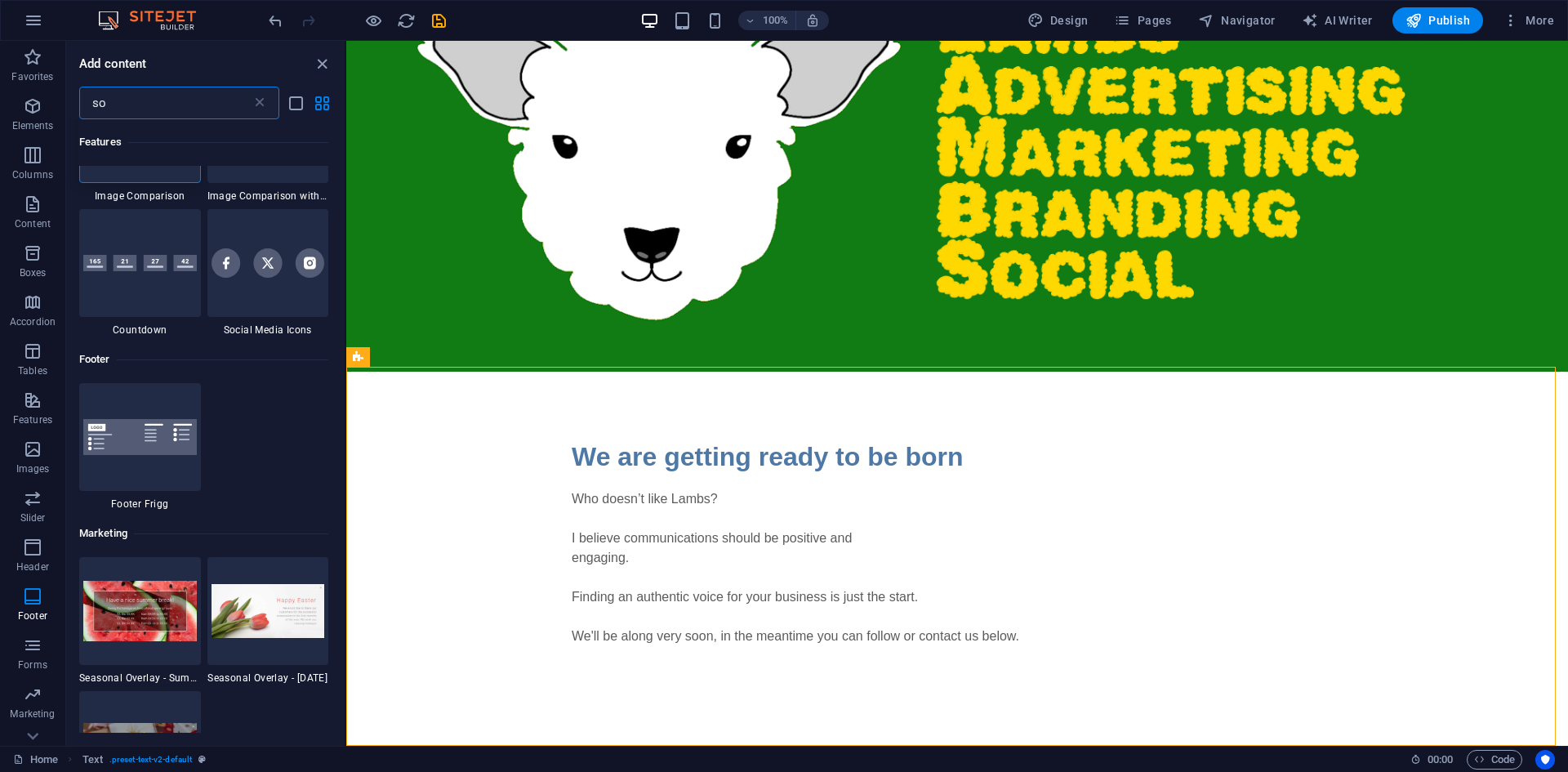
scroll to position [0, 0]
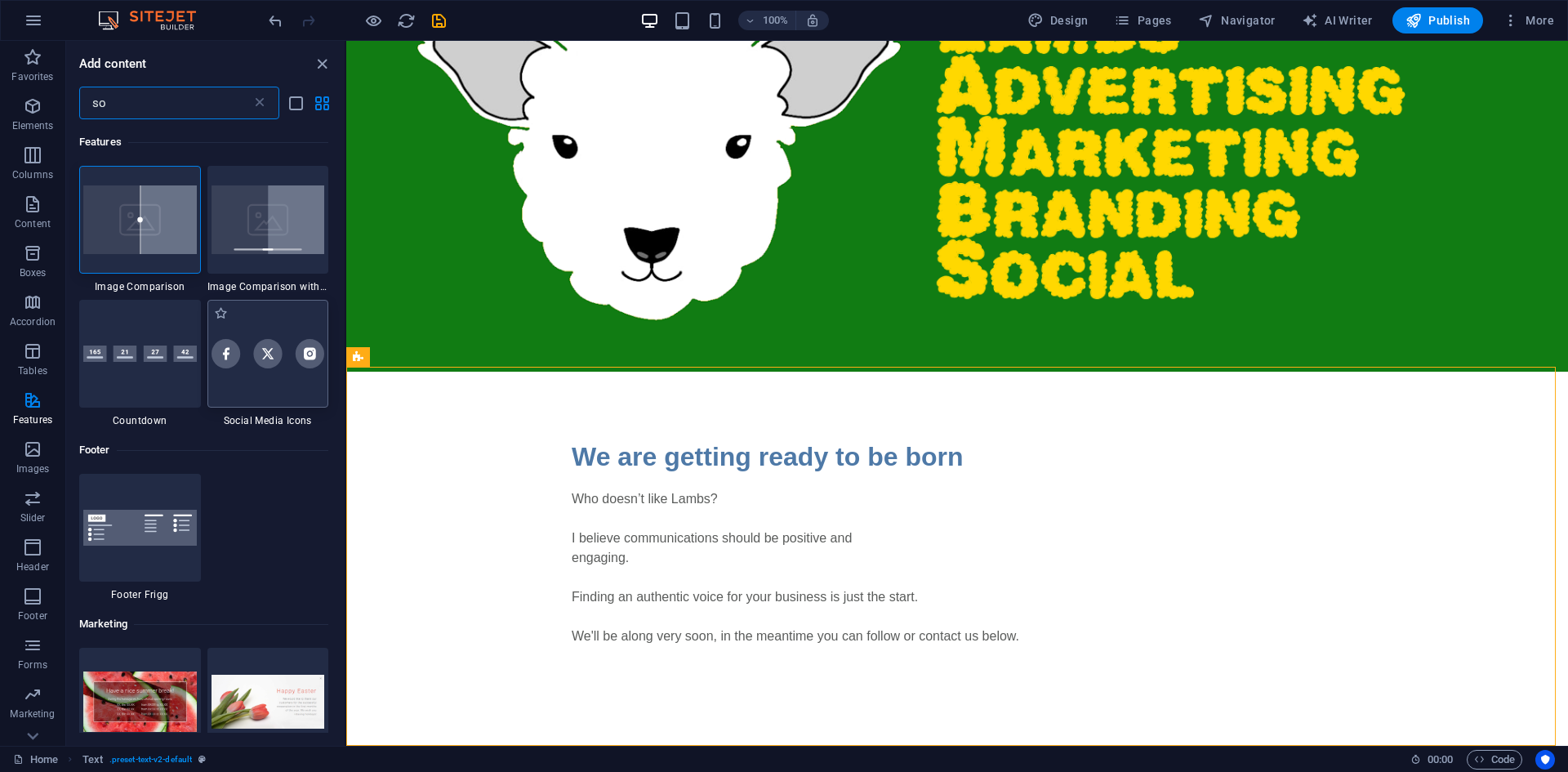
type input "so"
click at [282, 389] on div at bounding box center [268, 353] width 122 height 108
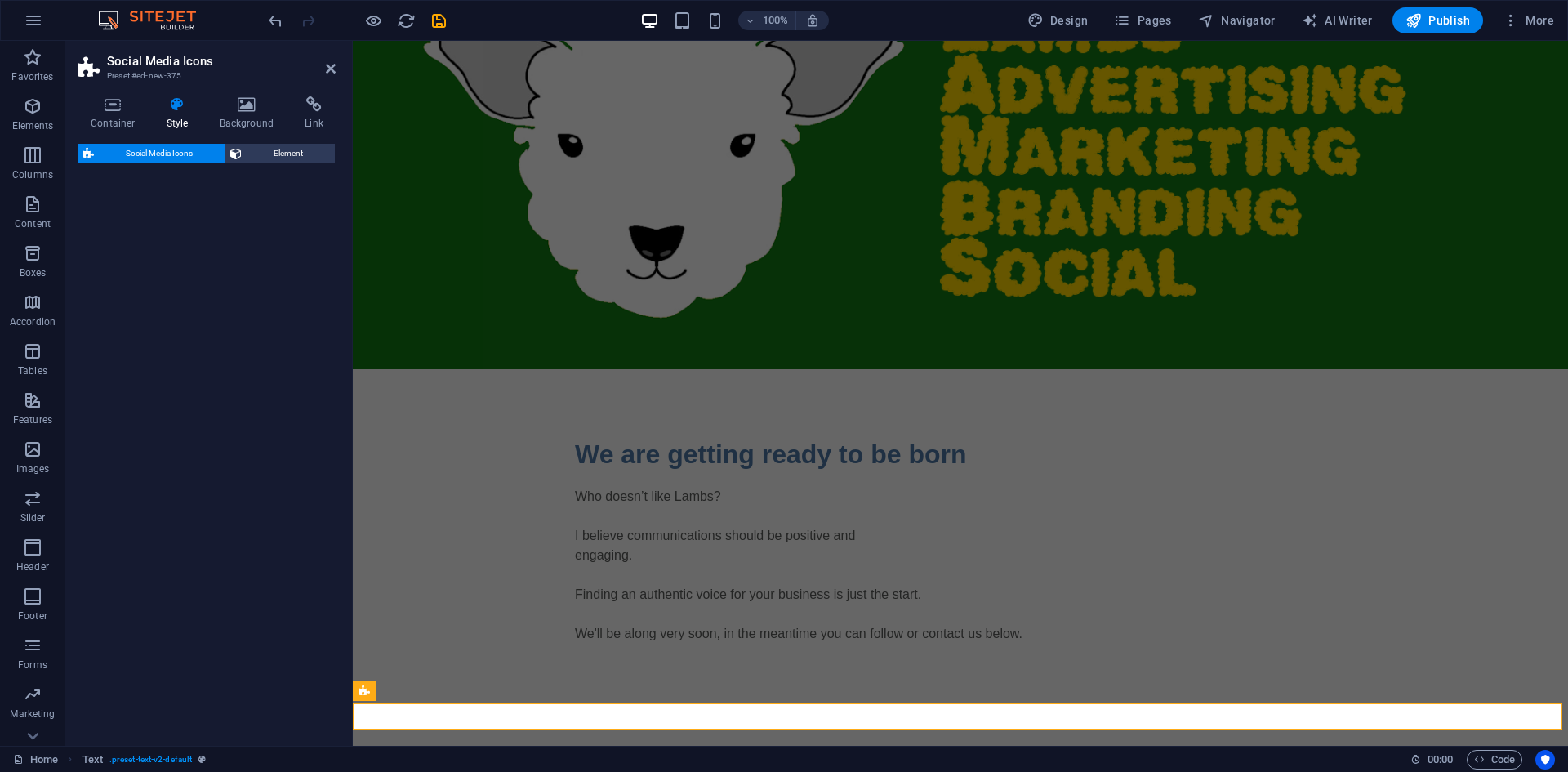
select select "rem"
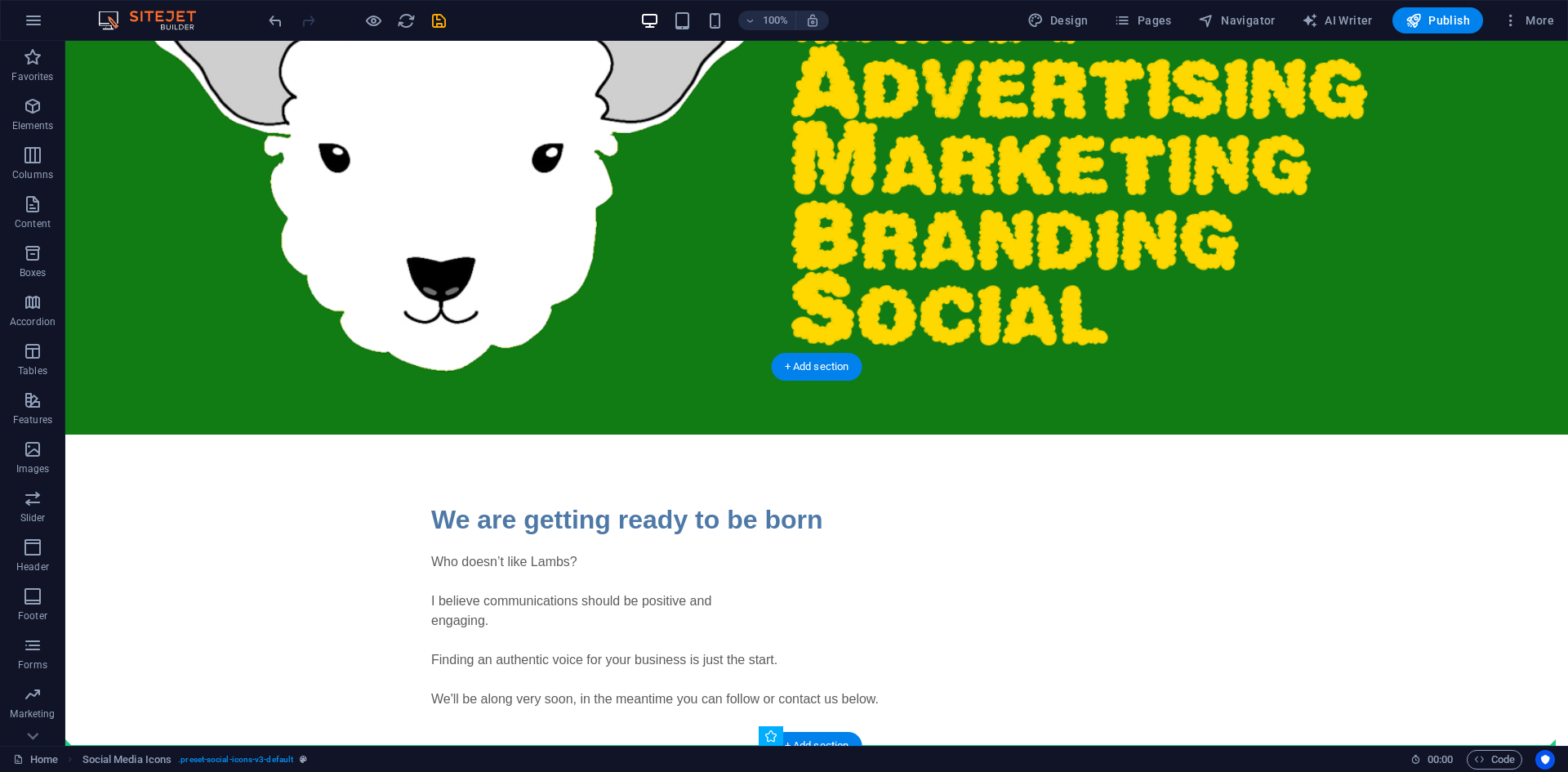
scroll to position [278, 0]
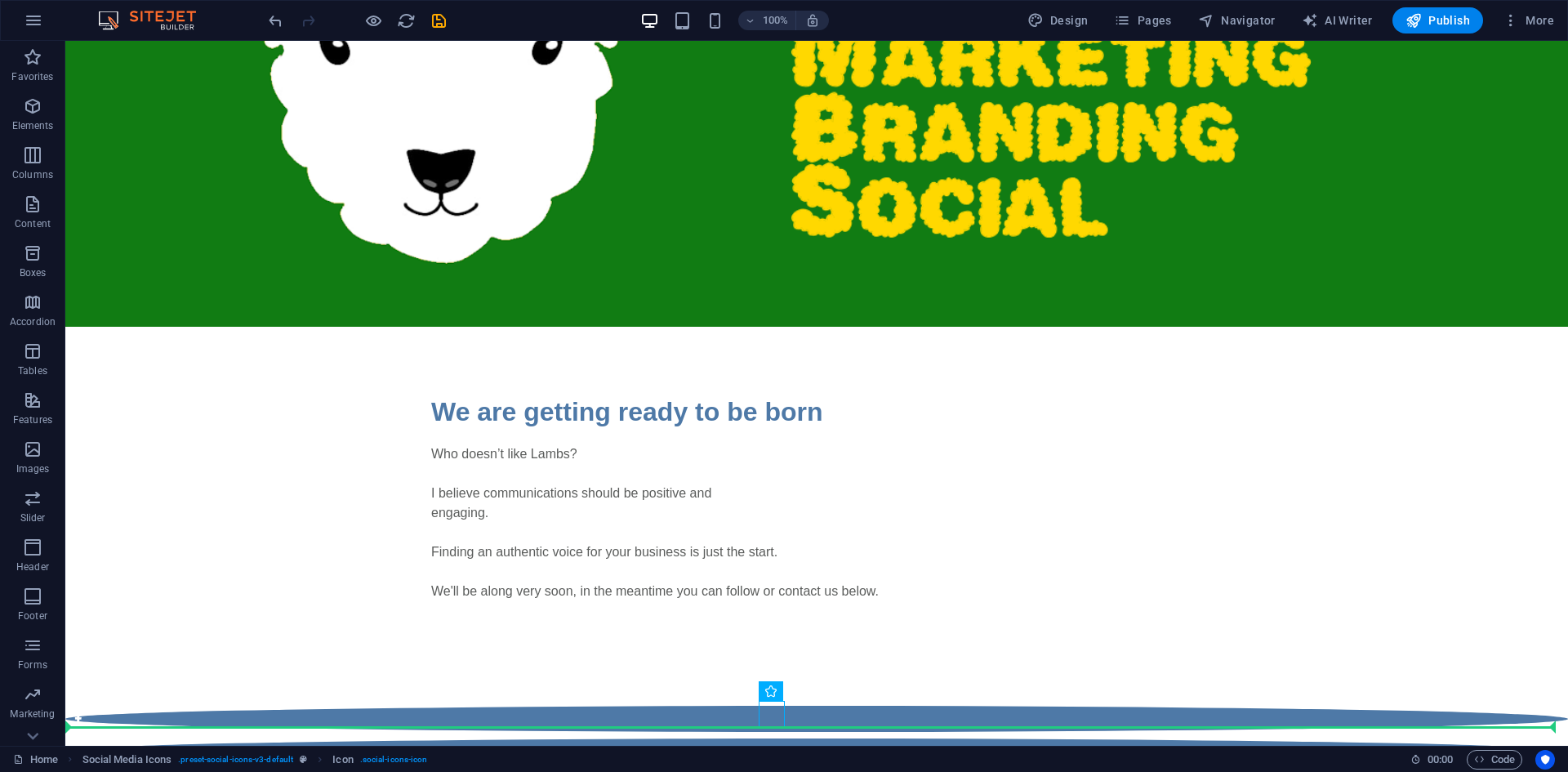
drag, startPoint x: 640, startPoint y: 721, endPoint x: 899, endPoint y: 718, distance: 259.0
drag, startPoint x: 772, startPoint y: 715, endPoint x: 684, endPoint y: 717, distance: 88.0
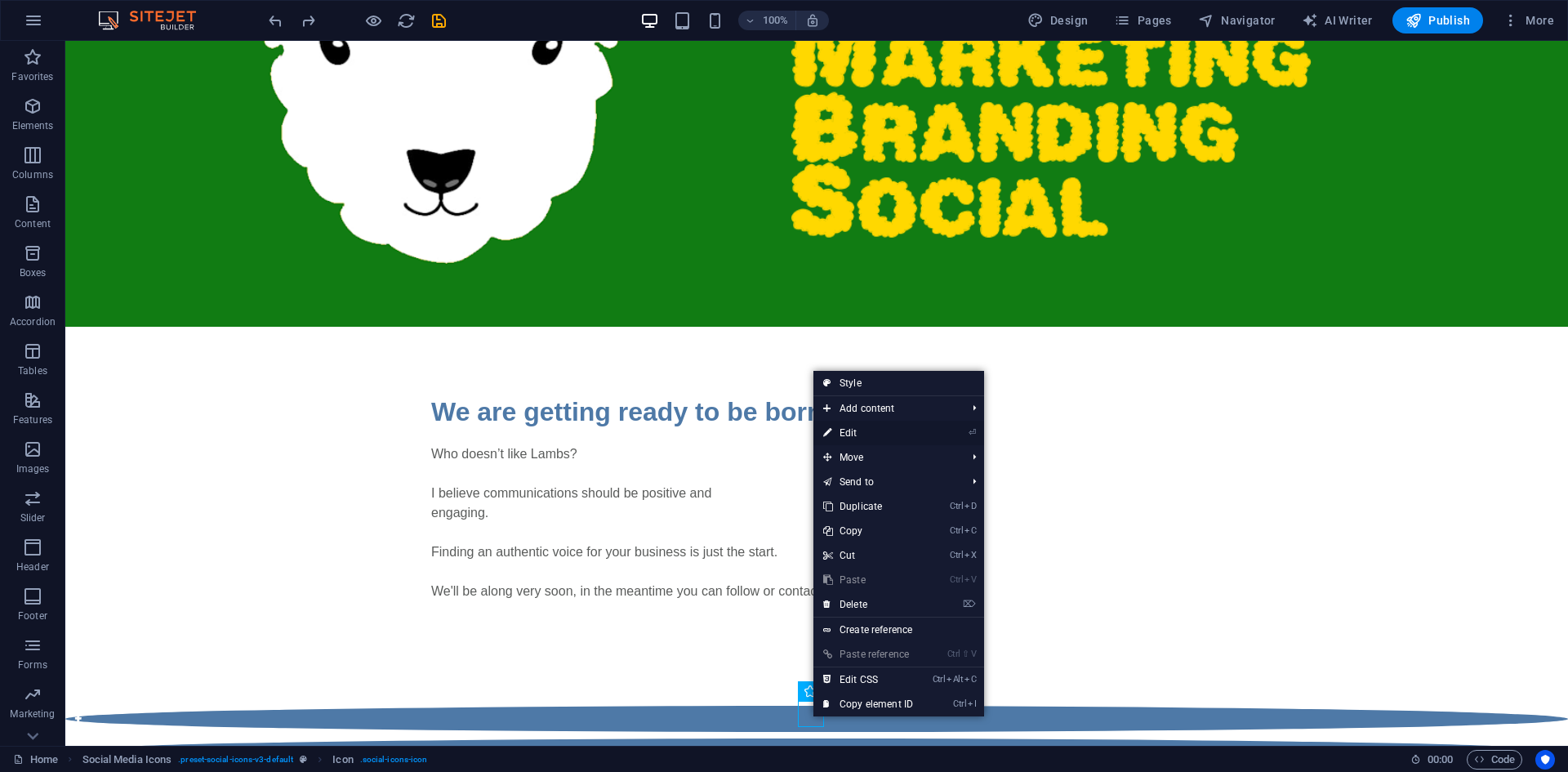
click at [853, 434] on link "⏎ Edit" at bounding box center [868, 433] width 110 height 25
select select "xMidYMid"
select select "px"
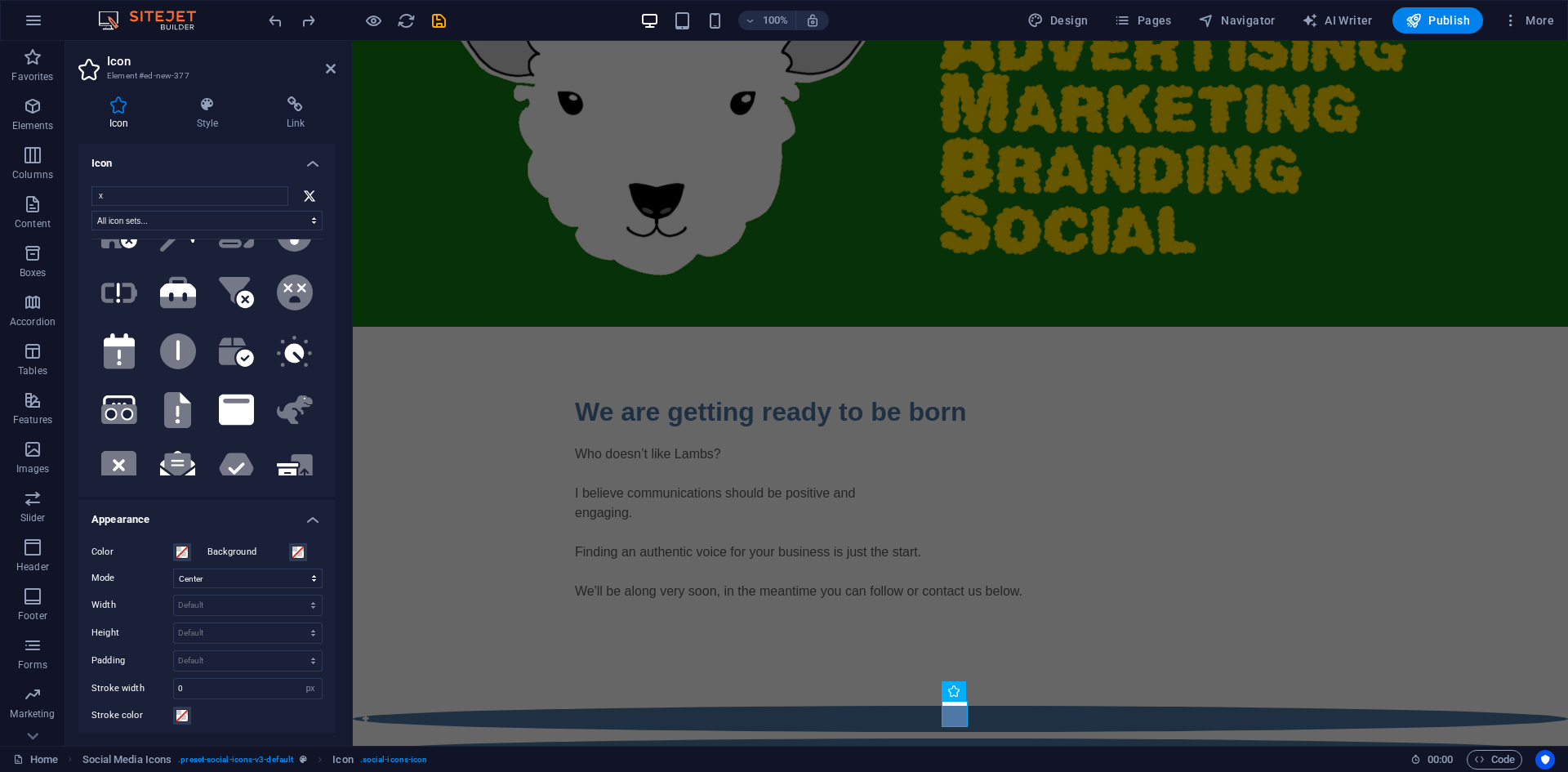
scroll to position [2858, 0]
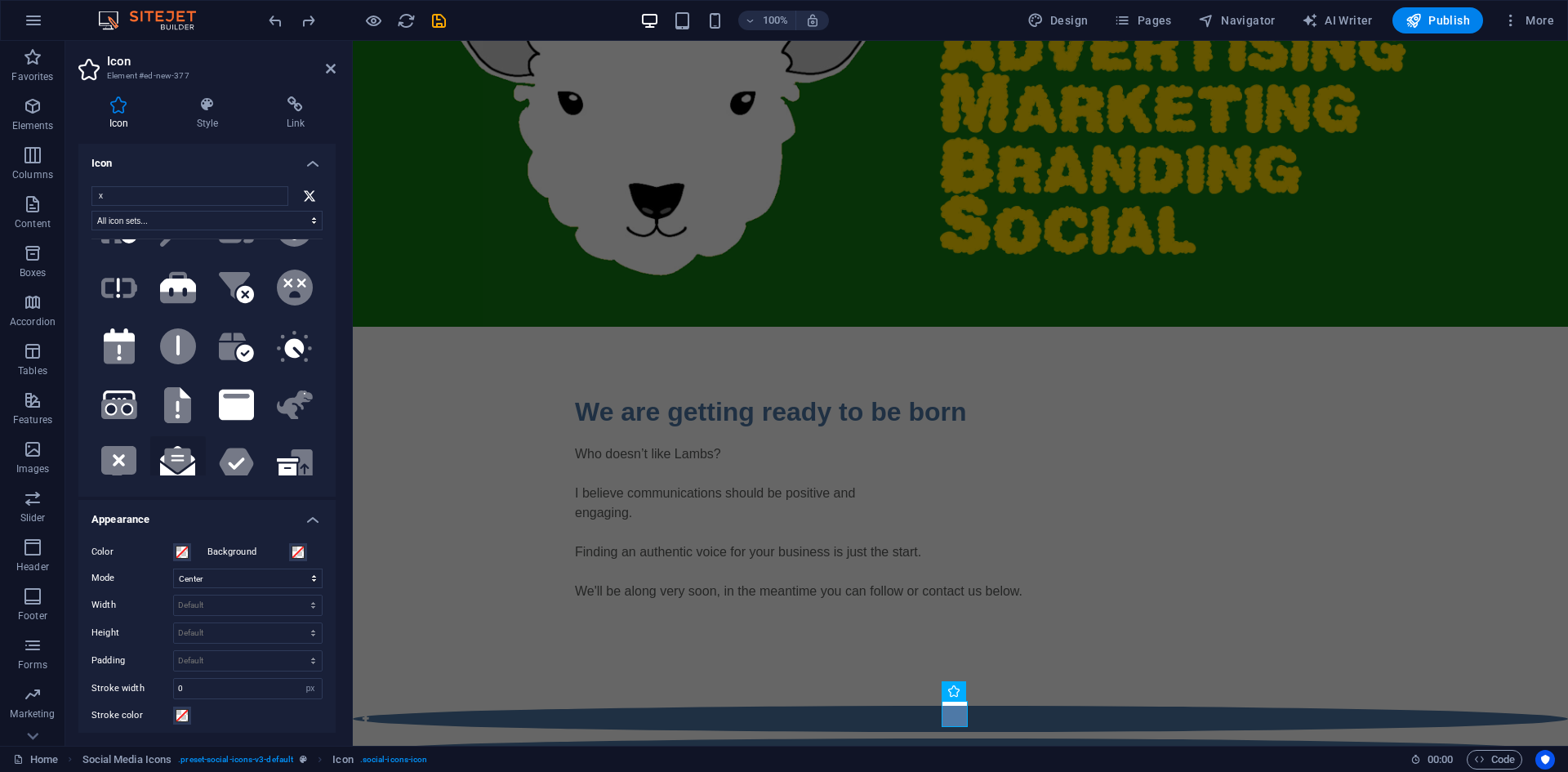
click at [180, 447] on icon at bounding box center [177, 459] width 27 height 25
click at [1018, 708] on div ".fa-secondary{opacity:.4}" at bounding box center [960, 751] width 1216 height 91
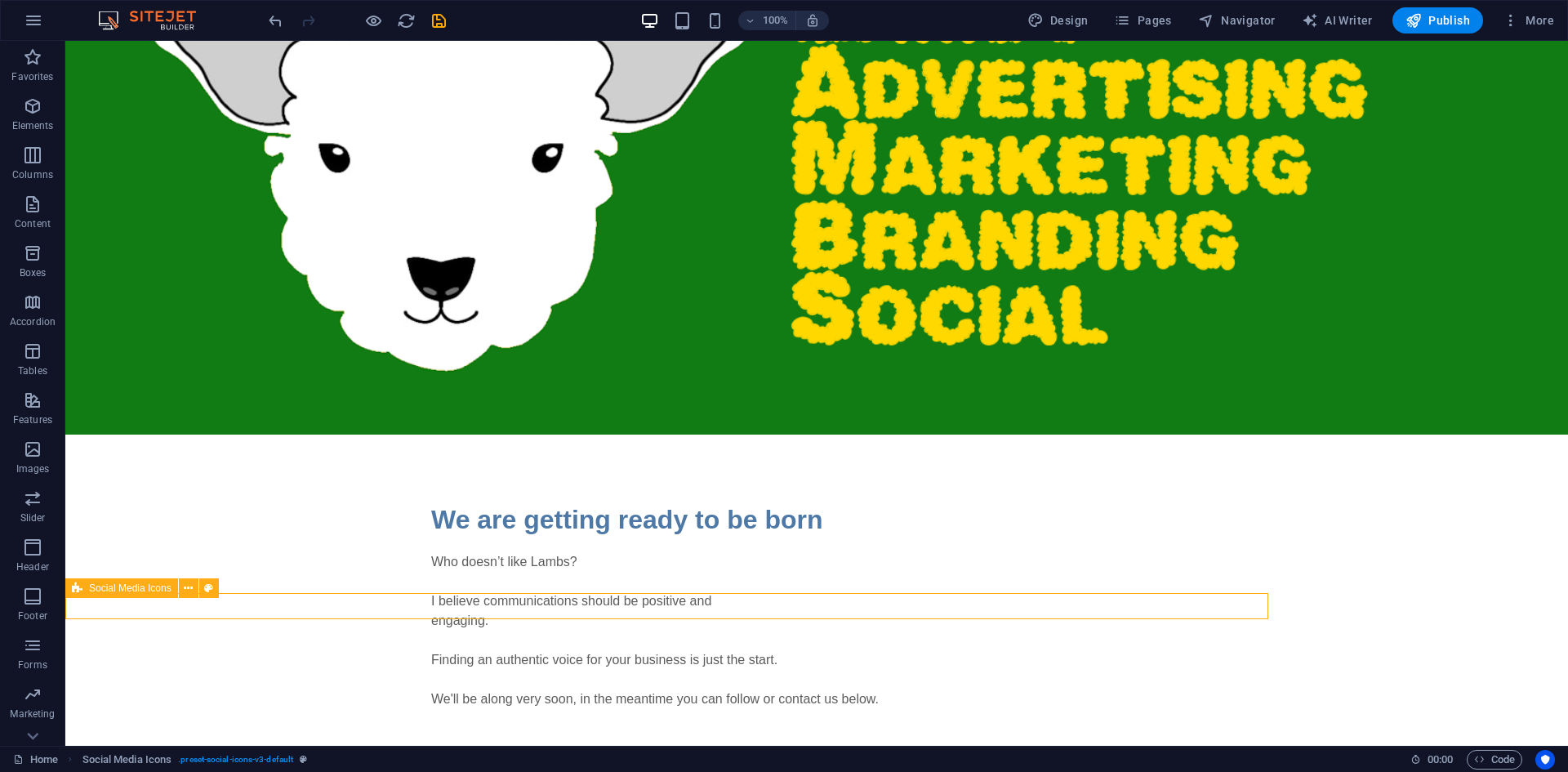
scroll to position [278, 0]
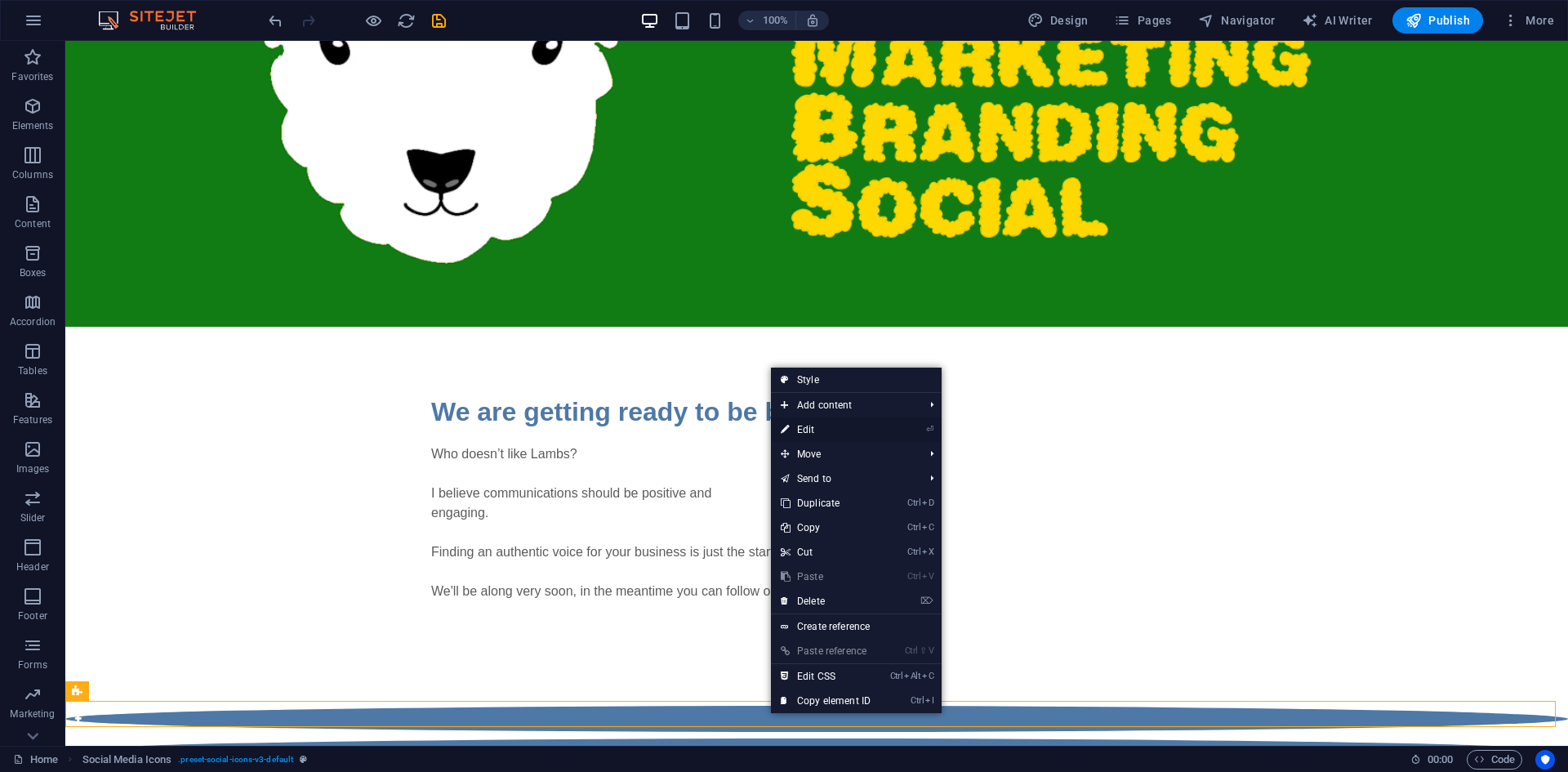
click at [852, 422] on link "⏎ Edit" at bounding box center [826, 430] width 110 height 25
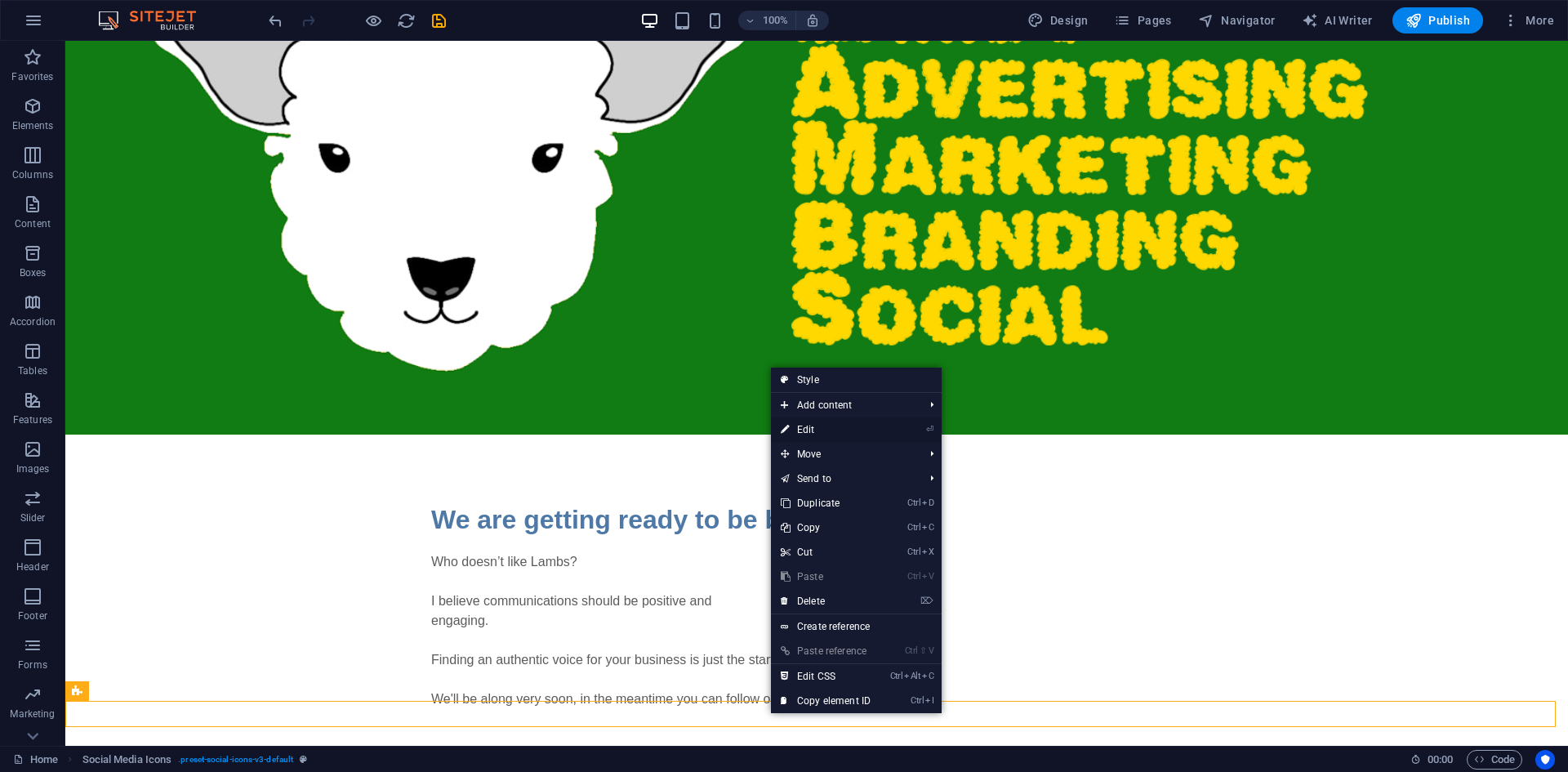
select select "rem"
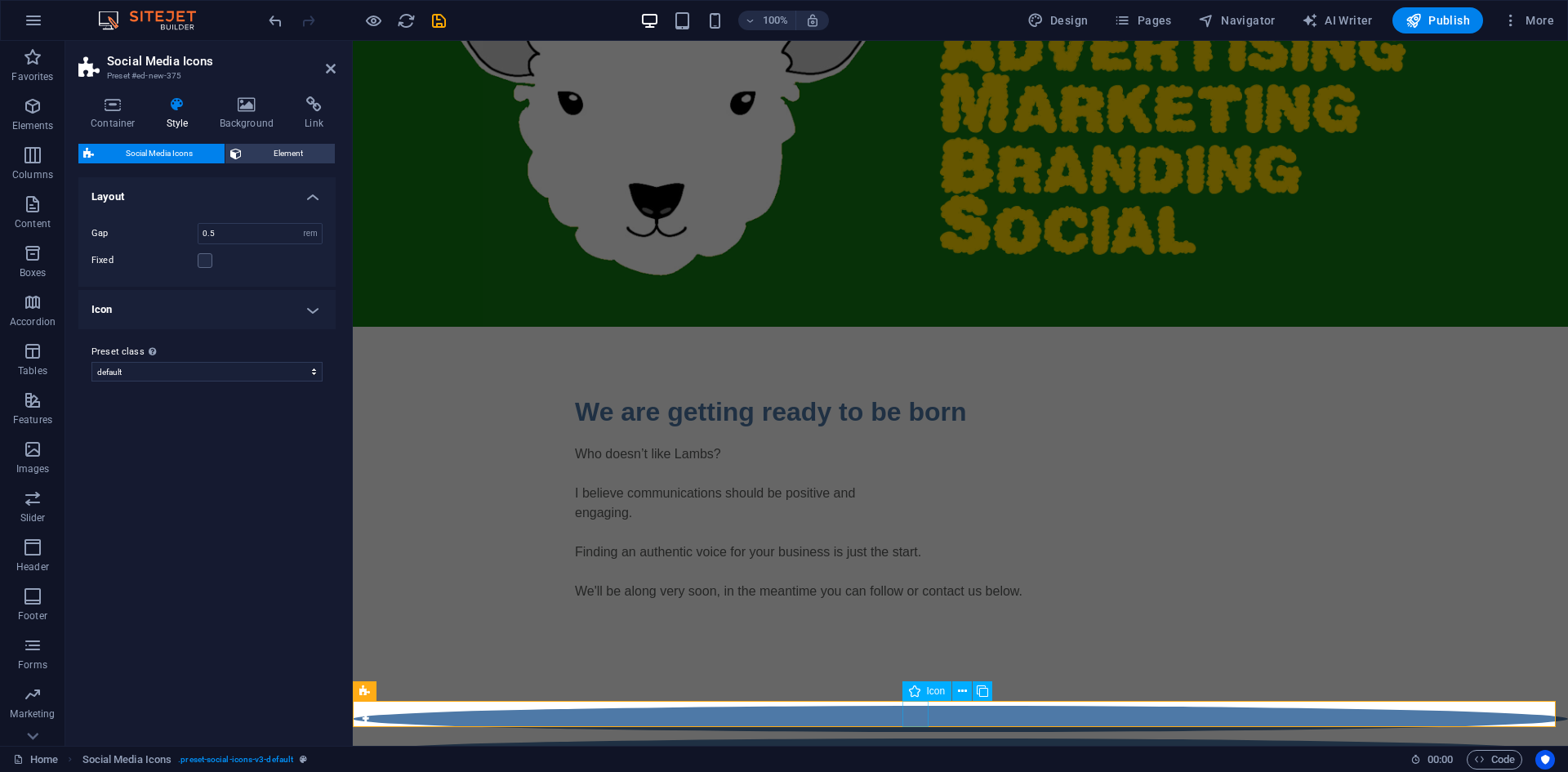
click at [914, 710] on figure at bounding box center [960, 719] width 1216 height 26
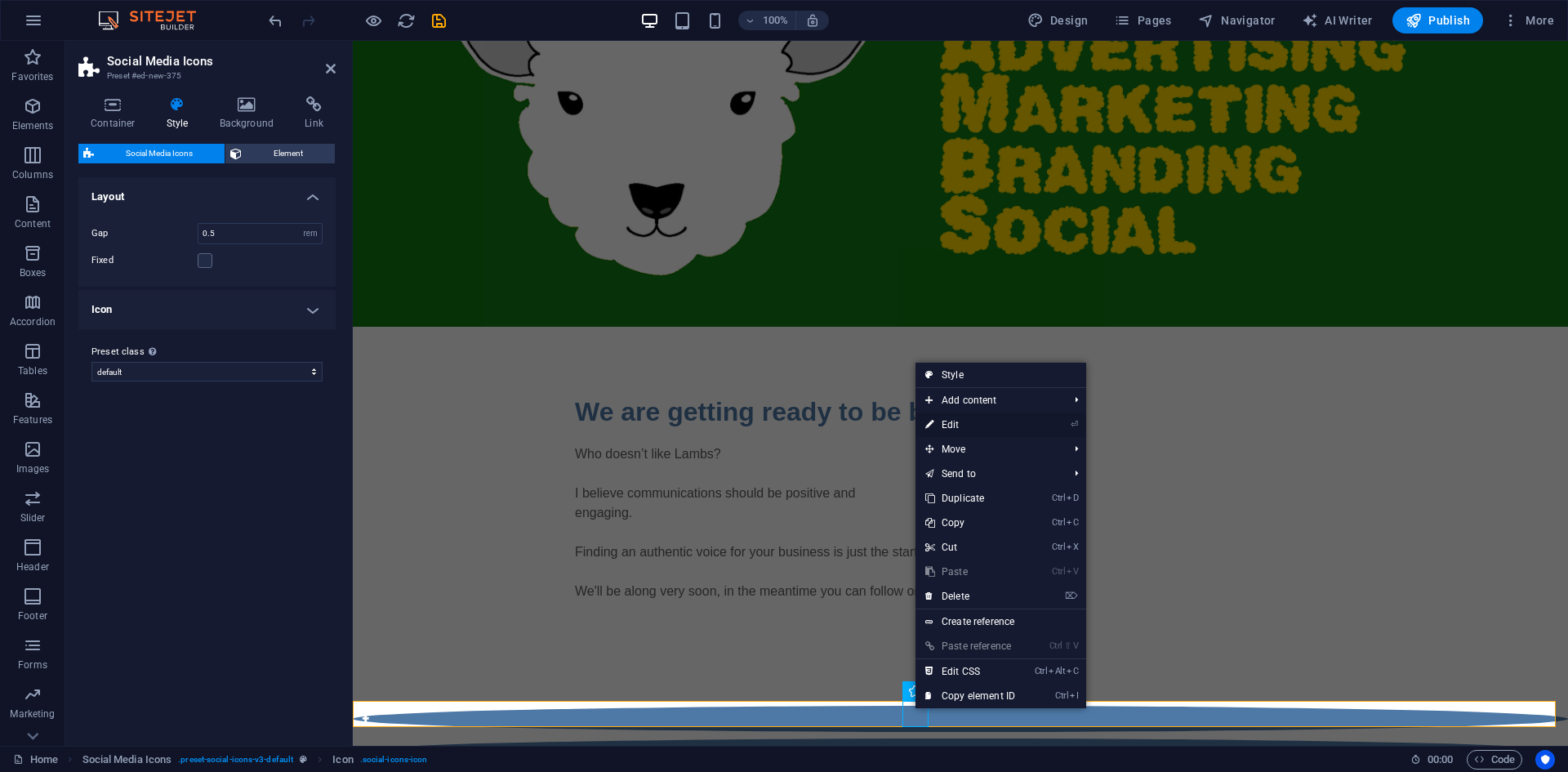
click at [959, 420] on link "⏎ Edit" at bounding box center [970, 425] width 110 height 25
select select "xMidYMid"
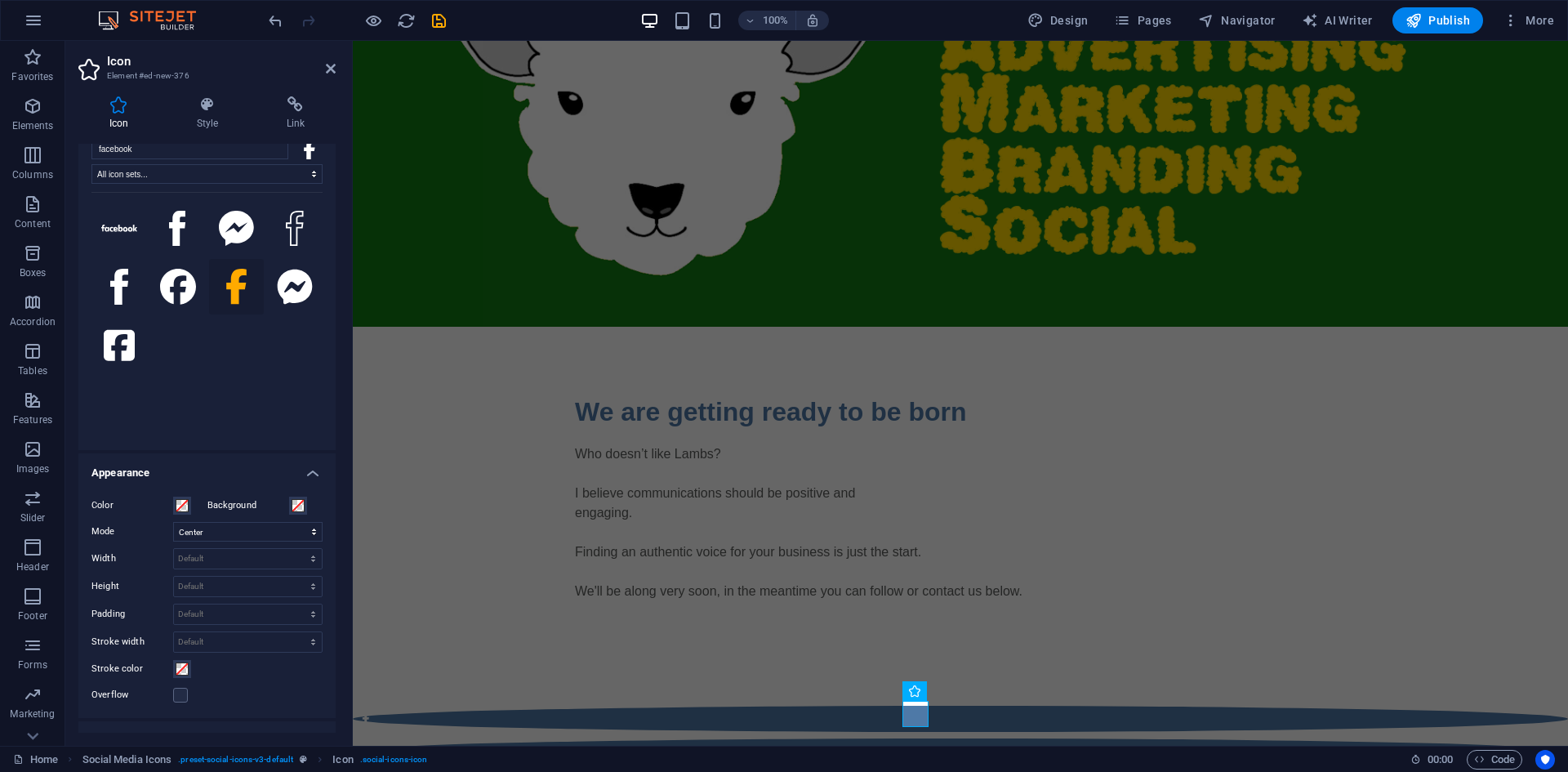
scroll to position [0, 0]
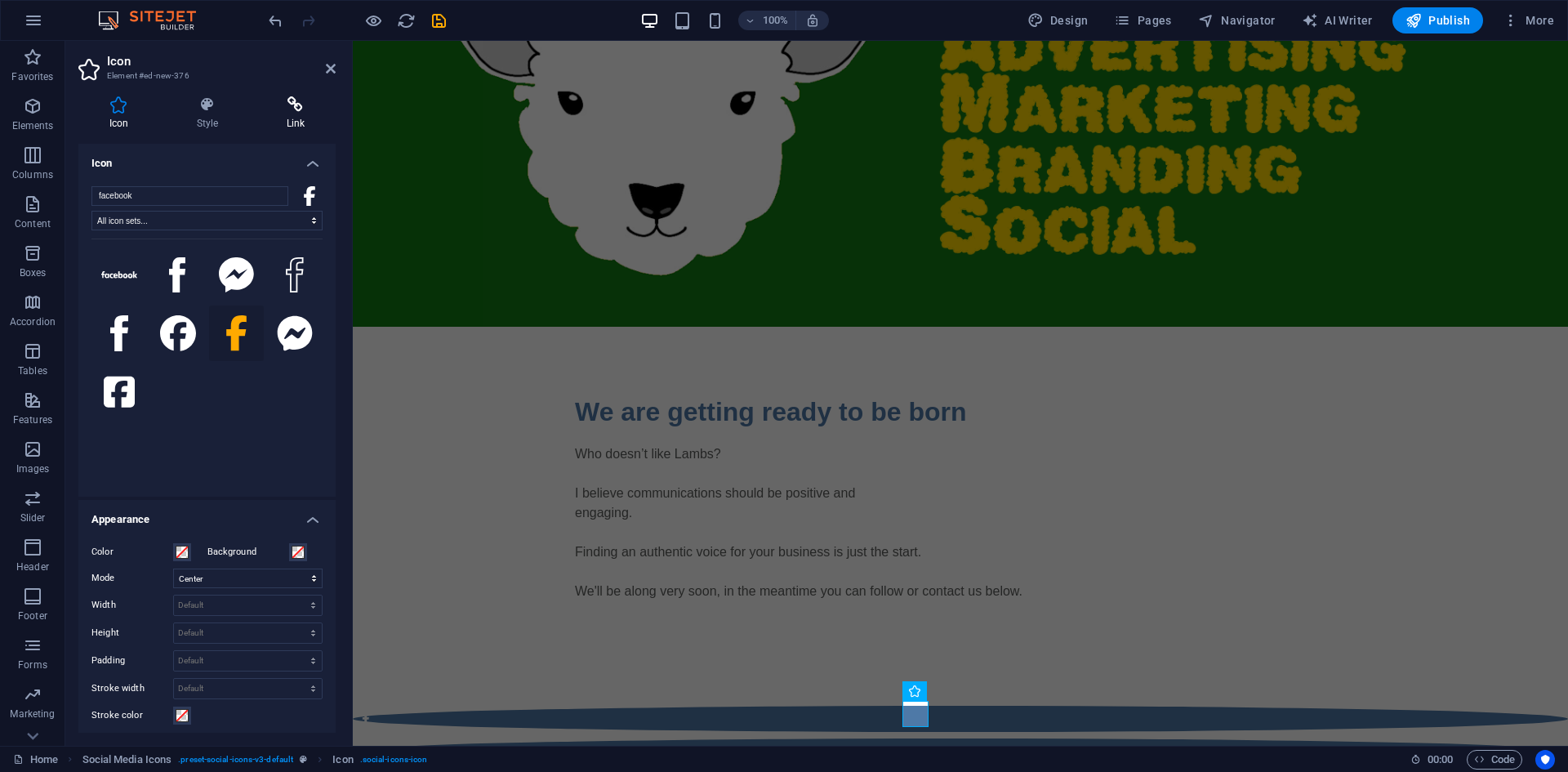
click at [297, 106] on icon at bounding box center [295, 104] width 80 height 17
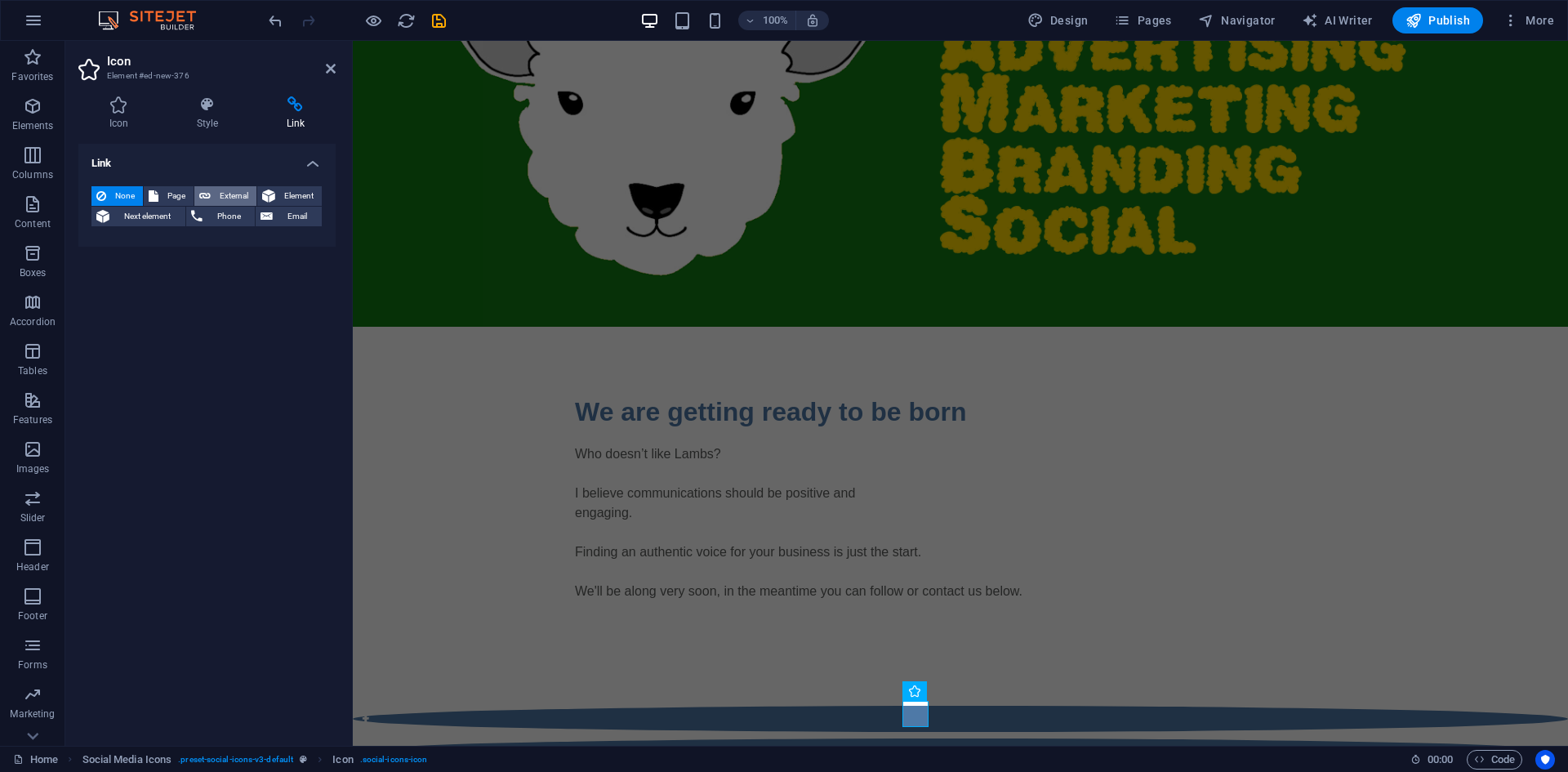
click at [213, 195] on button "External" at bounding box center [225, 196] width 62 height 20
select select "blank"
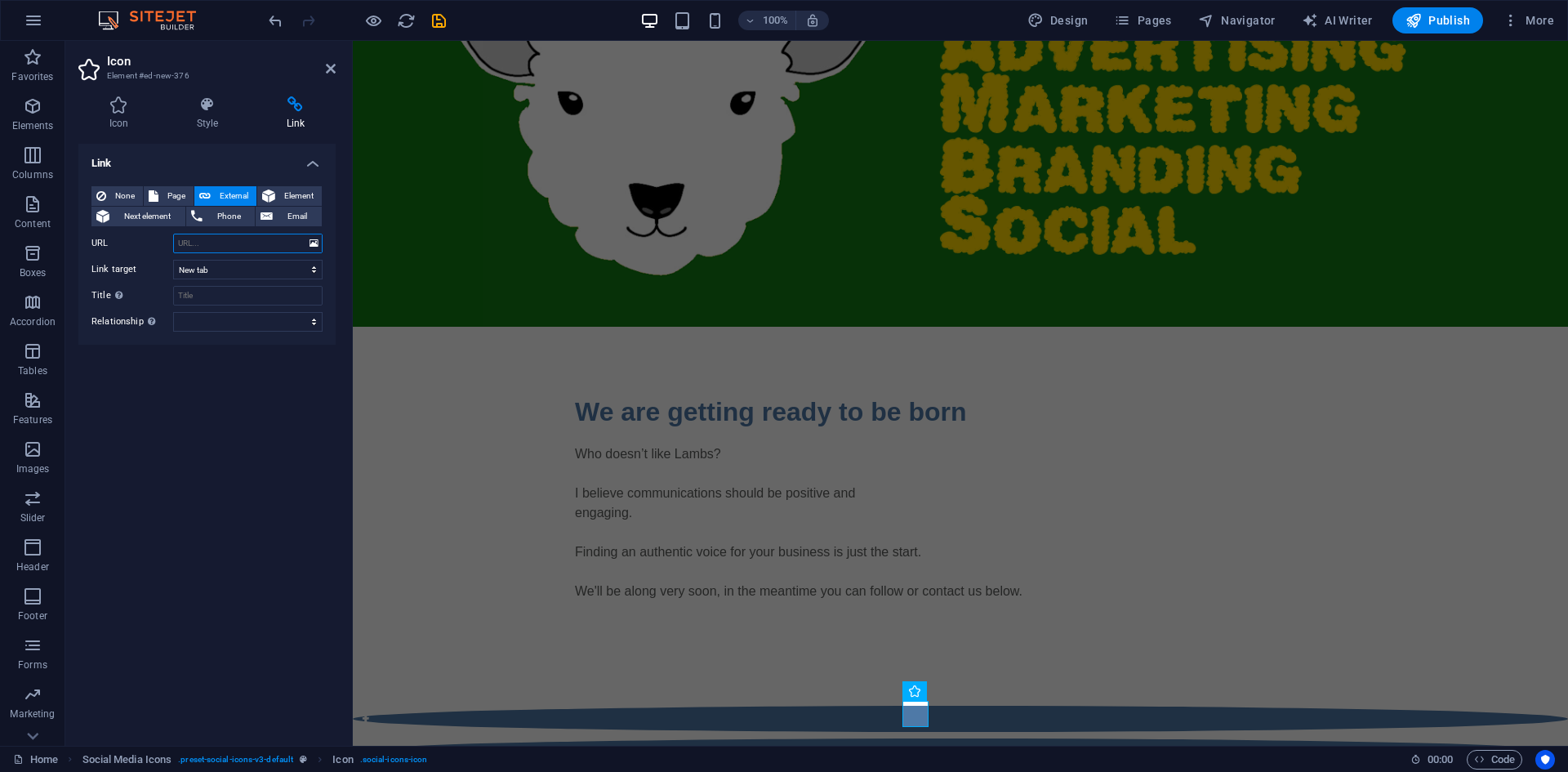
paste input "[URL][DOMAIN_NAME]"
type input "[URL][DOMAIN_NAME]"
click at [234, 293] on input "Title Additional link description, should not be the same as the link text. The…" at bounding box center [247, 296] width 149 height 20
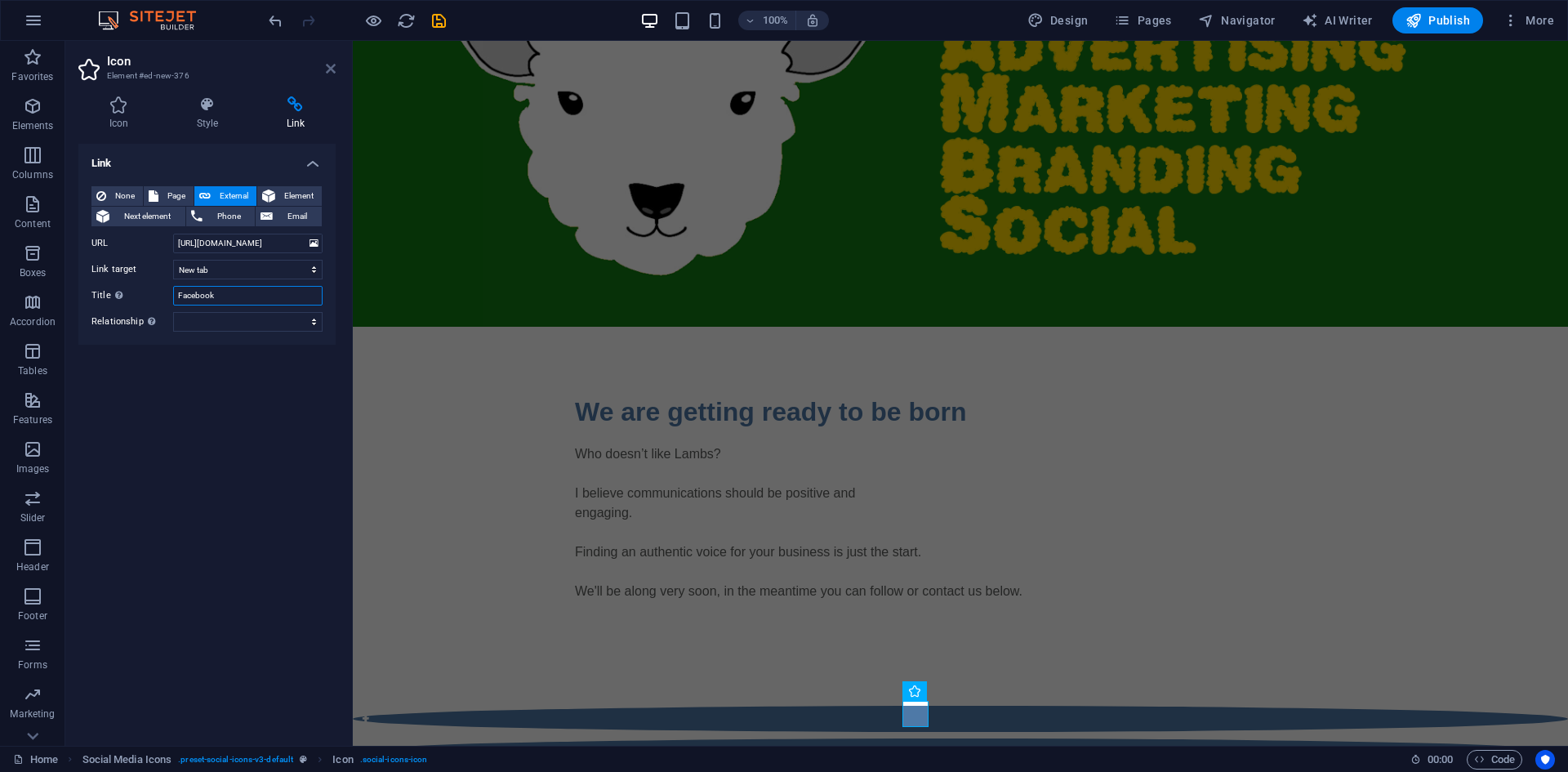
type input "Facebook"
click at [329, 67] on icon at bounding box center [331, 68] width 10 height 13
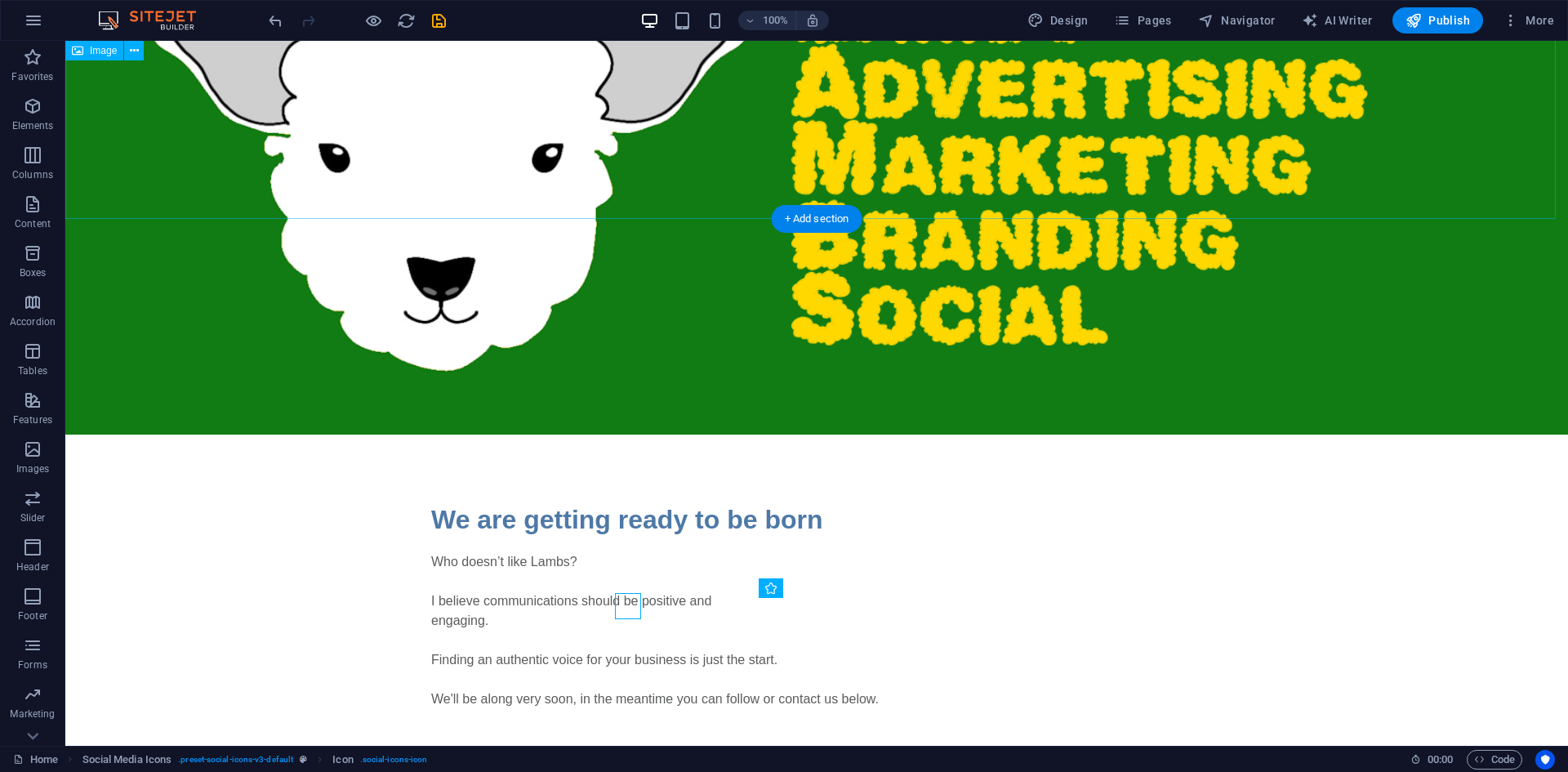
scroll to position [278, 0]
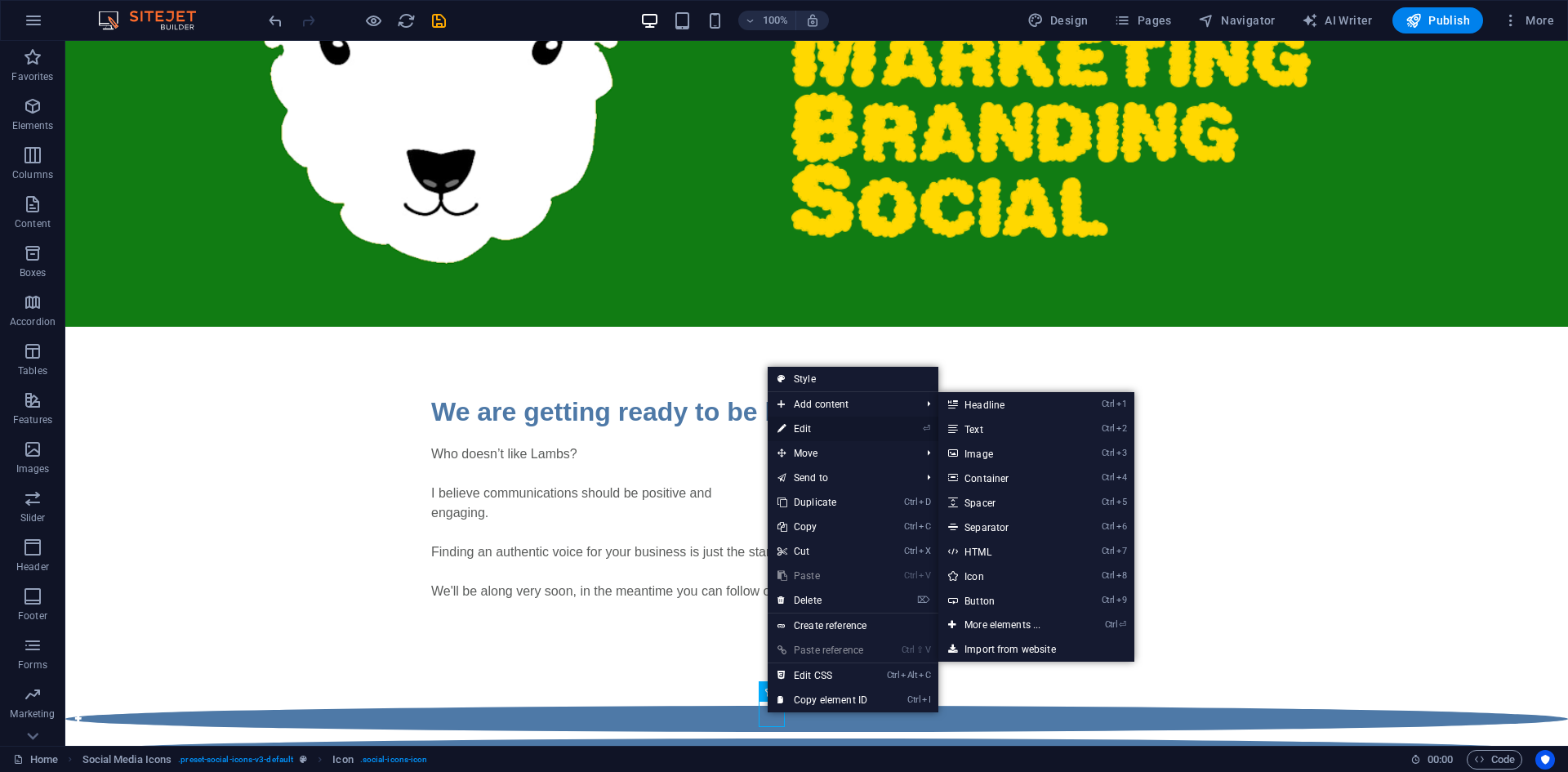
click at [819, 429] on link "⏎ Edit" at bounding box center [823, 429] width 110 height 25
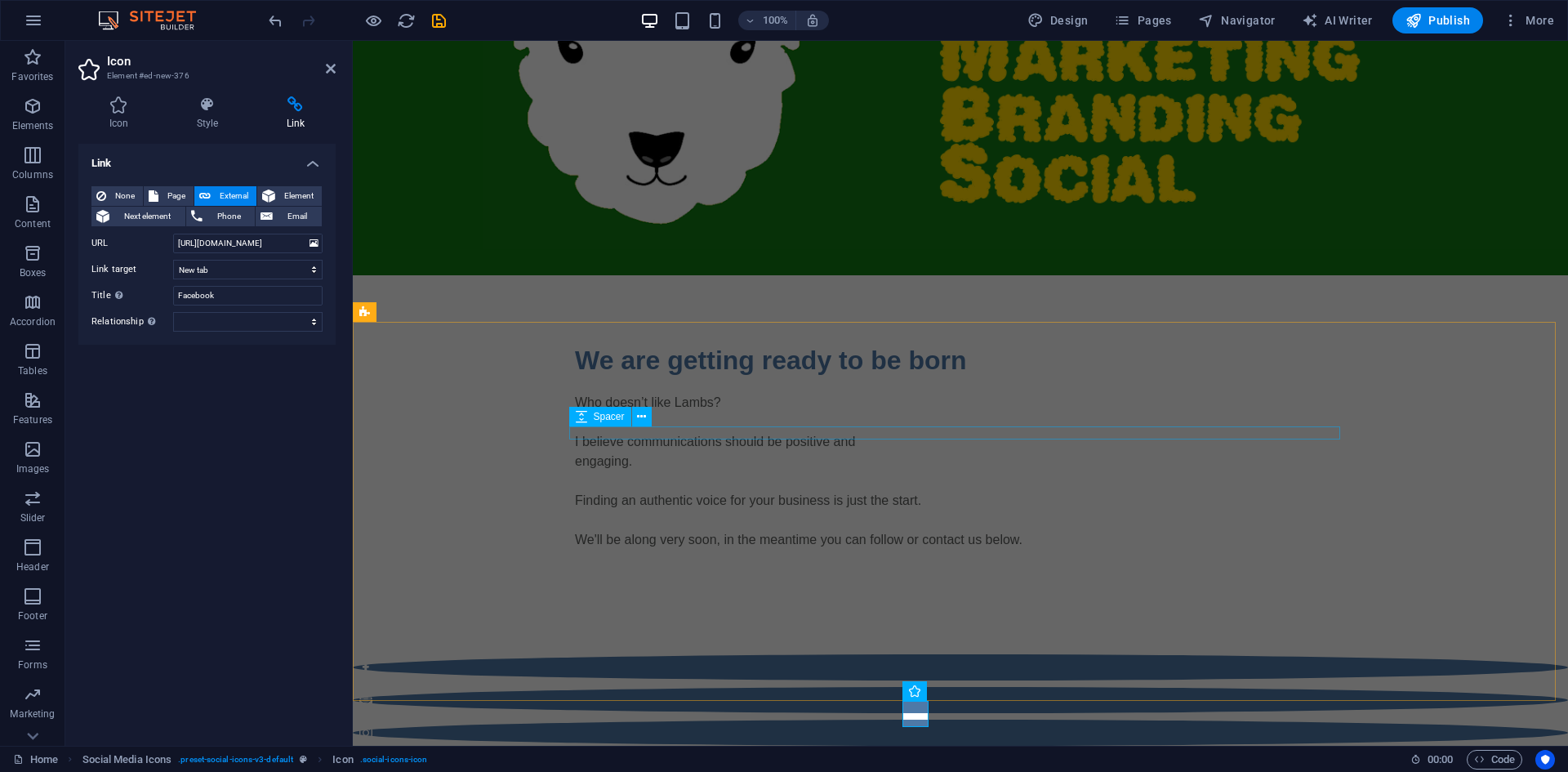
scroll to position [170, 0]
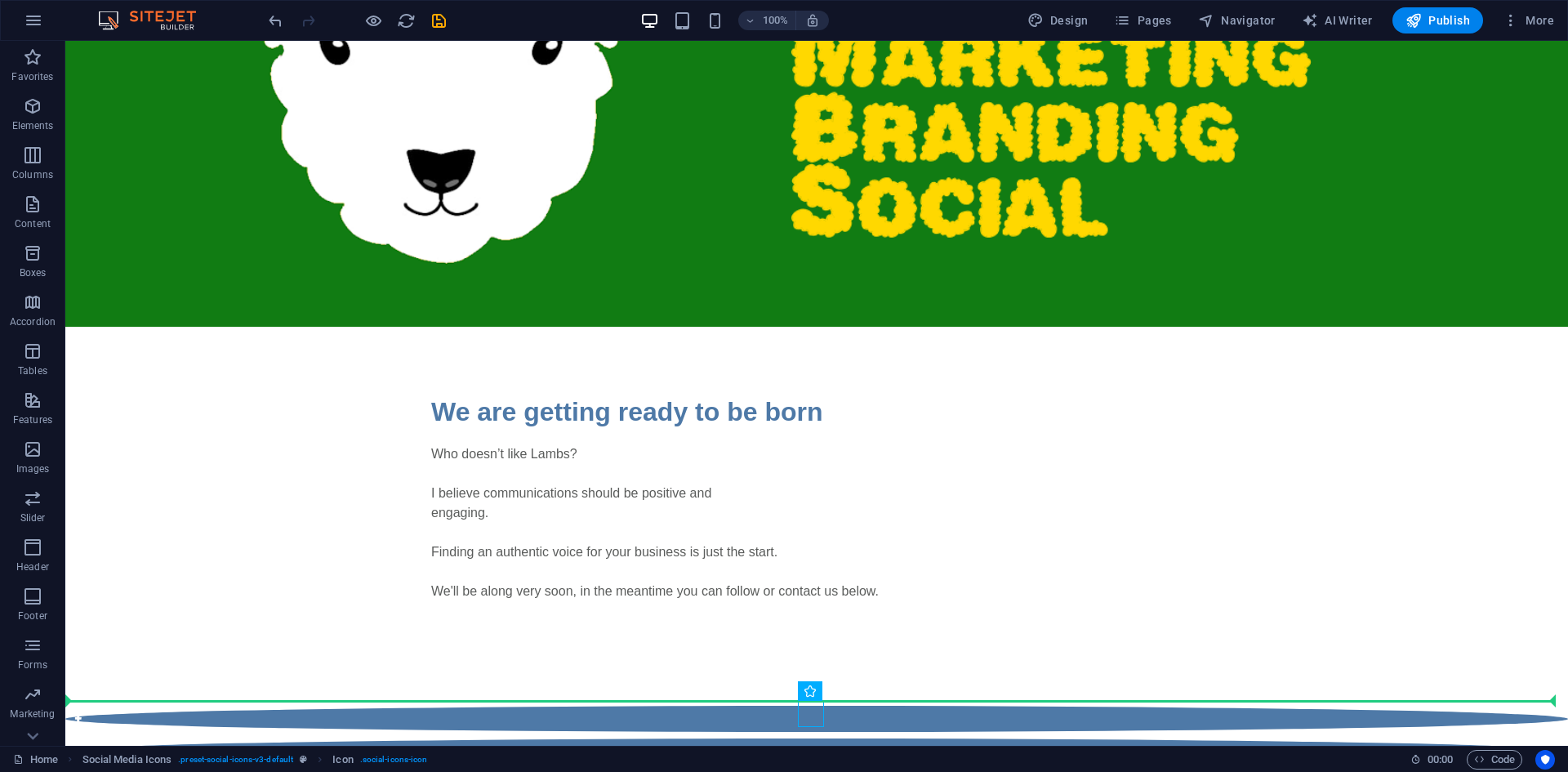
drag, startPoint x: 669, startPoint y: 716, endPoint x: 989, endPoint y: 713, distance: 320.0
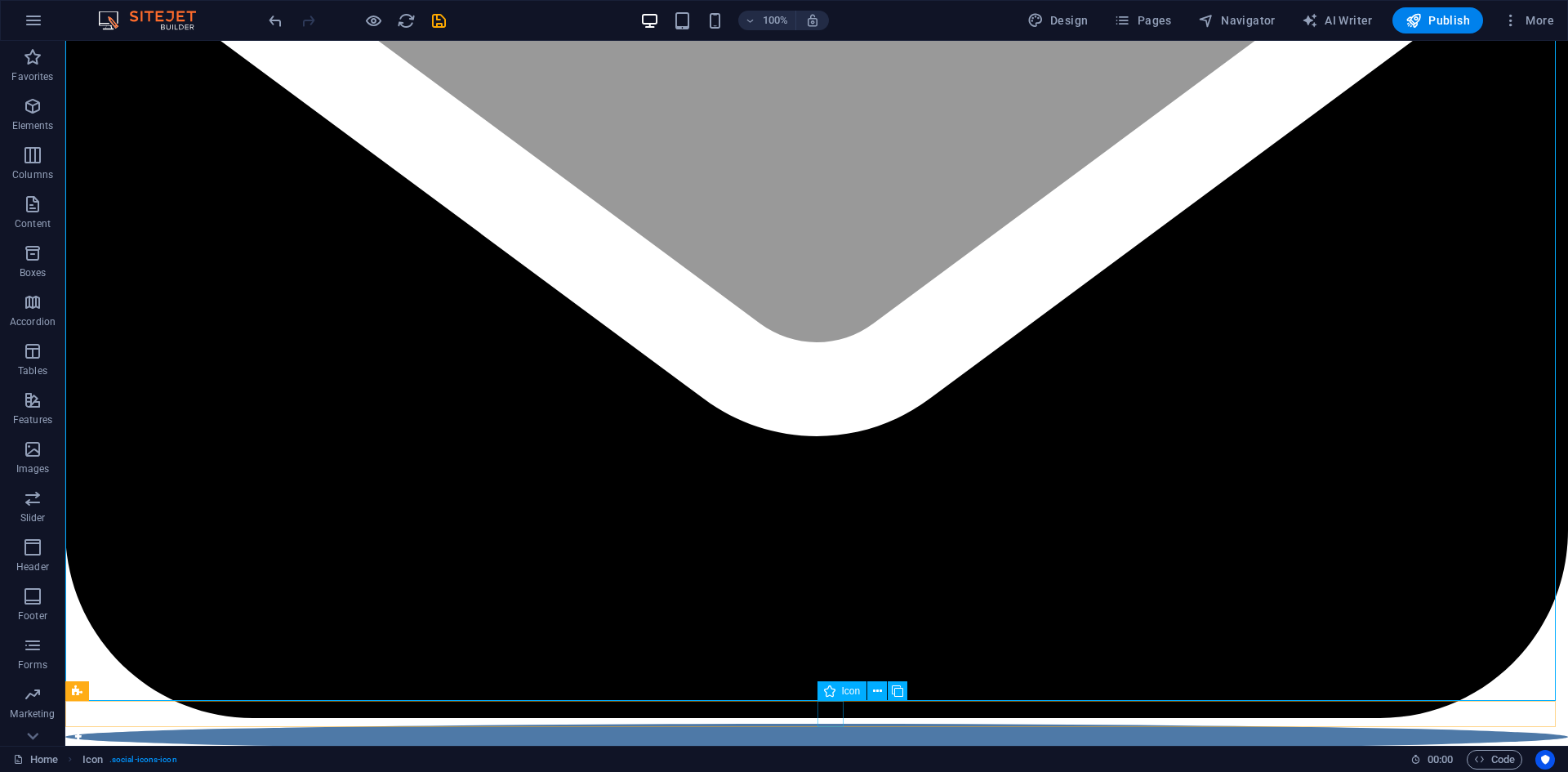
scroll to position [278, 0]
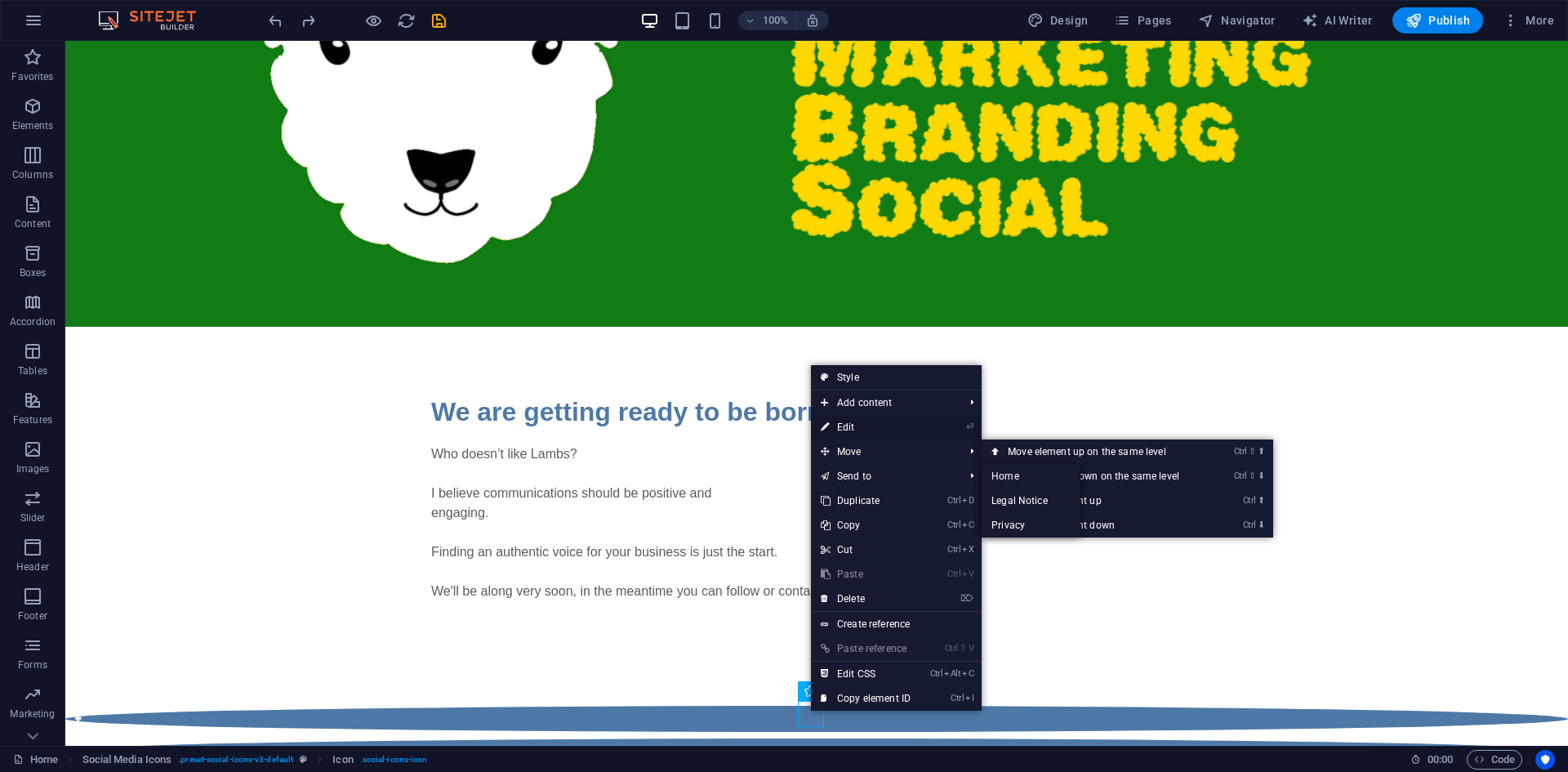
click at [870, 434] on link "⏎ Edit" at bounding box center [865, 427] width 110 height 25
select select "xMidYMid"
select select "px"
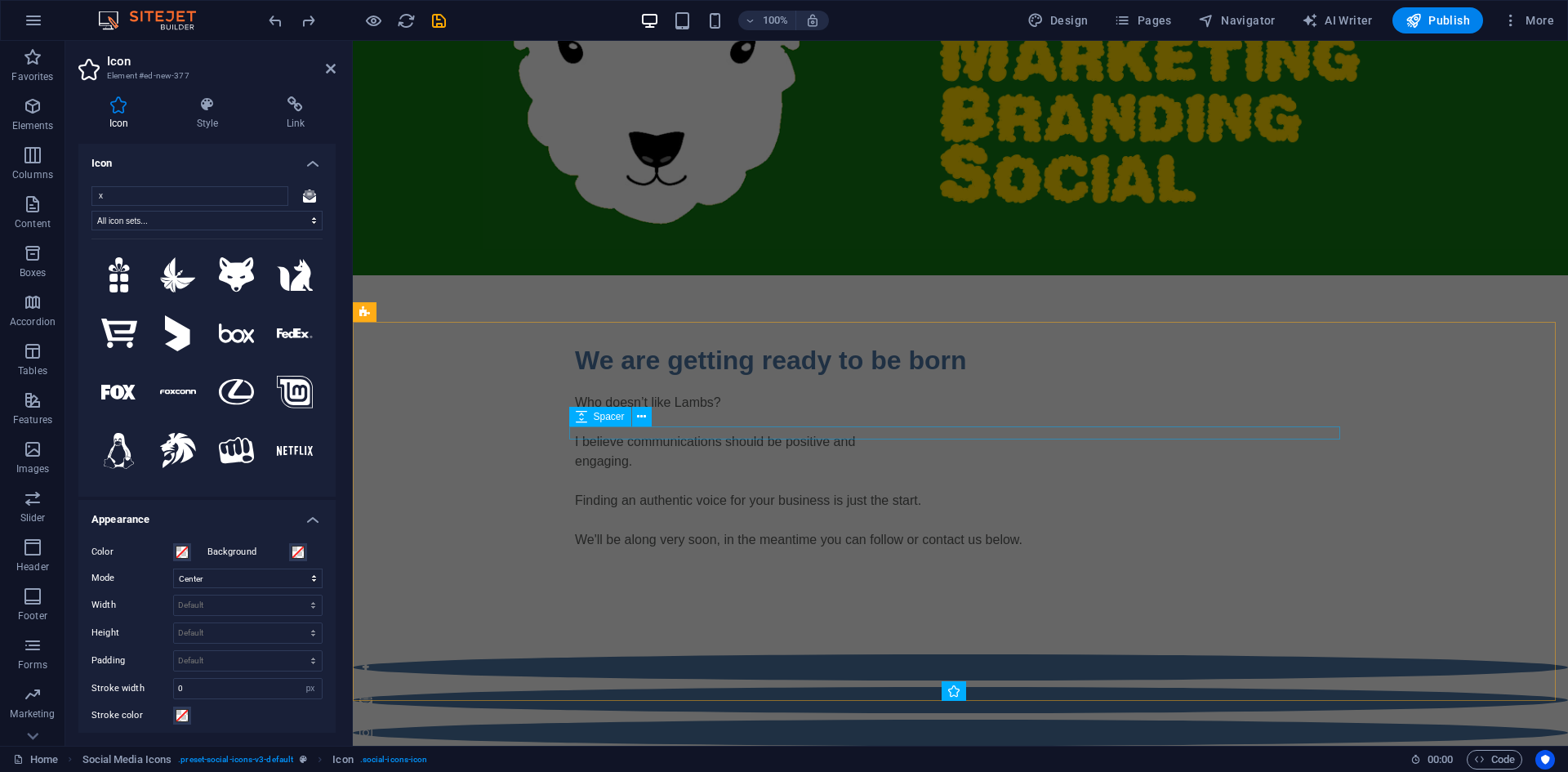
scroll to position [170, 0]
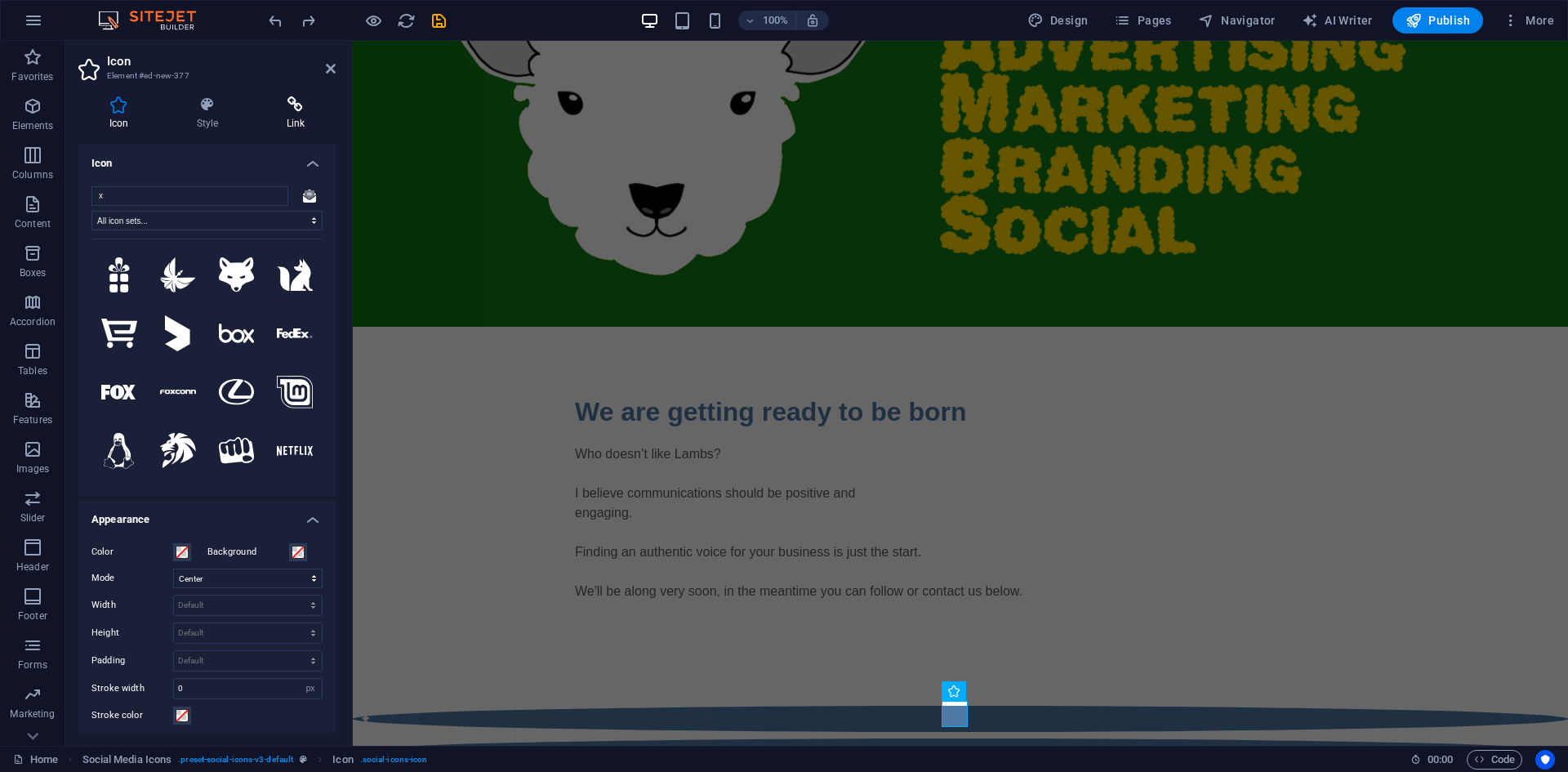
click at [301, 112] on icon at bounding box center [295, 104] width 80 height 17
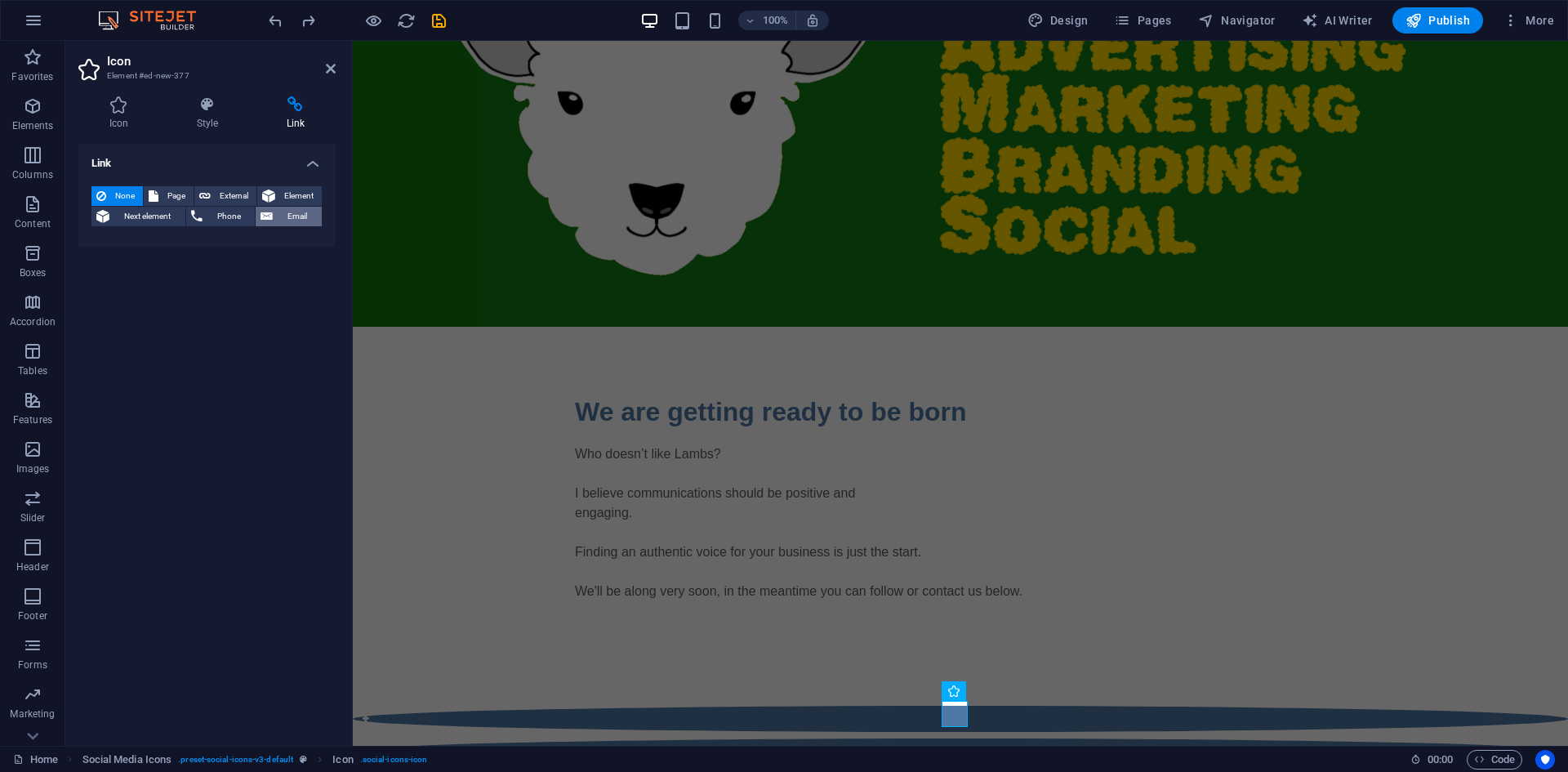
click at [280, 219] on span "Email" at bounding box center [298, 217] width 40 height 20
type input "[PERSON_NAME][EMAIL_ADDRESS][DOMAIN_NAME]"
click at [269, 266] on input "Title Additional link description, should not be the same as the link text. The…" at bounding box center [247, 269] width 149 height 20
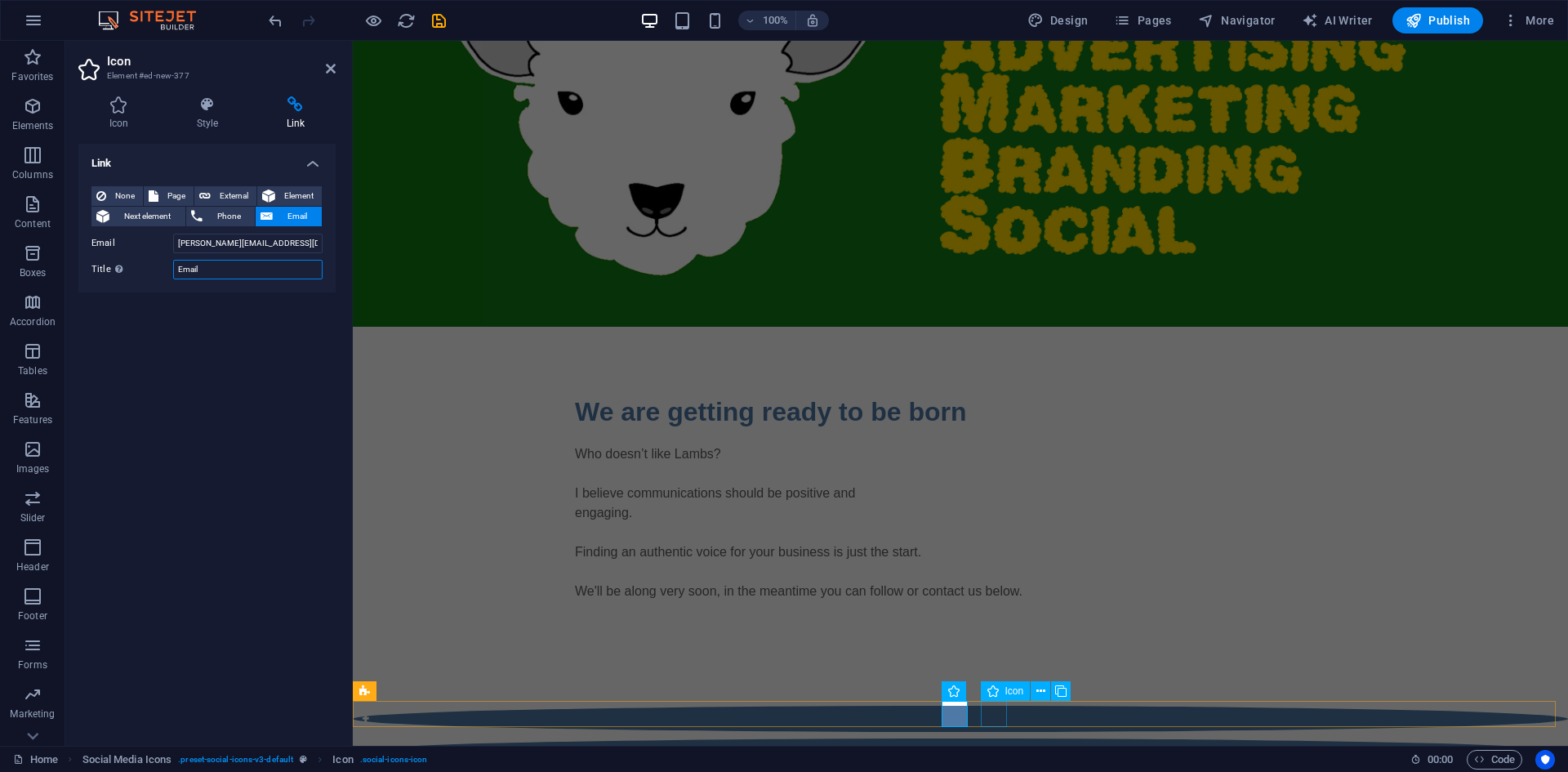
type input "Email"
click at [1000, 771] on figure at bounding box center [960, 784] width 1216 height 26
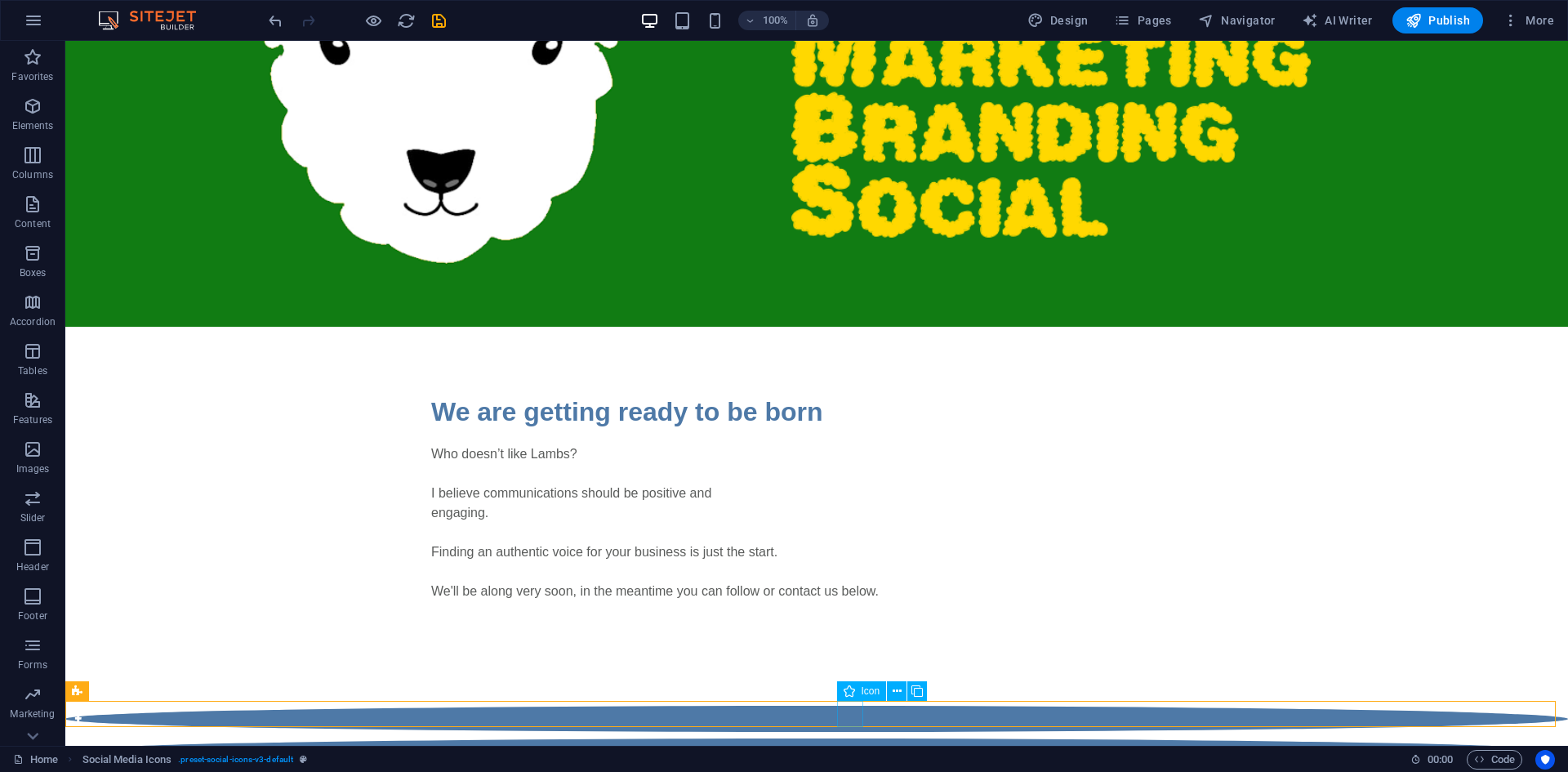
click at [844, 771] on figure at bounding box center [817, 784] width 1503 height 26
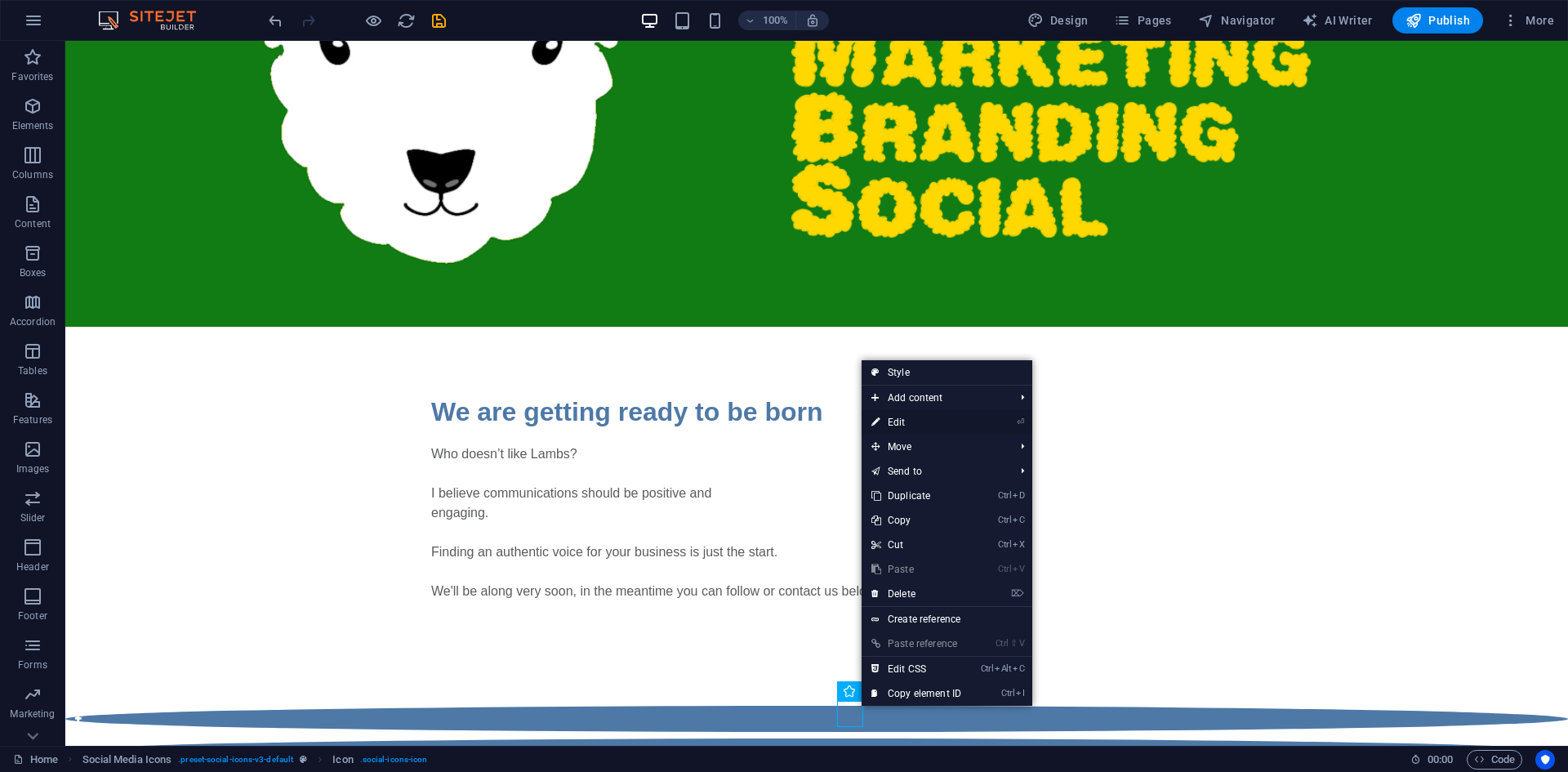
click at [942, 419] on link "⏎ Edit" at bounding box center [916, 422] width 110 height 25
select select "xMidYMid"
select select "px"
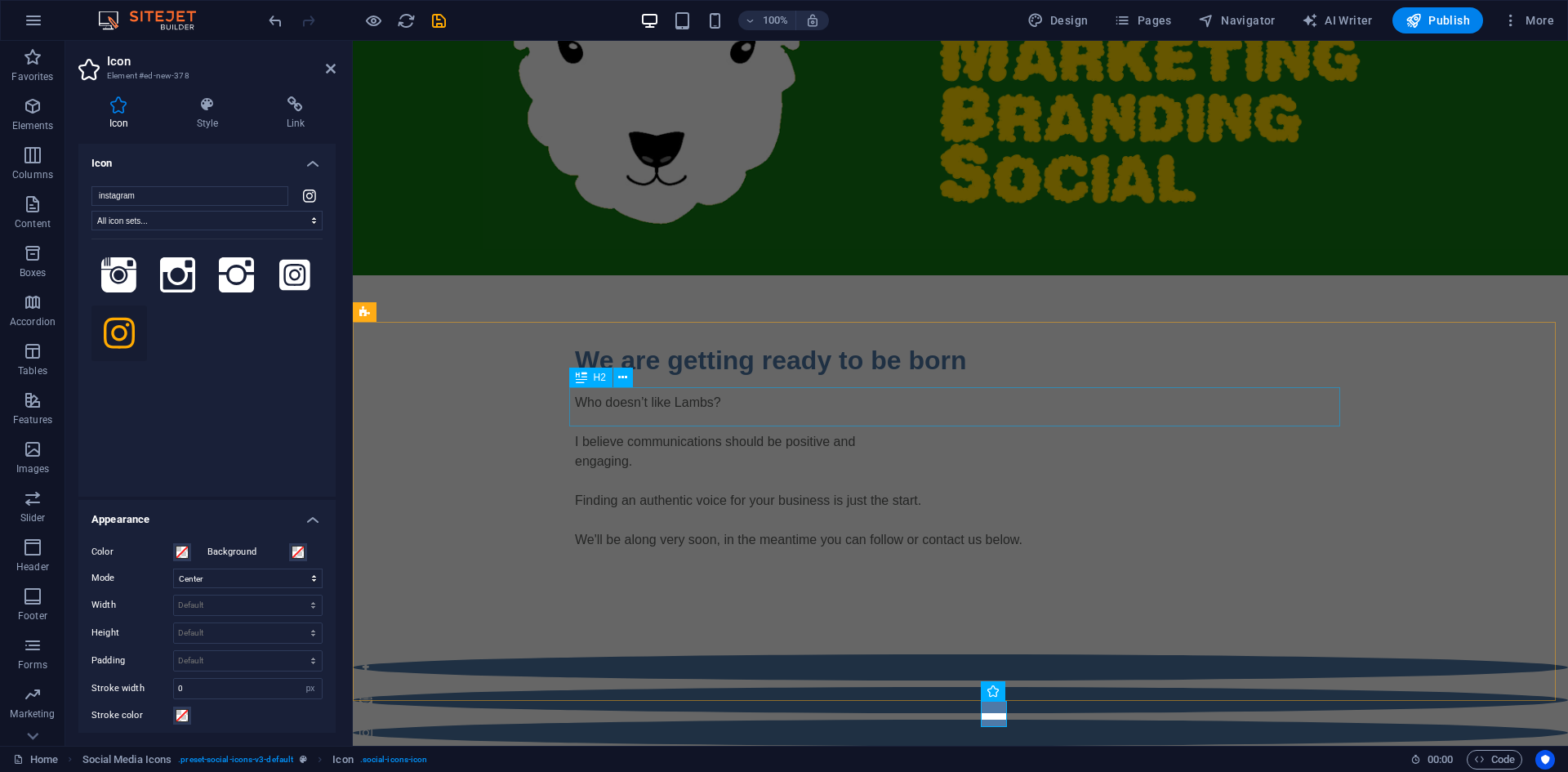
scroll to position [170, 0]
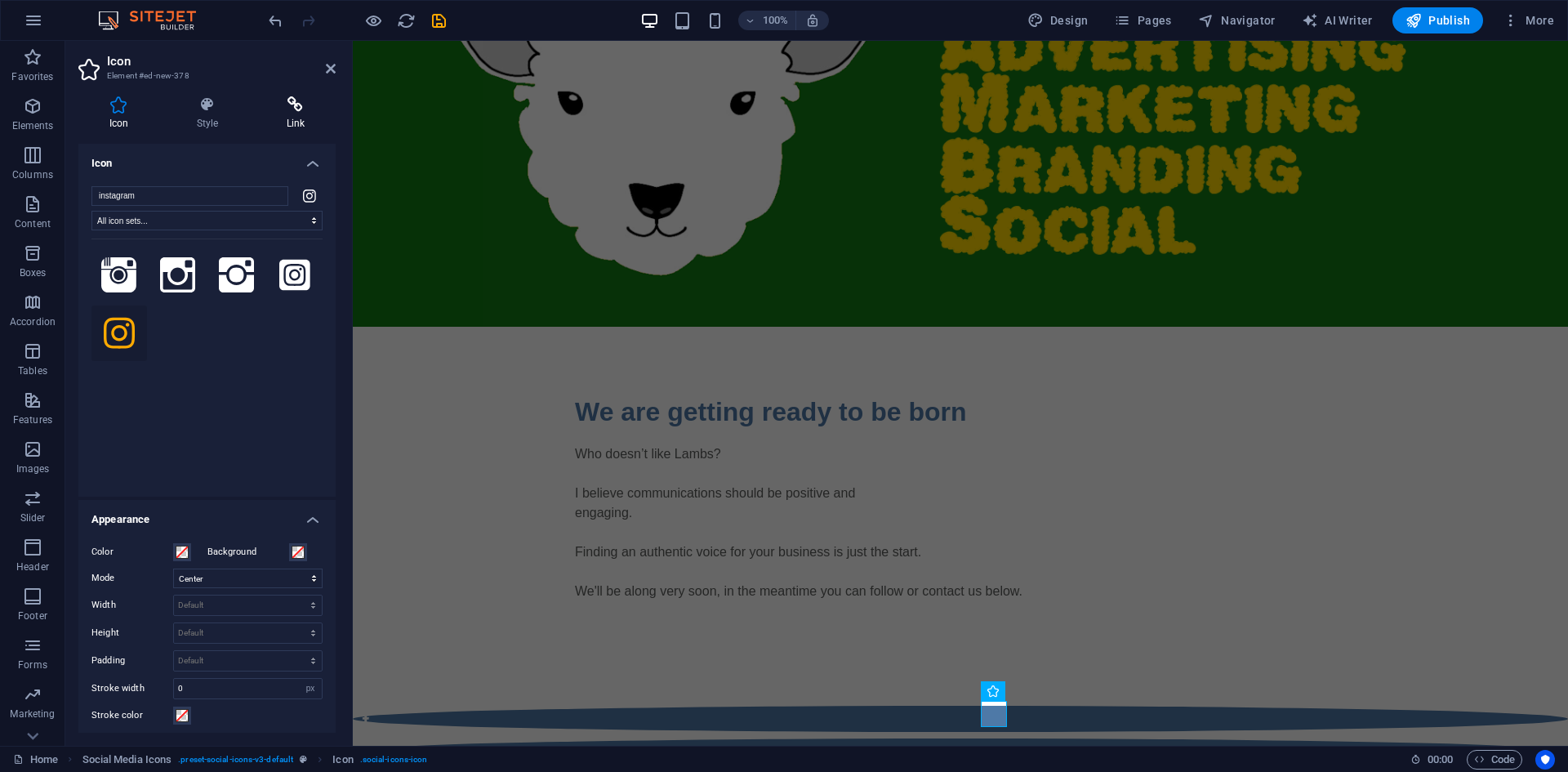
click at [294, 113] on h4 "Link" at bounding box center [295, 113] width 80 height 35
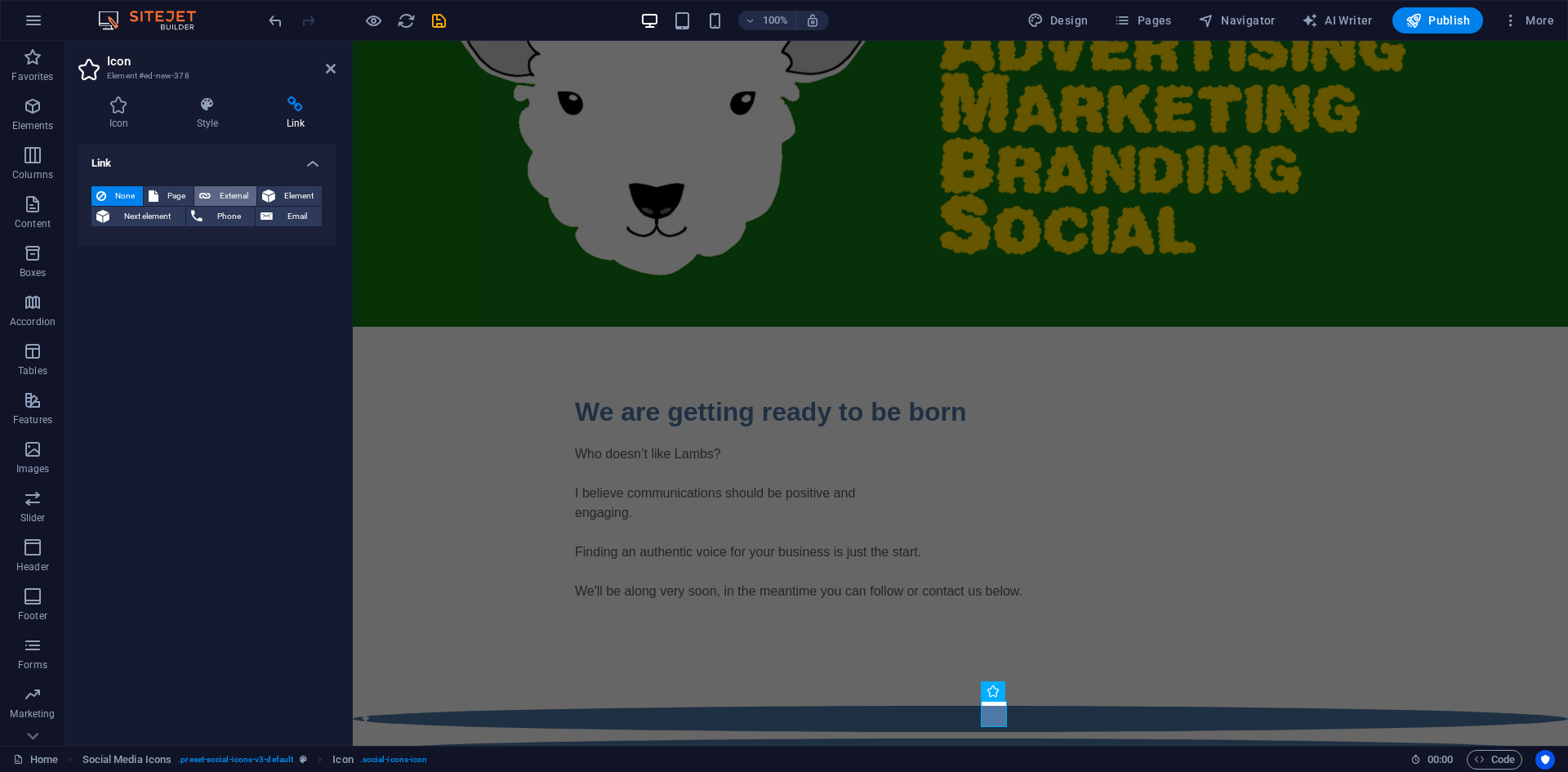
click at [210, 192] on icon at bounding box center [205, 196] width 12 height 20
select select "blank"
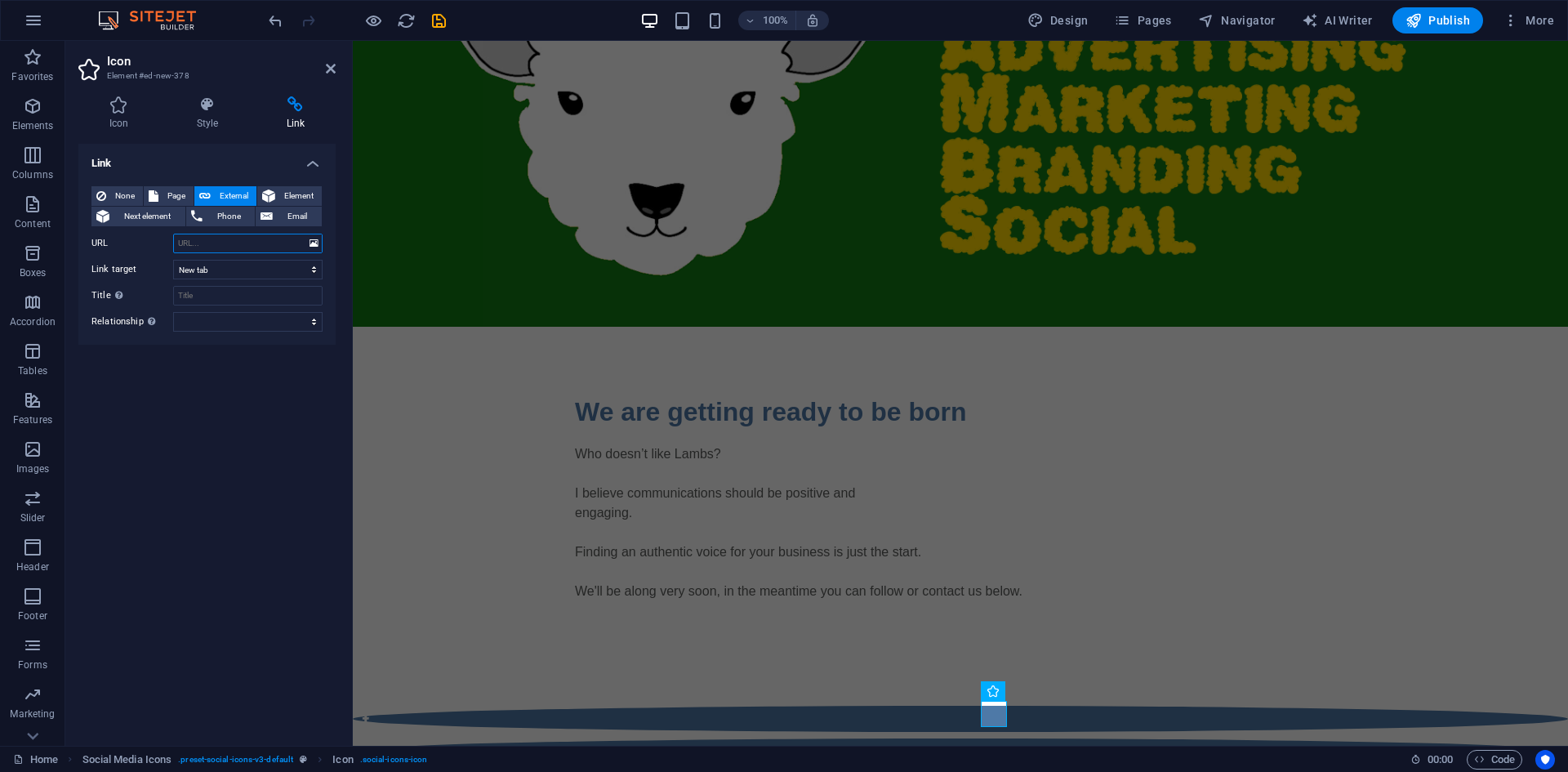
click at [208, 241] on input "URL" at bounding box center [247, 243] width 149 height 20
paste input "[URL][DOMAIN_NAME][DOMAIN_NAME]"
type input "[URL][DOMAIN_NAME][DOMAIN_NAME]"
click at [248, 294] on input "Title Additional link description, should not be the same as the link text. The…" at bounding box center [247, 296] width 149 height 20
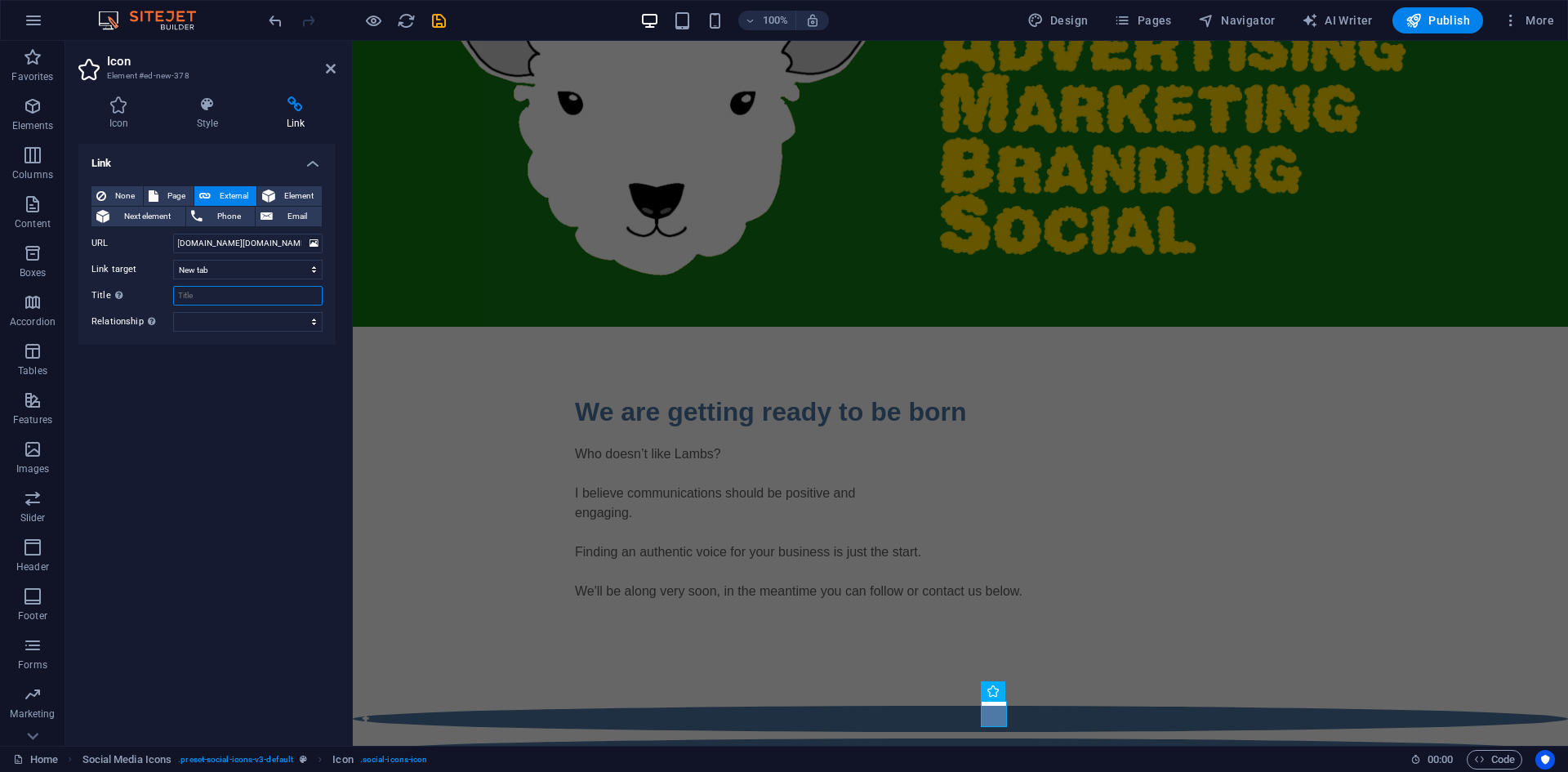
scroll to position [0, 0]
type input "Instagram"
click at [289, 445] on div "Link None Page External Element Next element Phone Email Page Home Legal Notice…" at bounding box center [207, 437] width 257 height 589
drag, startPoint x: 1231, startPoint y: 600, endPoint x: 1250, endPoint y: 522, distance: 80.3
click at [1231, 600] on div "Who doesn’t like Lambs? I believe communications should be positive and engagin…" at bounding box center [960, 542] width 771 height 196
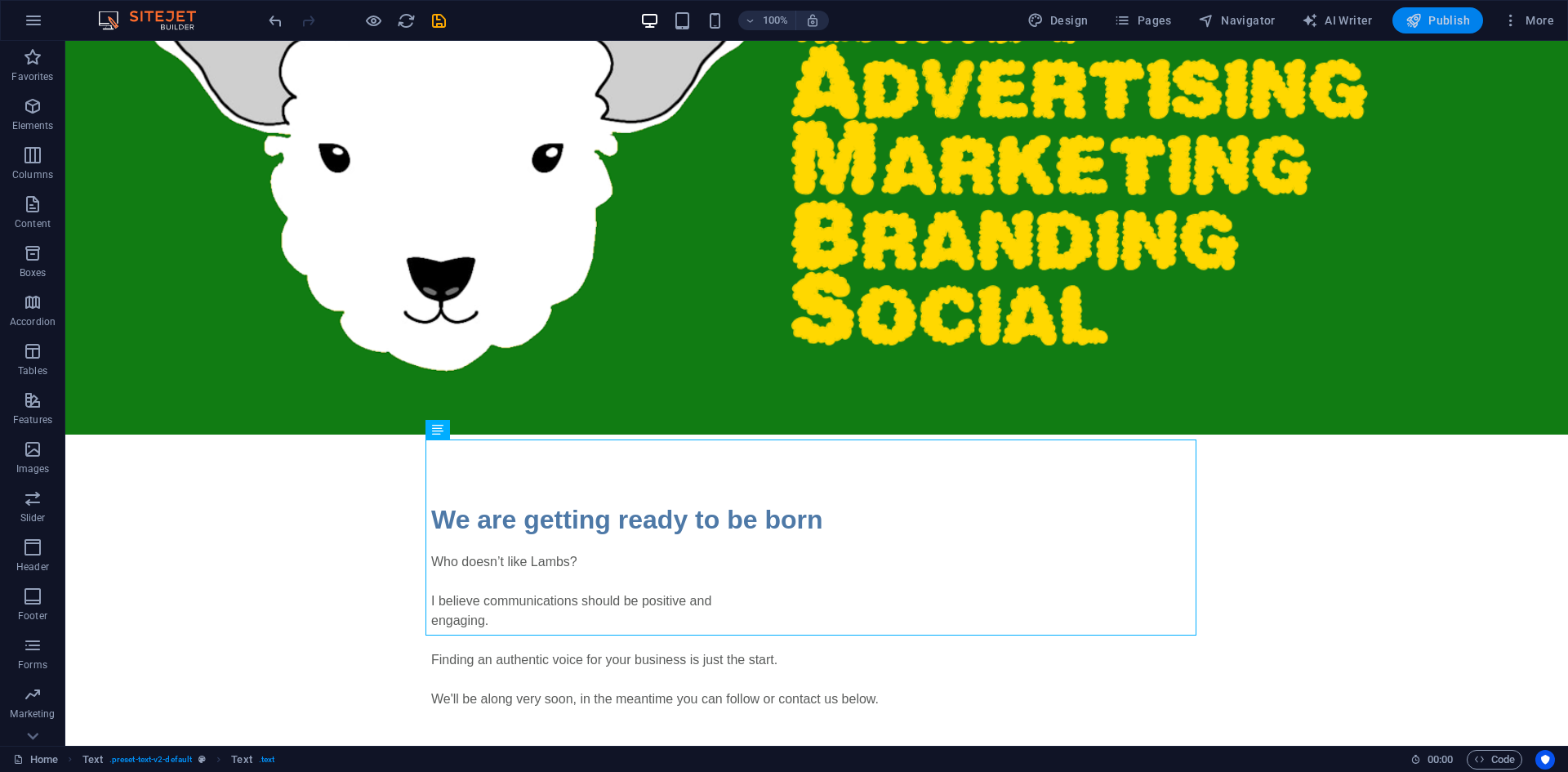
scroll to position [278, 0]
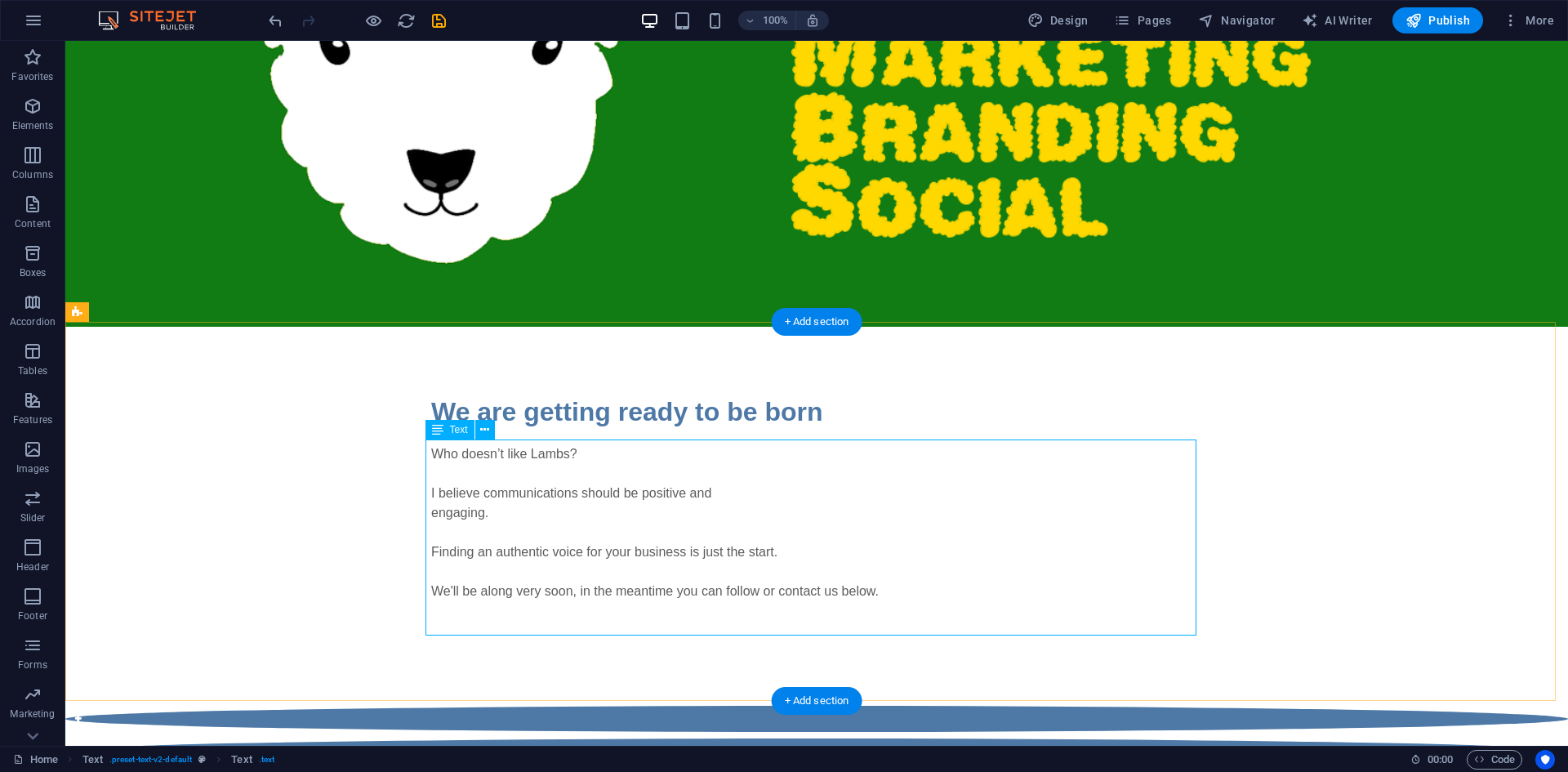
click at [899, 585] on div "Who doesn’t like Lambs? I believe communications should be positive and engagin…" at bounding box center [817, 542] width 771 height 196
click at [878, 586] on div "Who doesn’t like Lambs? I believe communications should be positive and engagin…" at bounding box center [817, 542] width 771 height 196
click at [545, 581] on div "Who doesn’t like Lambs? I believe communications should be positive and engagin…" at bounding box center [817, 542] width 771 height 196
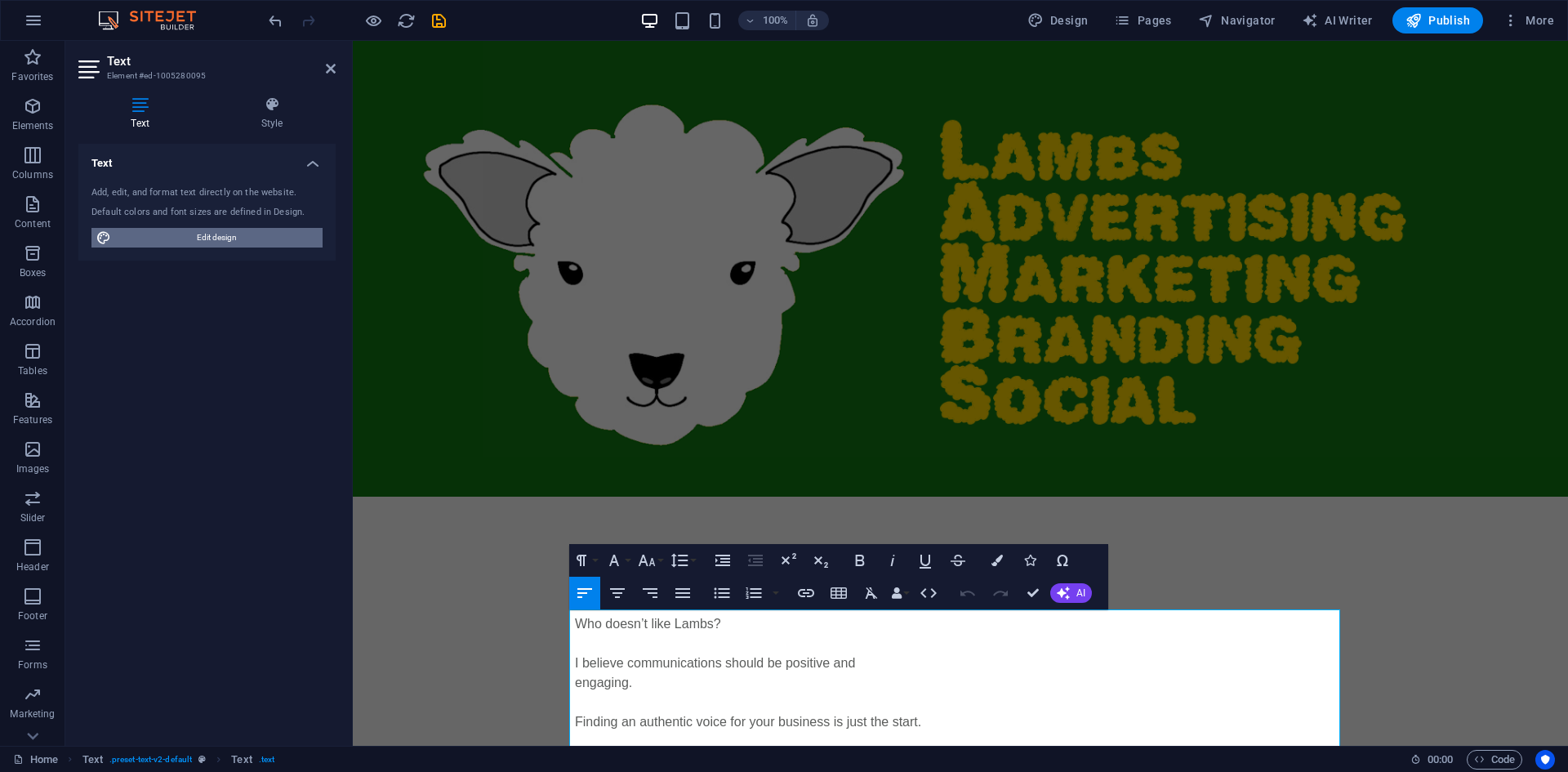
click at [217, 239] on span "Edit design" at bounding box center [217, 238] width 202 height 20
select select "px"
select select "400"
select select "px"
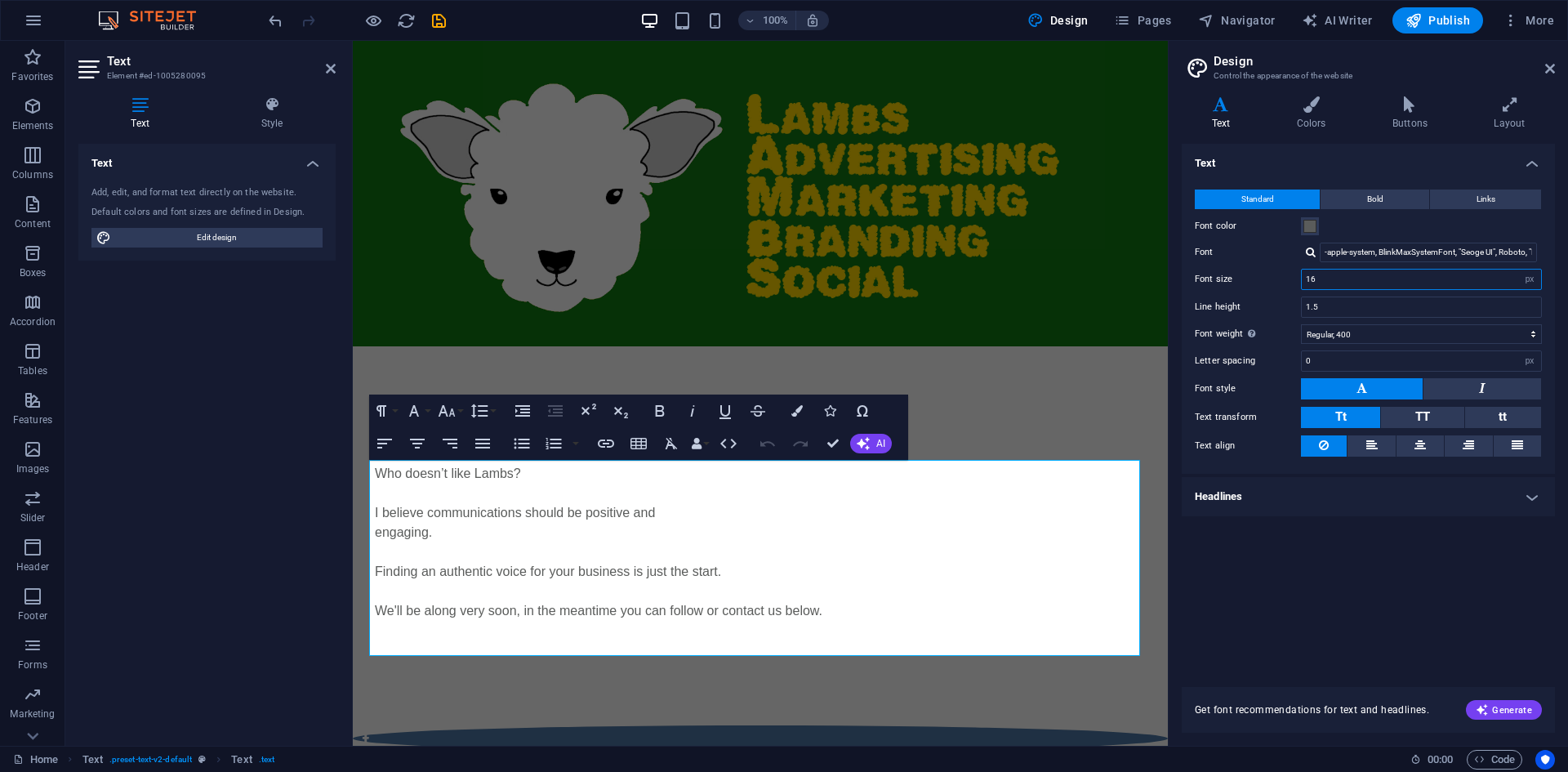
click at [1431, 282] on input "16" at bounding box center [1421, 279] width 240 height 20
type input "1"
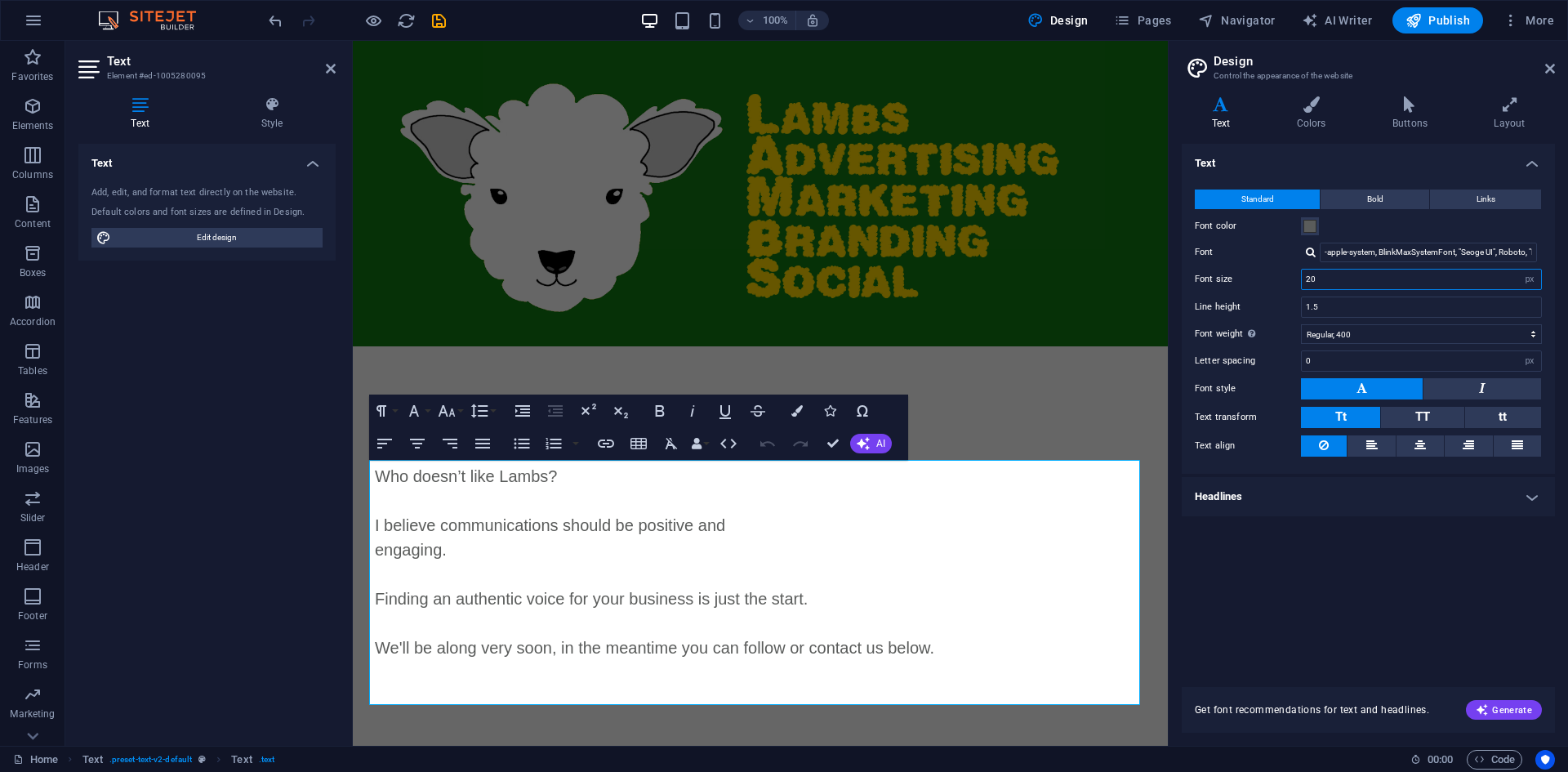
type input "20"
click at [1394, 545] on div "Text Standard Bold Links Font color Font -apple-system, BlinkMaxSystemFont, "Se…" at bounding box center [1368, 405] width 373 height 524
click at [375, 524] on p "I believe communications should be positive and" at bounding box center [760, 525] width 771 height 25
click at [769, 524] on p "We believe communications should be positive and" at bounding box center [760, 525] width 771 height 25
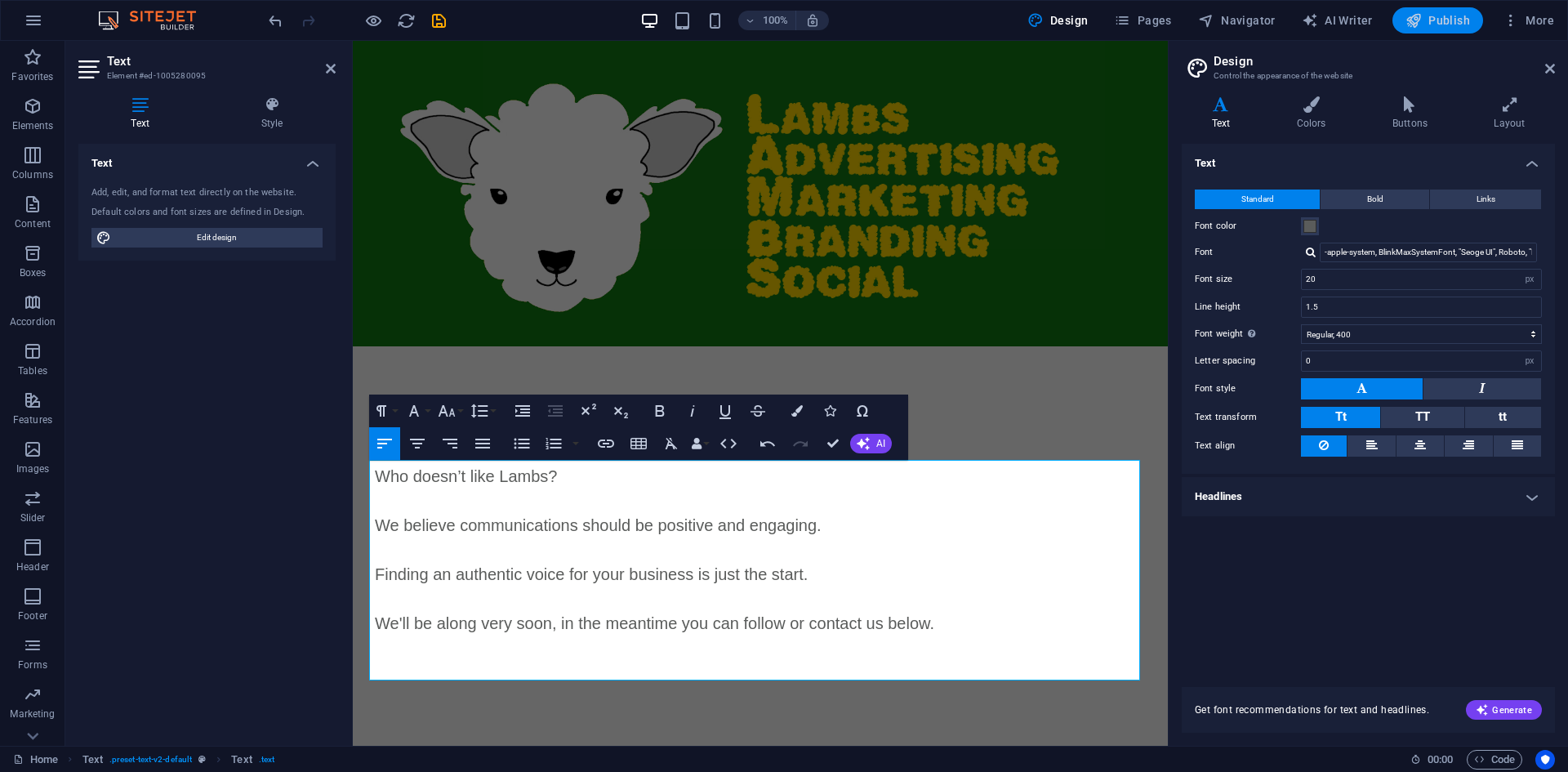
click at [1440, 26] on span "Publish" at bounding box center [1437, 20] width 64 height 17
